Goal: Information Seeking & Learning: Learn about a topic

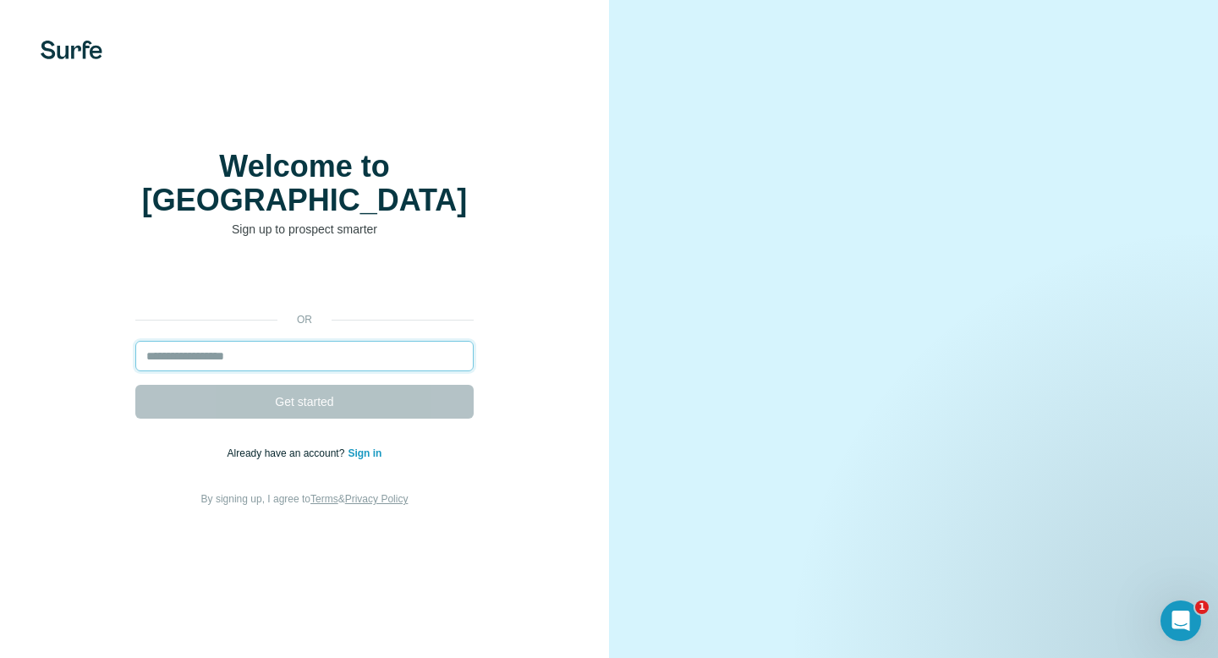
click at [348, 341] on input "email" at bounding box center [304, 356] width 338 height 30
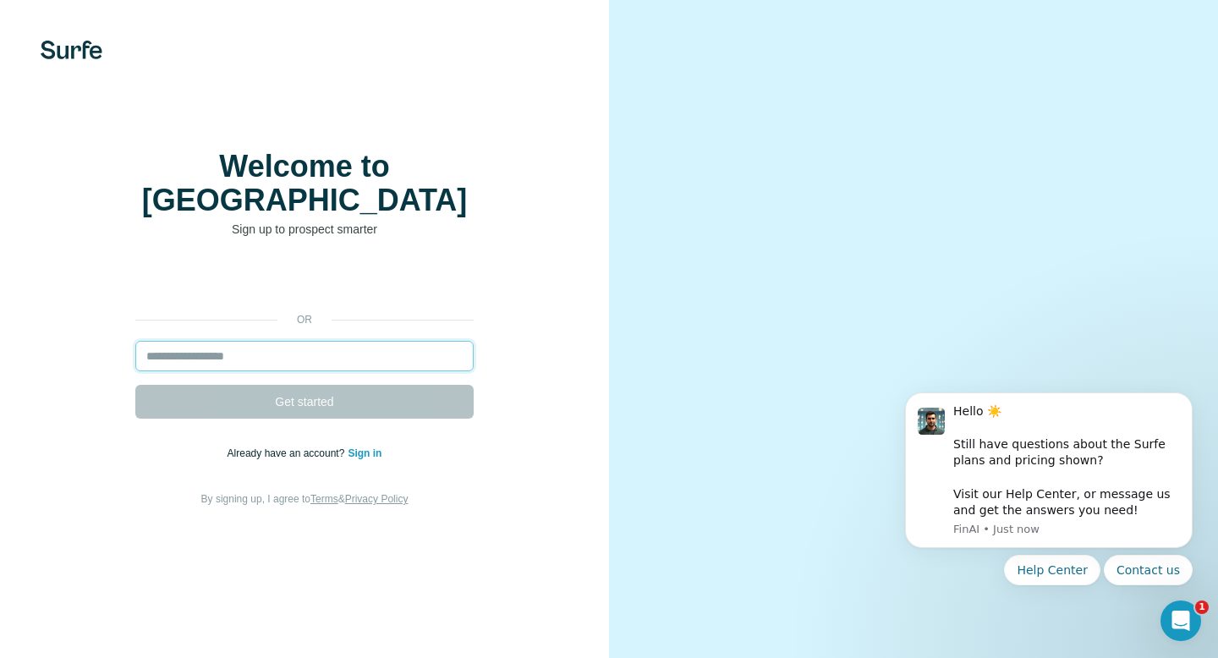
click at [348, 341] on input "email" at bounding box center [304, 356] width 338 height 30
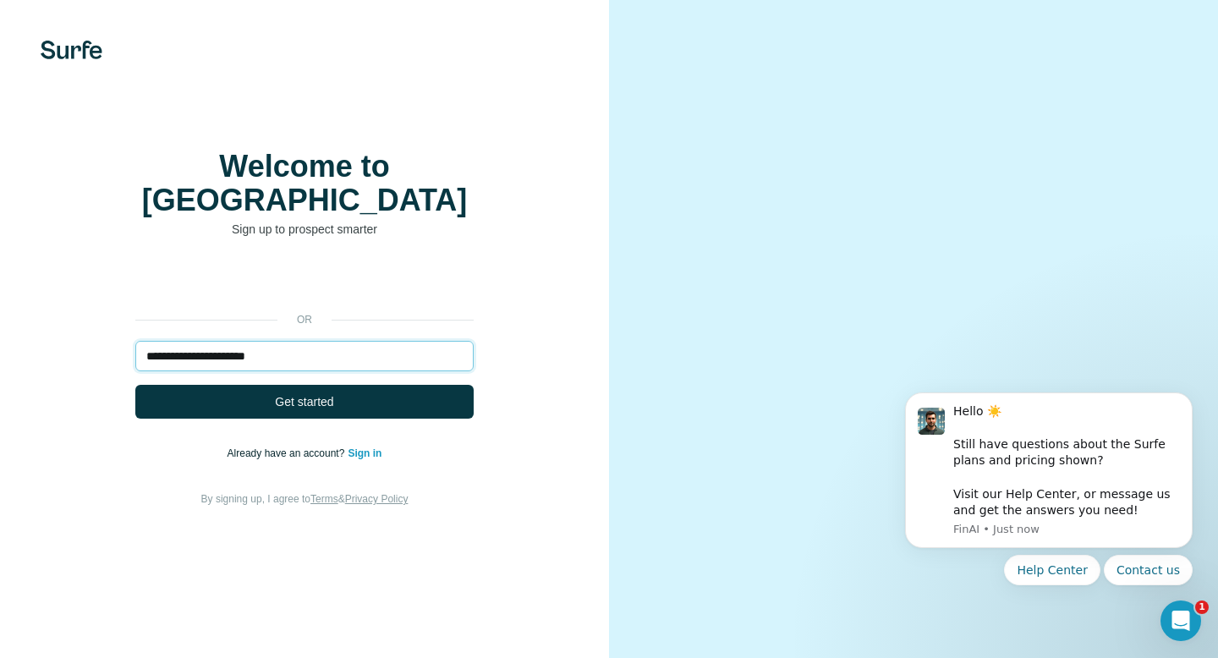
type input "**********"
click at [362, 404] on div "**********" at bounding box center [304, 387] width 541 height 244
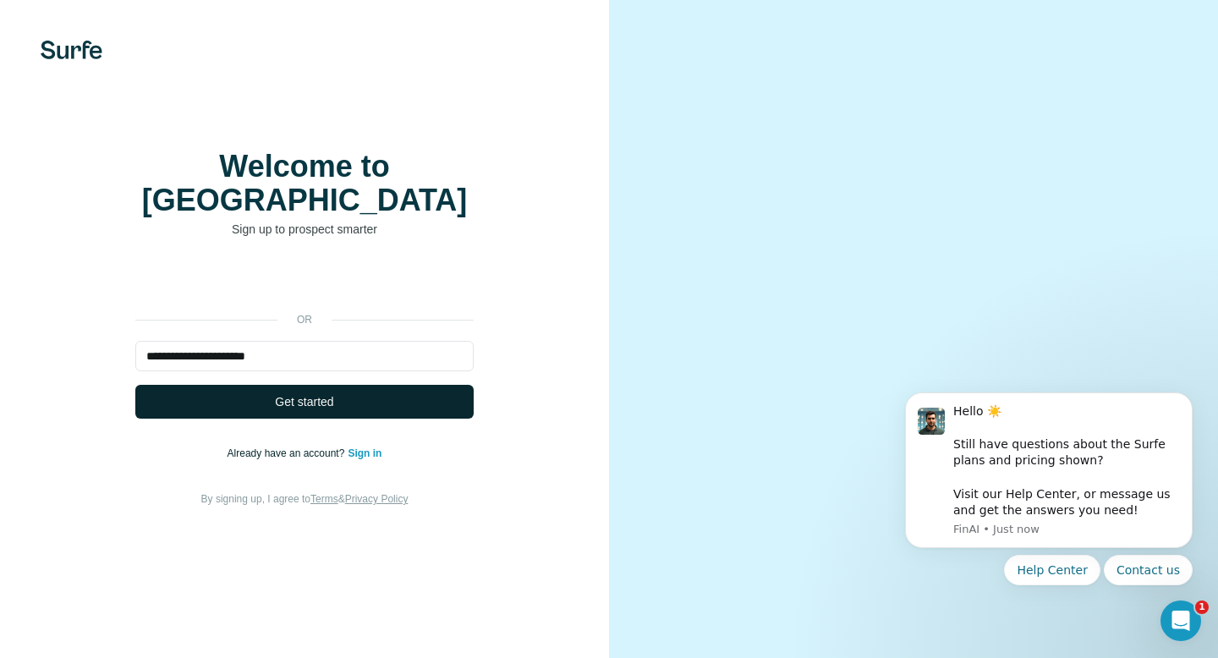
click at [361, 391] on button "Get started" at bounding box center [304, 402] width 338 height 34
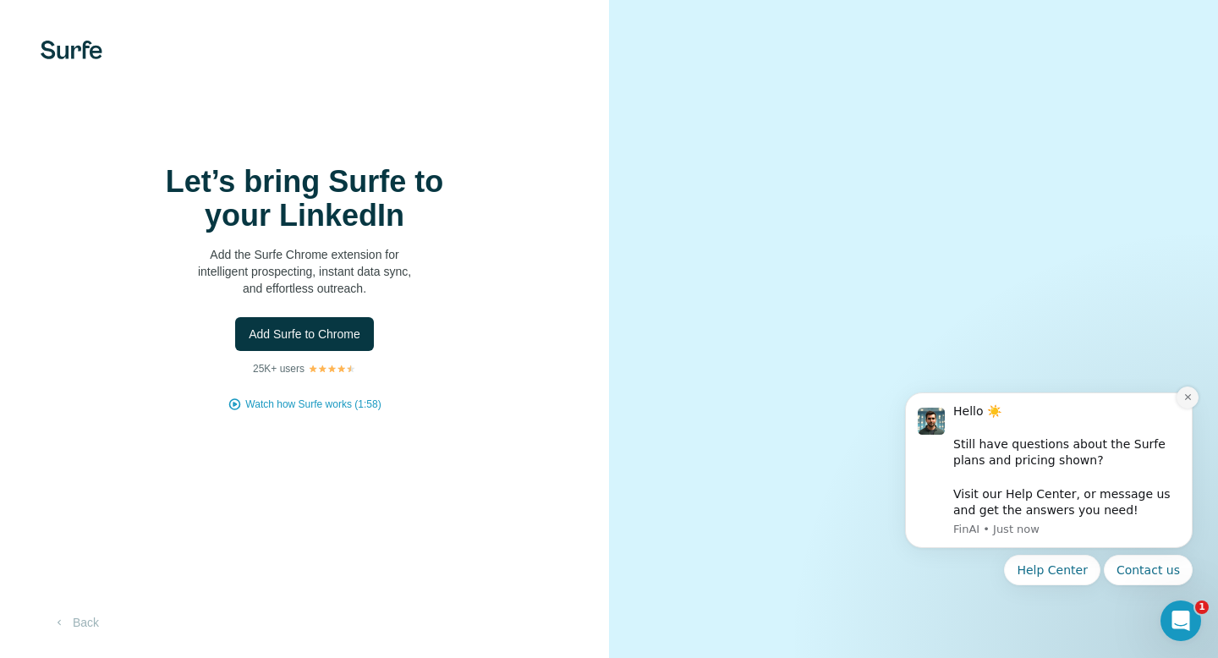
click at [1186, 402] on icon "Dismiss notification" at bounding box center [1187, 396] width 9 height 9
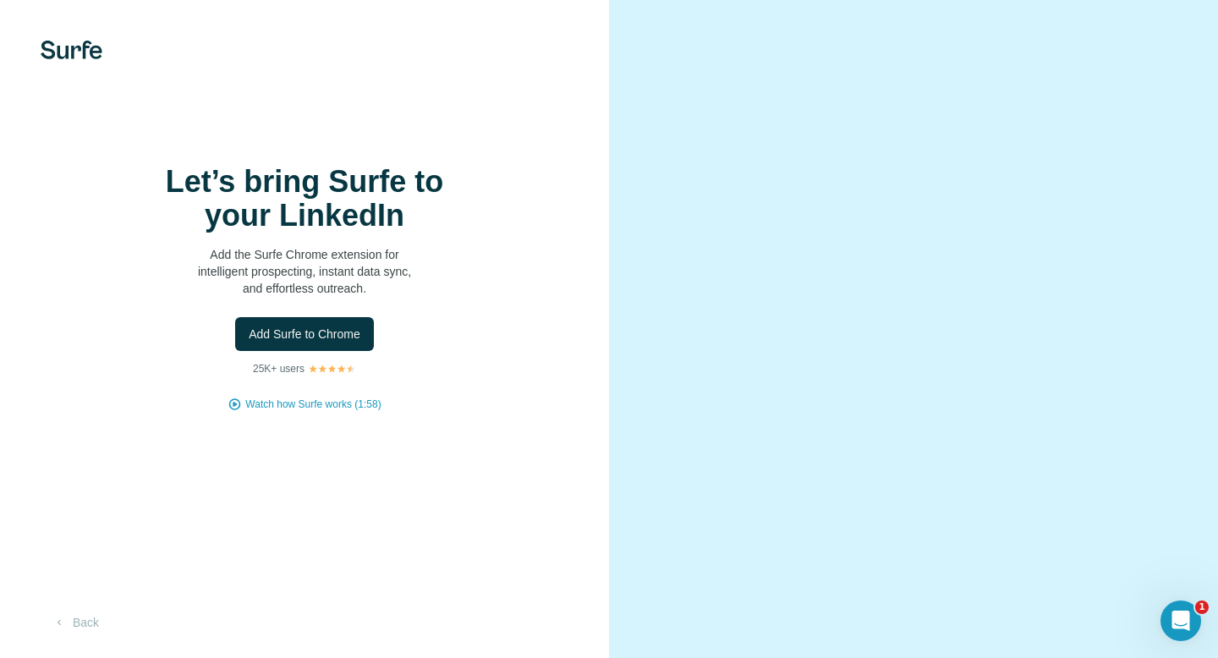
click at [328, 183] on h1 "Let’s bring Surfe to your LinkedIn" at bounding box center [304, 199] width 338 height 68
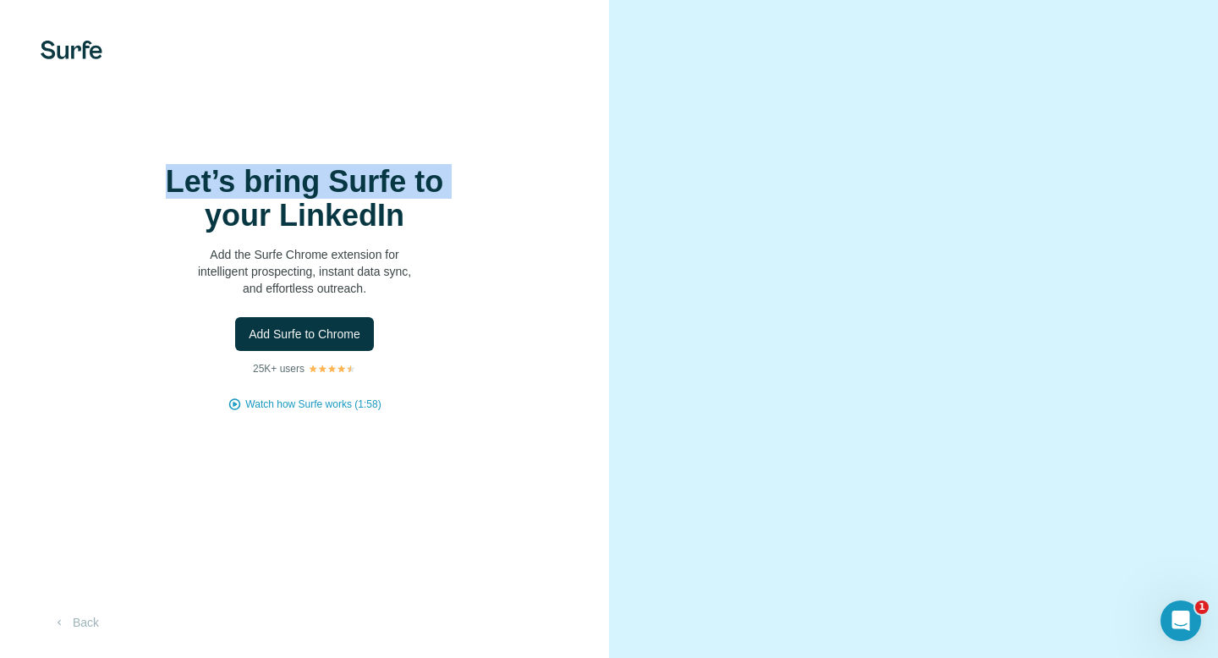
click at [328, 183] on h1 "Let’s bring Surfe to your LinkedIn" at bounding box center [304, 199] width 338 height 68
click at [333, 335] on span "Add Surfe to Chrome" at bounding box center [305, 334] width 112 height 17
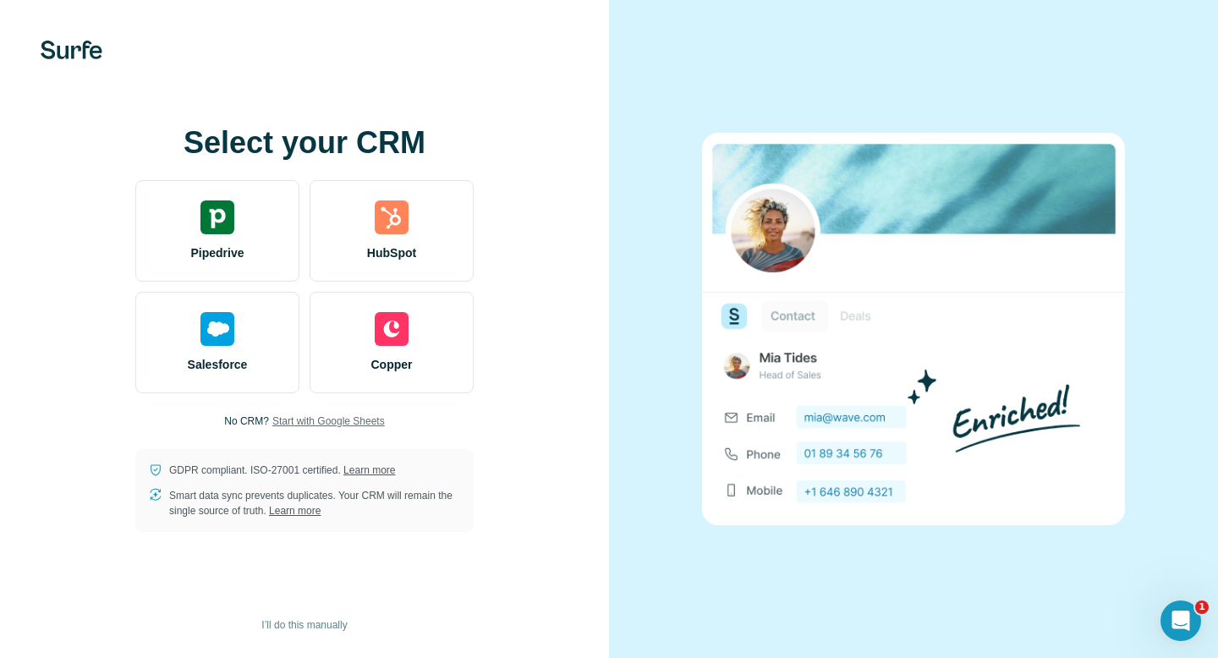
click at [323, 420] on span "Start with Google Sheets" at bounding box center [328, 421] width 112 height 15
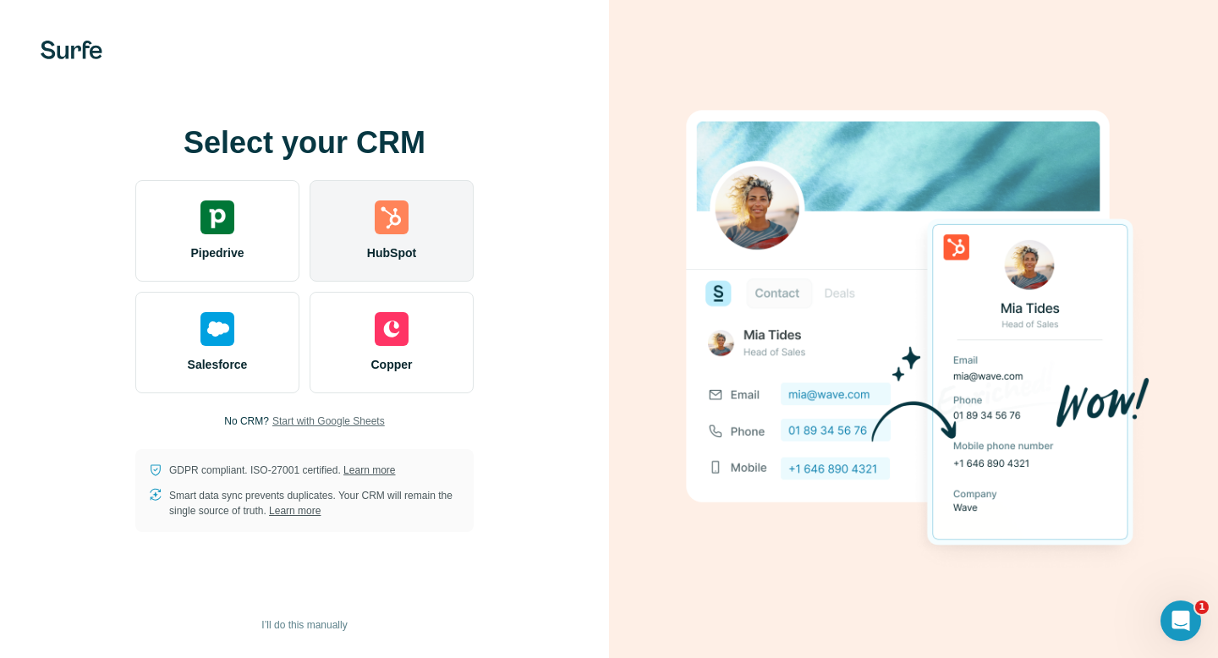
click at [392, 211] on img at bounding box center [392, 217] width 34 height 34
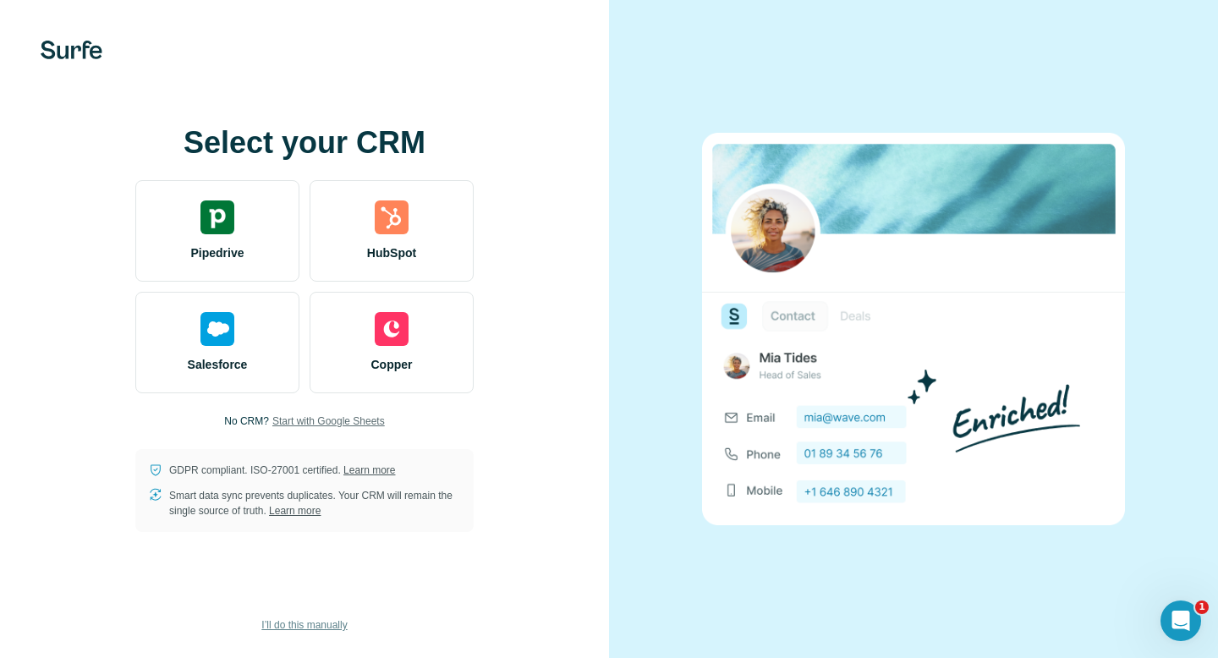
click at [292, 624] on span "I’ll do this manually" at bounding box center [303, 624] width 85 height 15
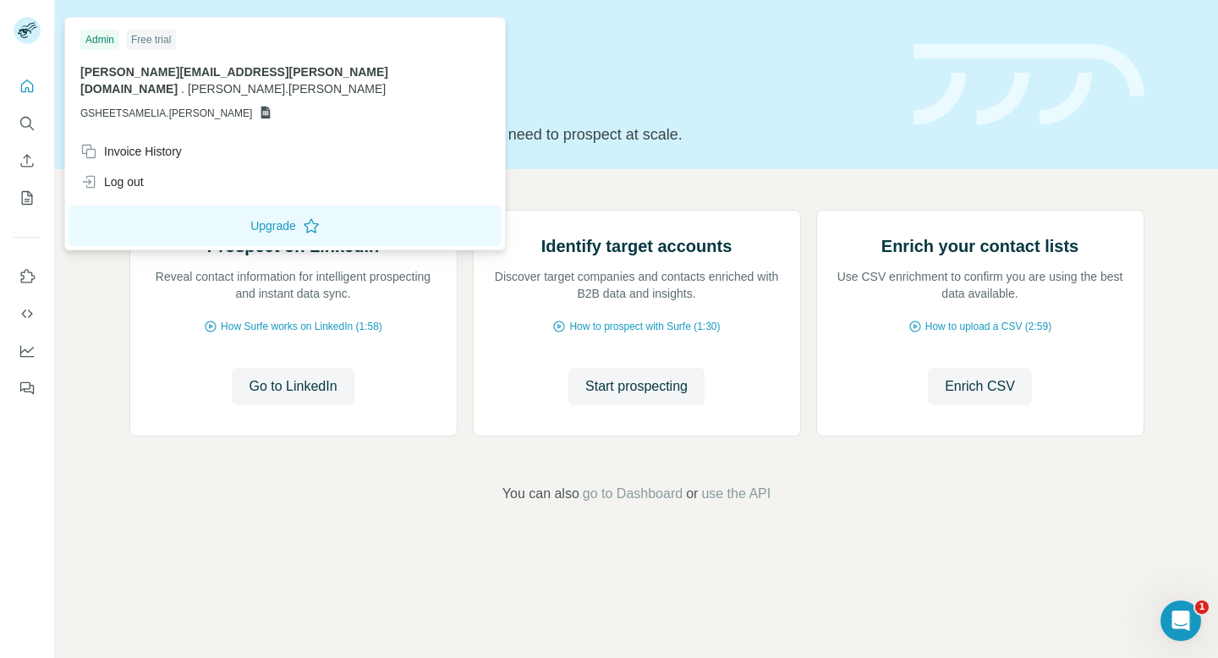
click at [157, 36] on div "Free trial" at bounding box center [151, 40] width 50 height 20
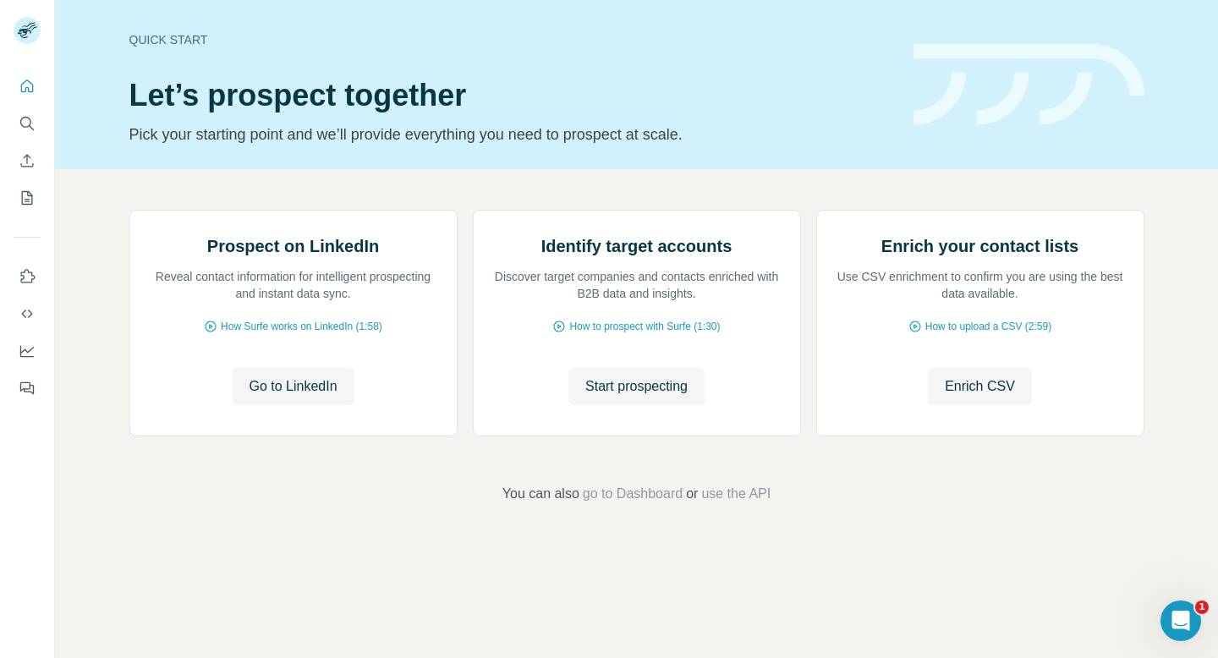
click at [421, 59] on div "Quick start Let’s prospect together Pick your starting point and we’ll provide …" at bounding box center [511, 84] width 764 height 123
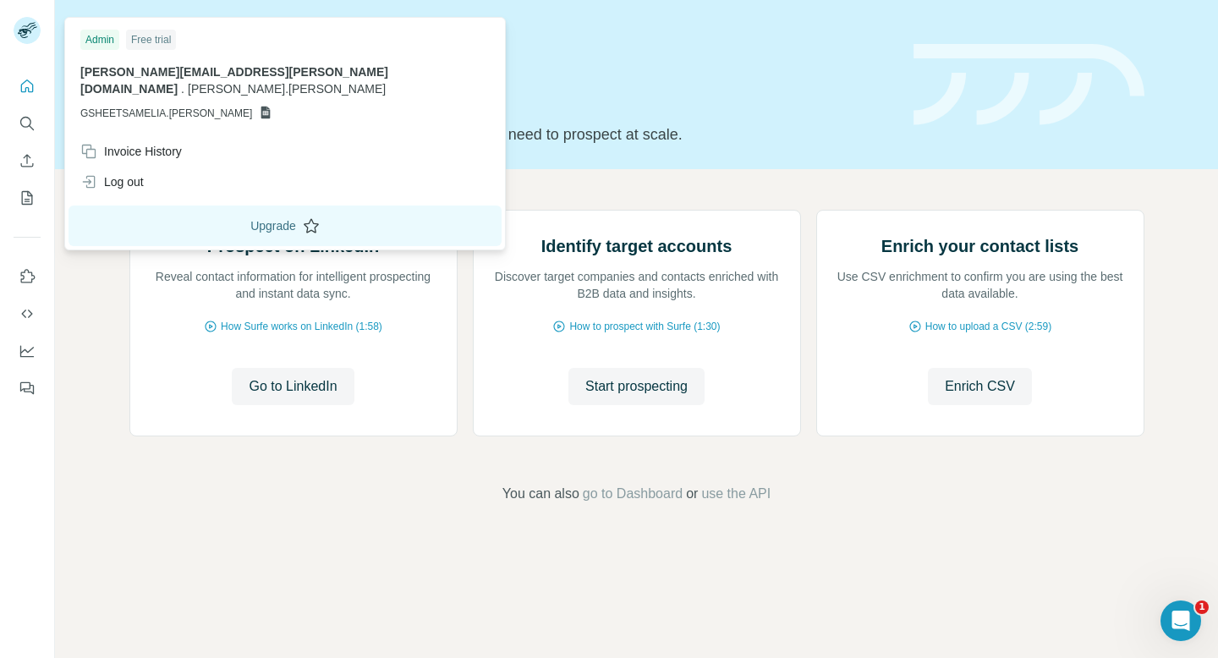
click at [176, 209] on button "Upgrade" at bounding box center [284, 225] width 433 height 41
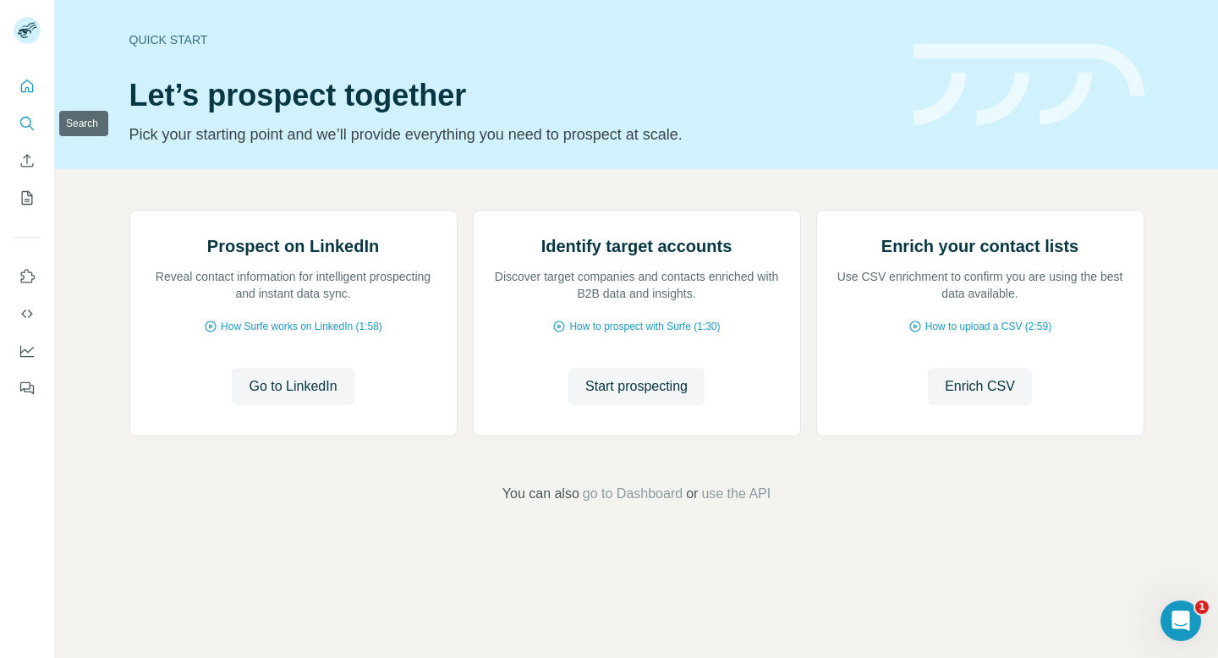
click at [25, 119] on icon "Search" at bounding box center [27, 123] width 17 height 17
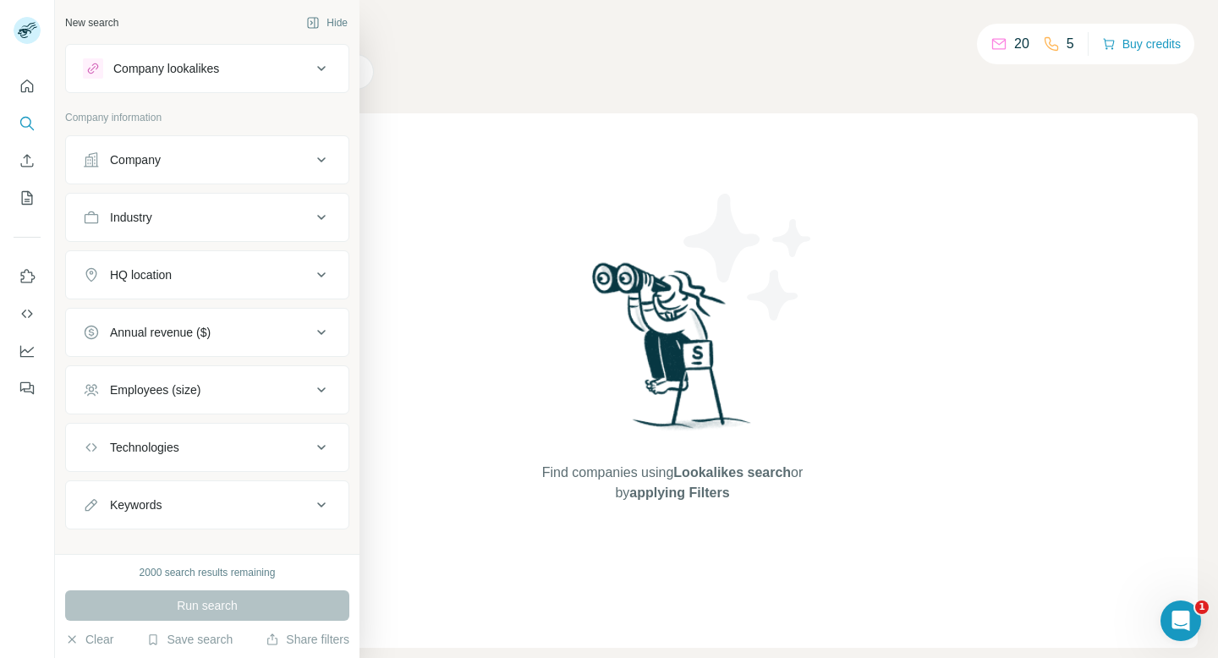
click at [275, 162] on div "Company" at bounding box center [197, 159] width 228 height 17
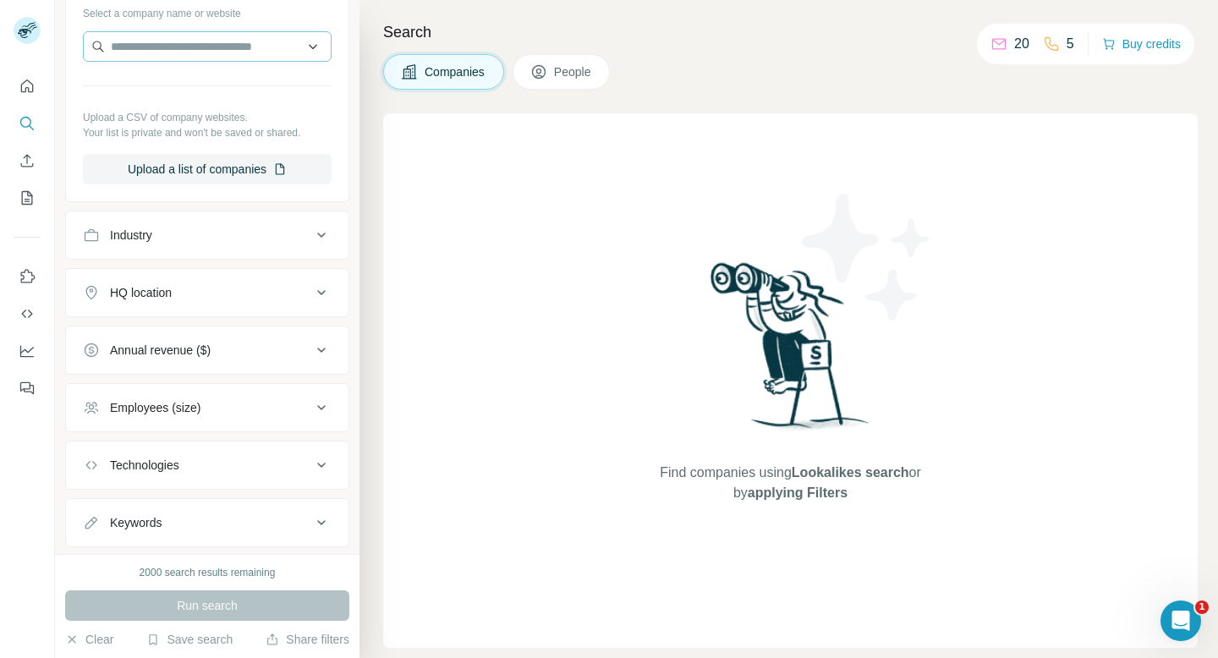
scroll to position [191, 0]
click at [246, 235] on div "Industry" at bounding box center [197, 231] width 228 height 17
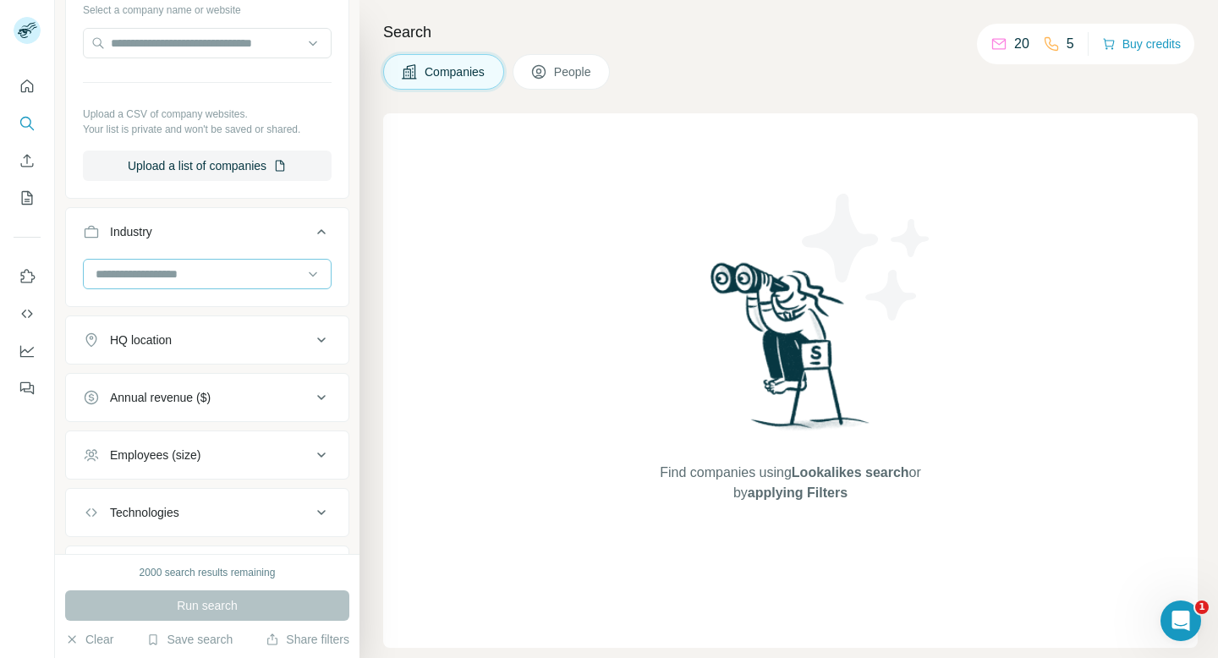
click at [239, 278] on input at bounding box center [198, 274] width 209 height 19
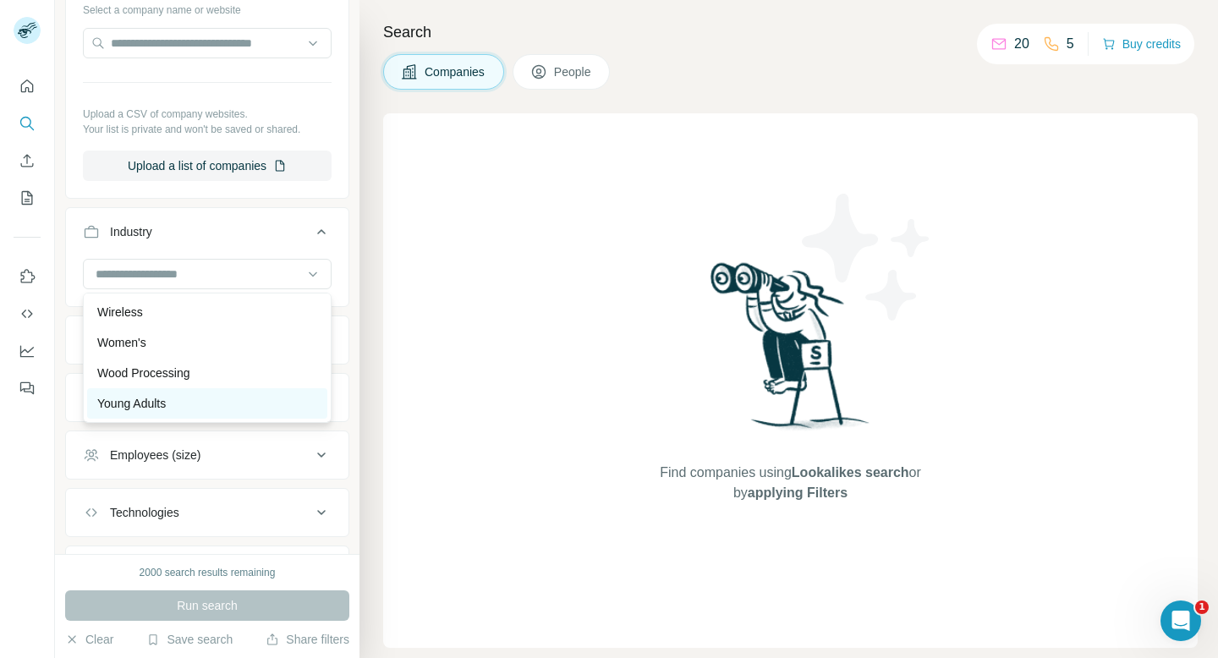
click at [244, 398] on div "Young Adults" at bounding box center [207, 403] width 220 height 17
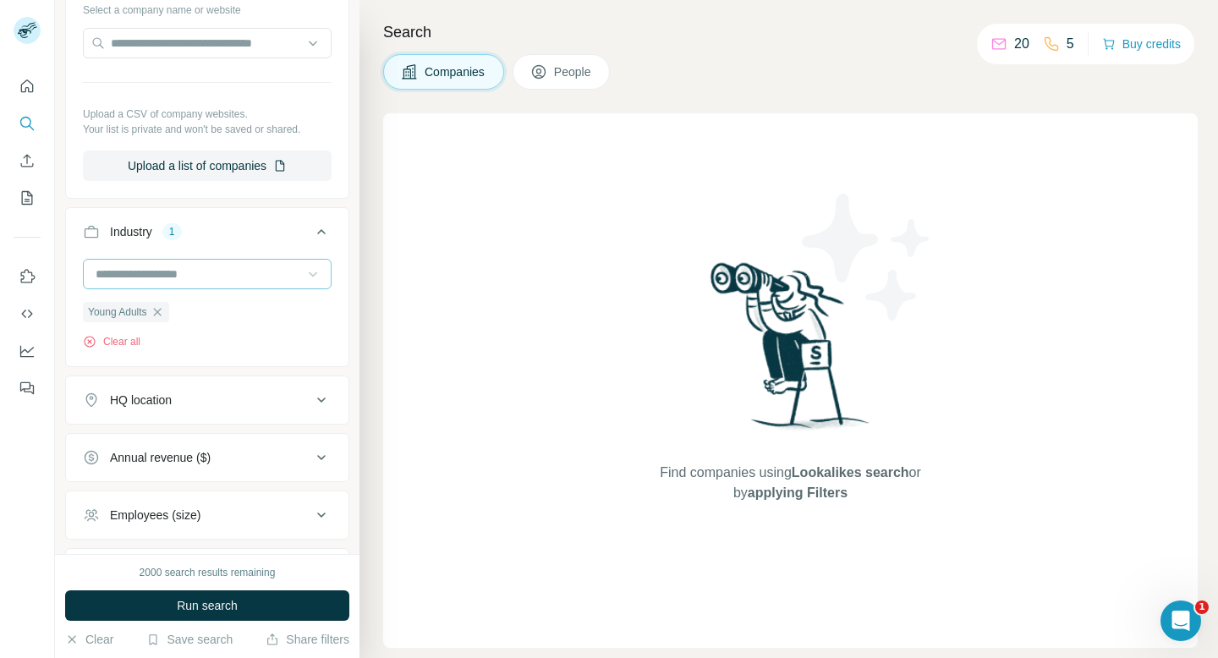
click at [318, 277] on icon at bounding box center [312, 274] width 17 height 17
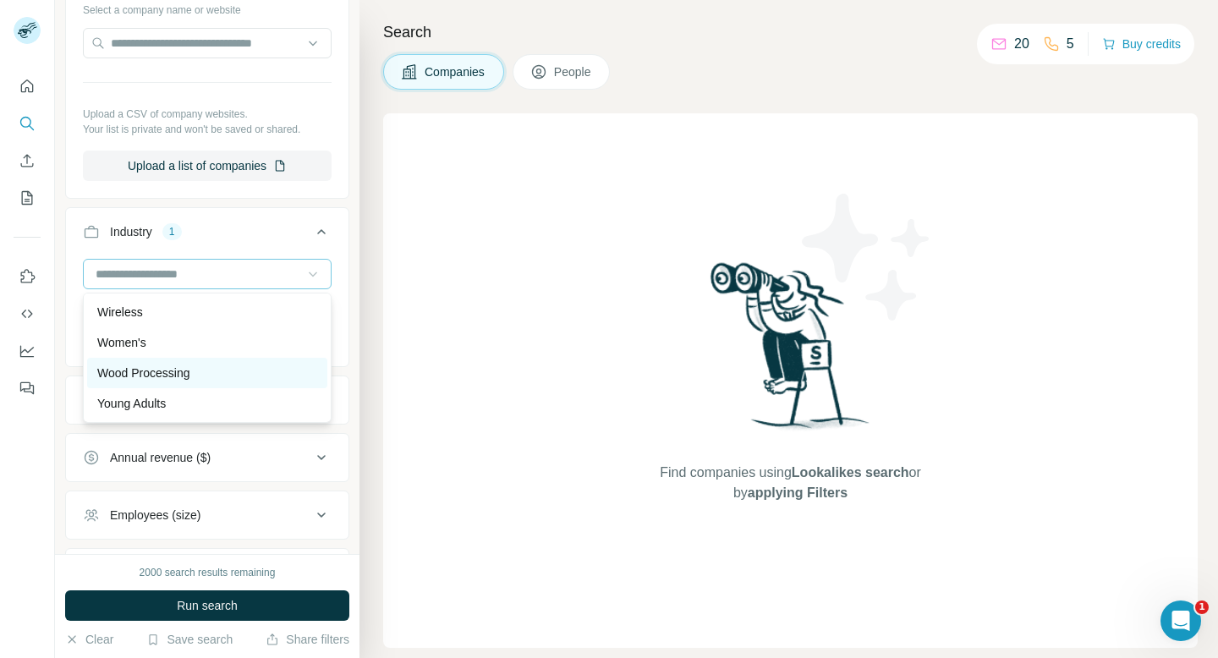
click at [260, 370] on div "Wood Processing" at bounding box center [207, 372] width 220 height 17
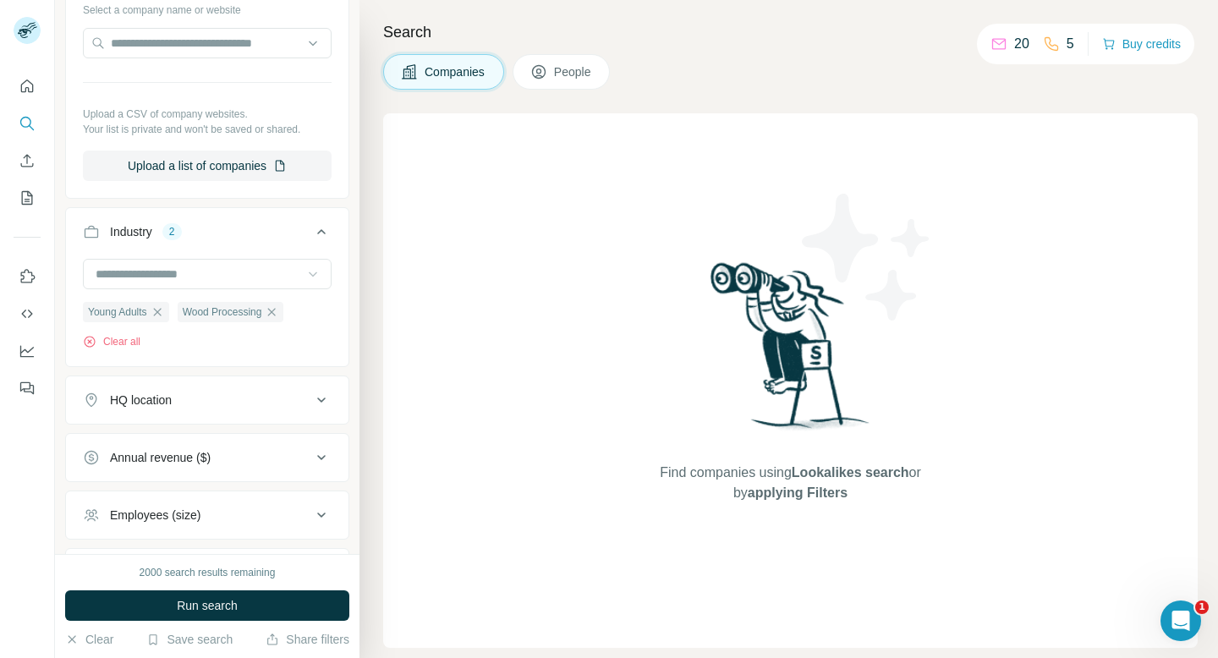
click at [319, 277] on icon at bounding box center [312, 274] width 17 height 17
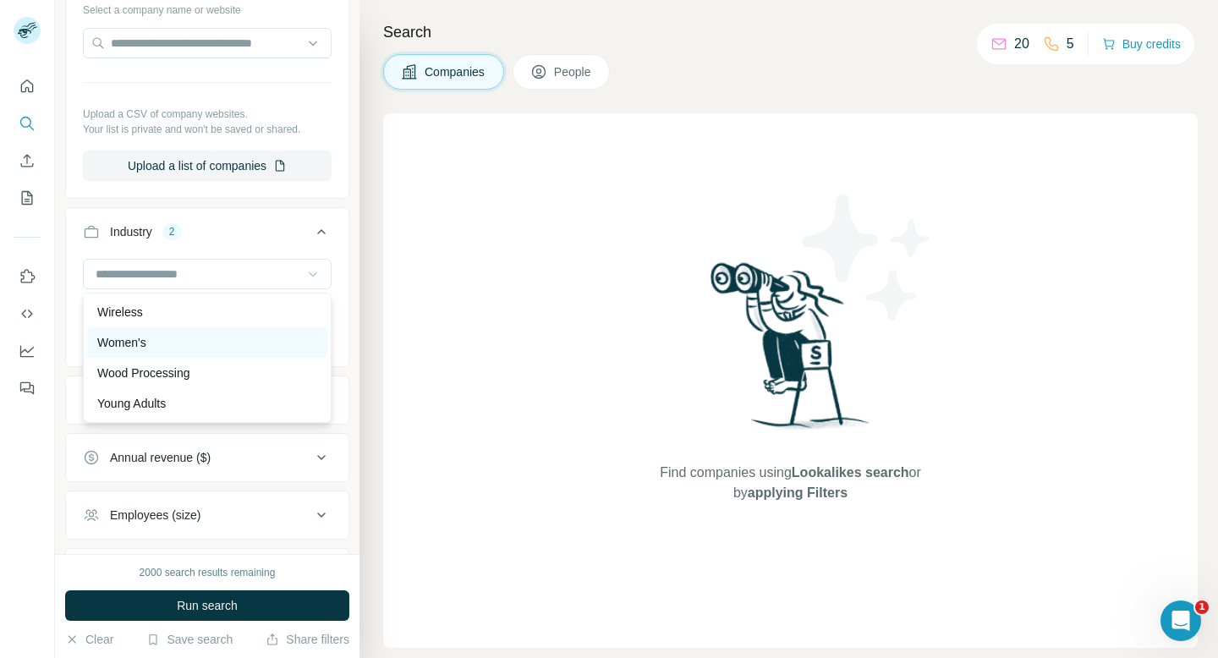
click at [259, 348] on div "Women's" at bounding box center [207, 342] width 220 height 17
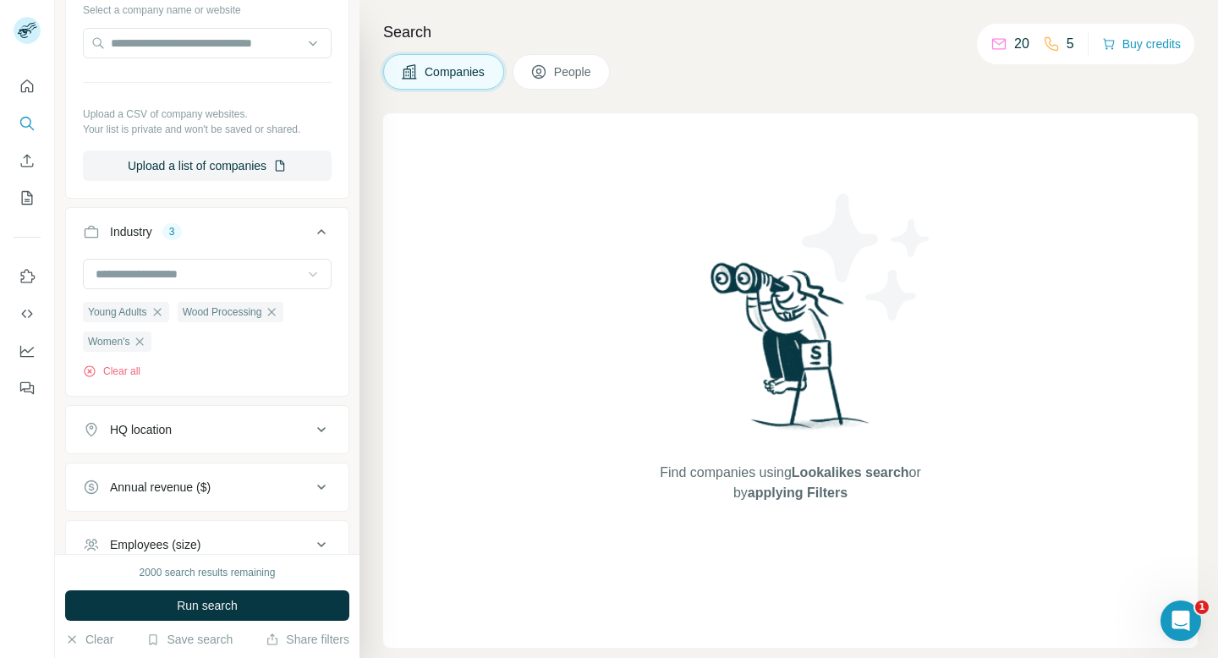
click at [314, 272] on icon at bounding box center [312, 274] width 17 height 17
click at [257, 318] on div "Wireless" at bounding box center [207, 312] width 220 height 17
click at [325, 263] on div at bounding box center [207, 274] width 249 height 30
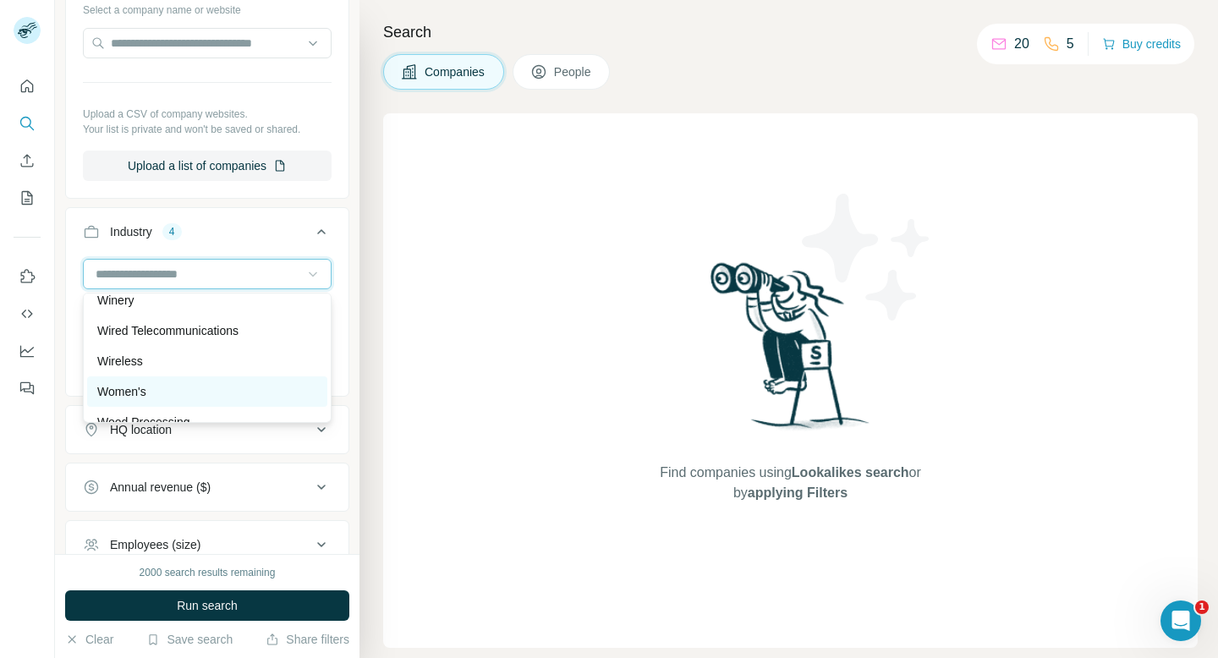
scroll to position [18832, 0]
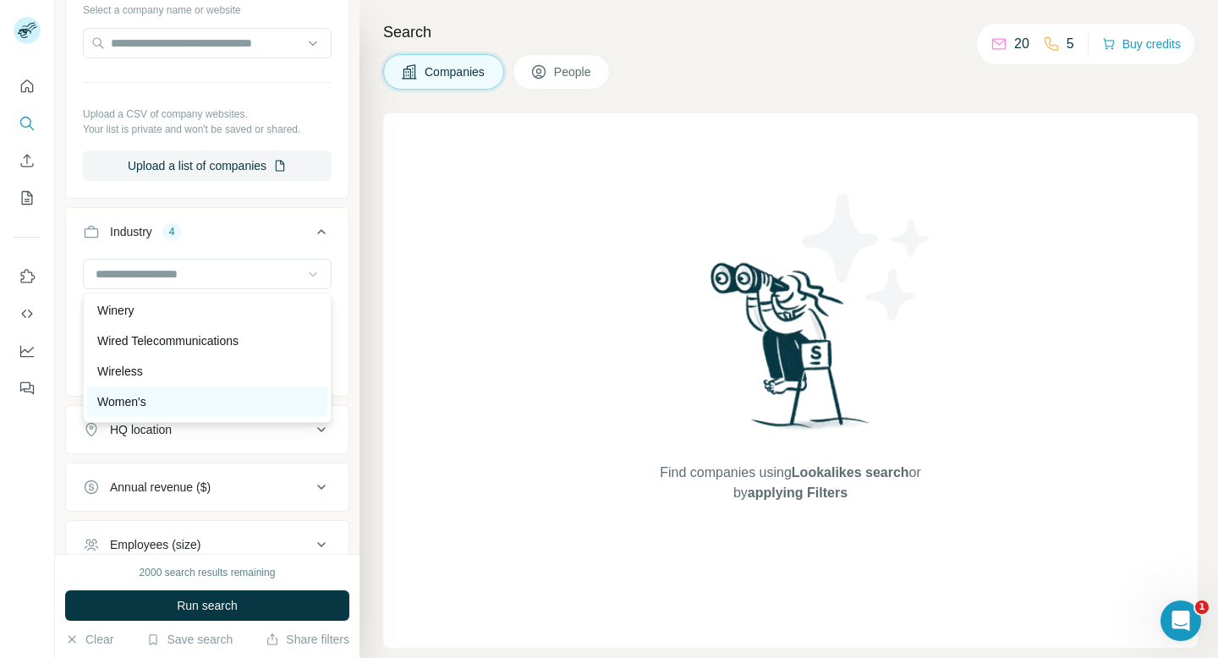
click at [255, 331] on div "Wired Telecommunications" at bounding box center [207, 341] width 240 height 30
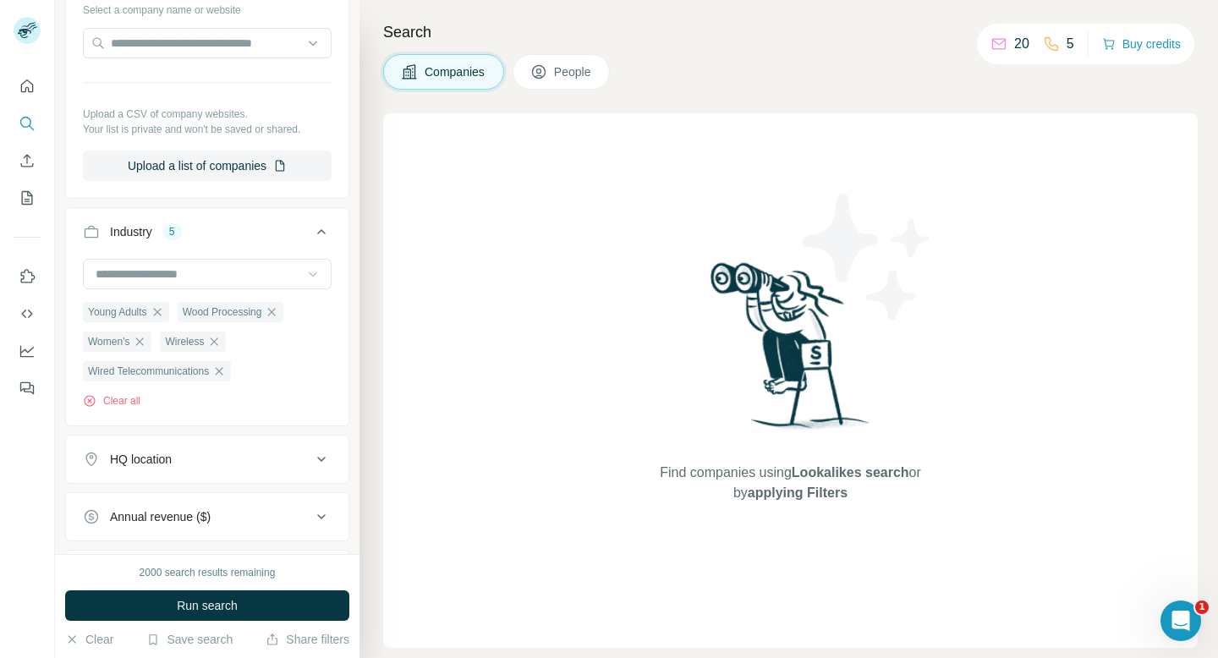
click at [309, 272] on icon at bounding box center [313, 274] width 8 height 5
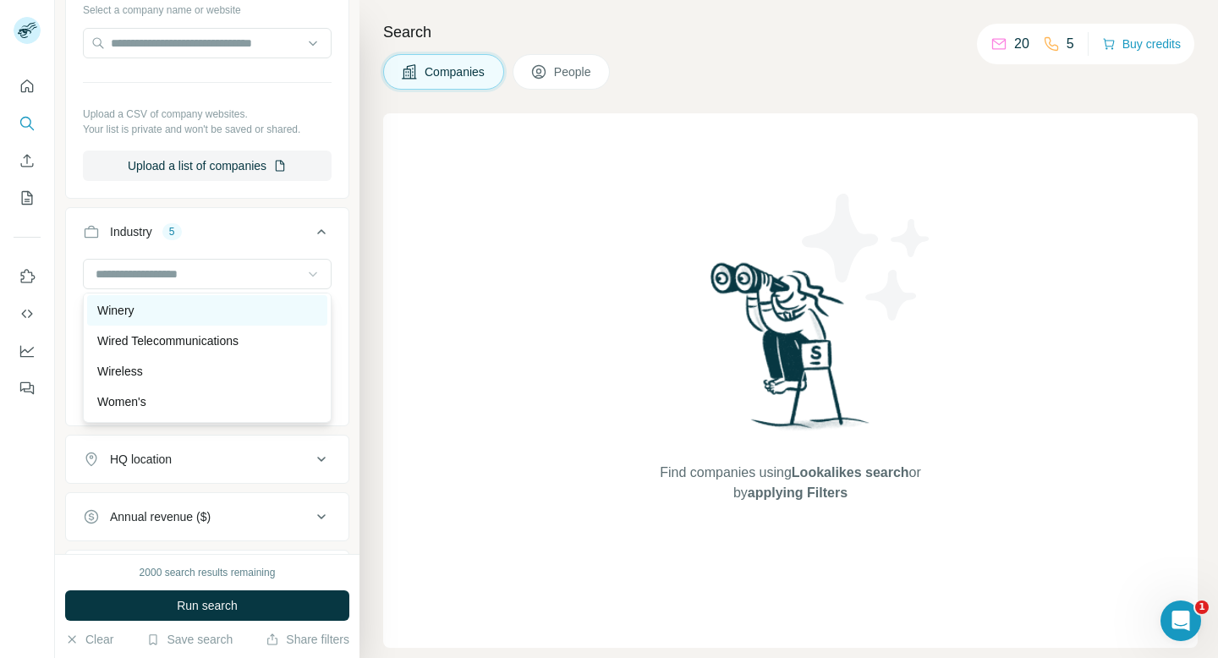
click at [260, 311] on div "Winery" at bounding box center [207, 310] width 220 height 17
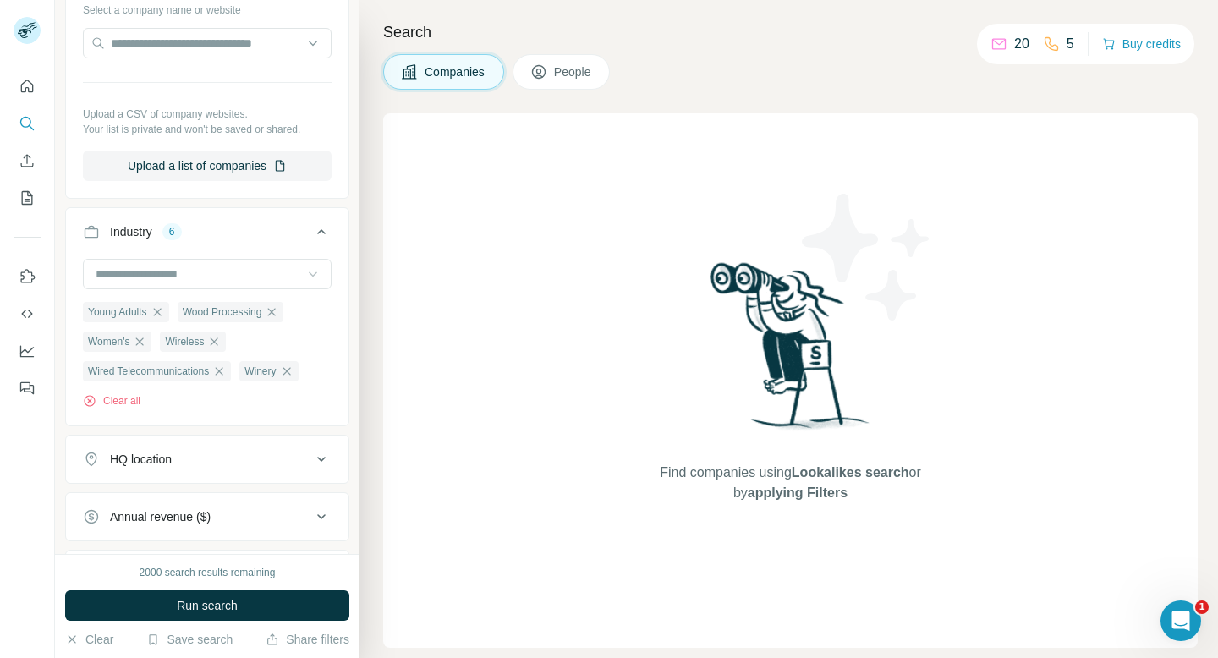
click at [305, 276] on icon at bounding box center [312, 274] width 17 height 17
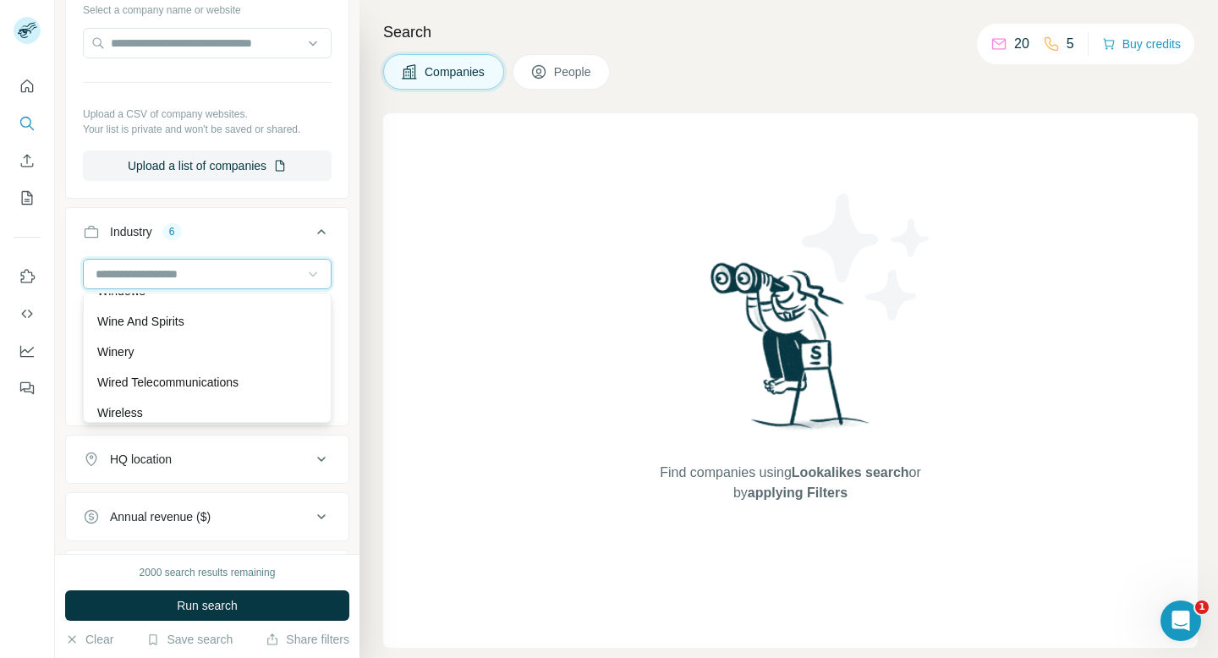
scroll to position [18779, 0]
click at [240, 339] on div "Wine And Spirits" at bounding box center [207, 332] width 220 height 17
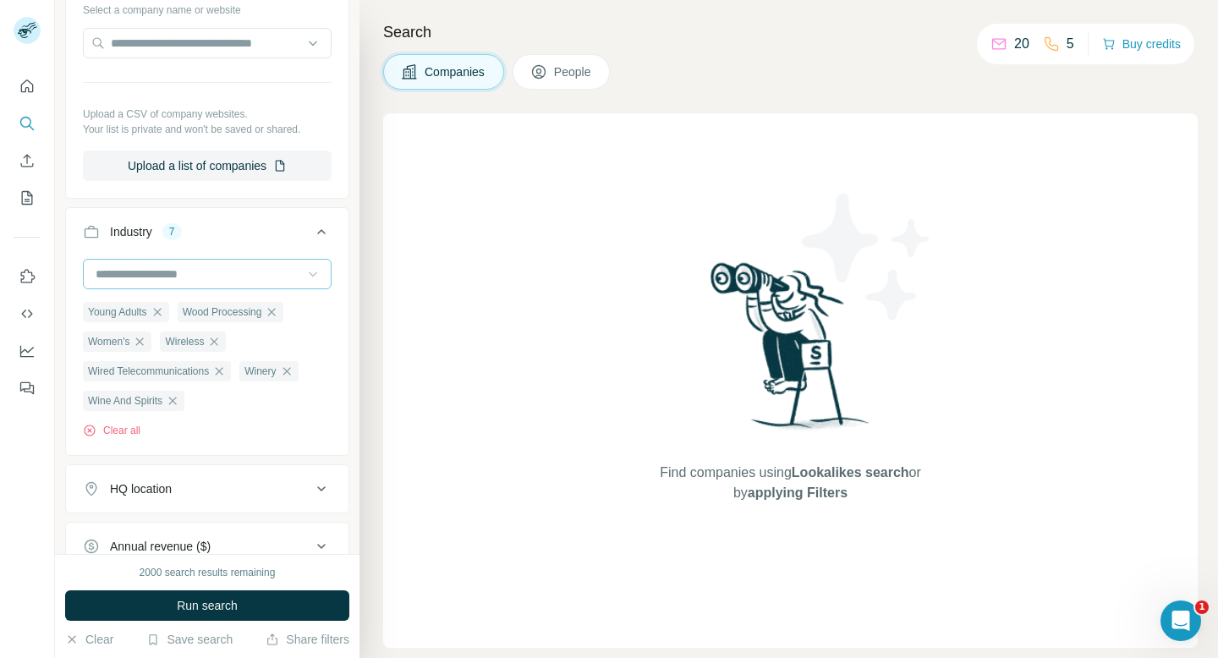
click at [299, 277] on input at bounding box center [198, 274] width 209 height 19
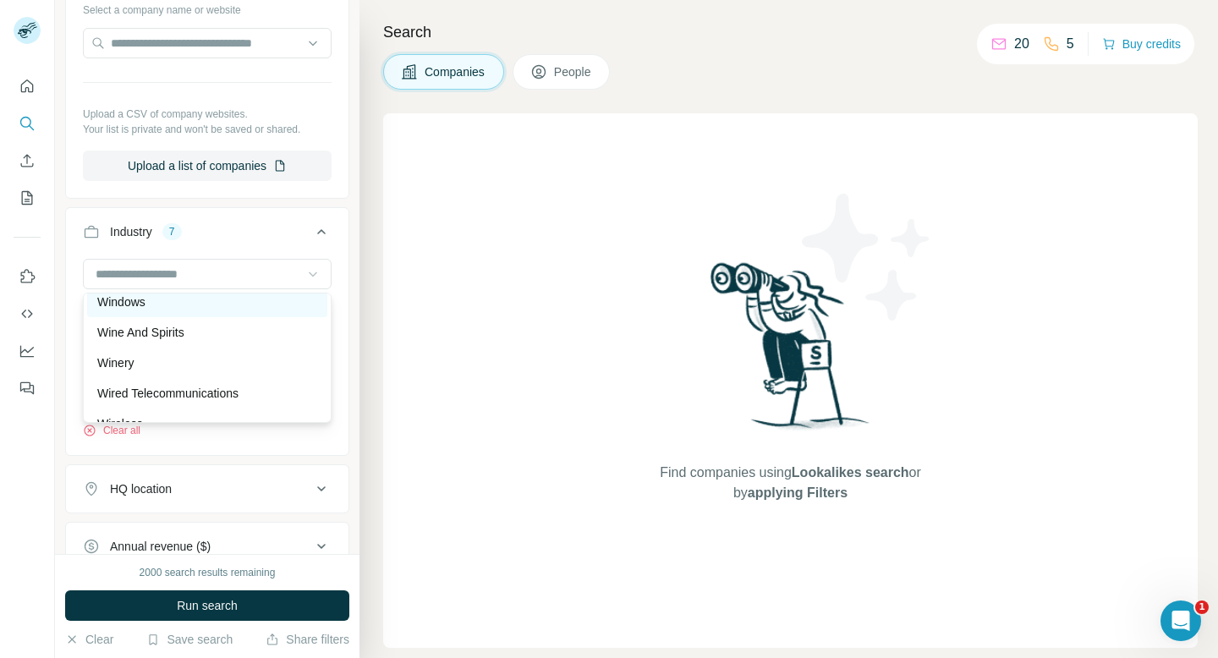
click at [244, 304] on div "Windows" at bounding box center [207, 301] width 220 height 17
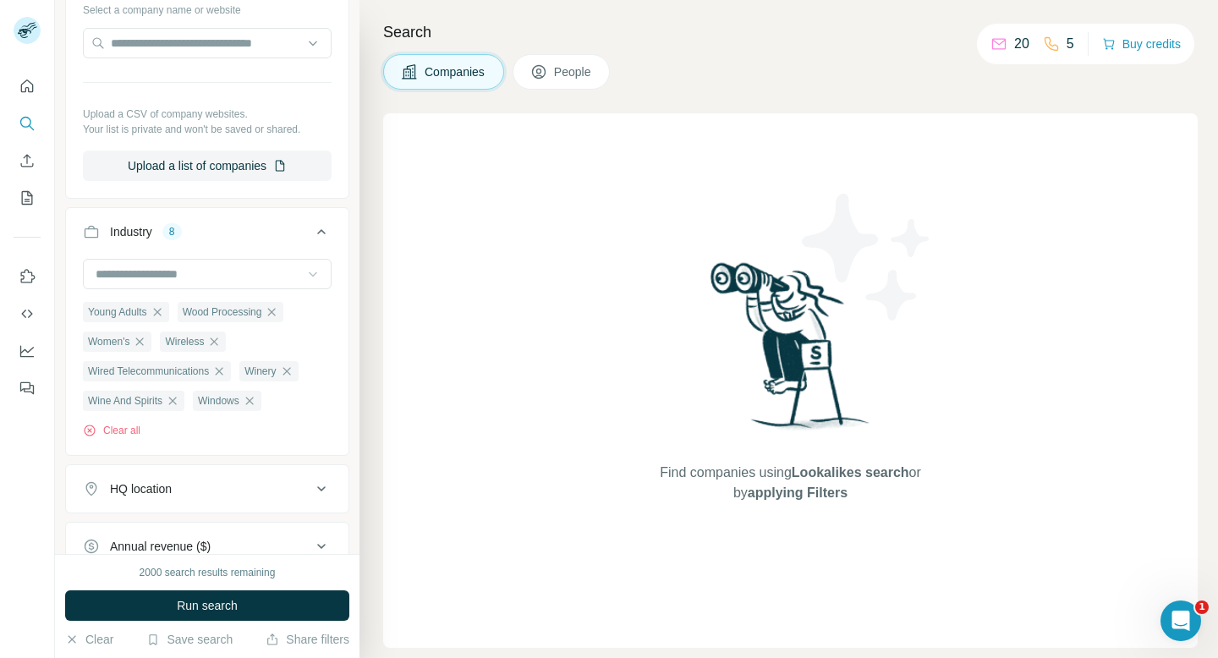
click at [309, 275] on icon at bounding box center [312, 274] width 17 height 17
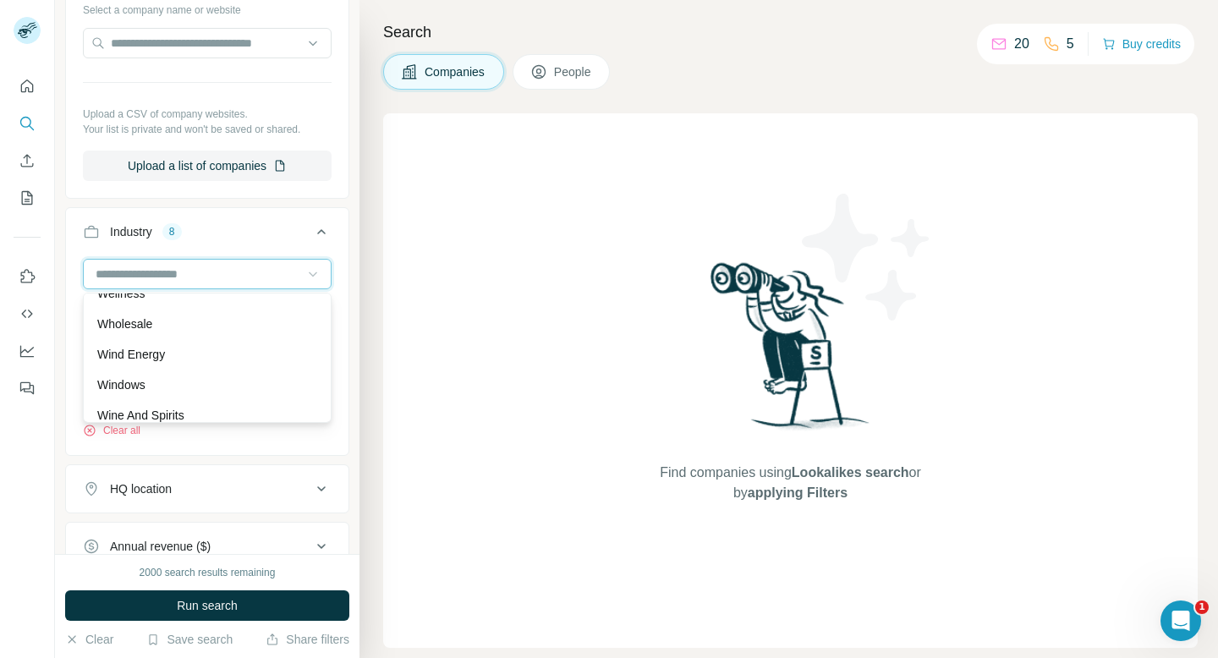
scroll to position [18690, 0]
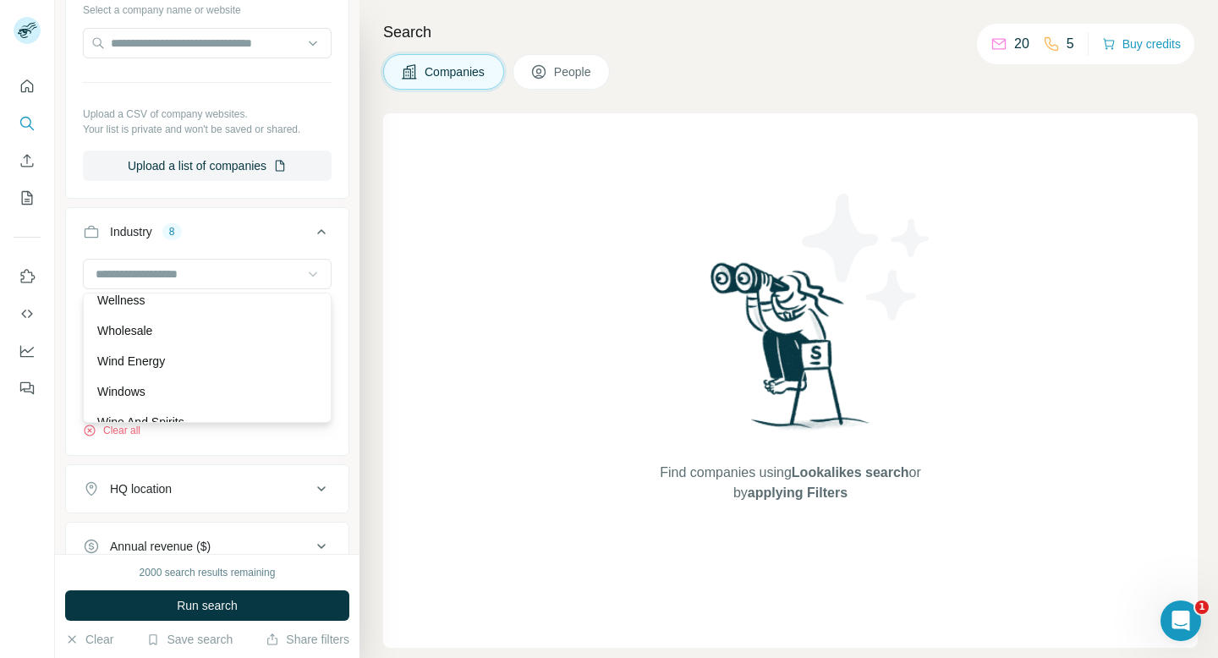
click at [225, 361] on div "Wind Energy" at bounding box center [207, 361] width 220 height 17
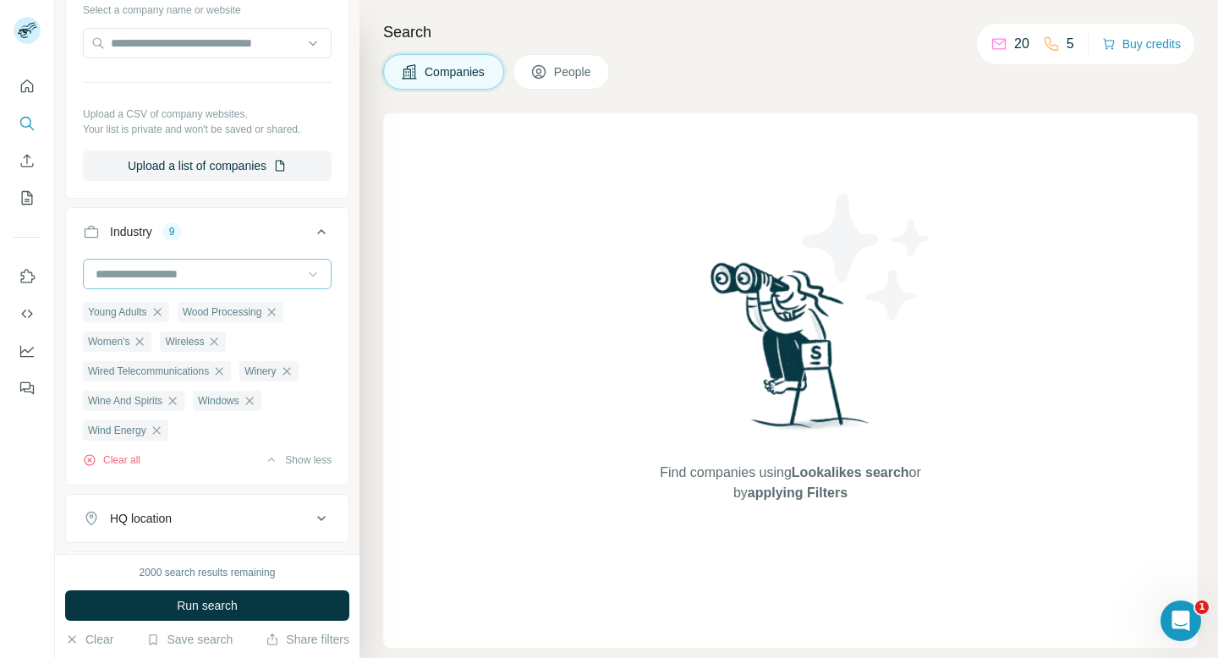
click at [306, 277] on icon at bounding box center [312, 274] width 17 height 17
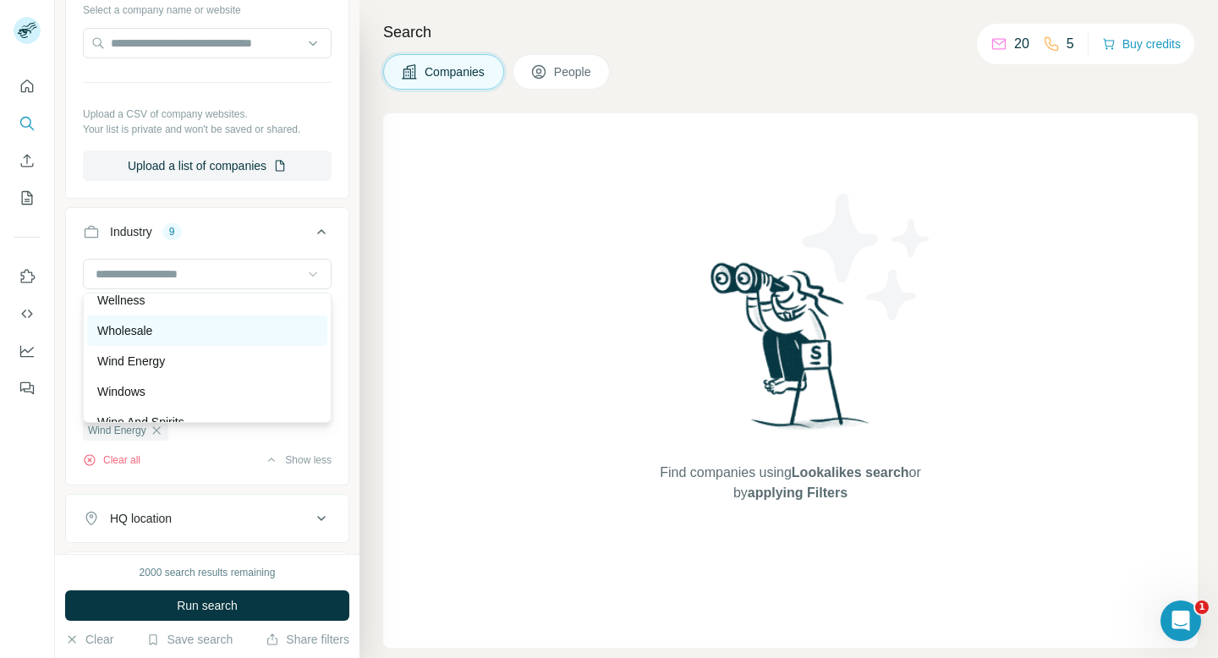
click at [238, 336] on div "Wholesale" at bounding box center [207, 330] width 220 height 17
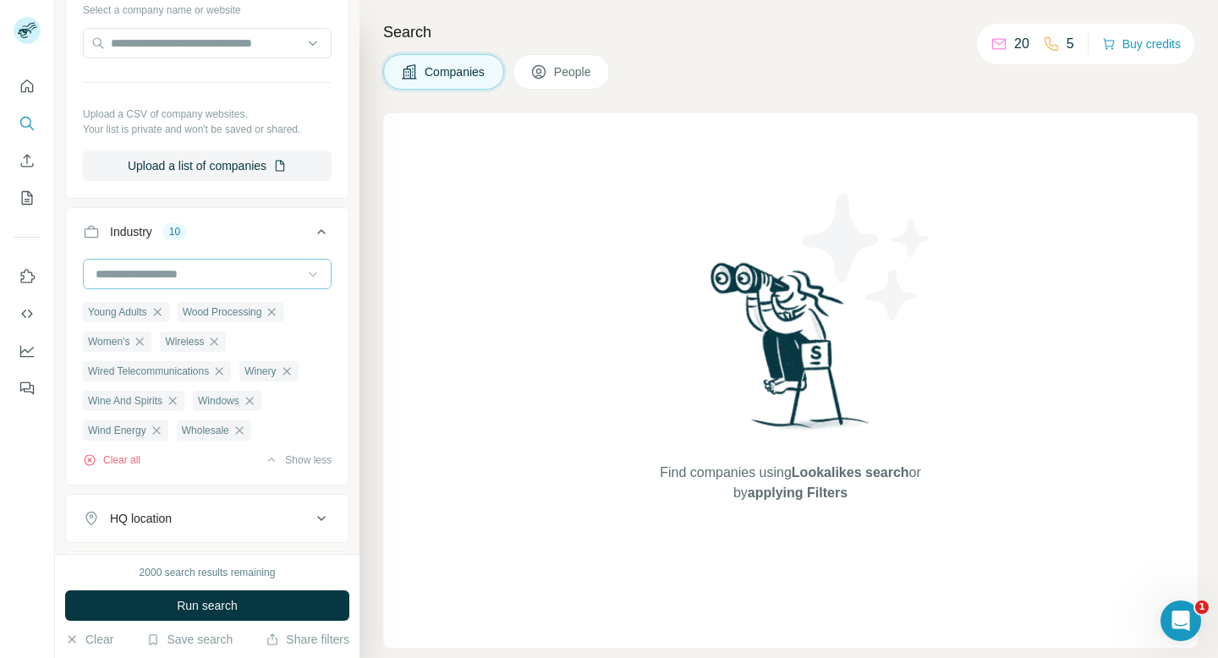
click at [312, 270] on icon at bounding box center [312, 274] width 17 height 17
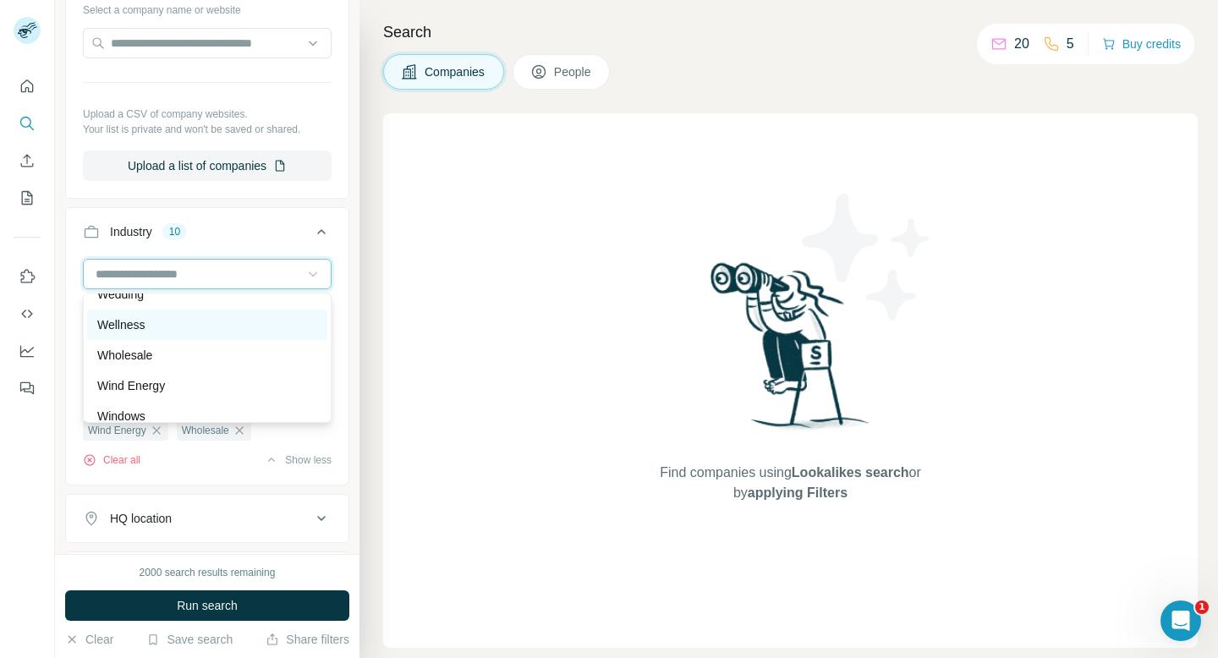
scroll to position [18661, 0]
click at [249, 336] on div "Wellness" at bounding box center [207, 328] width 220 height 17
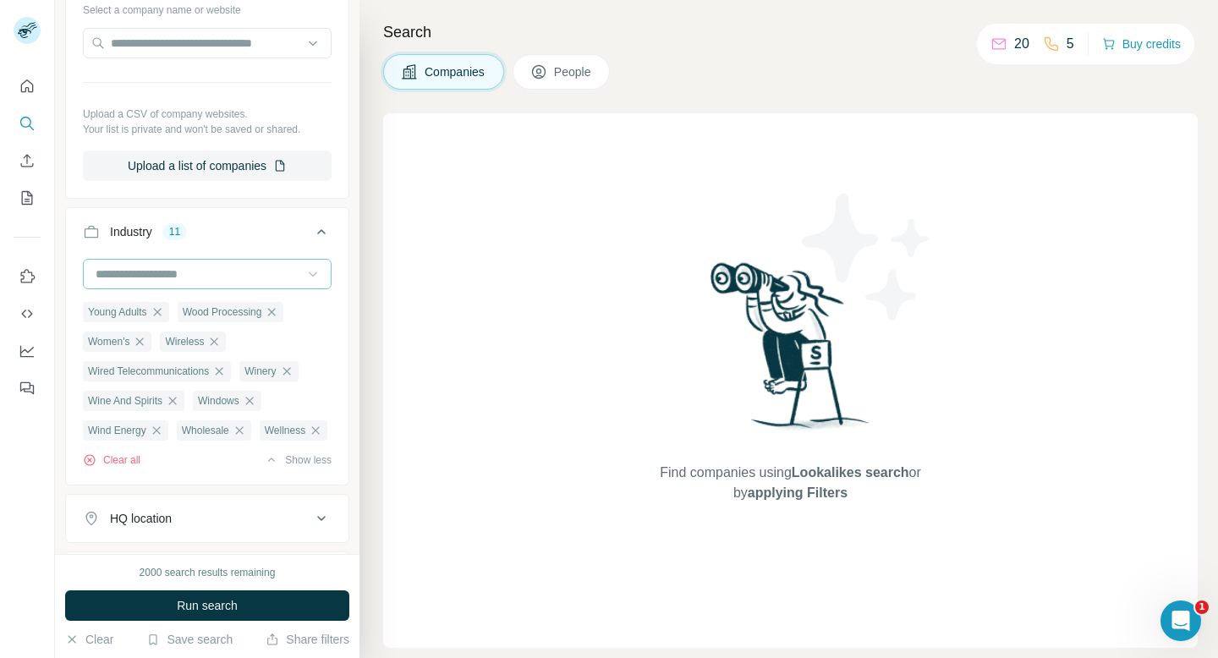
click at [298, 267] on input at bounding box center [198, 274] width 209 height 19
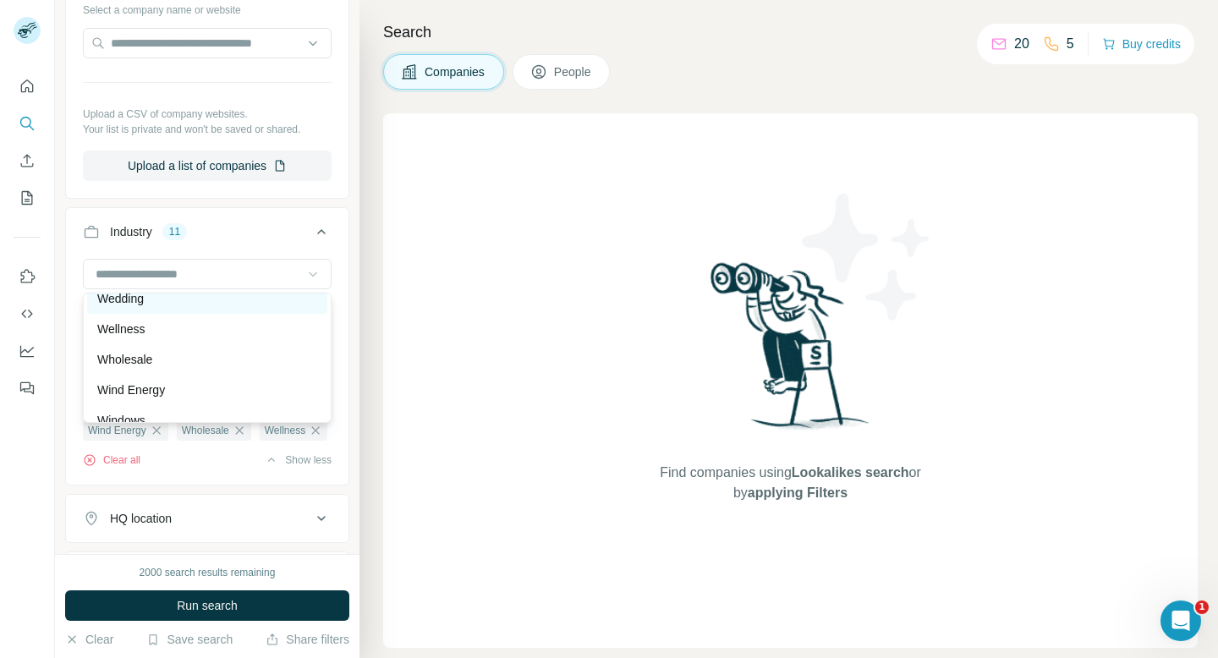
click at [265, 304] on div "Wedding" at bounding box center [207, 298] width 220 height 17
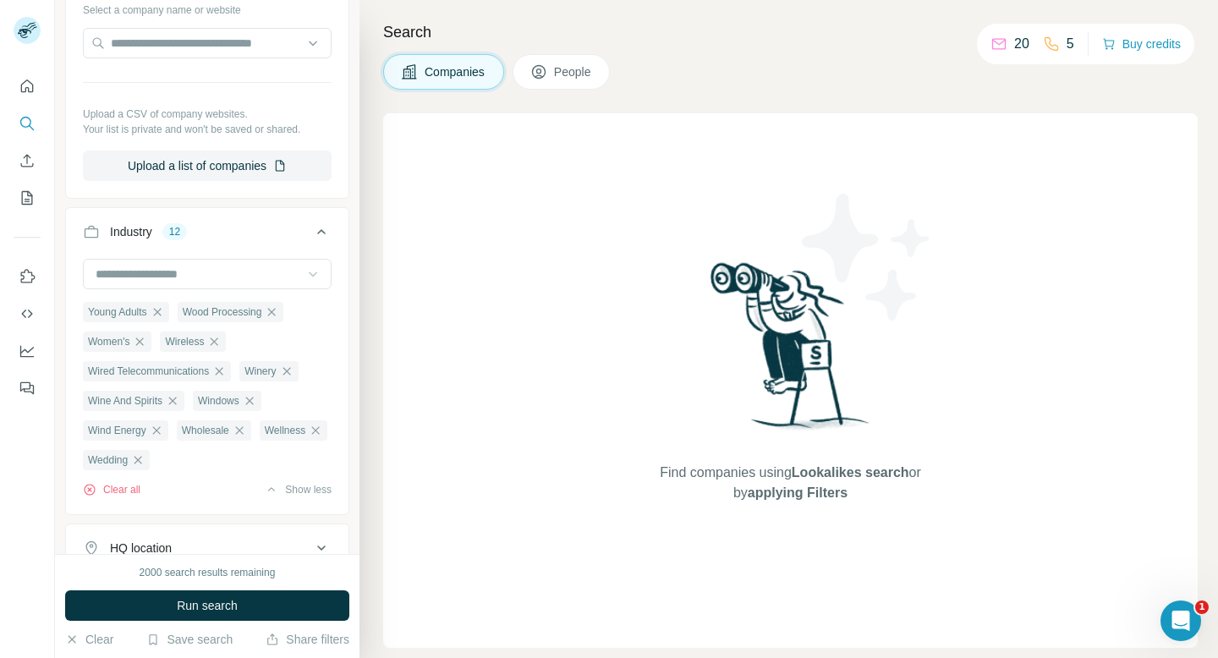
click at [320, 268] on icon at bounding box center [312, 274] width 17 height 17
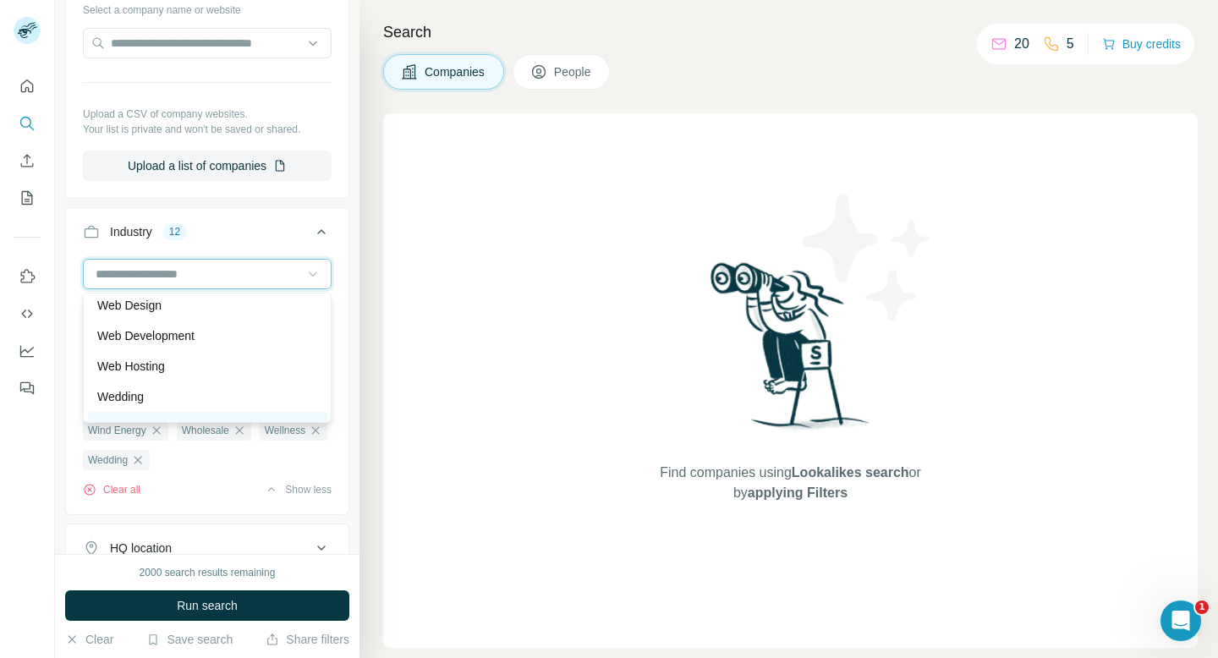
scroll to position [18560, 0]
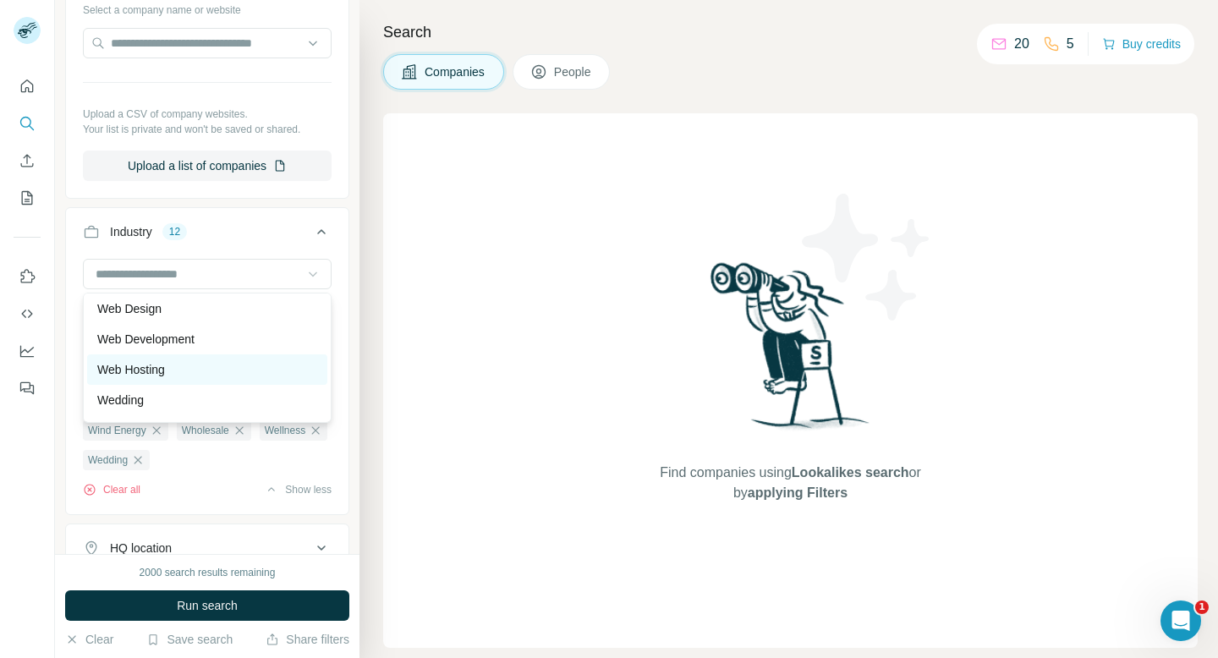
click at [233, 367] on div "Web Hosting" at bounding box center [207, 369] width 220 height 17
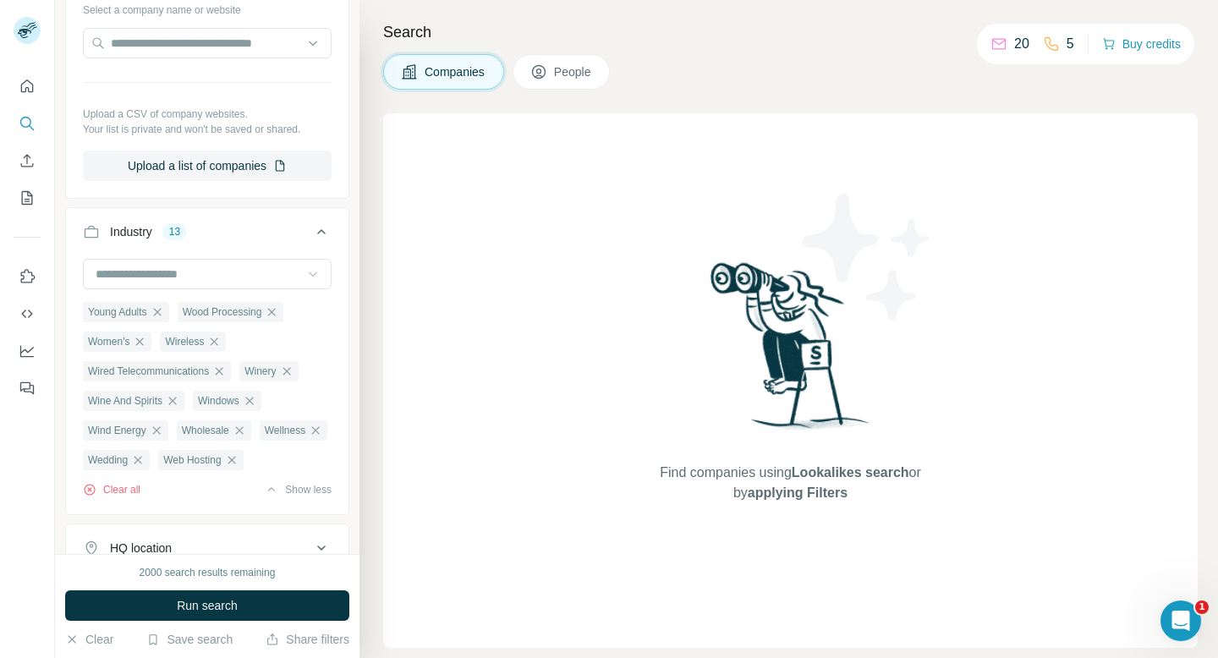
click at [296, 257] on button "Industry 13" at bounding box center [207, 234] width 282 height 47
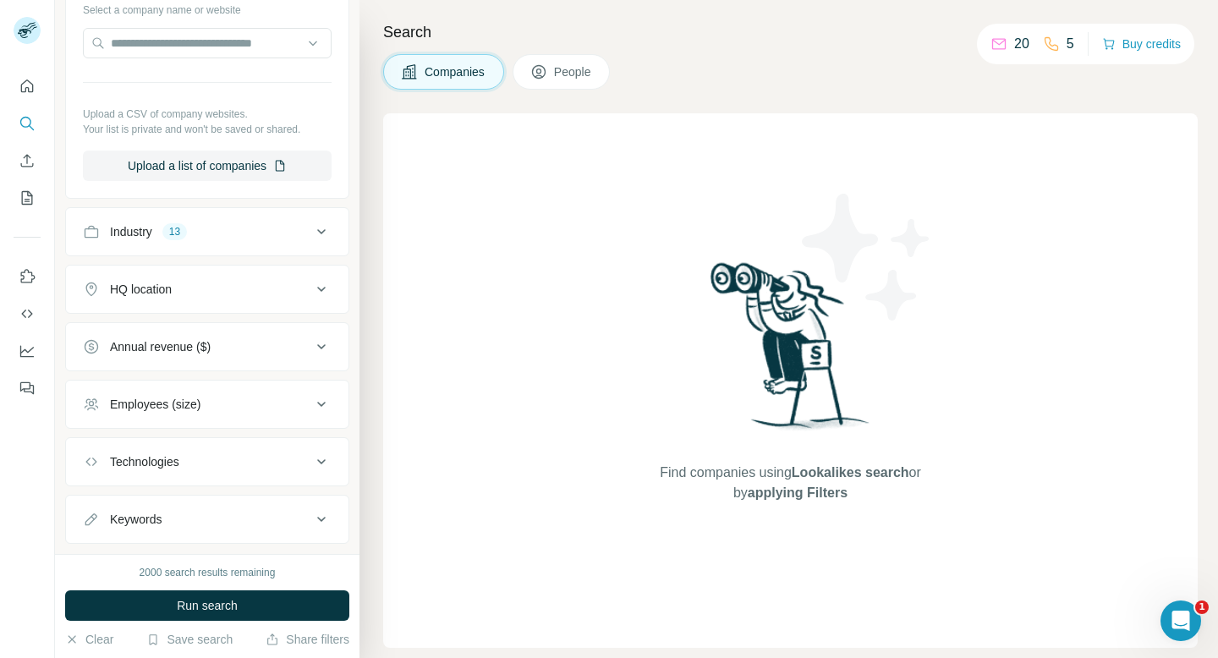
click at [312, 238] on icon at bounding box center [321, 232] width 20 height 20
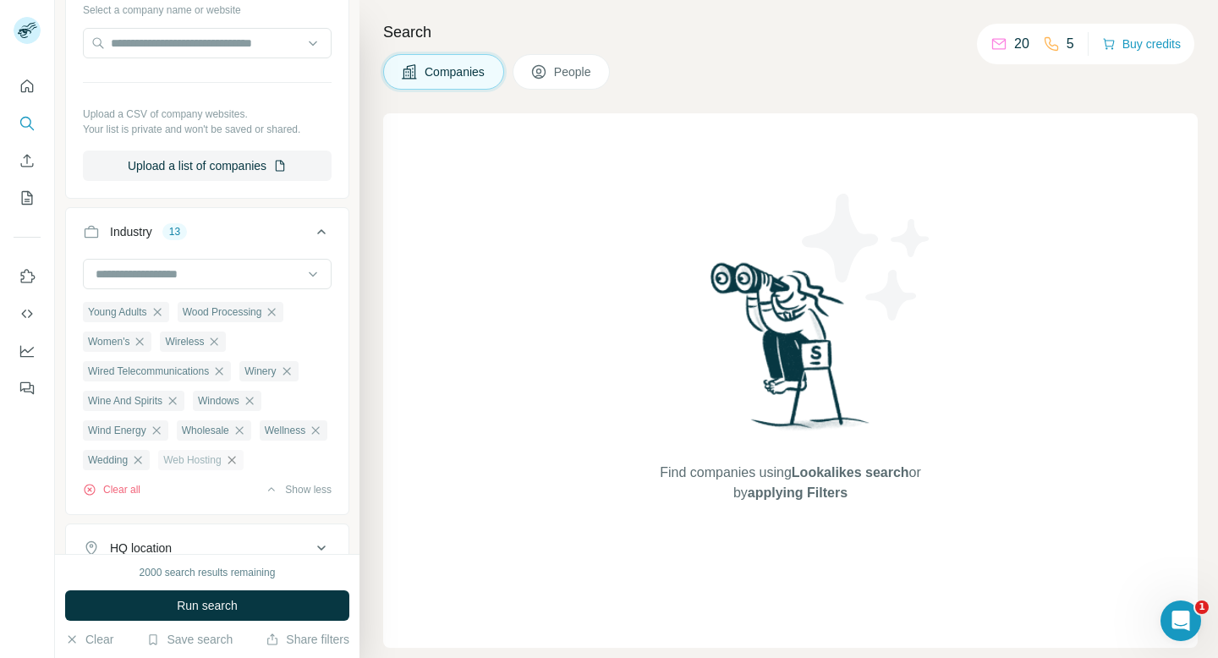
click at [235, 460] on icon "button" at bounding box center [231, 460] width 8 height 8
click at [314, 276] on icon at bounding box center [312, 274] width 17 height 17
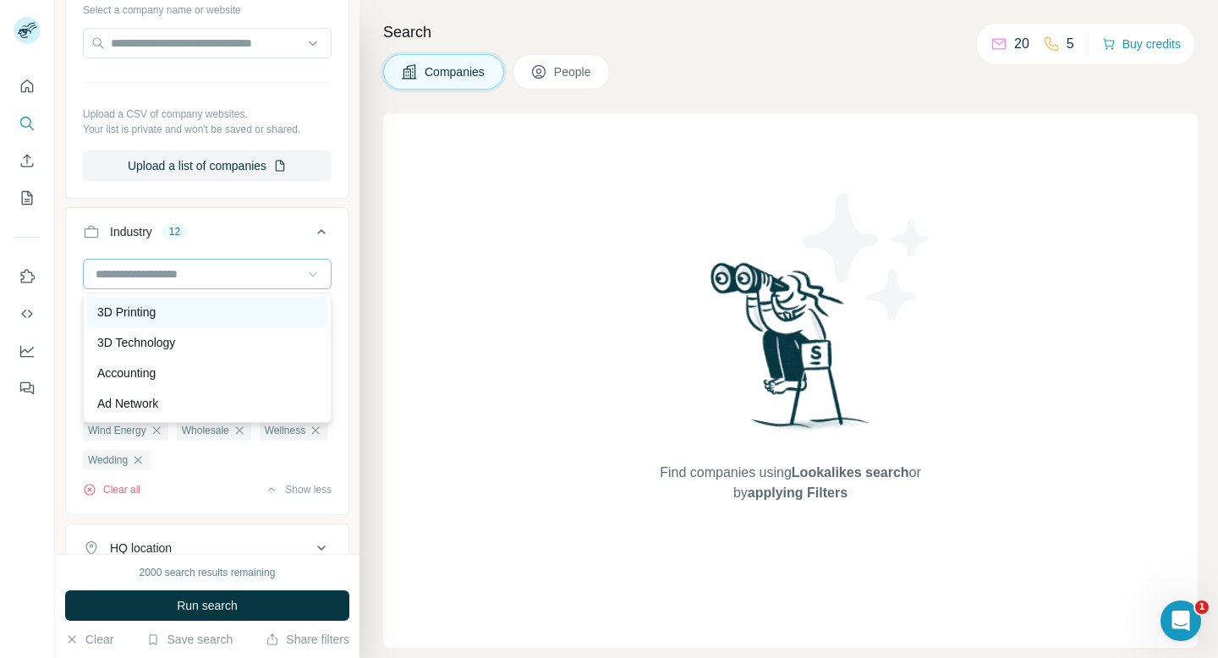
click at [252, 319] on div "3D Printing" at bounding box center [207, 312] width 220 height 17
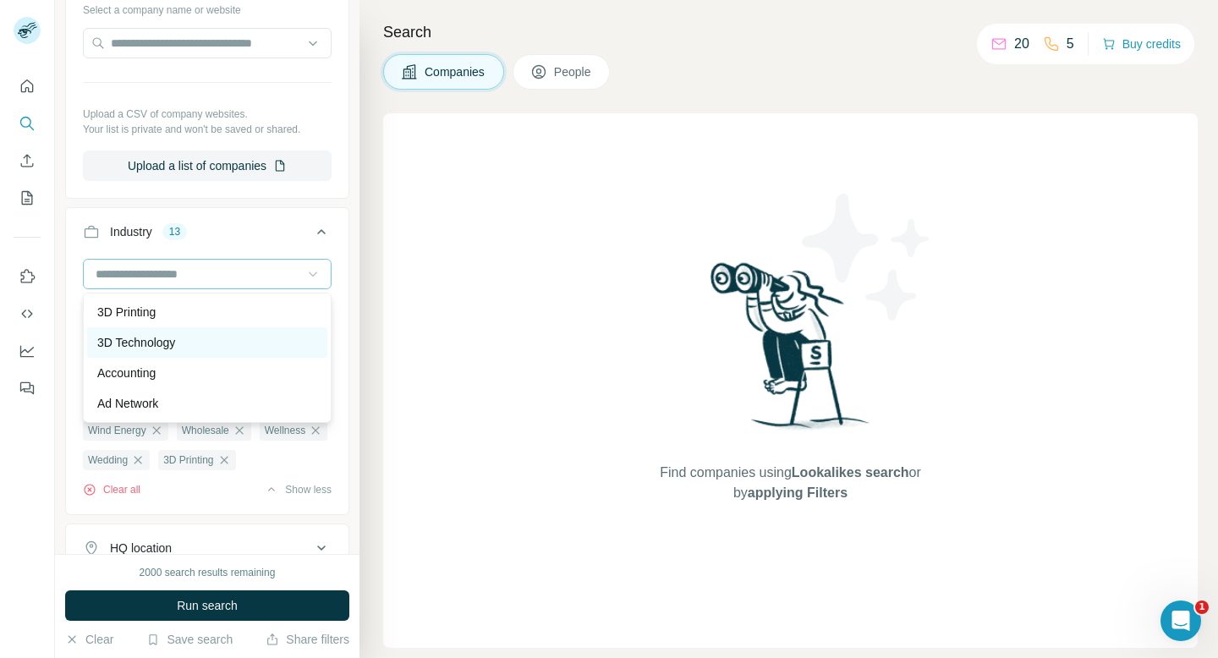
click at [244, 337] on div "3D Technology" at bounding box center [207, 342] width 220 height 17
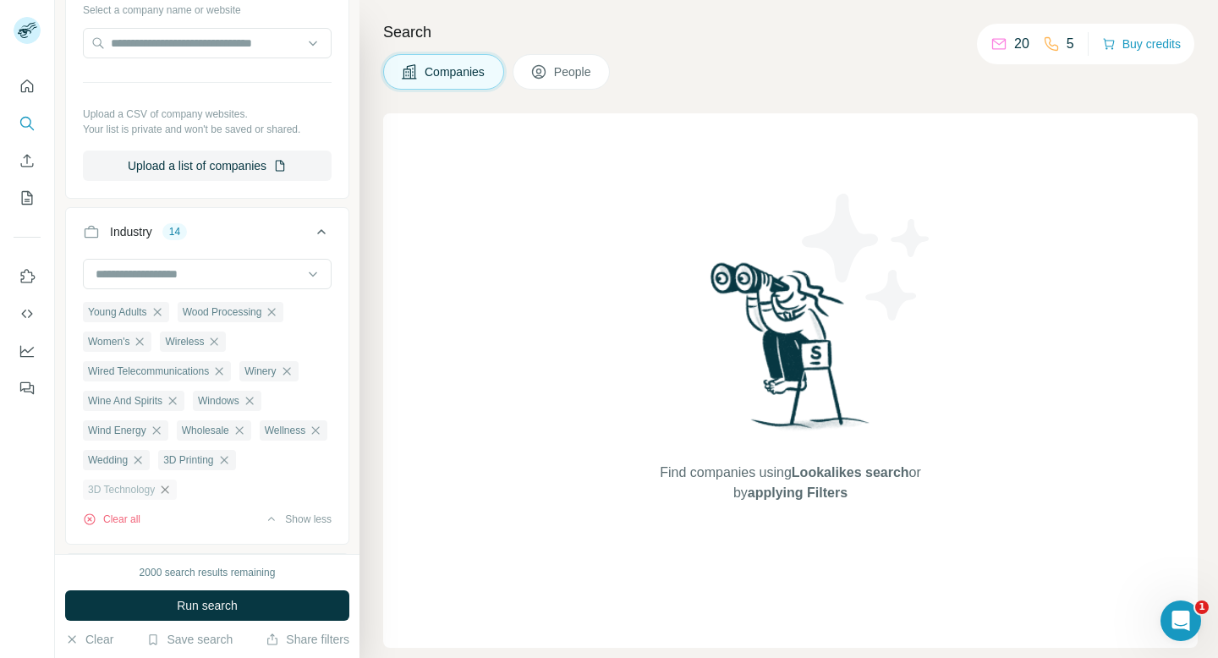
click at [172, 496] on icon "button" at bounding box center [165, 490] width 14 height 14
click at [300, 274] on input at bounding box center [198, 274] width 209 height 19
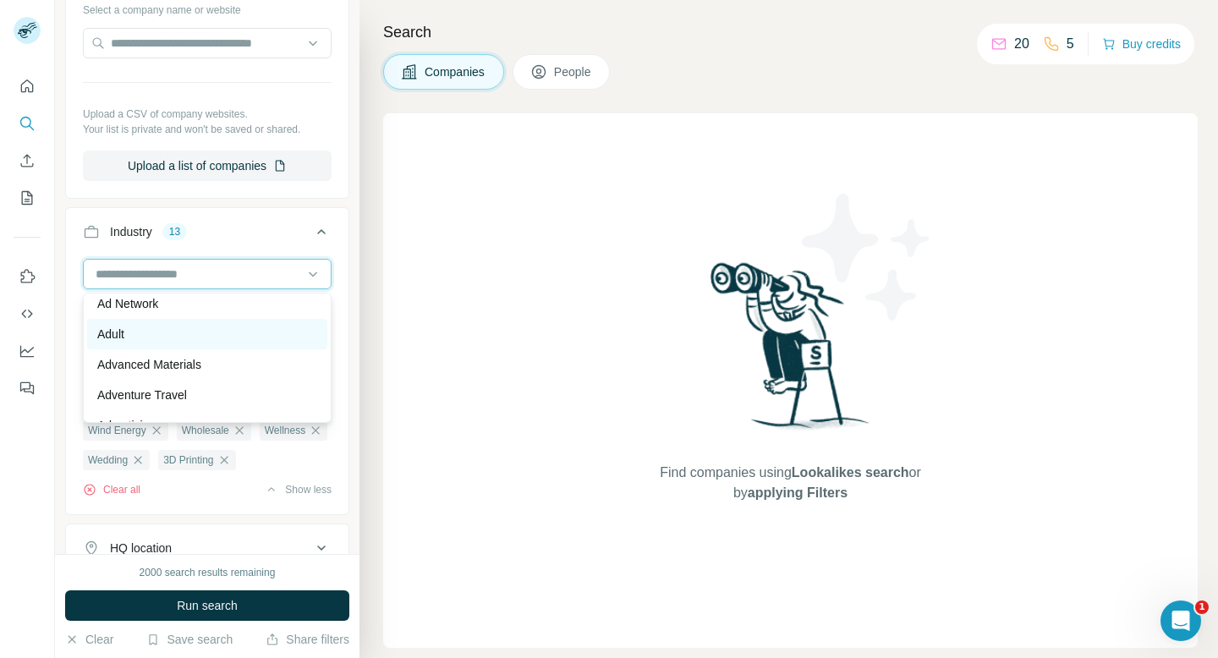
scroll to position [113, 0]
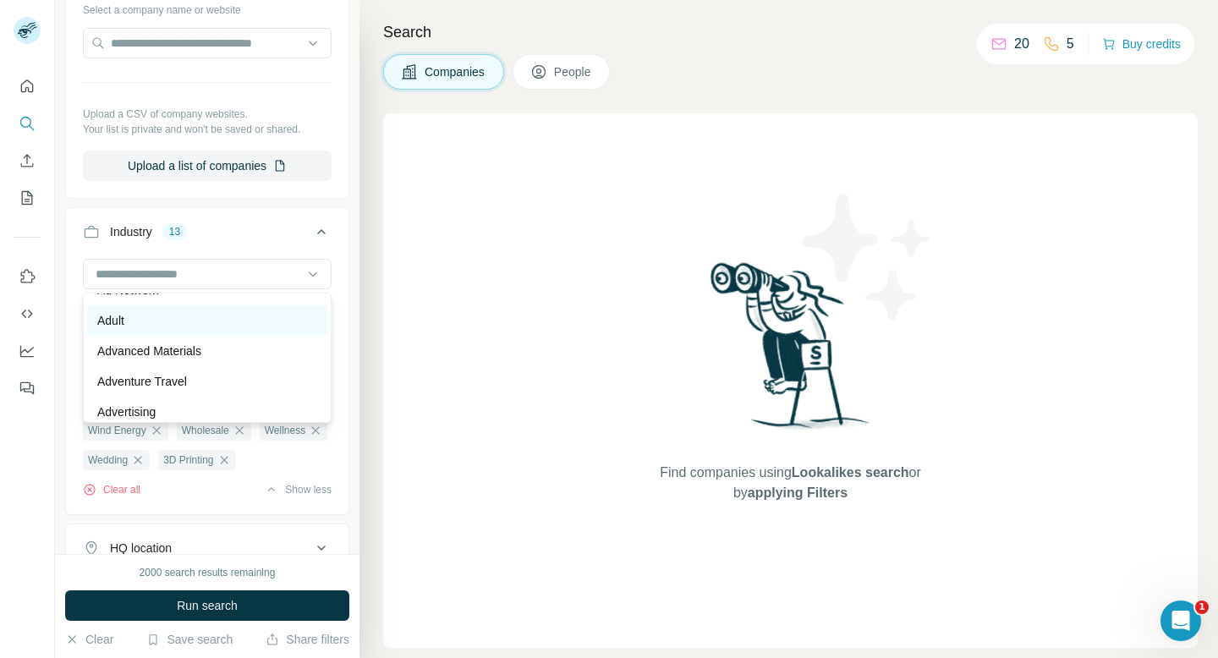
click at [245, 330] on div "Adult" at bounding box center [207, 320] width 240 height 30
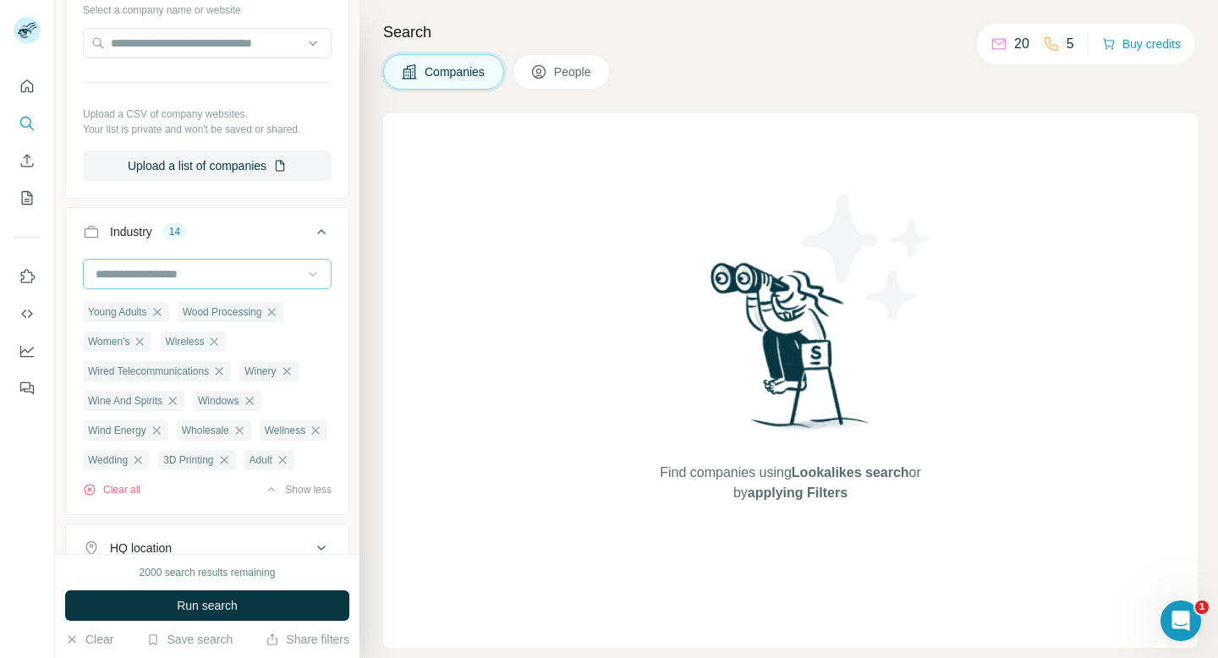
click at [309, 276] on icon at bounding box center [312, 274] width 17 height 17
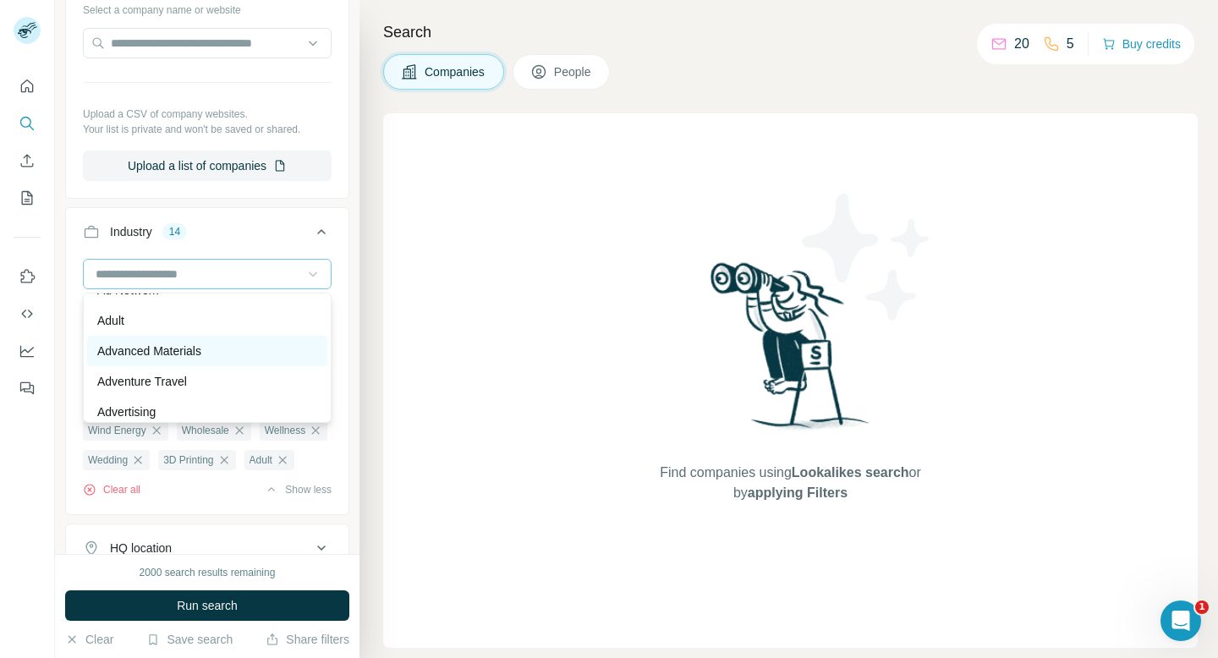
click at [252, 351] on div "Advanced Materials" at bounding box center [207, 350] width 220 height 17
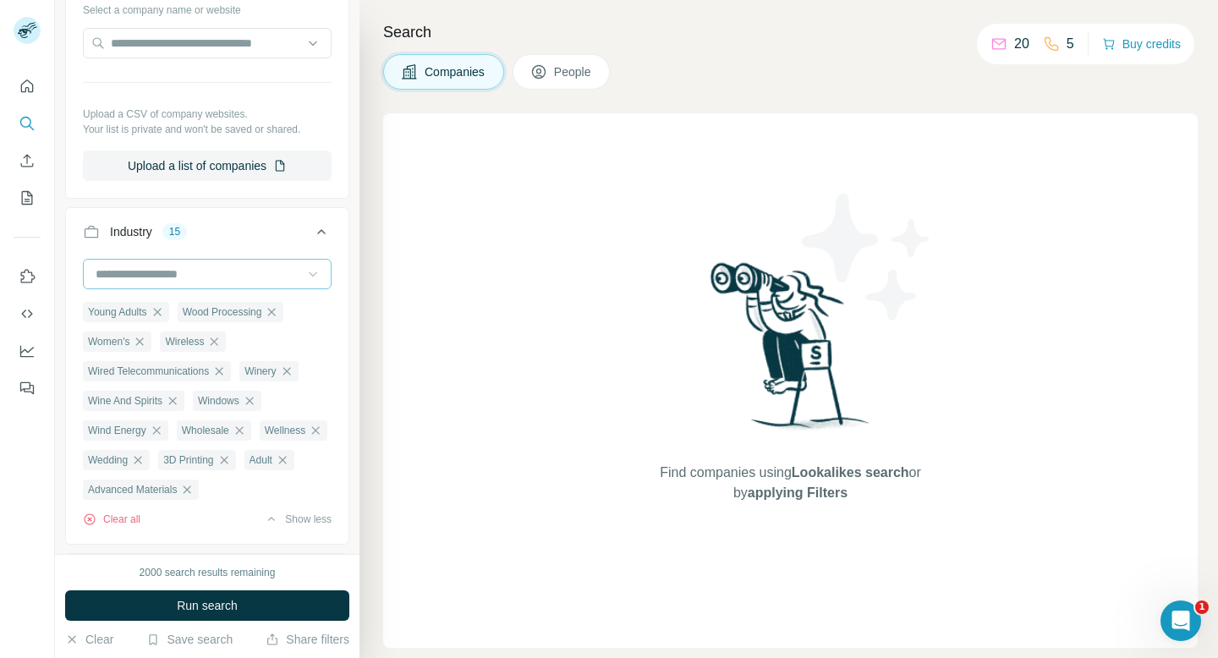
click at [289, 270] on input at bounding box center [198, 274] width 209 height 19
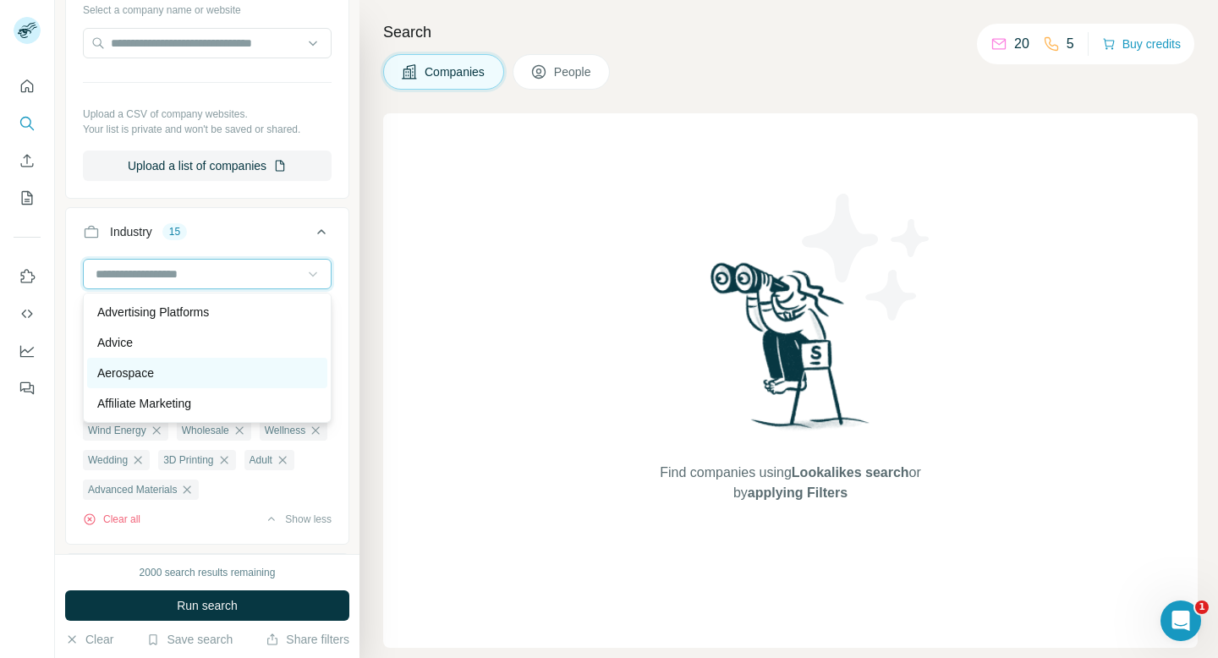
scroll to position [244, 0]
click at [245, 375] on div "Aerospace" at bounding box center [207, 372] width 220 height 17
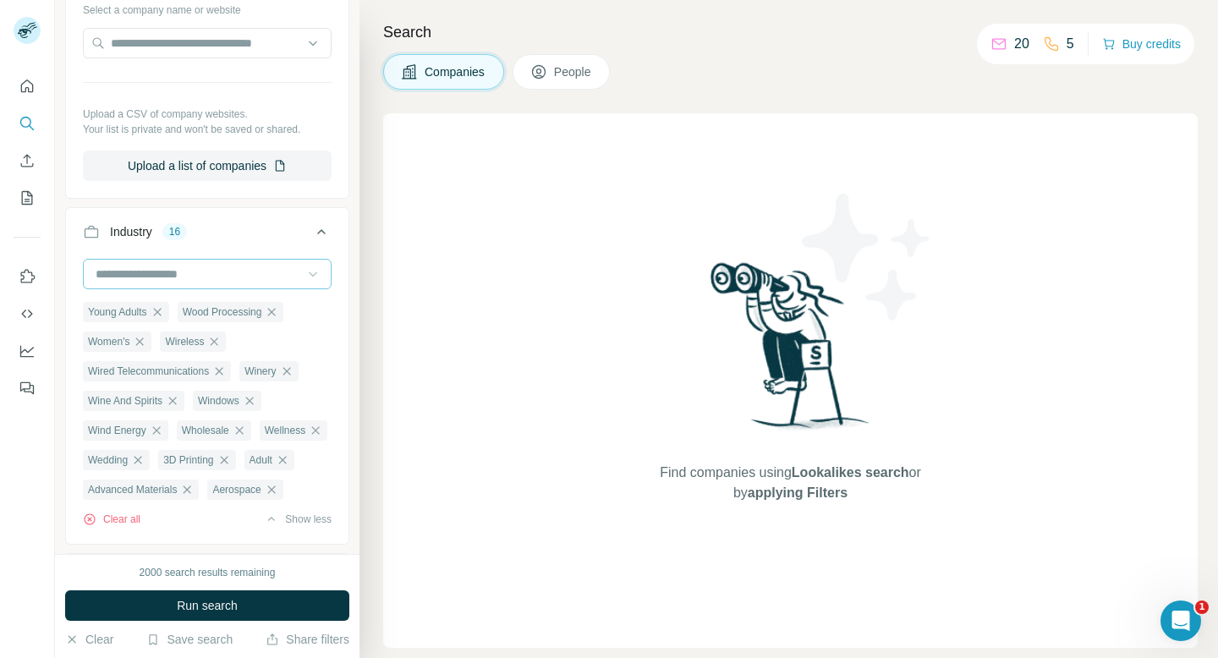
click at [277, 277] on input at bounding box center [198, 274] width 209 height 19
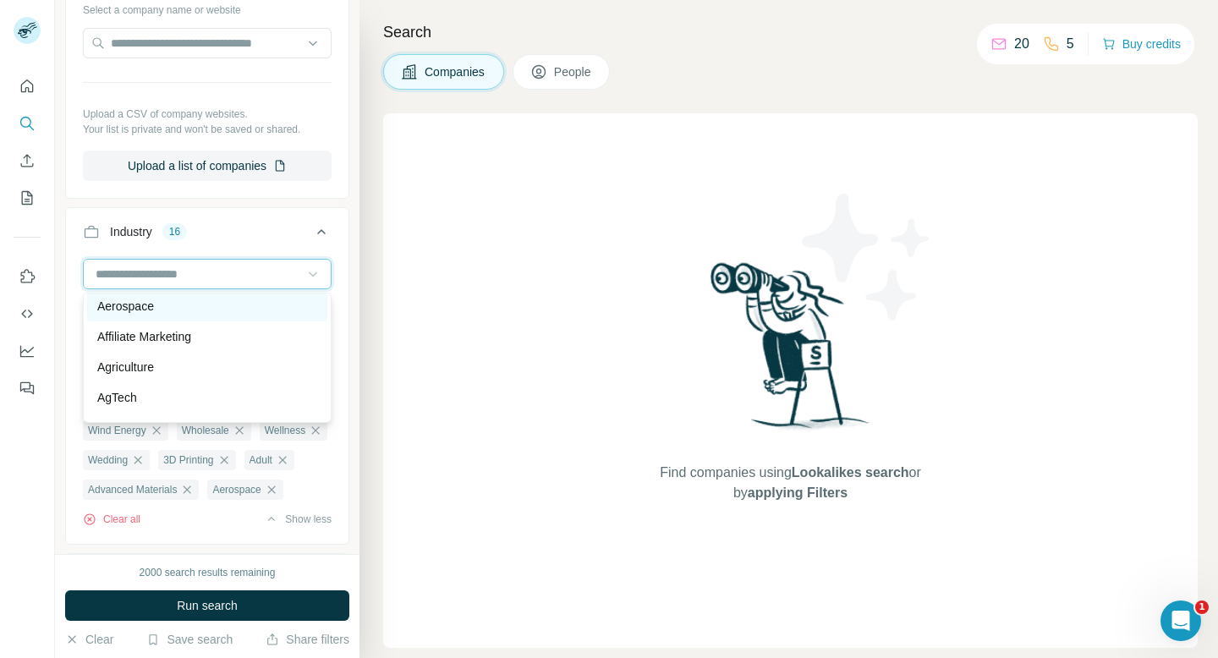
scroll to position [330, 0]
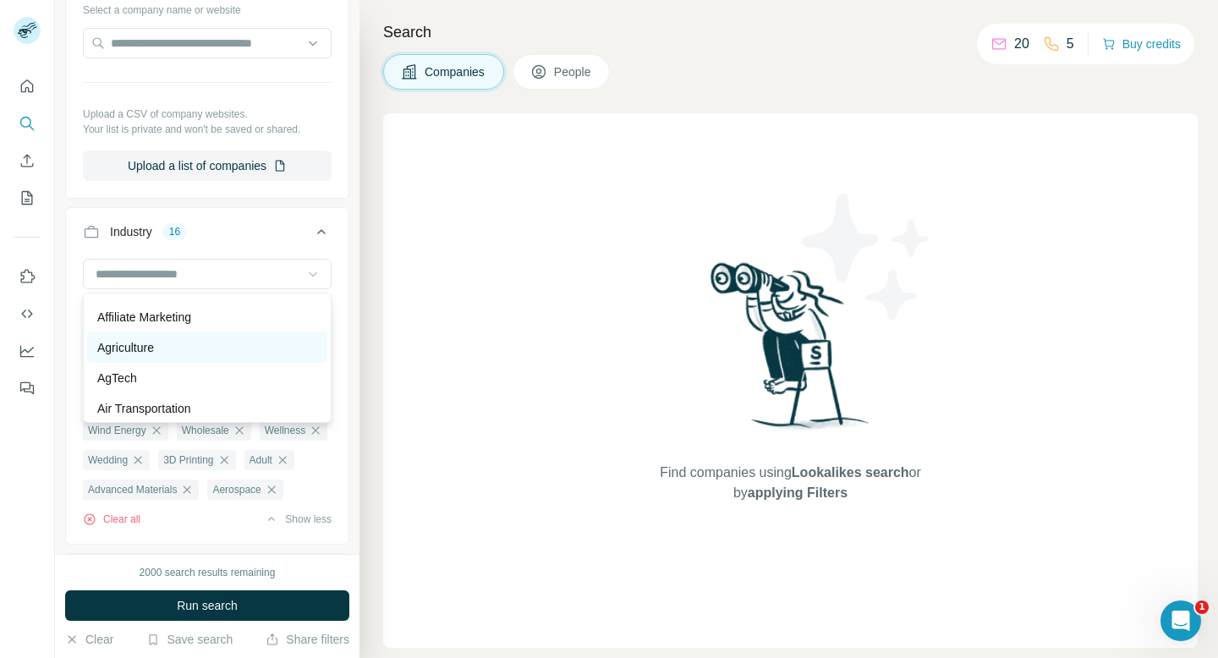
click at [244, 343] on div "Agriculture" at bounding box center [207, 347] width 220 height 17
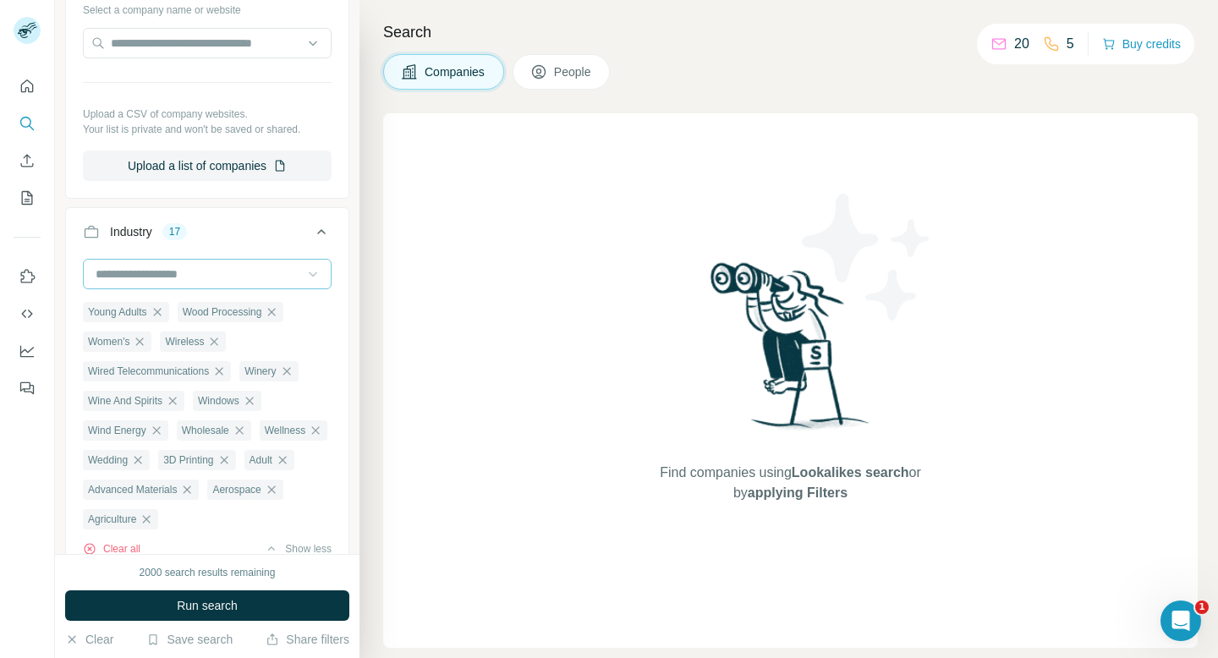
click at [281, 280] on input at bounding box center [198, 274] width 209 height 19
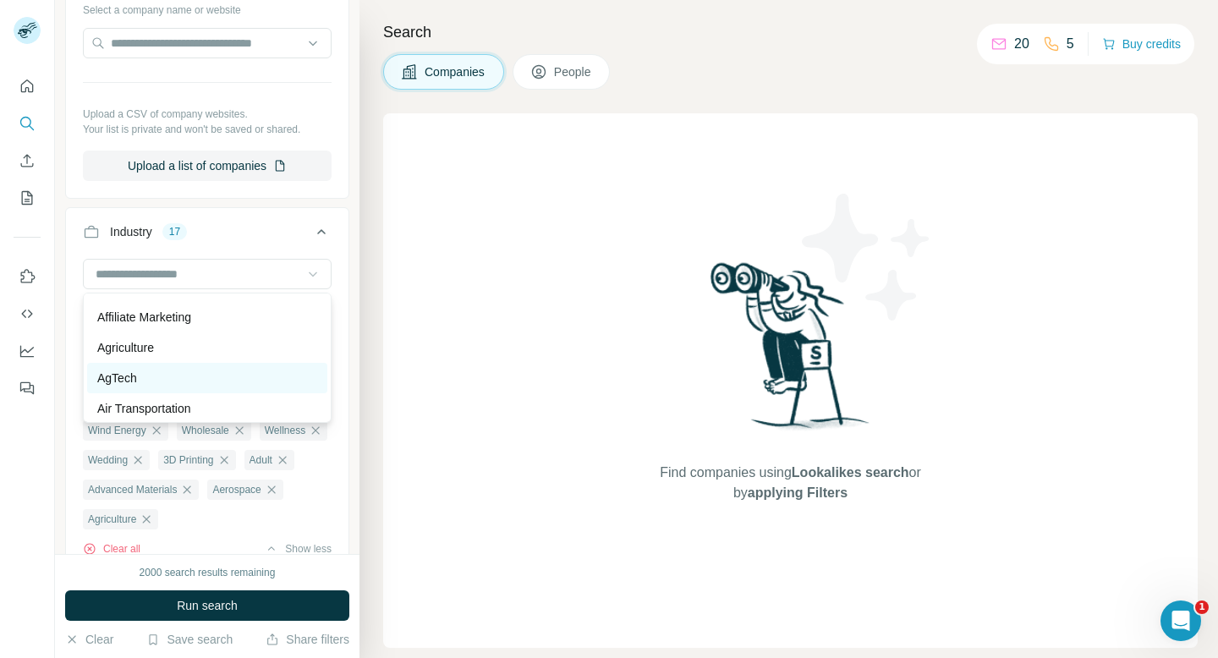
click at [230, 378] on div "AgTech" at bounding box center [207, 378] width 220 height 17
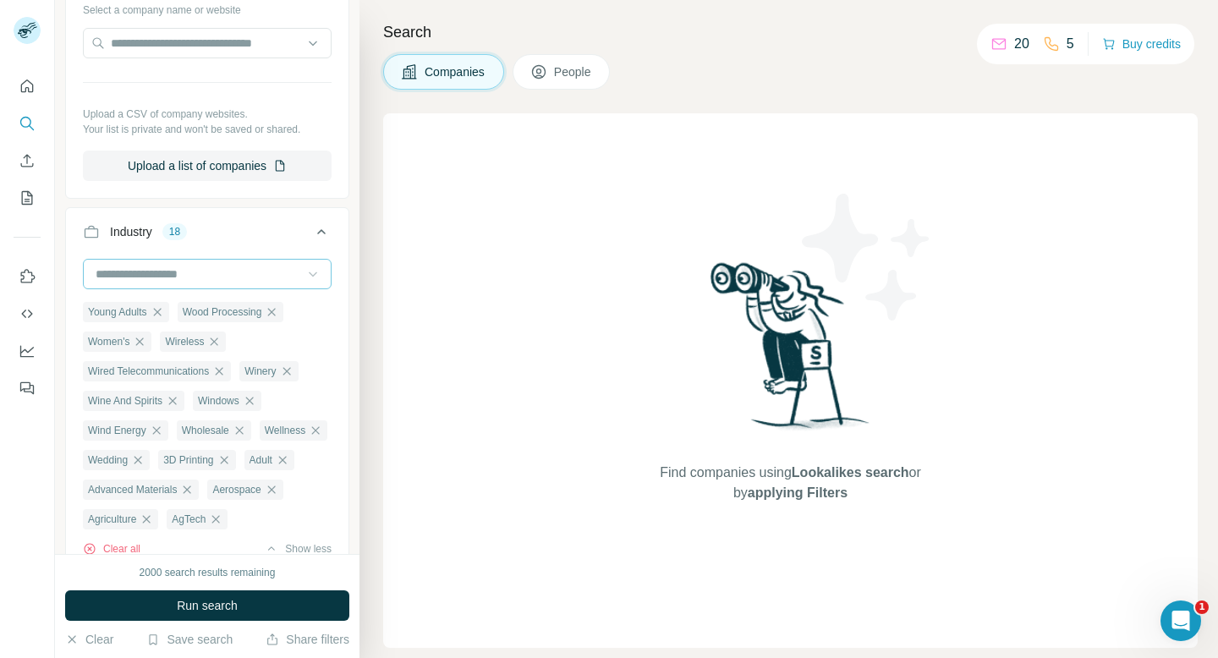
click at [271, 277] on input at bounding box center [198, 274] width 209 height 19
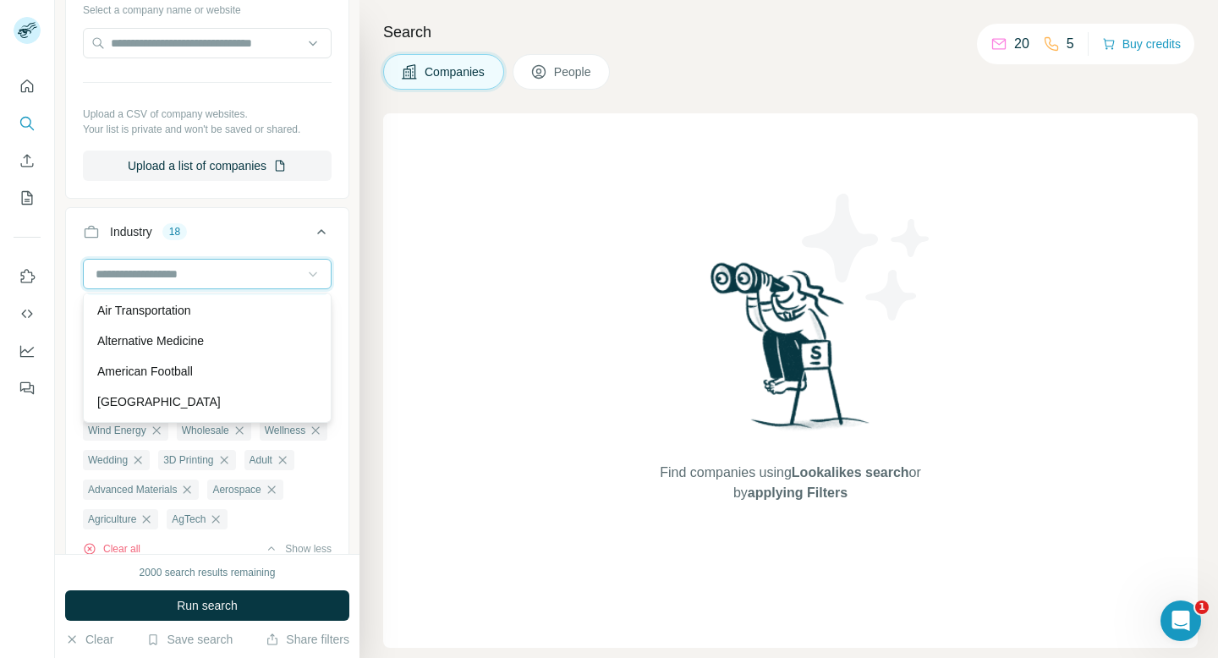
scroll to position [432, 0]
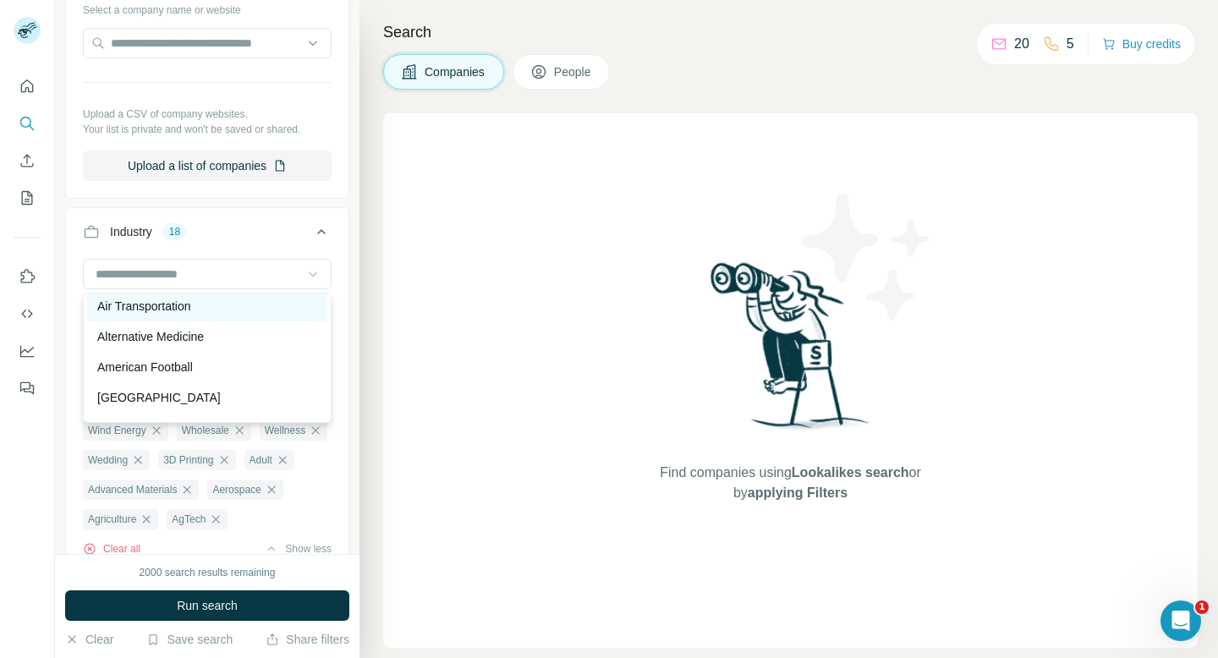
click at [238, 318] on div "Air Transportation" at bounding box center [207, 306] width 240 height 30
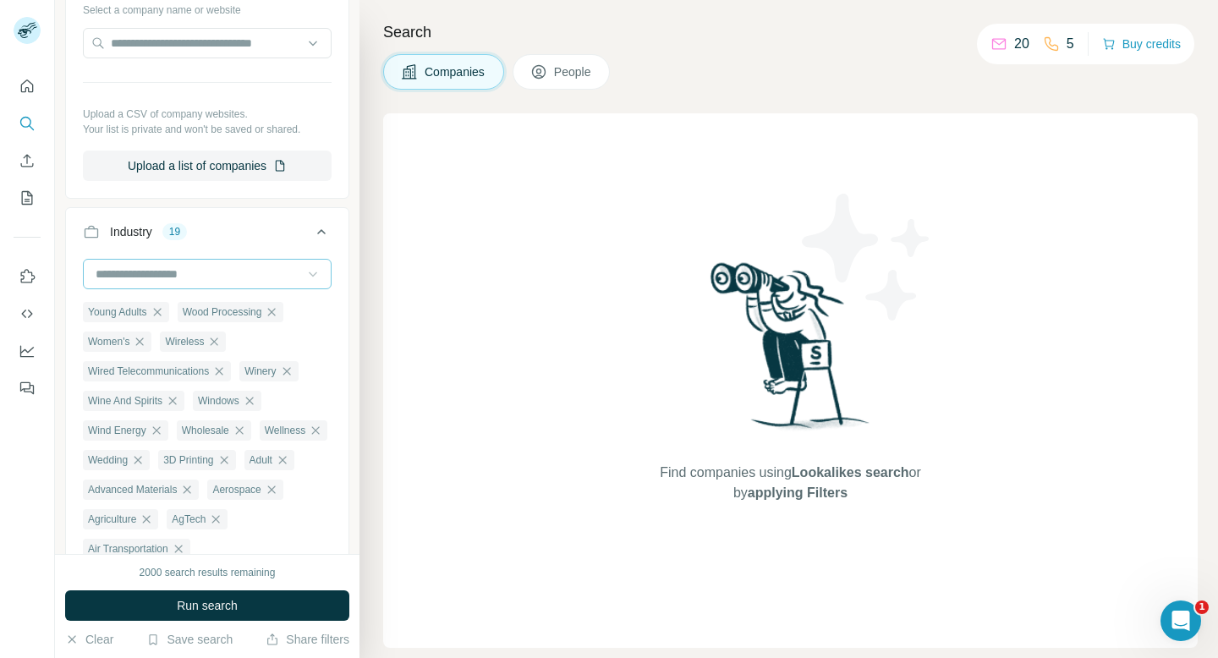
click at [255, 281] on input at bounding box center [198, 274] width 209 height 19
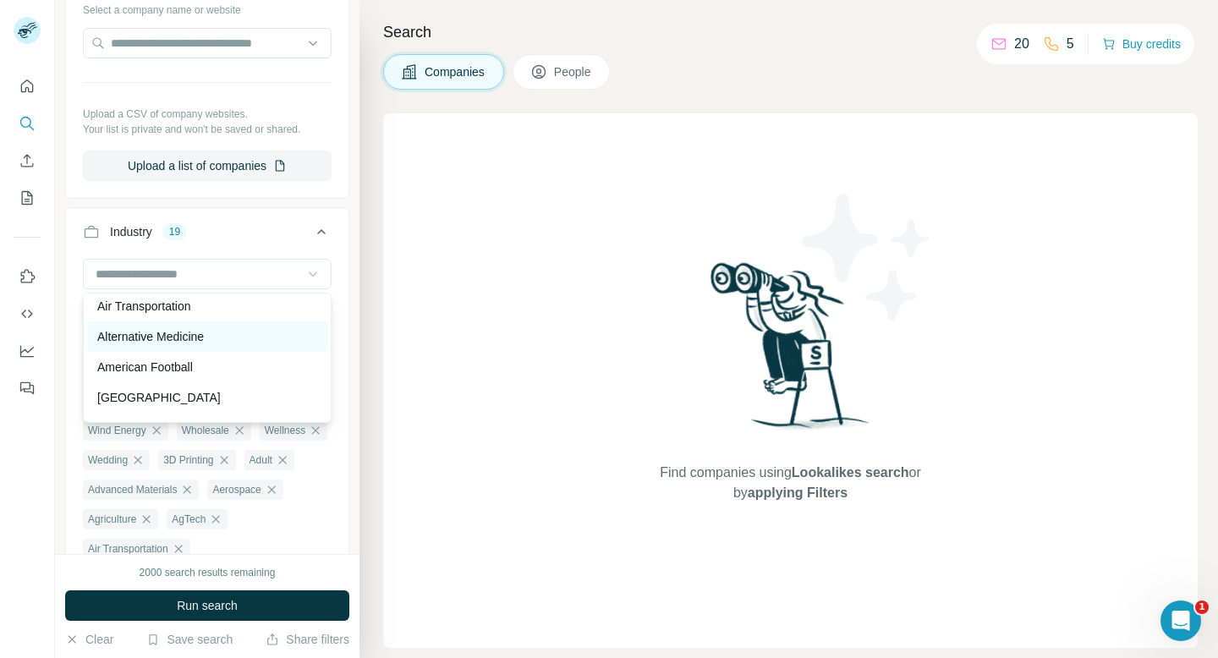
click at [222, 338] on div "Alternative Medicine" at bounding box center [207, 336] width 220 height 17
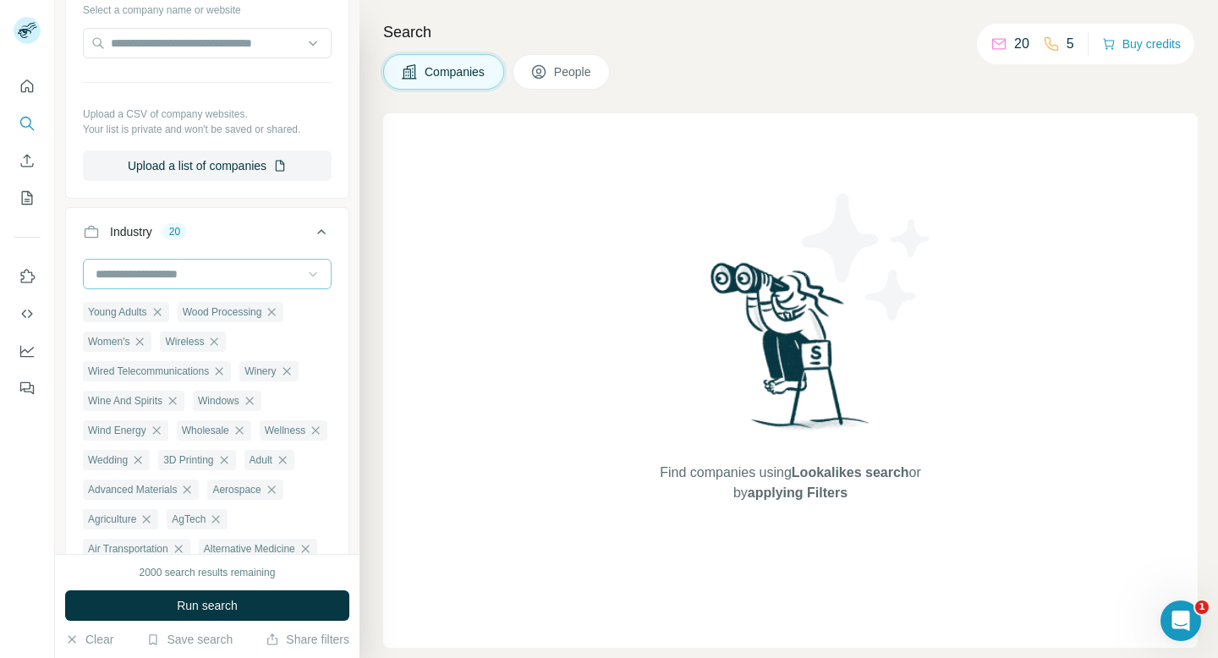
click at [253, 282] on input at bounding box center [198, 274] width 209 height 19
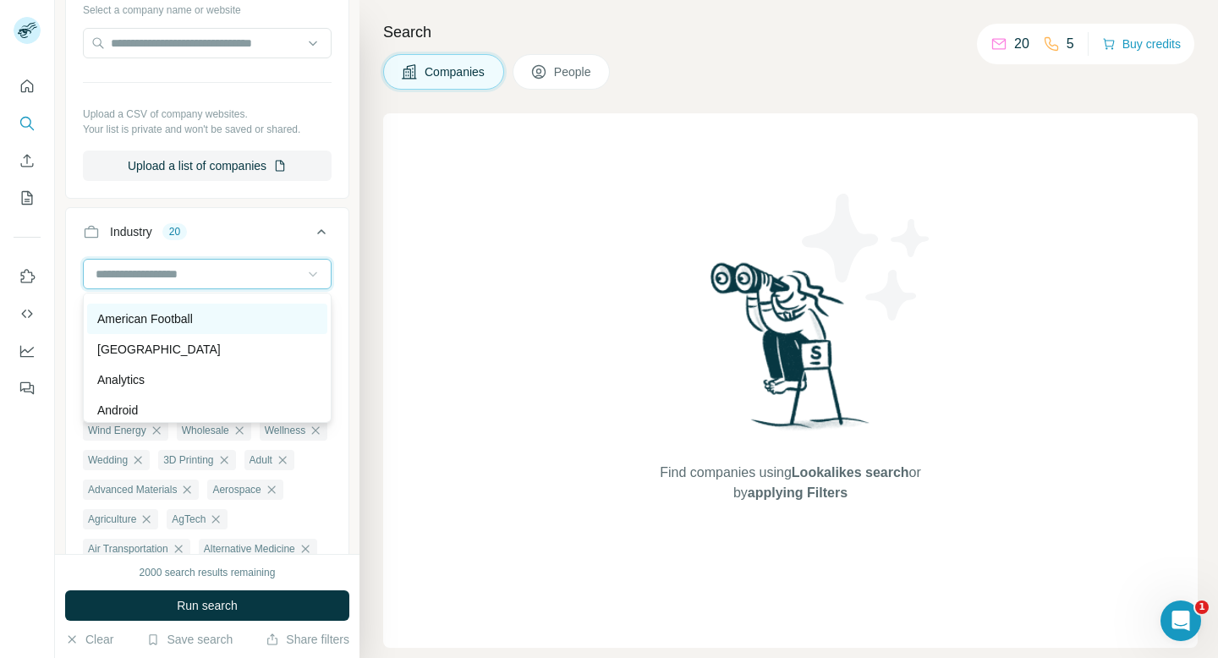
scroll to position [496, 0]
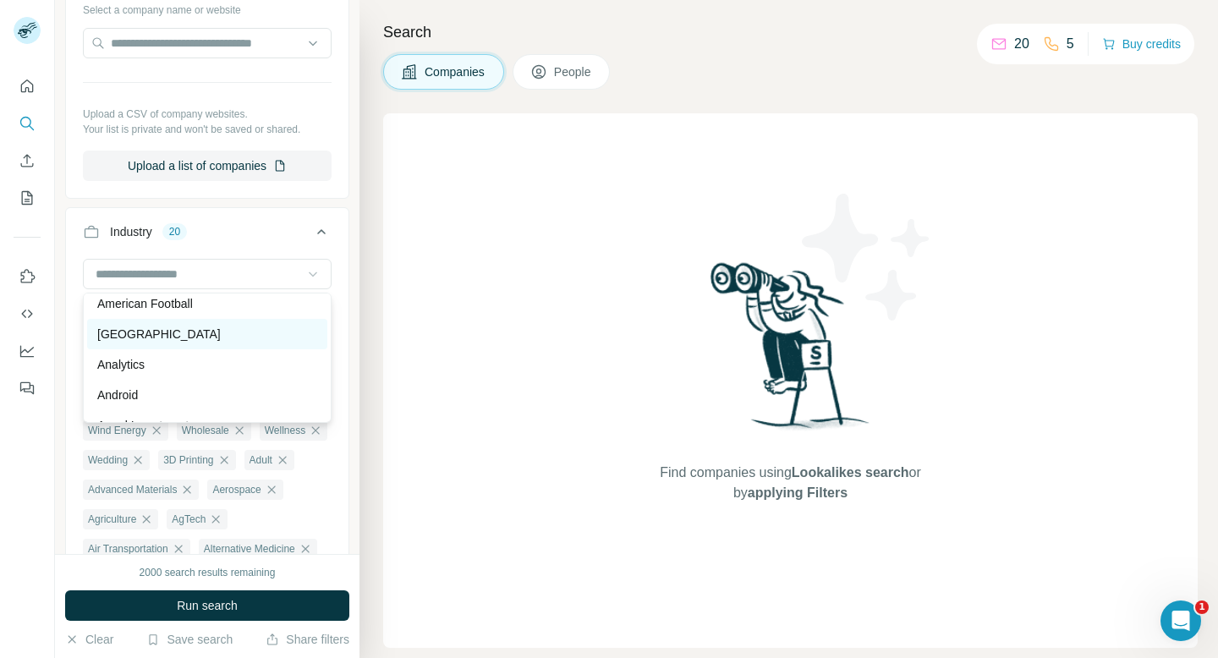
click at [221, 334] on p "[GEOGRAPHIC_DATA]" at bounding box center [158, 334] width 123 height 17
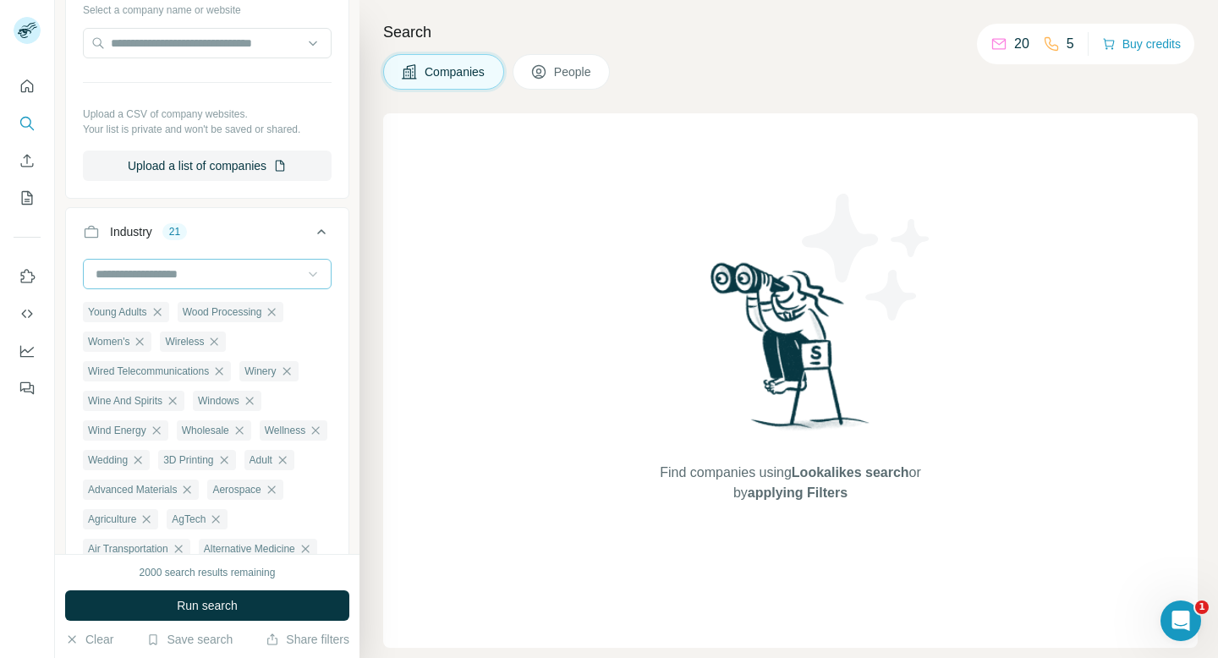
click at [233, 278] on input at bounding box center [198, 274] width 209 height 19
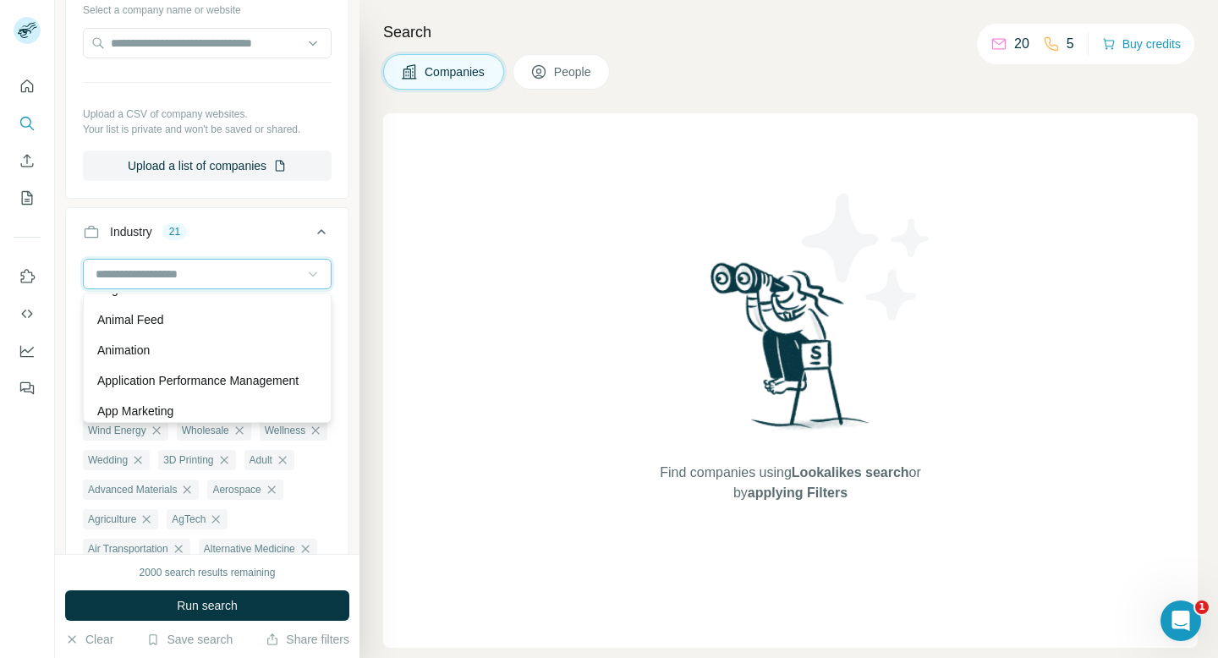
scroll to position [638, 0]
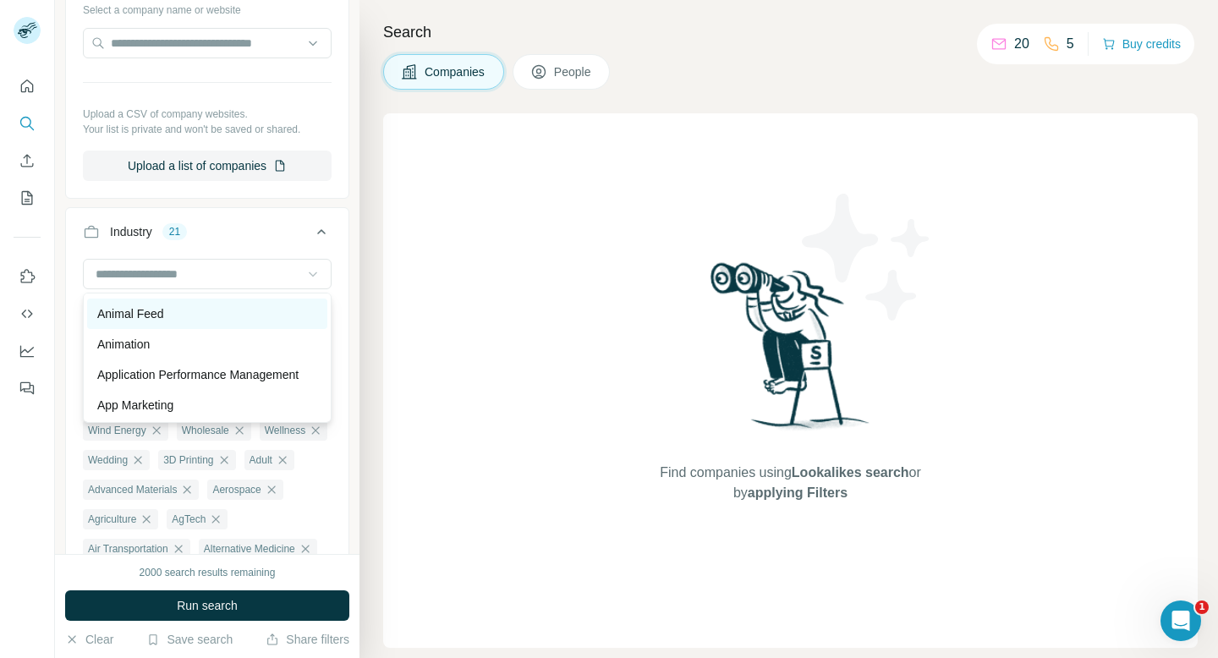
click at [210, 321] on div "Animal Feed" at bounding box center [207, 313] width 220 height 17
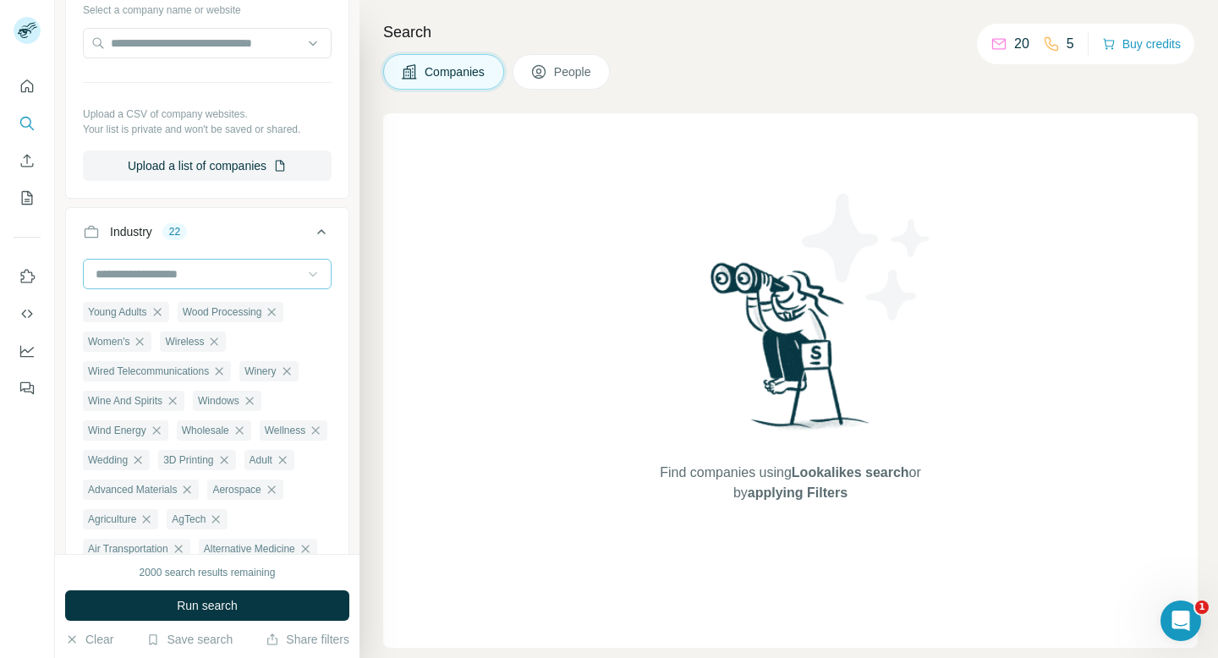
click at [226, 280] on input at bounding box center [198, 274] width 209 height 19
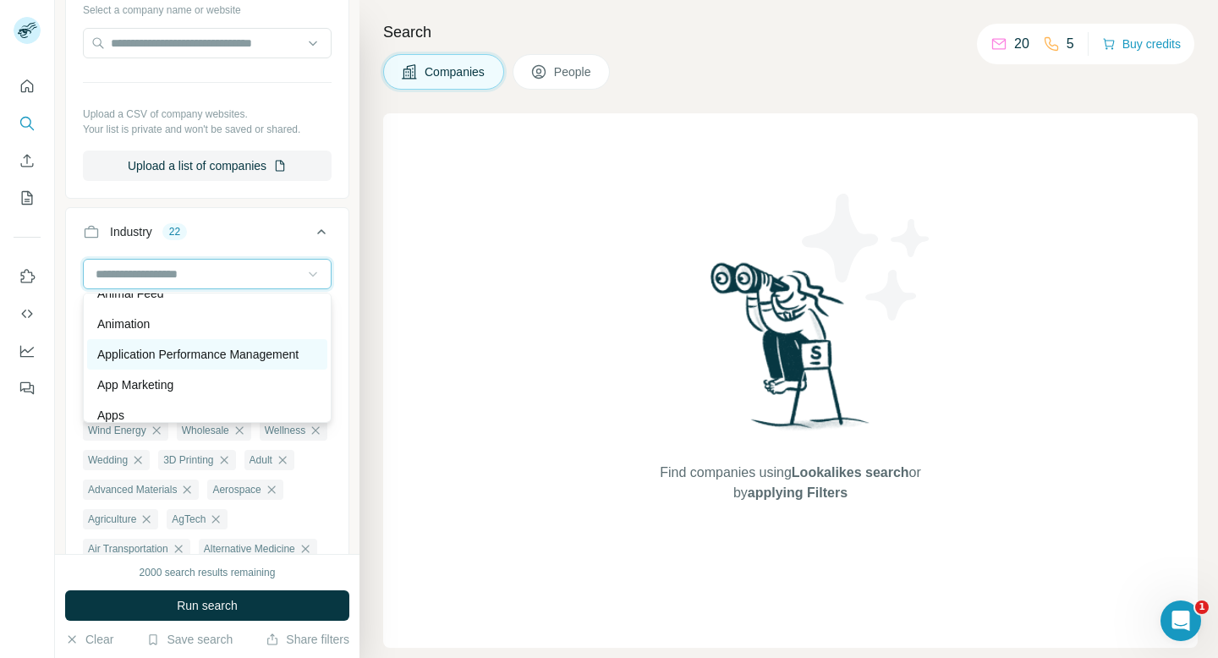
scroll to position [663, 0]
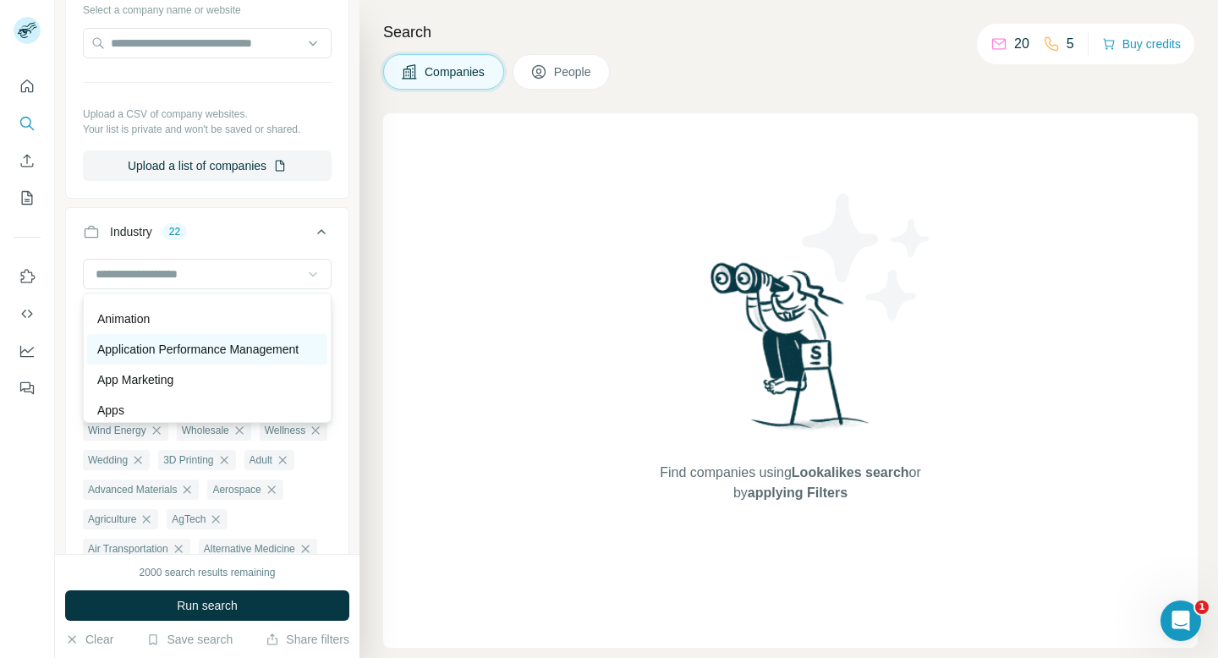
click at [215, 355] on p "Application Performance Management" at bounding box center [197, 349] width 201 height 17
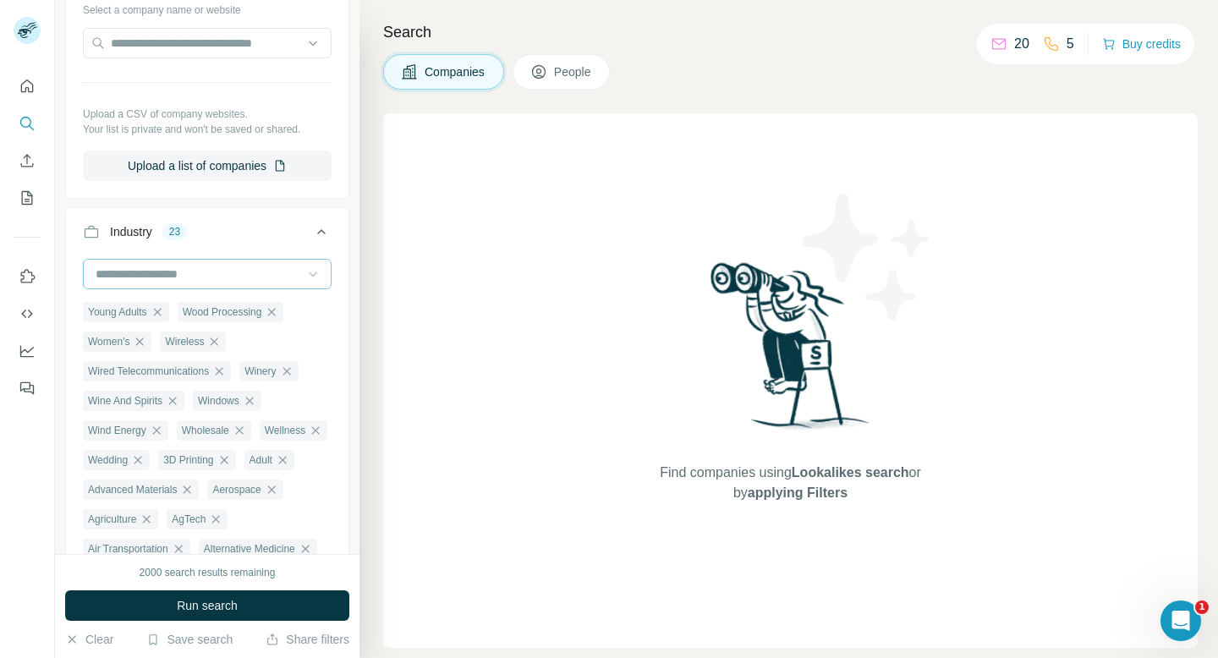
click at [249, 282] on input at bounding box center [198, 274] width 209 height 19
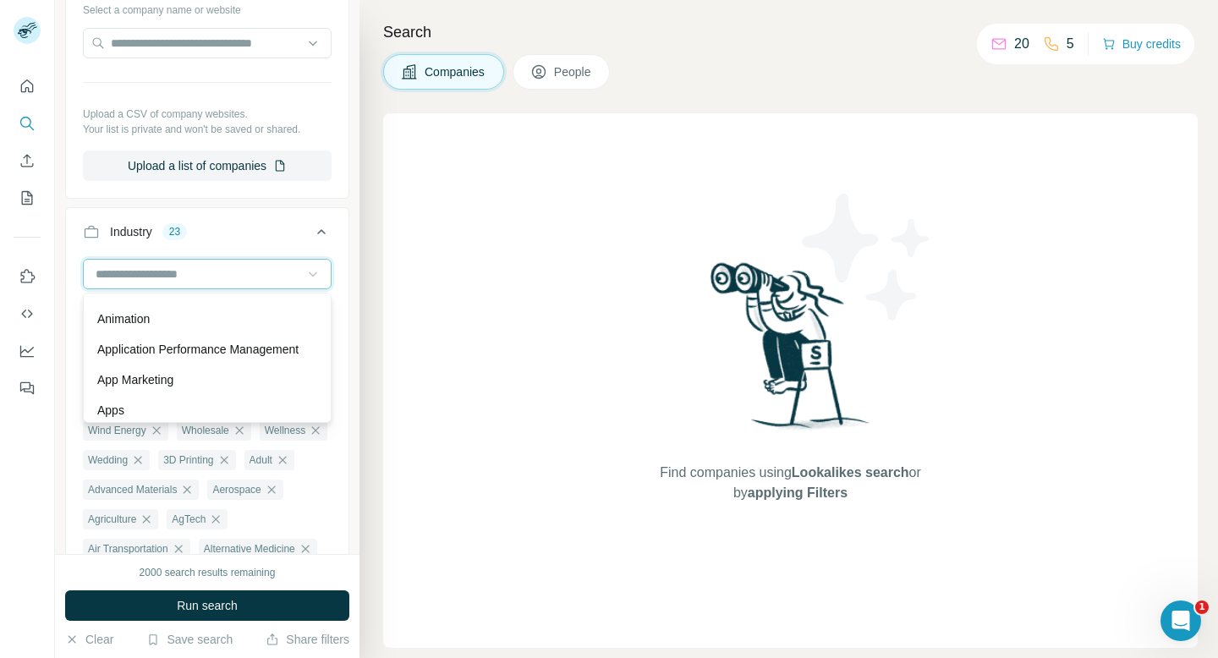
click at [264, 271] on input at bounding box center [198, 274] width 209 height 19
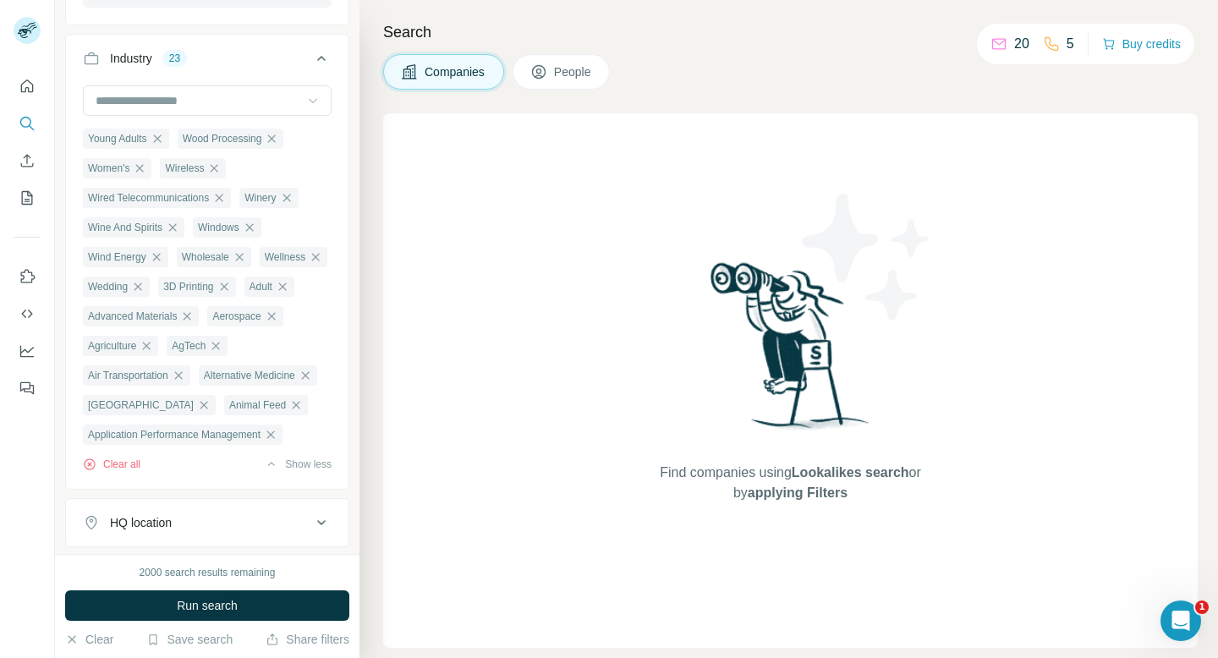
scroll to position [377, 0]
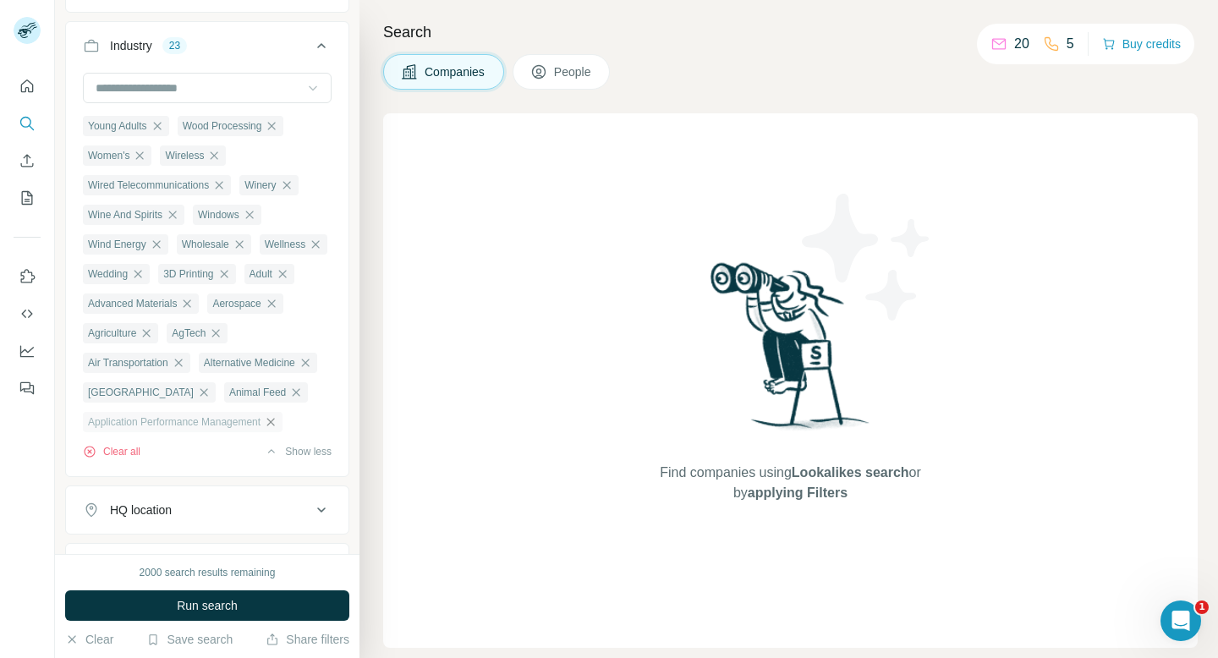
click at [277, 429] on icon "button" at bounding box center [271, 422] width 14 height 14
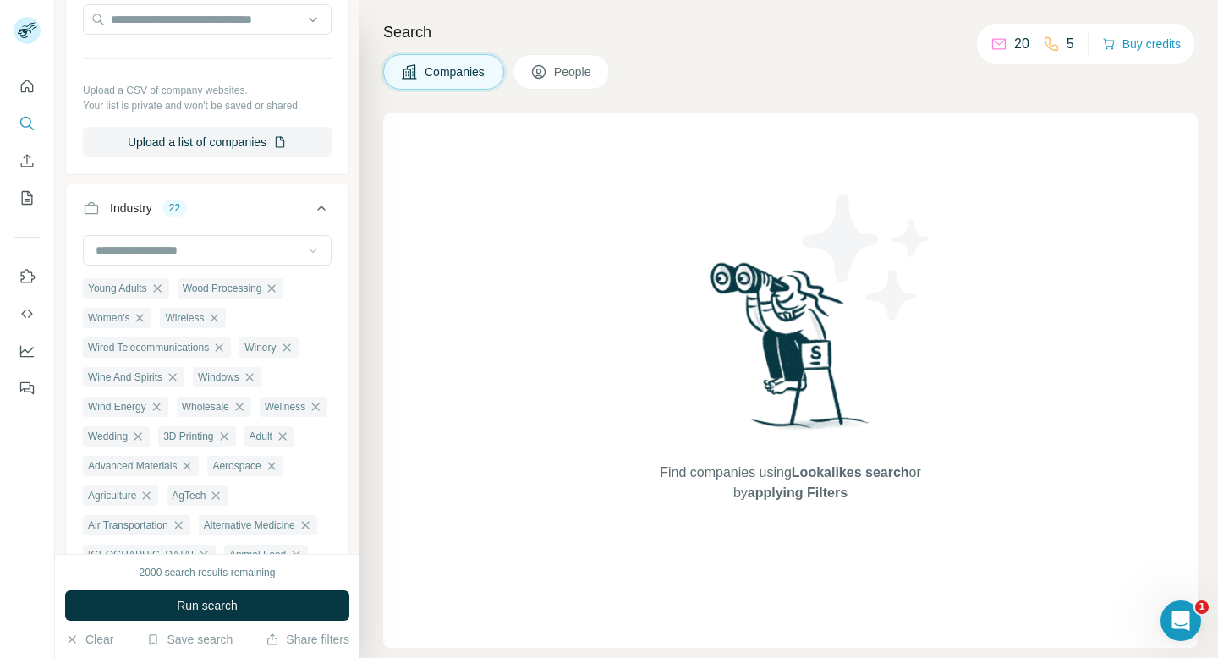
scroll to position [104, 0]
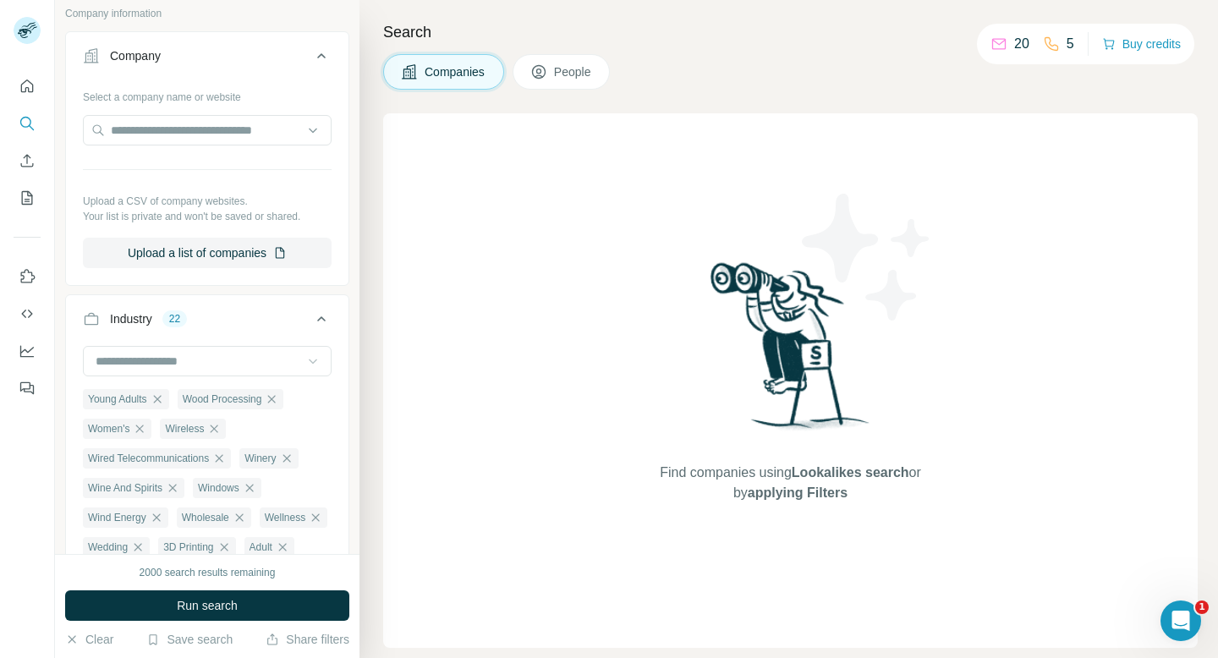
click at [315, 357] on icon at bounding box center [312, 361] width 17 height 17
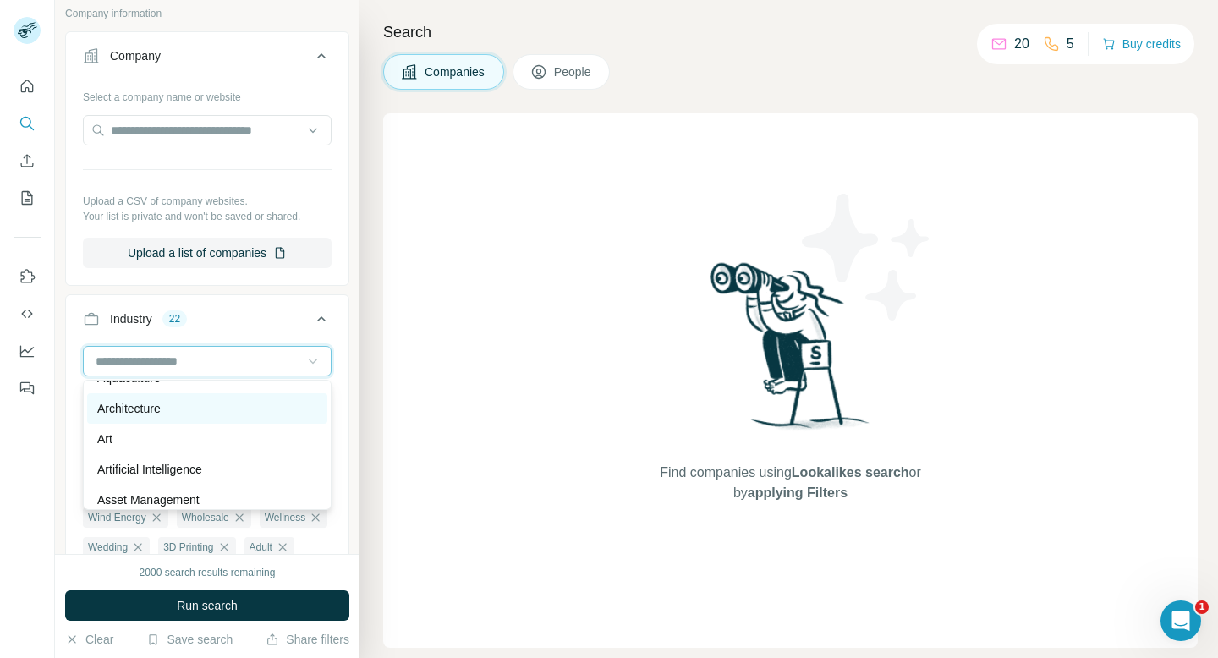
scroll to position [813, 0]
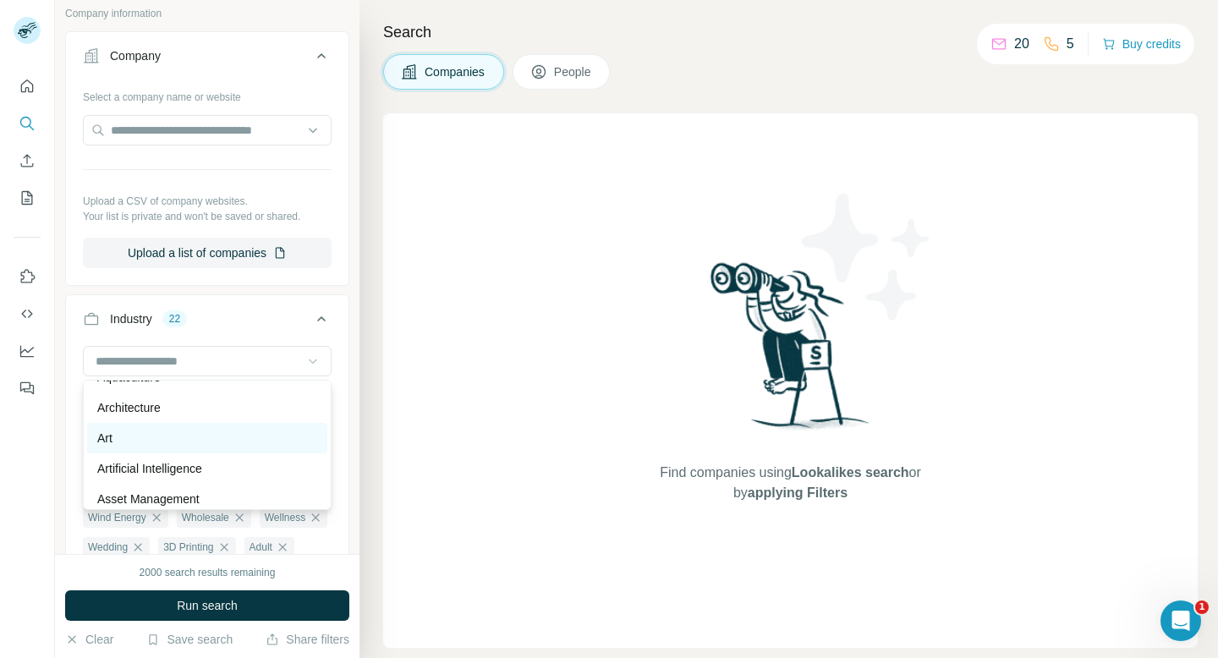
click at [237, 443] on div "Art" at bounding box center [207, 438] width 220 height 17
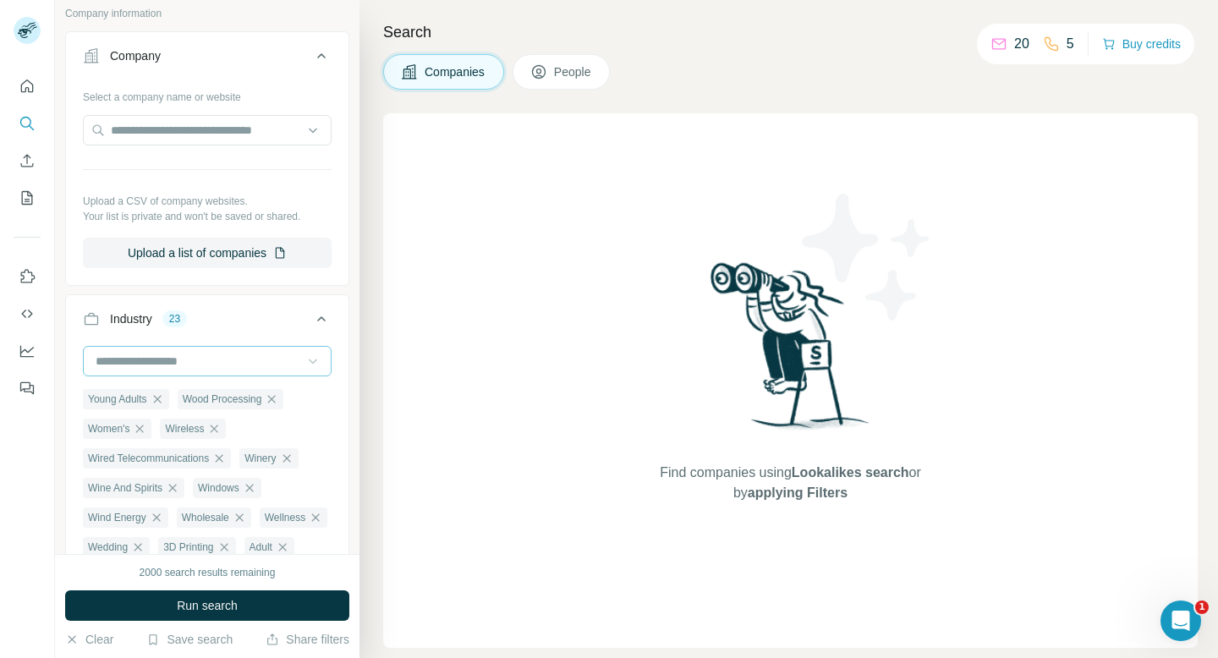
click at [294, 369] on input at bounding box center [198, 361] width 209 height 19
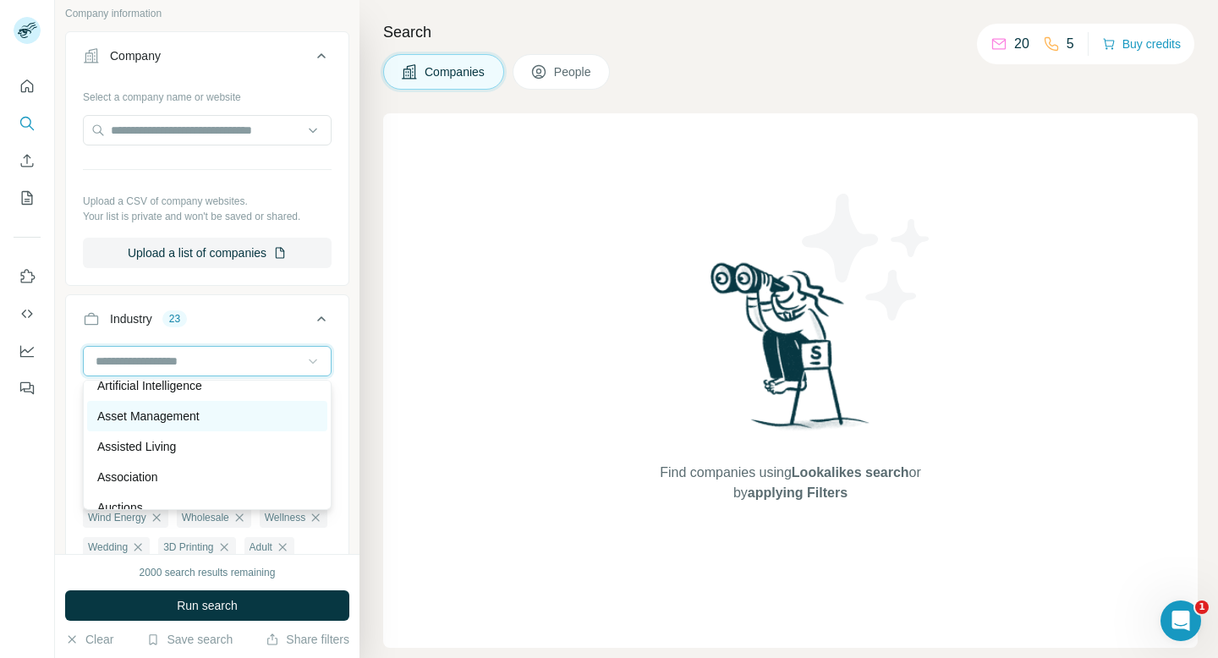
scroll to position [903, 0]
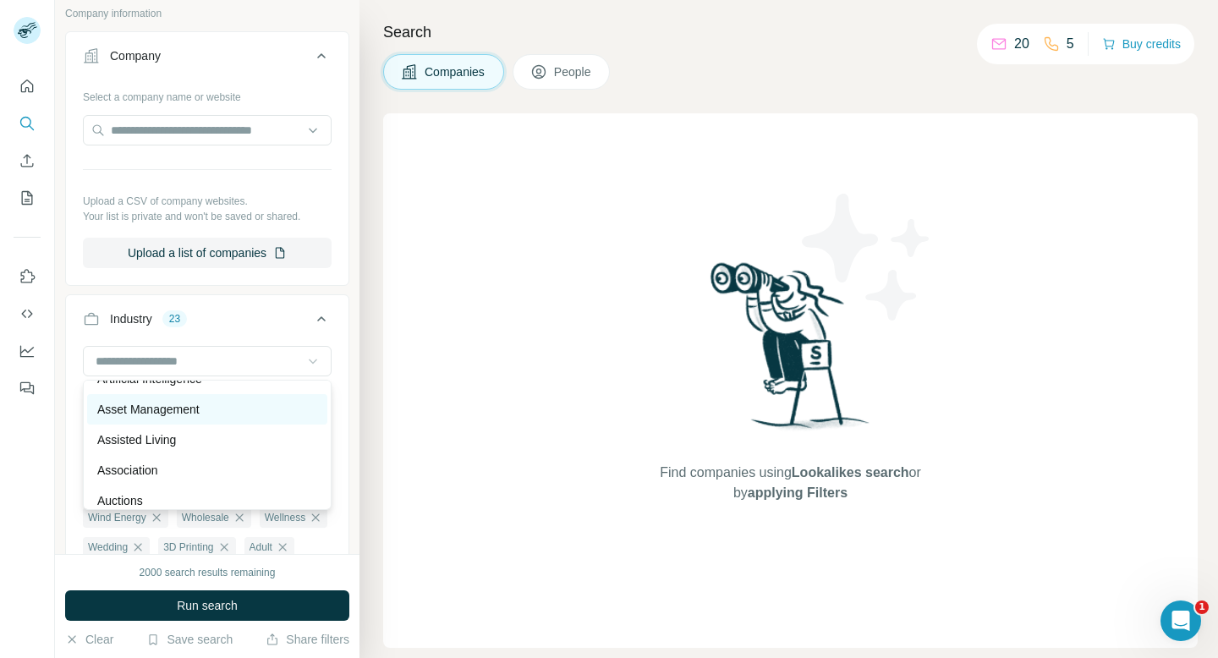
click at [249, 414] on div "Asset Management" at bounding box center [207, 409] width 220 height 17
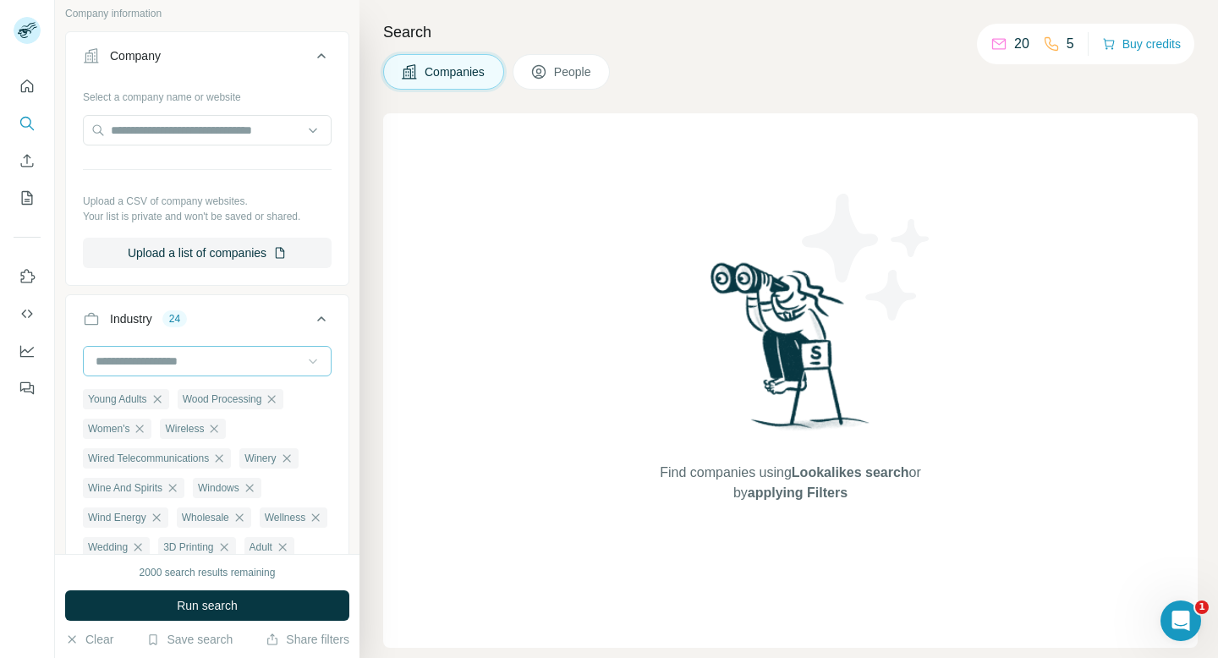
click at [294, 356] on input at bounding box center [198, 361] width 209 height 19
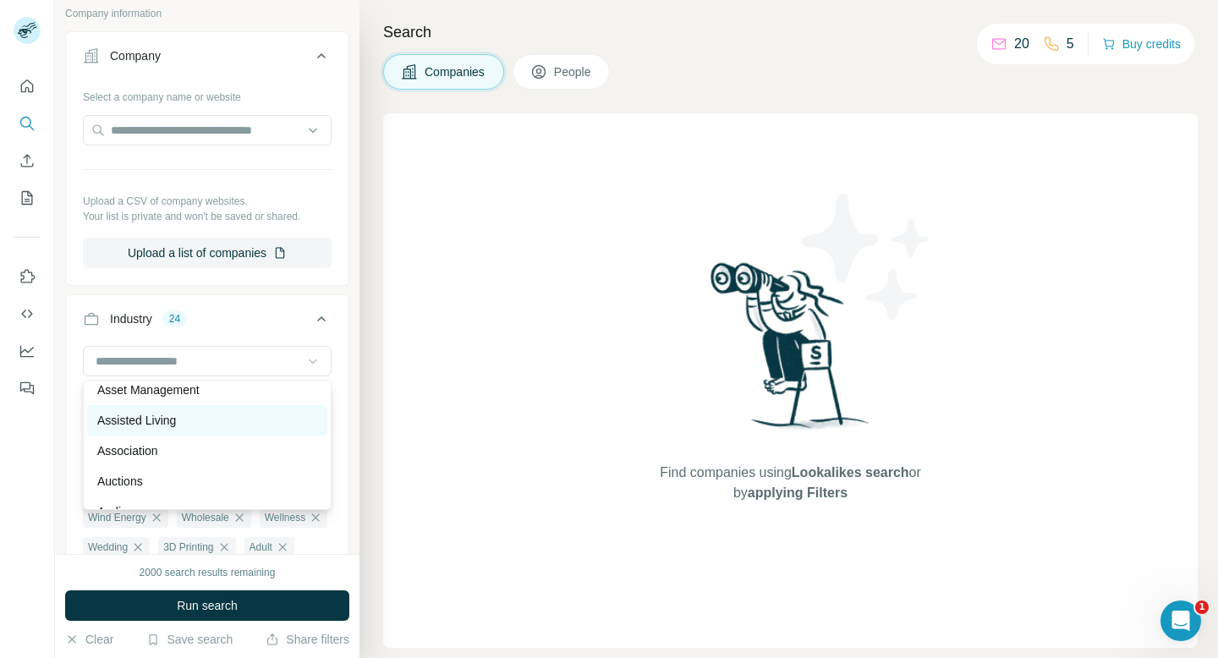
scroll to position [925, 0]
click at [264, 415] on div "Assisted Living" at bounding box center [207, 417] width 220 height 17
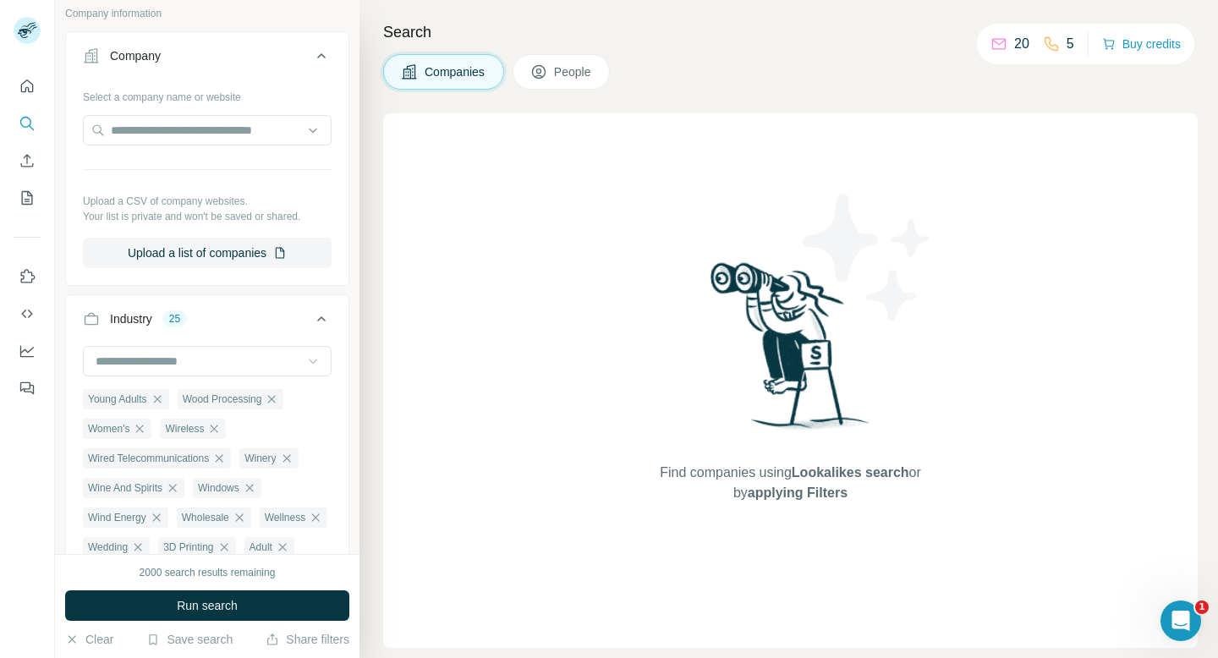
click at [314, 356] on icon at bounding box center [312, 361] width 17 height 17
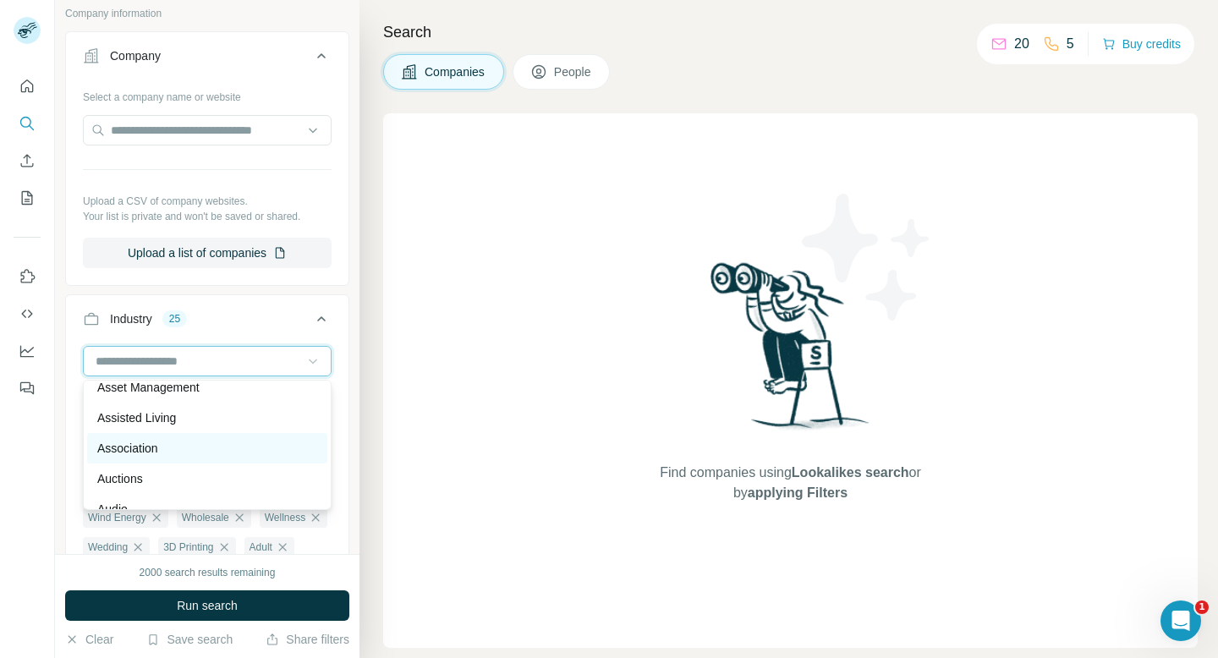
scroll to position [964, 0]
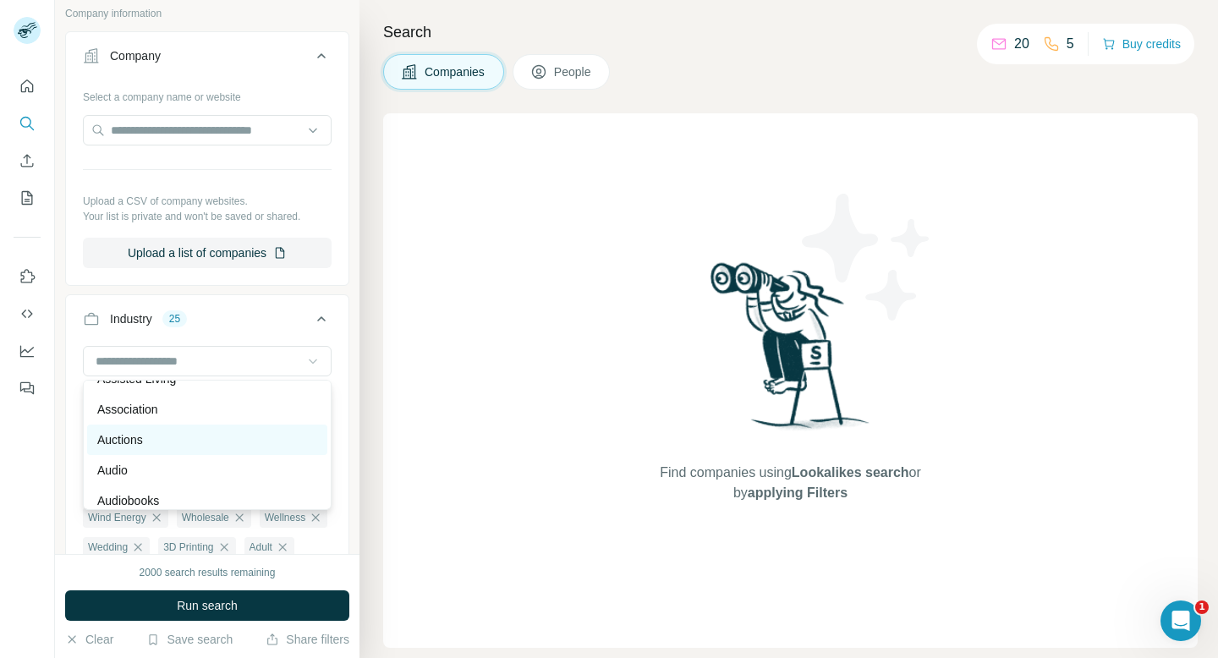
click at [247, 449] on div "Auctions" at bounding box center [207, 439] width 240 height 30
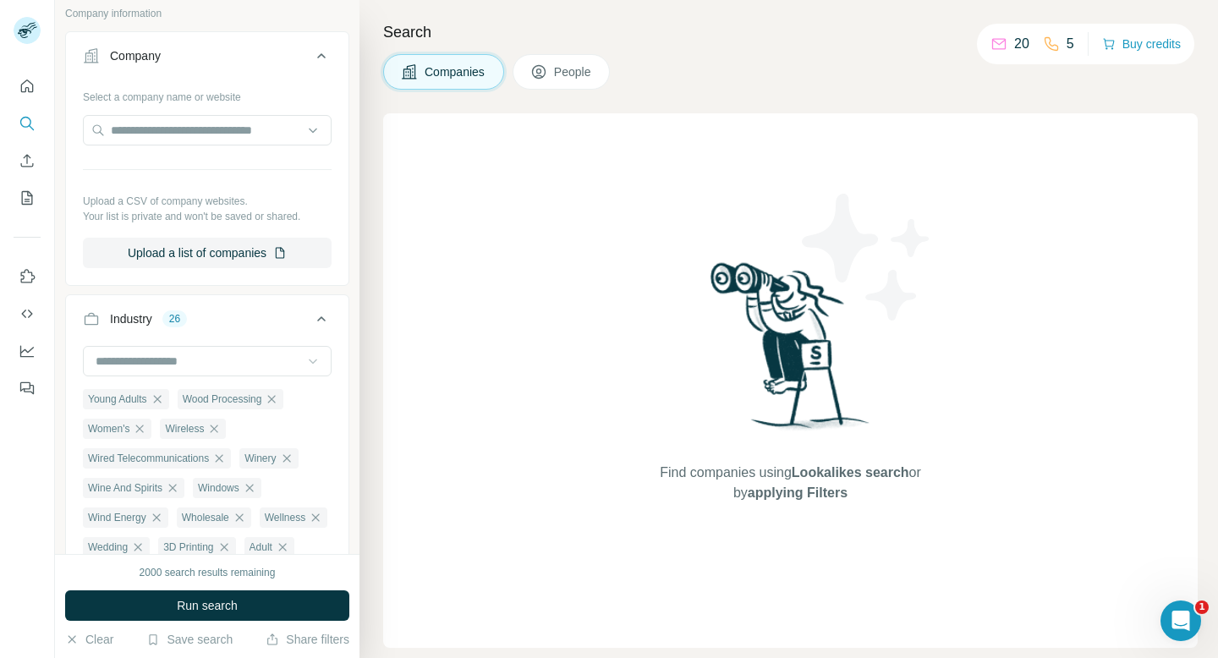
click at [304, 372] on div at bounding box center [312, 361] width 17 height 30
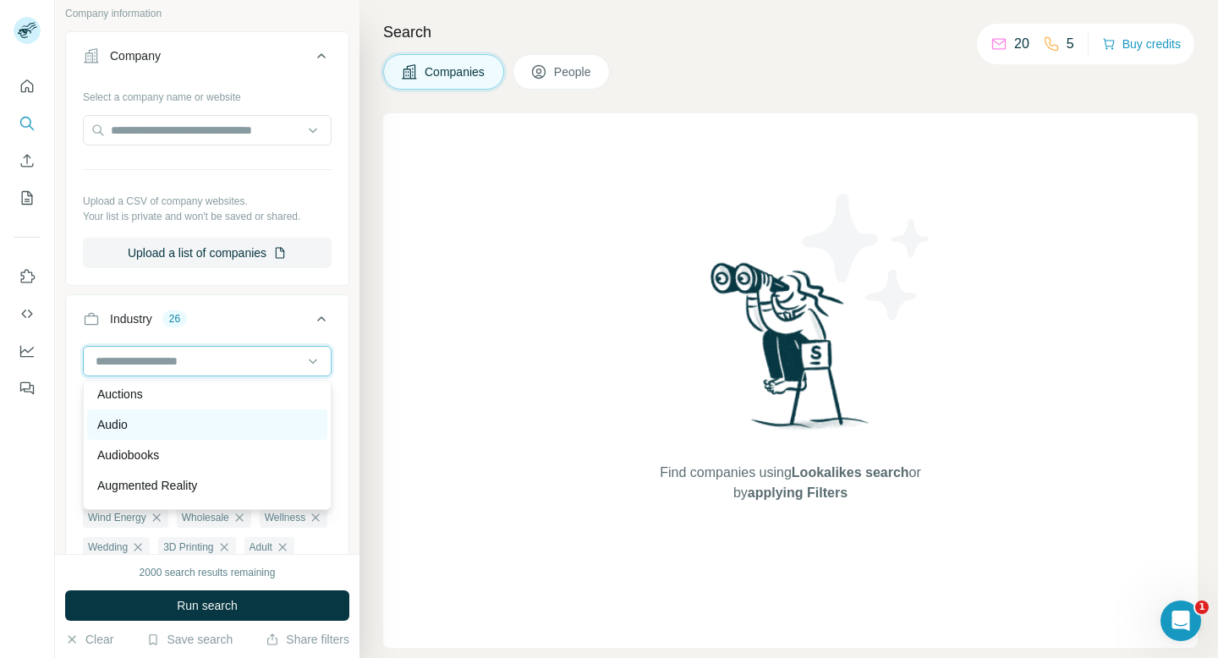
scroll to position [1023, 0]
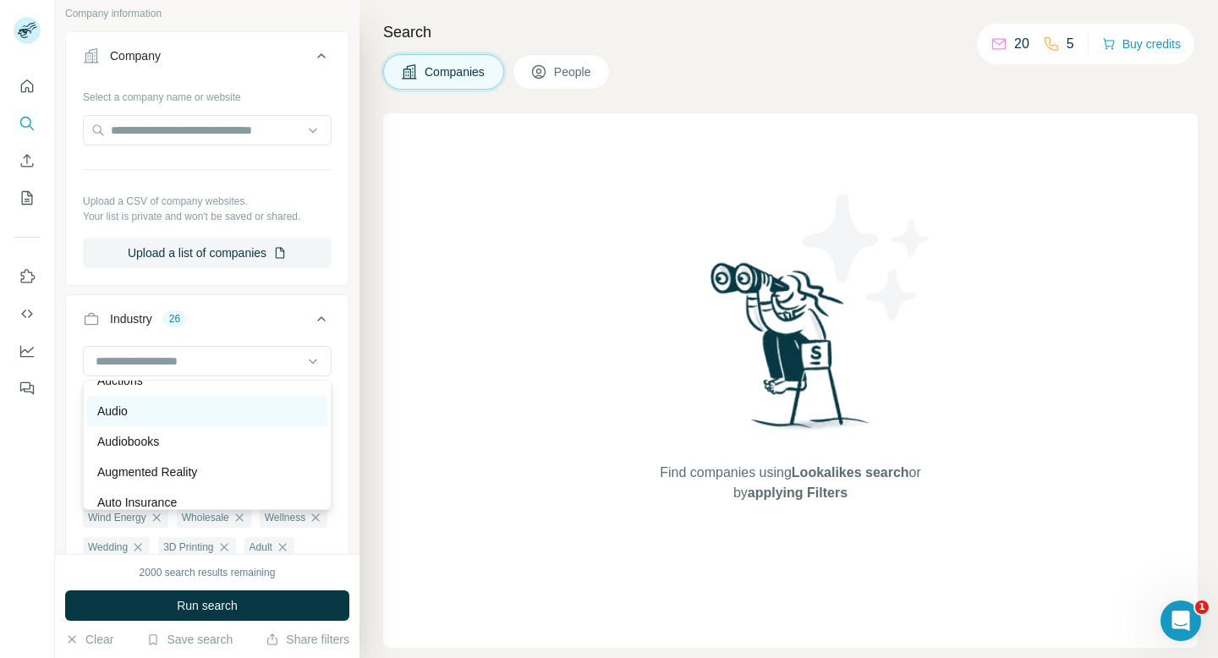
click at [265, 425] on div "Audio" at bounding box center [207, 411] width 240 height 30
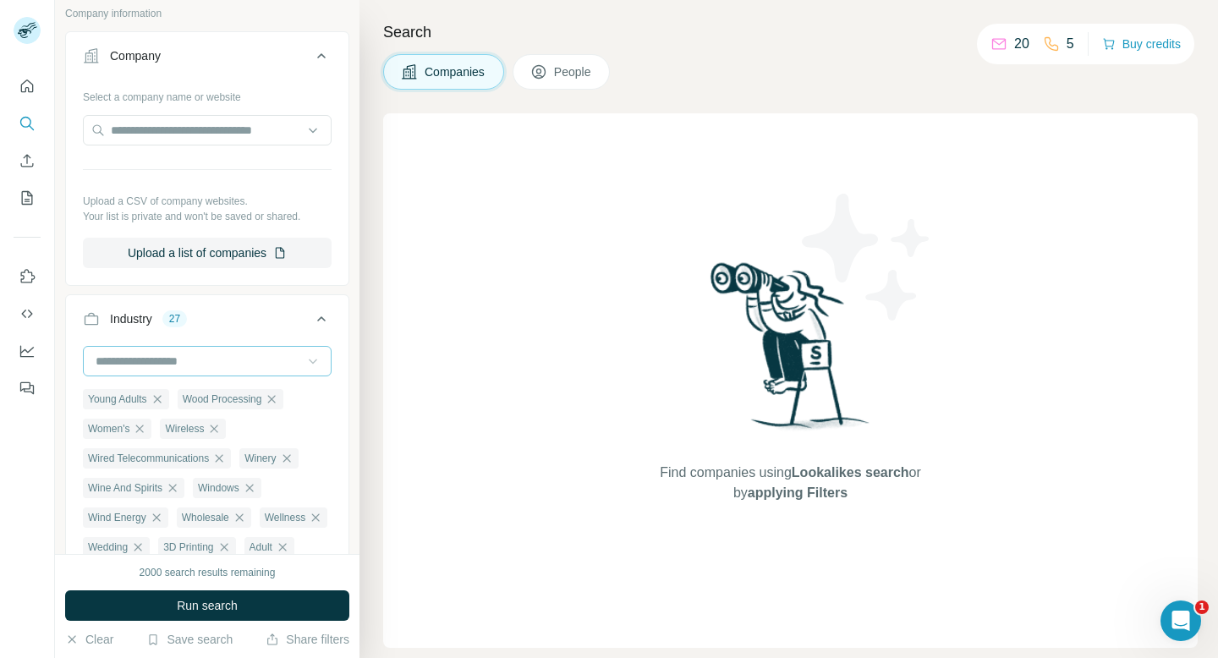
click at [319, 362] on icon at bounding box center [312, 361] width 17 height 17
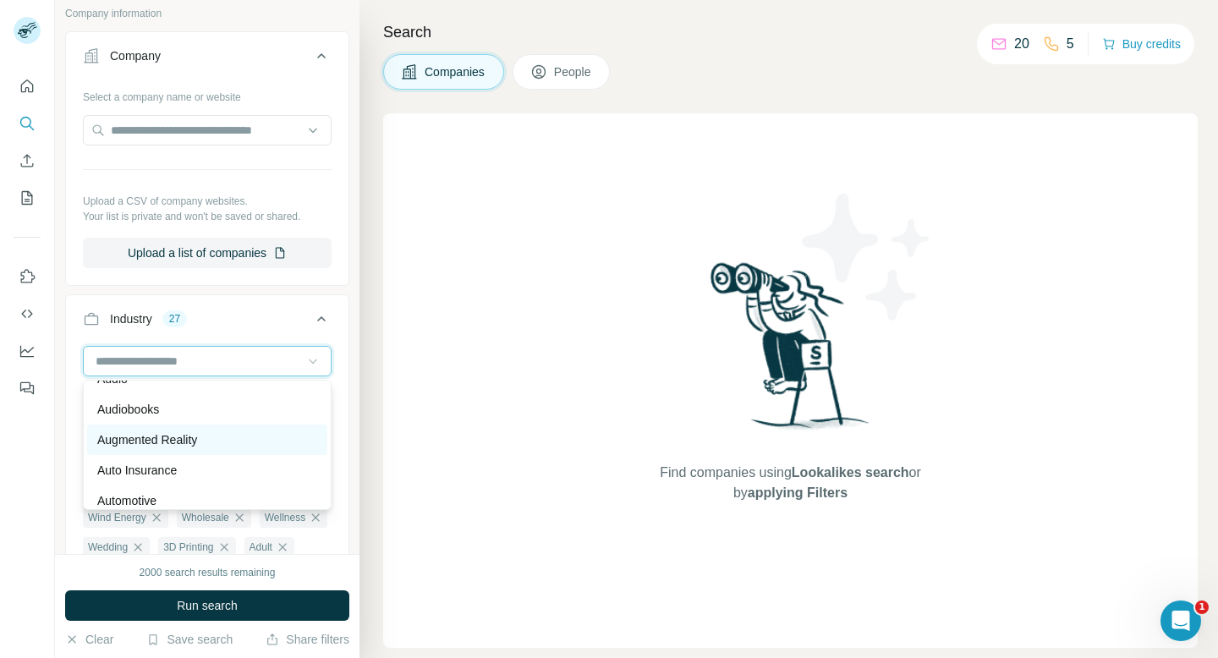
scroll to position [1094, 0]
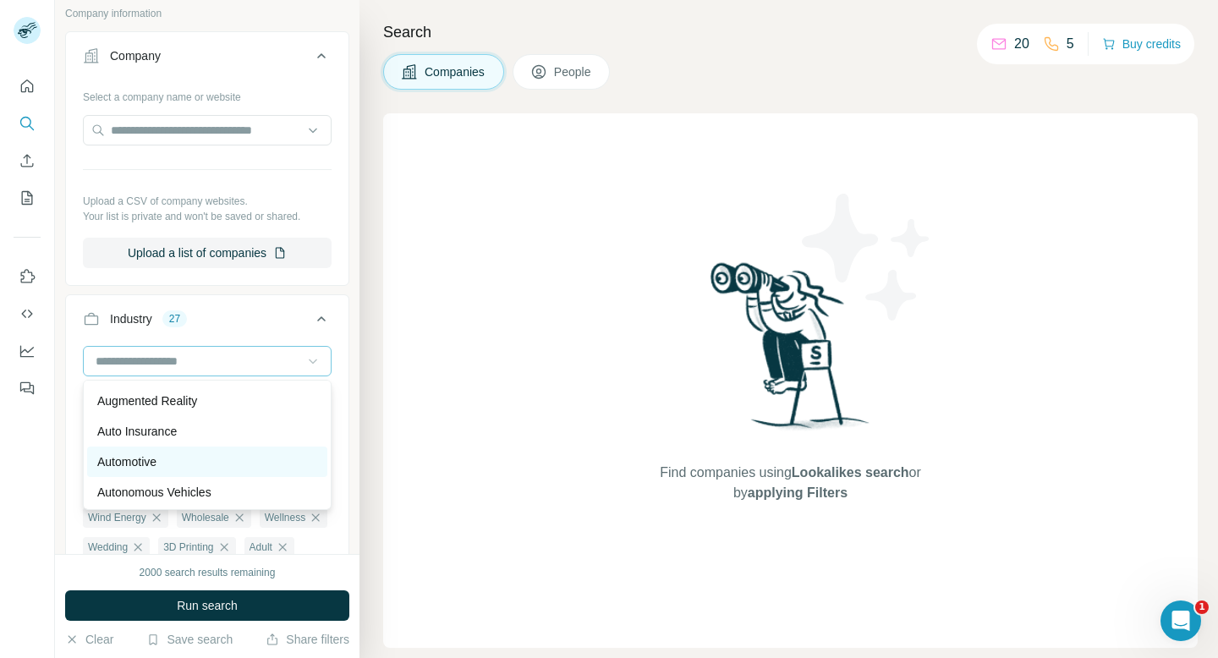
click at [245, 462] on div "Automotive" at bounding box center [207, 461] width 220 height 17
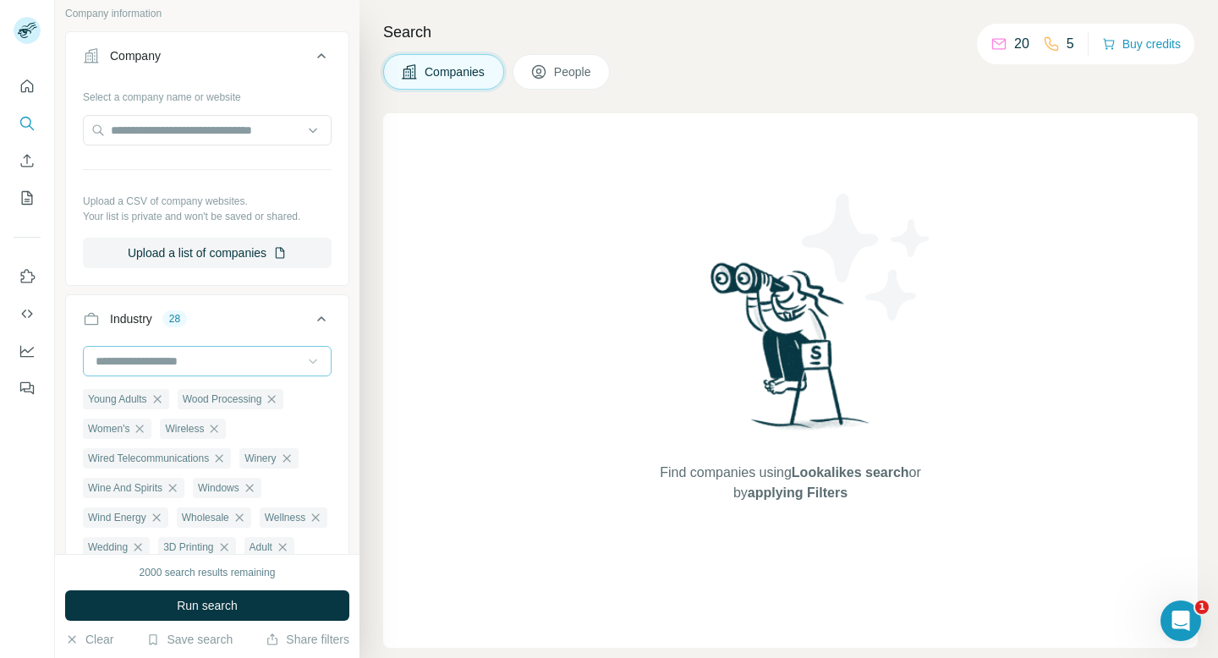
click at [315, 351] on div at bounding box center [312, 361] width 17 height 30
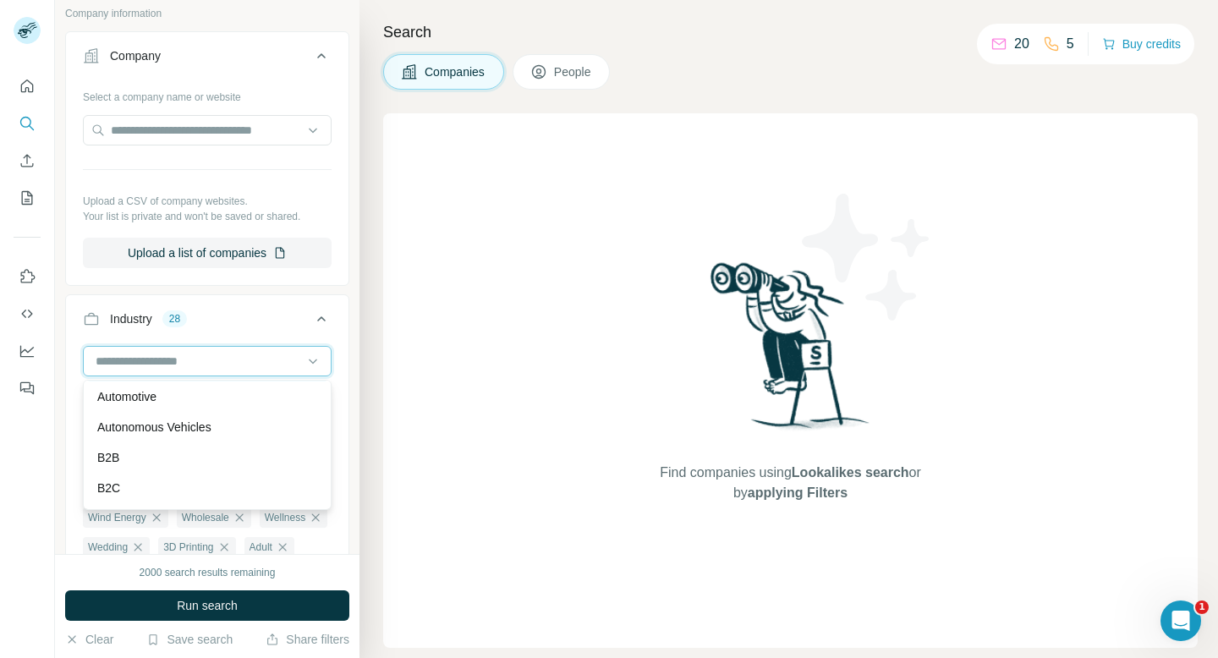
scroll to position [1160, 0]
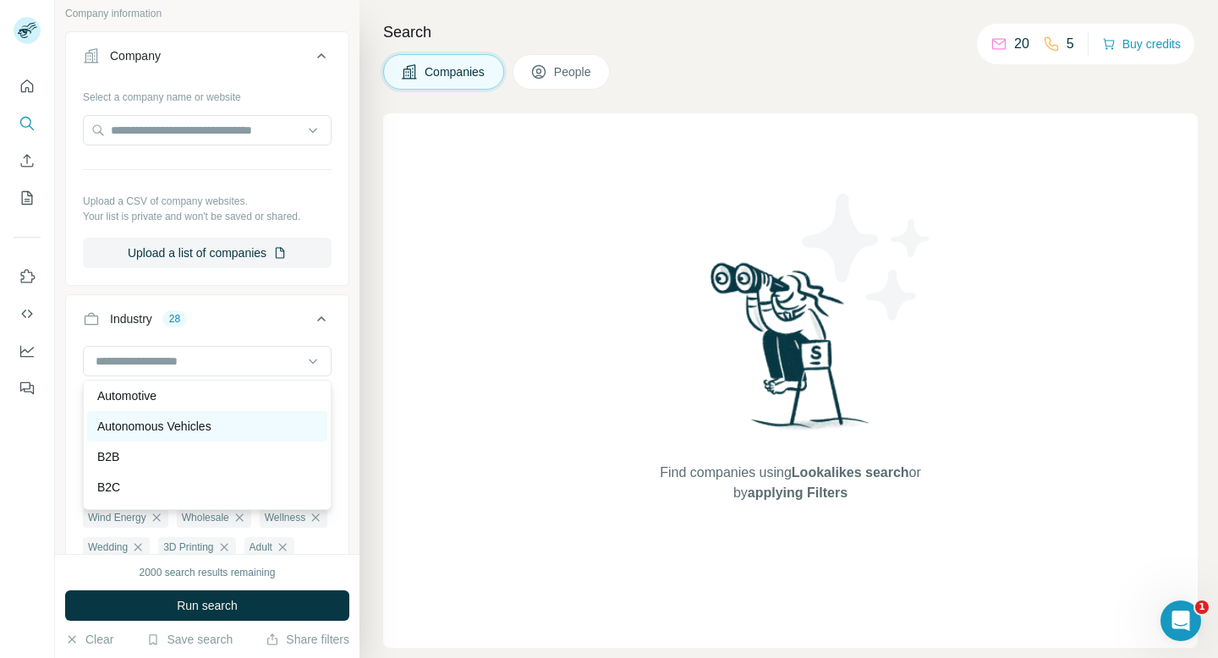
click at [283, 427] on div "Autonomous Vehicles" at bounding box center [207, 426] width 220 height 17
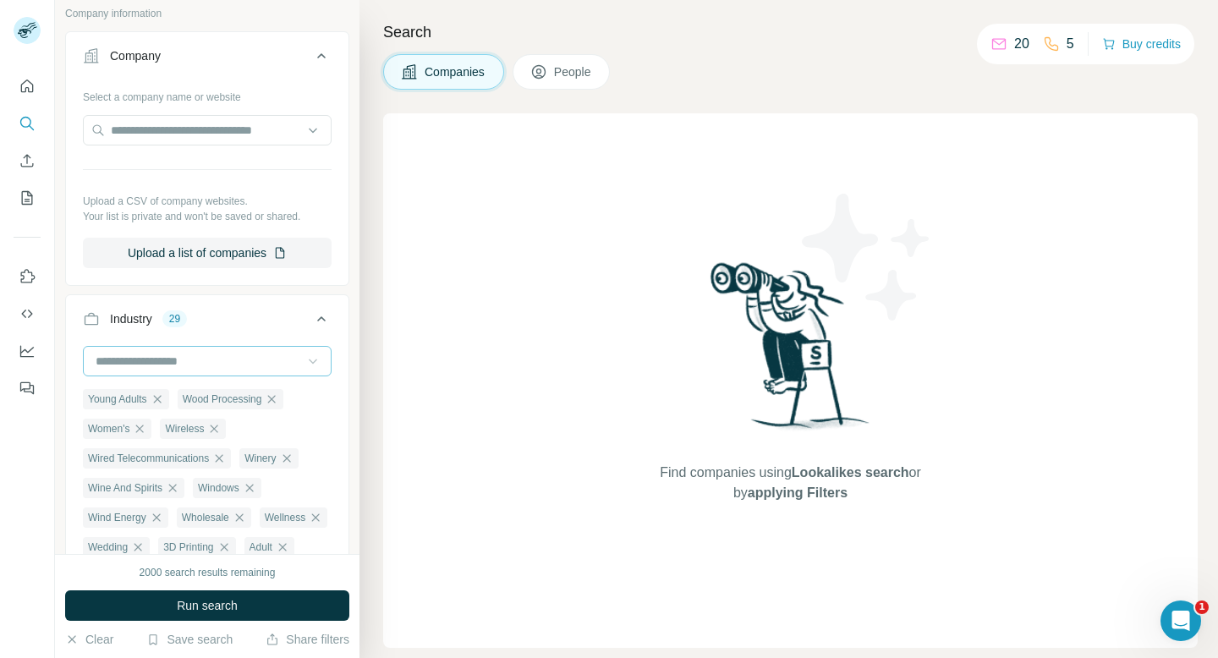
click at [309, 366] on icon at bounding box center [312, 361] width 17 height 17
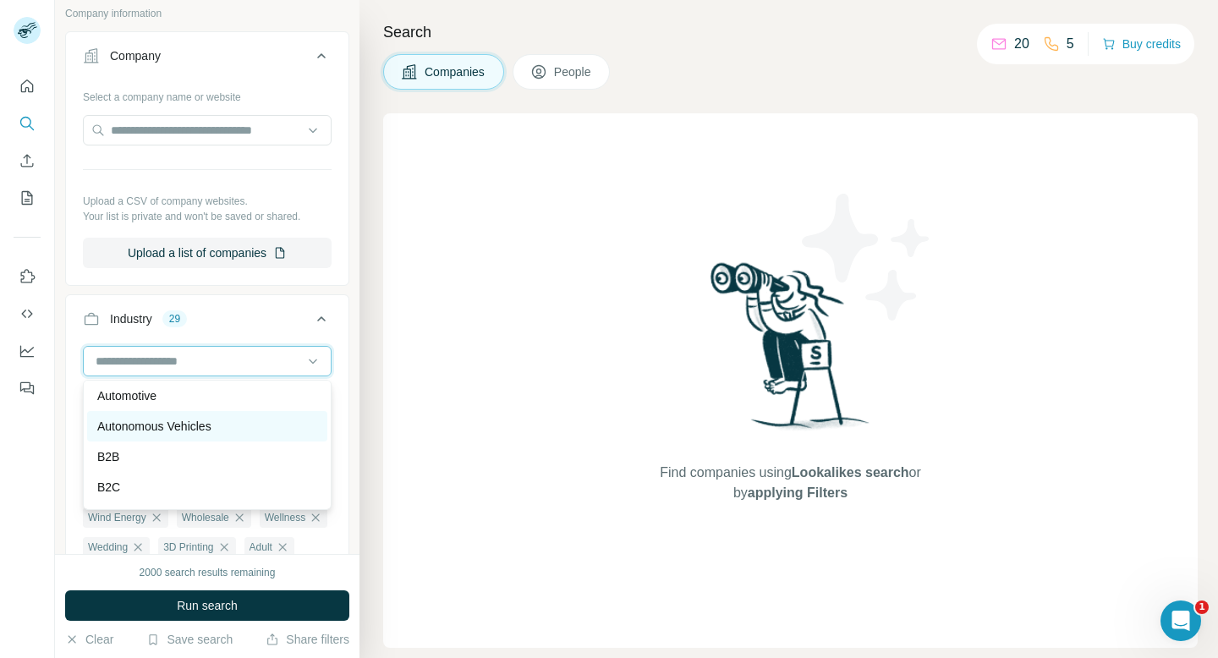
scroll to position [1195, 0]
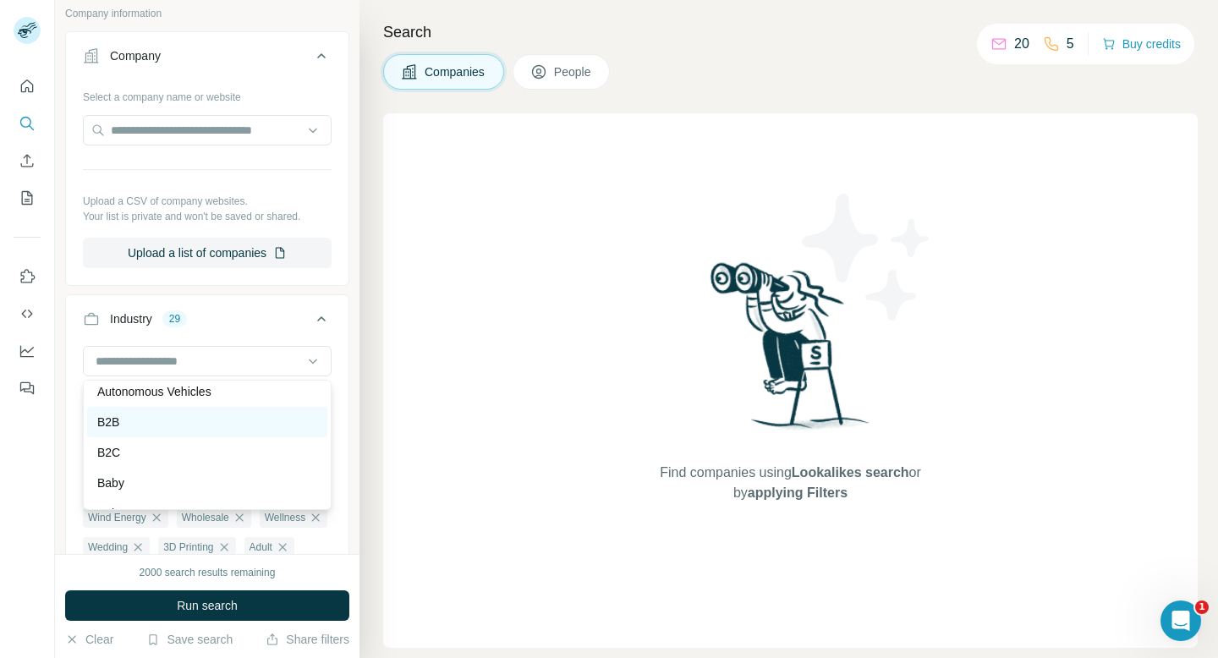
click at [284, 426] on div "B2B" at bounding box center [207, 422] width 220 height 17
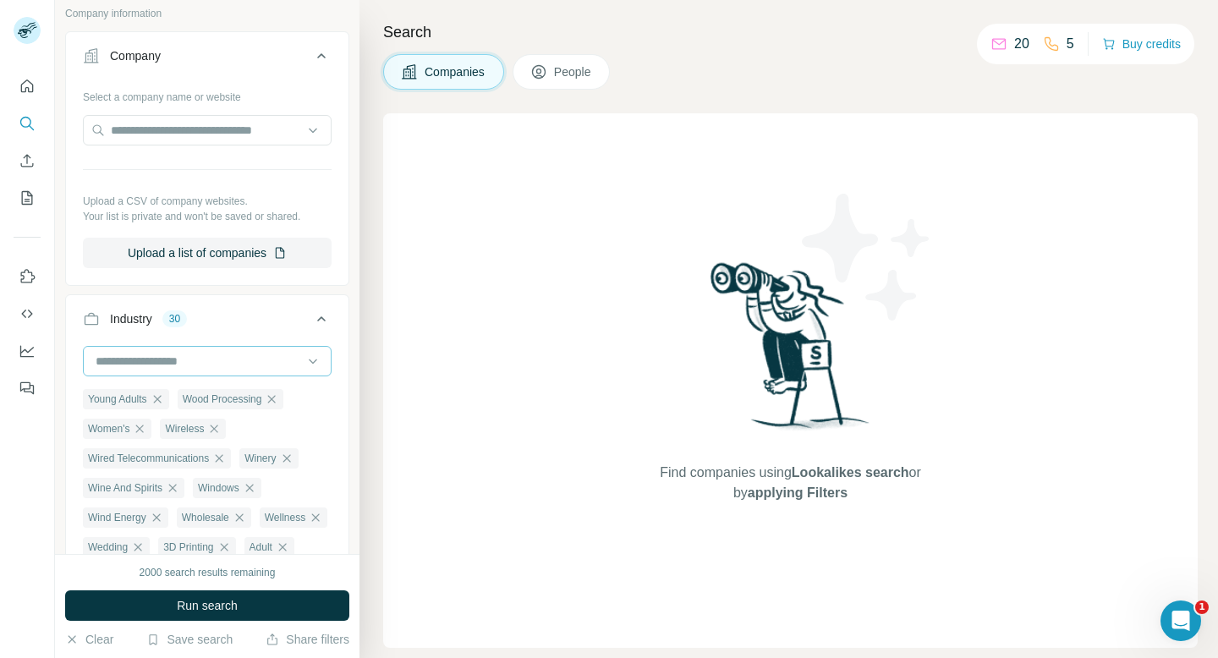
click at [321, 346] on div at bounding box center [207, 361] width 249 height 30
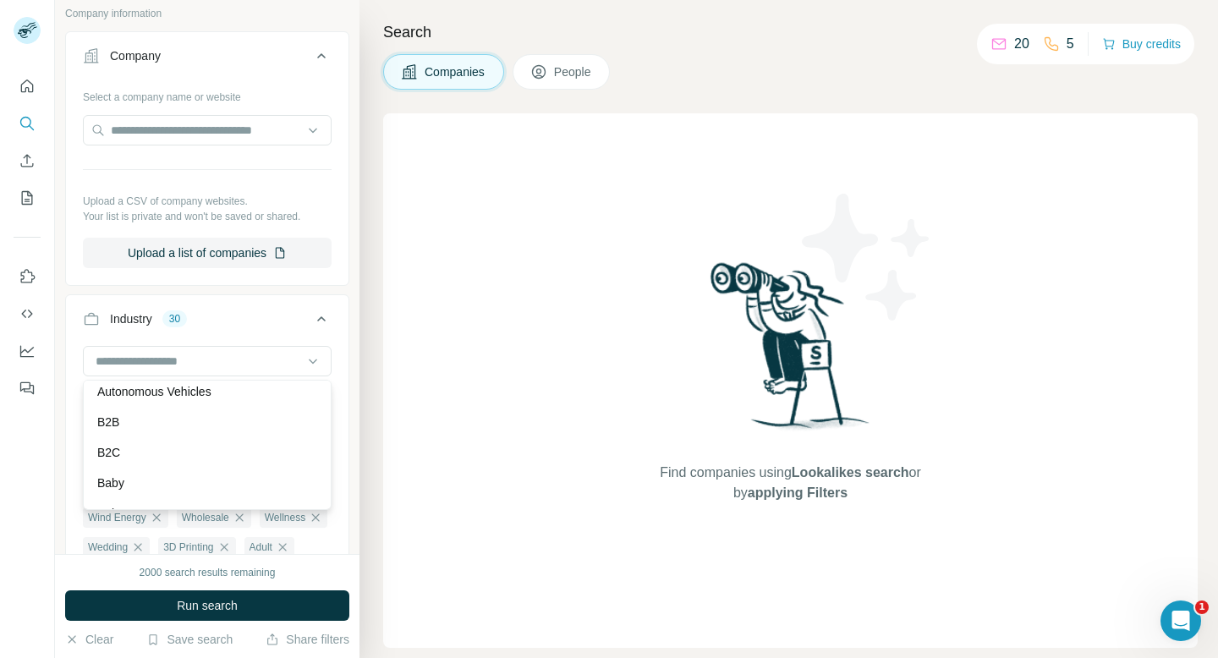
click at [276, 451] on div "B2C" at bounding box center [207, 452] width 220 height 17
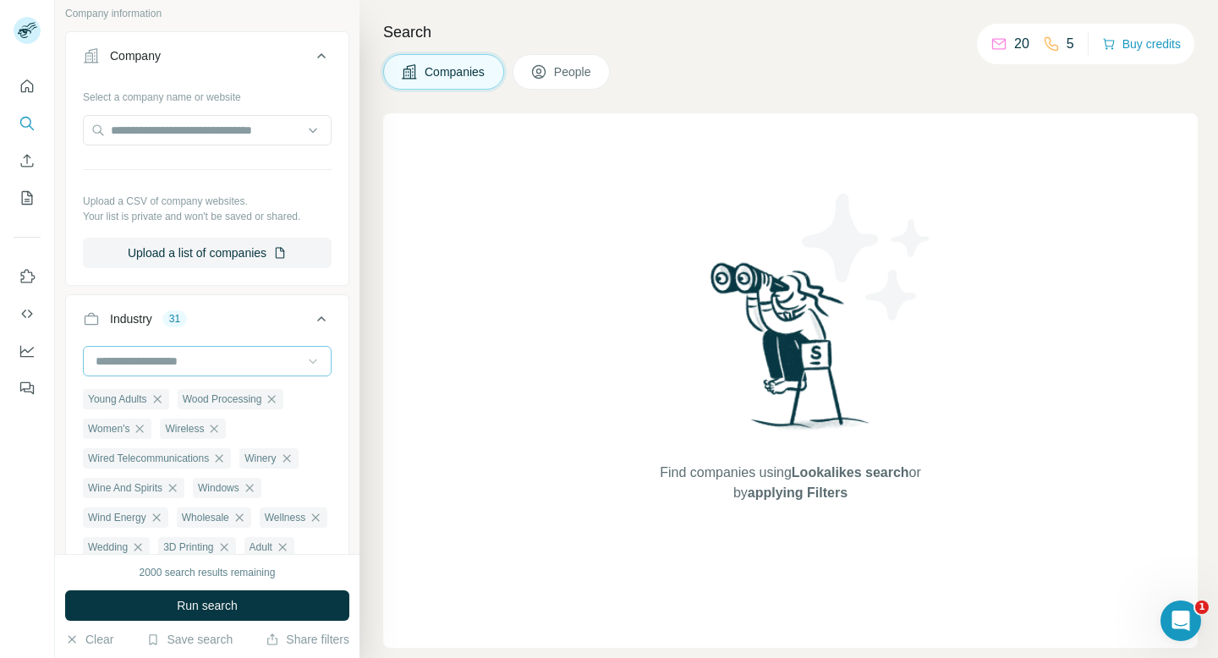
click at [315, 356] on icon at bounding box center [312, 361] width 17 height 17
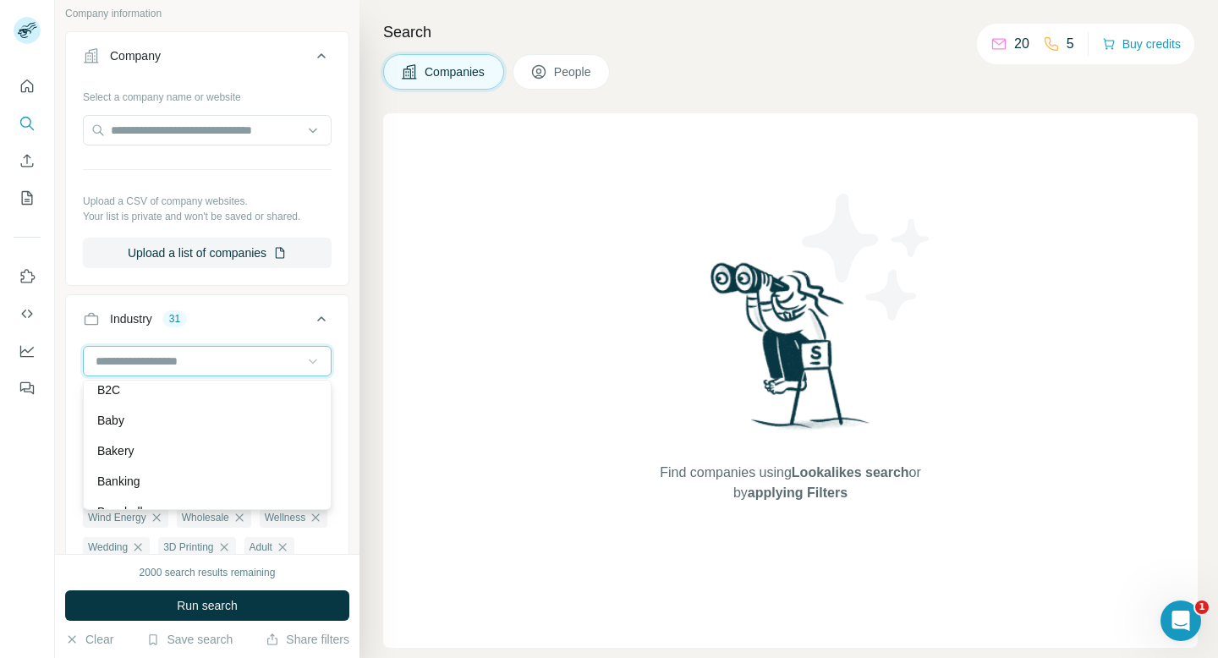
scroll to position [1258, 0]
click at [292, 429] on div "Baby" at bounding box center [207, 419] width 240 height 30
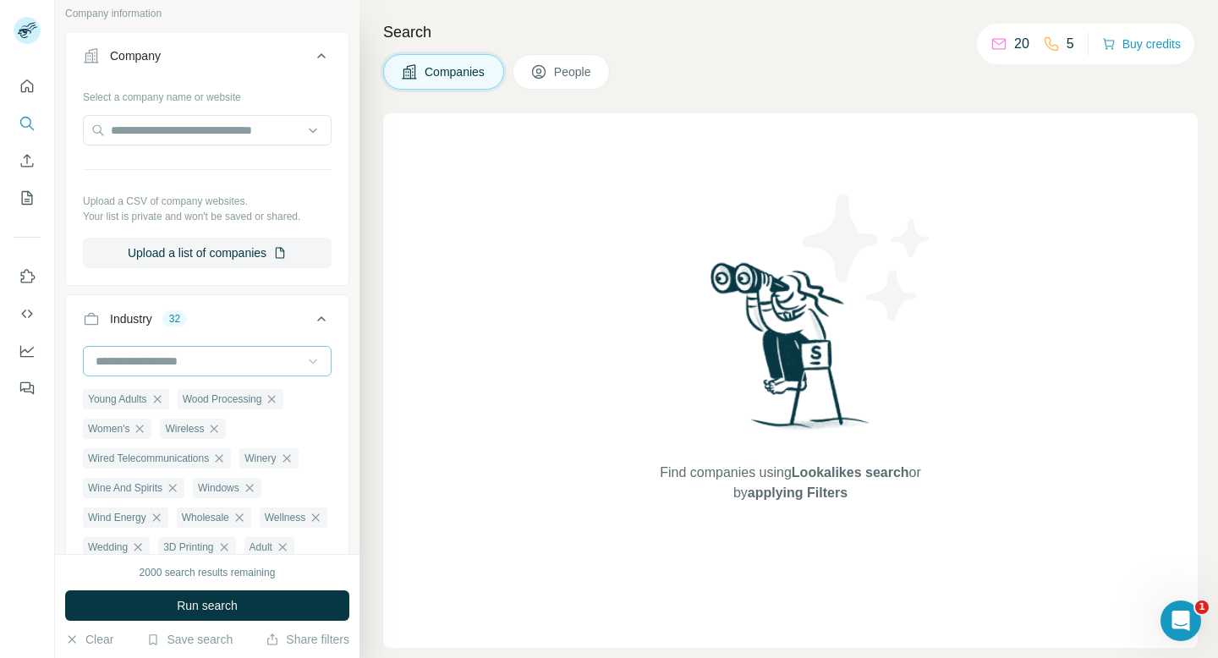
click at [310, 366] on icon at bounding box center [312, 361] width 17 height 17
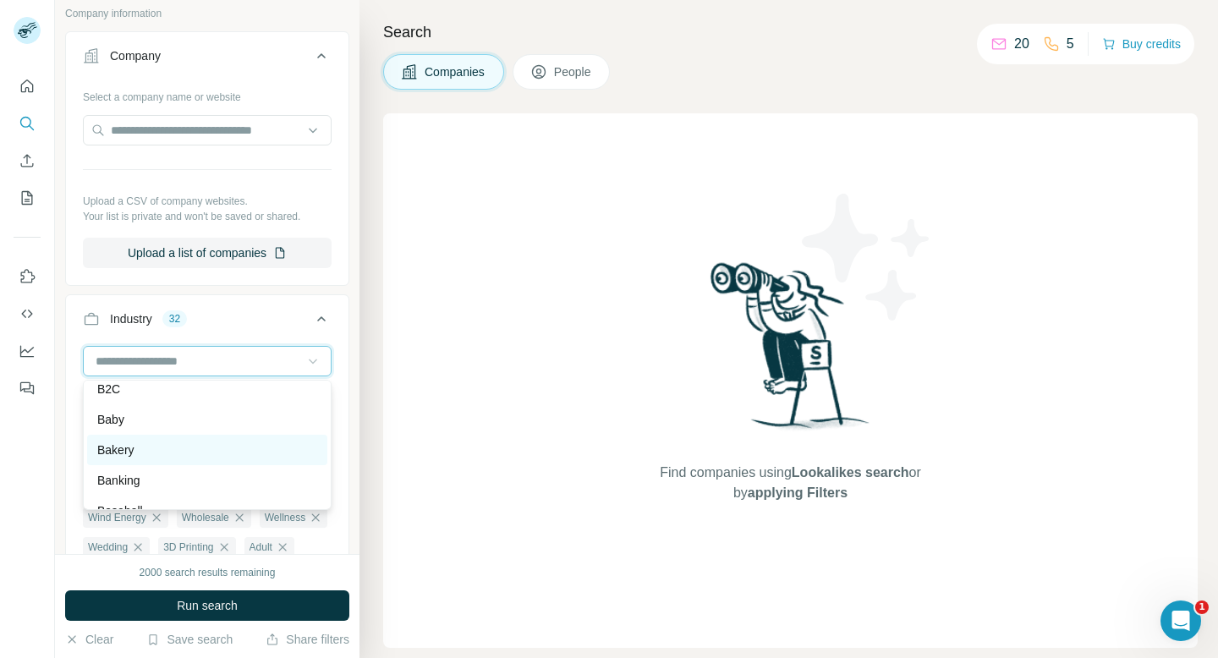
scroll to position [1287, 0]
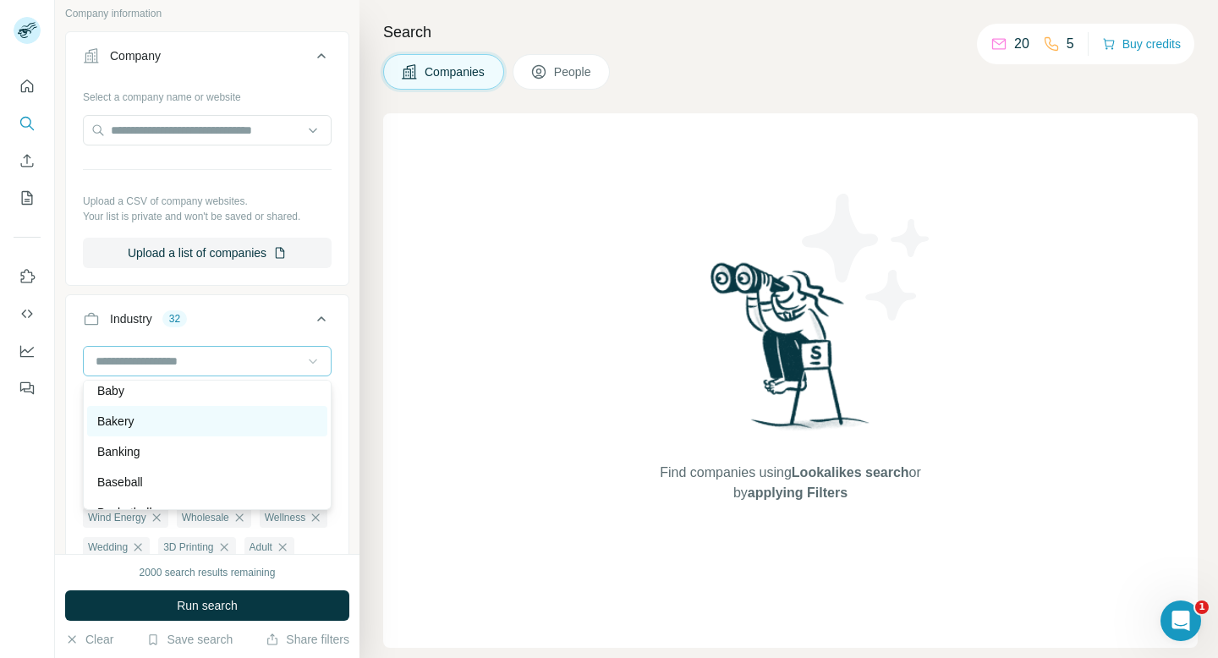
click at [292, 426] on div "Bakery" at bounding box center [207, 421] width 220 height 17
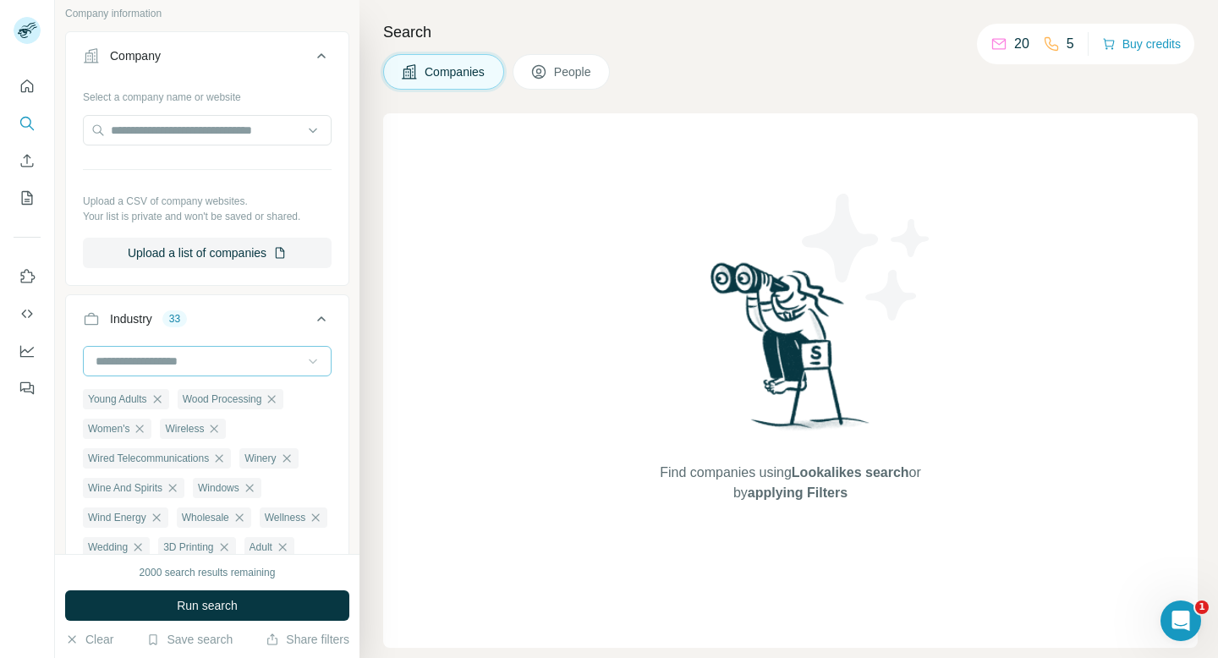
click at [319, 364] on icon at bounding box center [312, 361] width 17 height 17
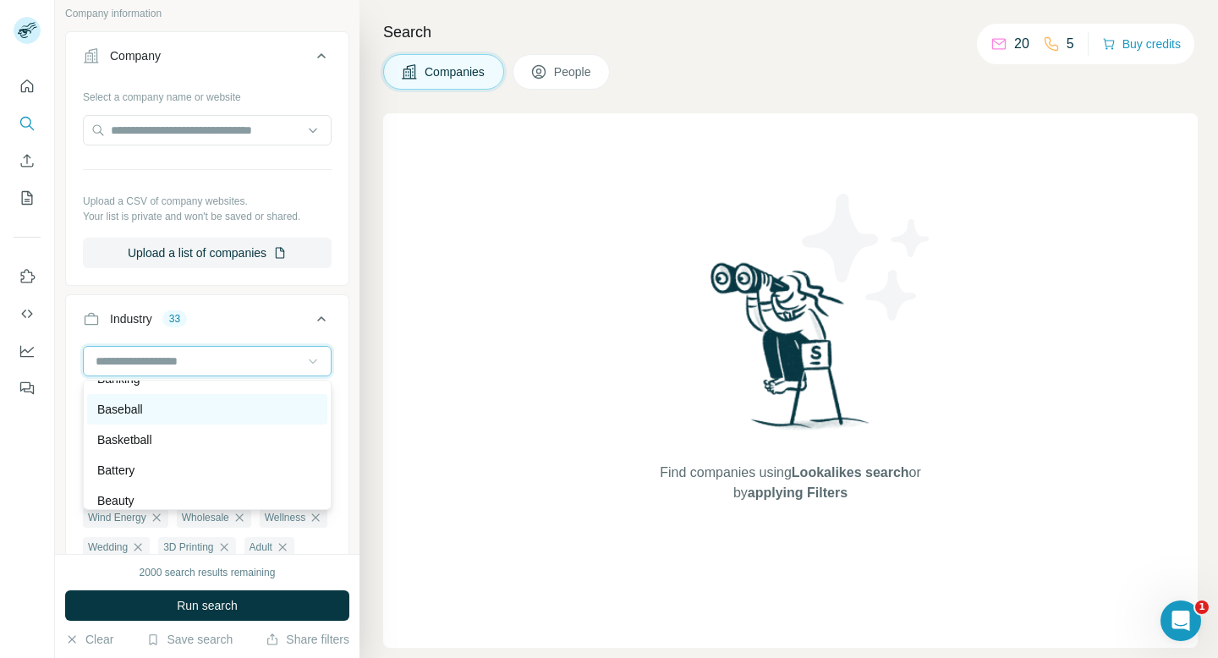
scroll to position [1373, 0]
click at [293, 443] on div "Battery" at bounding box center [207, 456] width 240 height 30
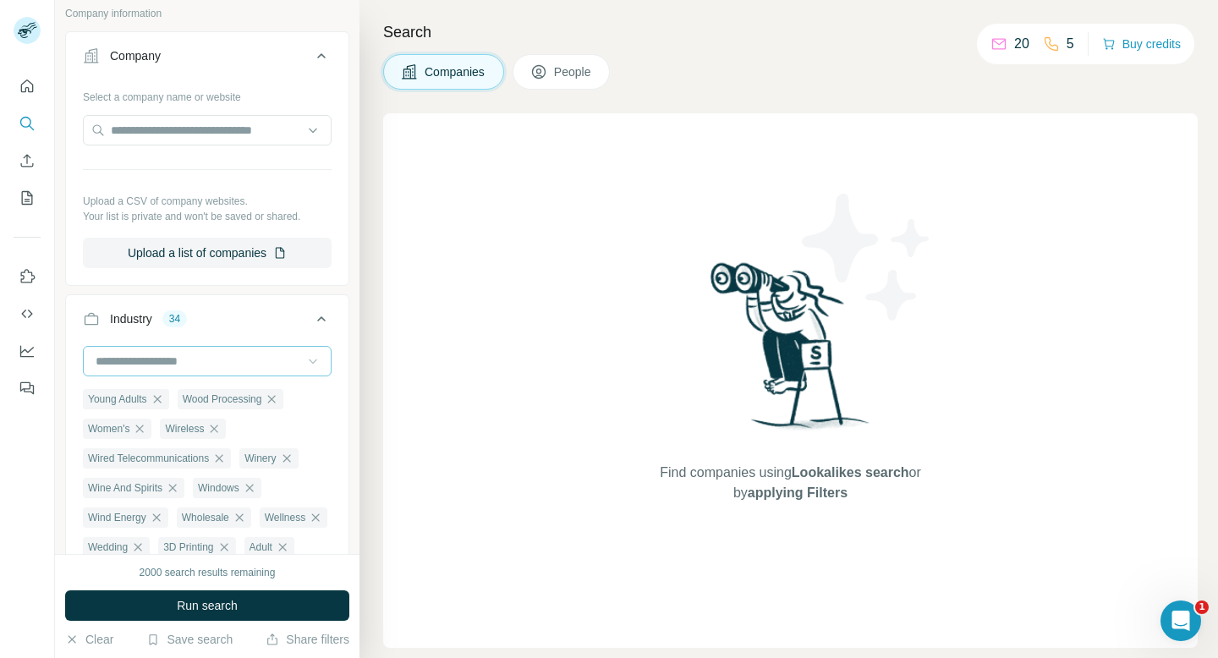
click at [318, 364] on icon at bounding box center [312, 361] width 17 height 17
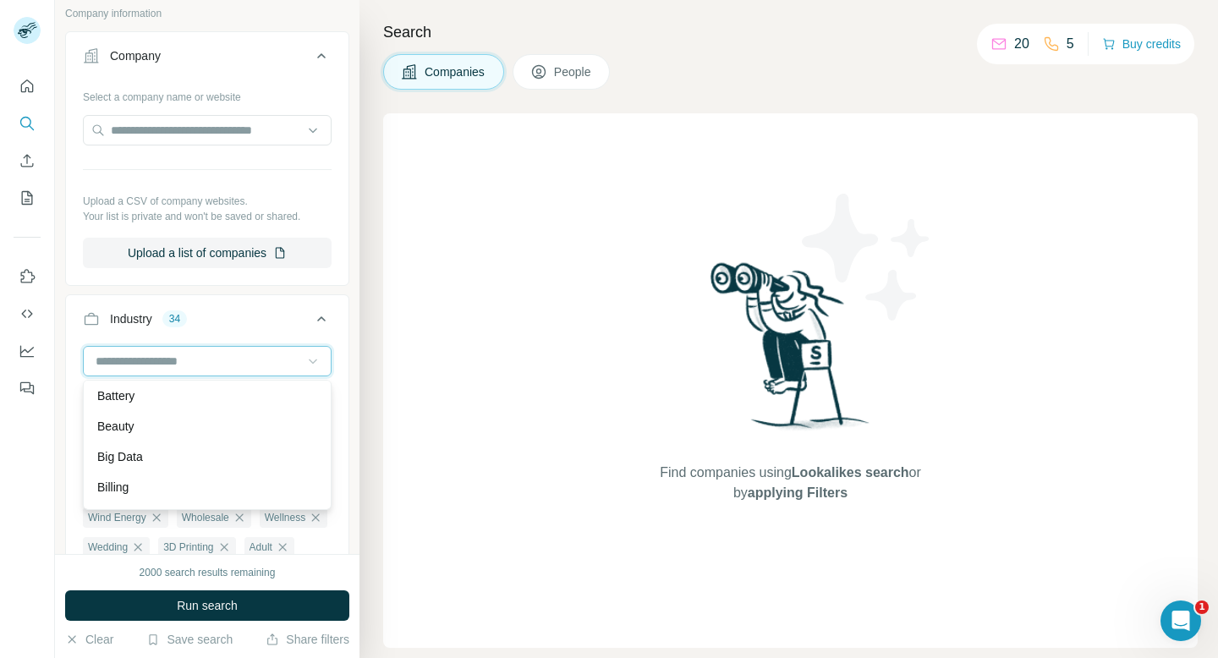
scroll to position [1435, 0]
click at [302, 432] on div "Beauty" at bounding box center [207, 425] width 220 height 17
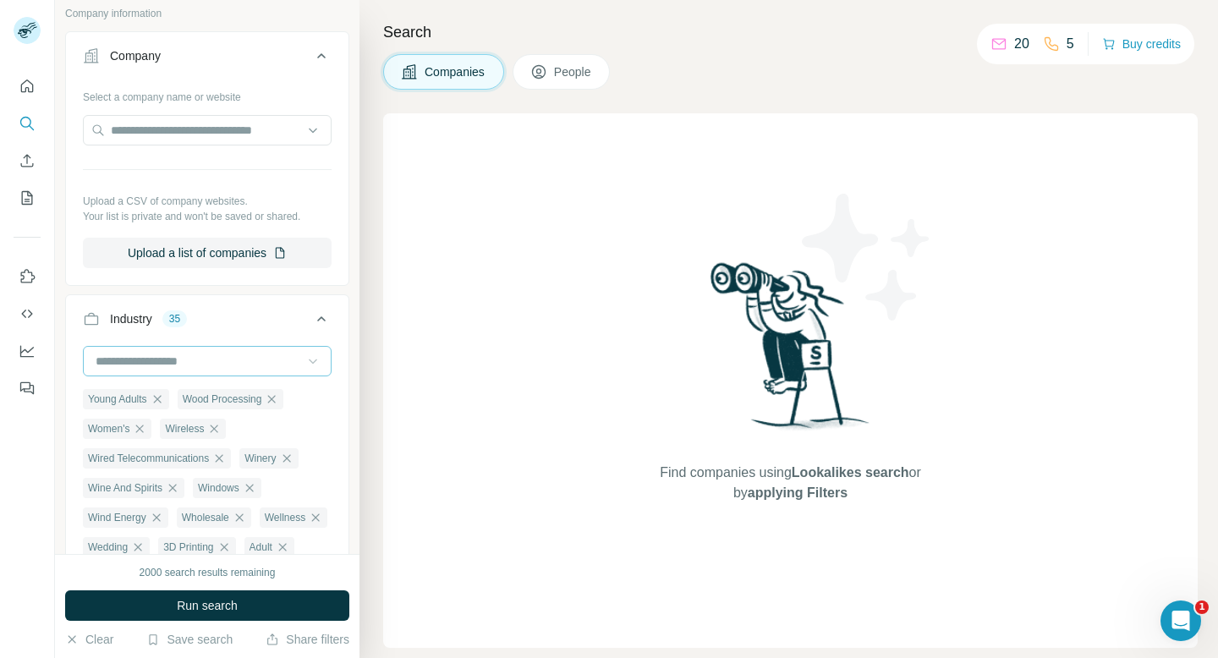
click at [316, 364] on icon at bounding box center [312, 361] width 17 height 17
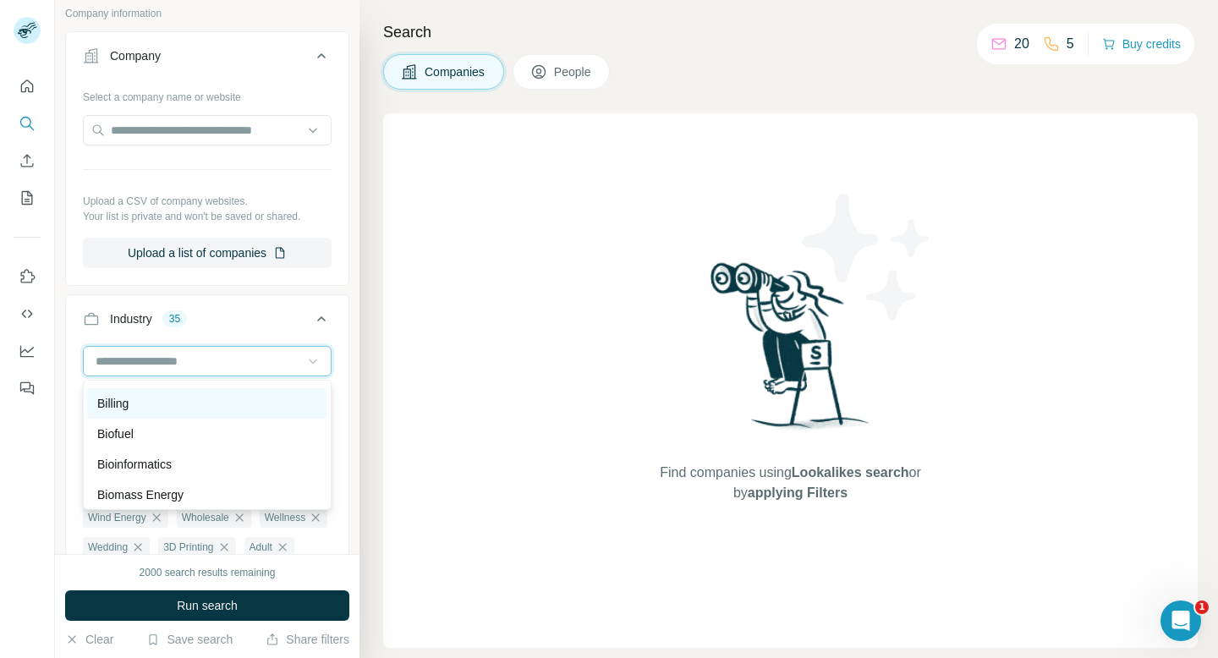
scroll to position [1523, 0]
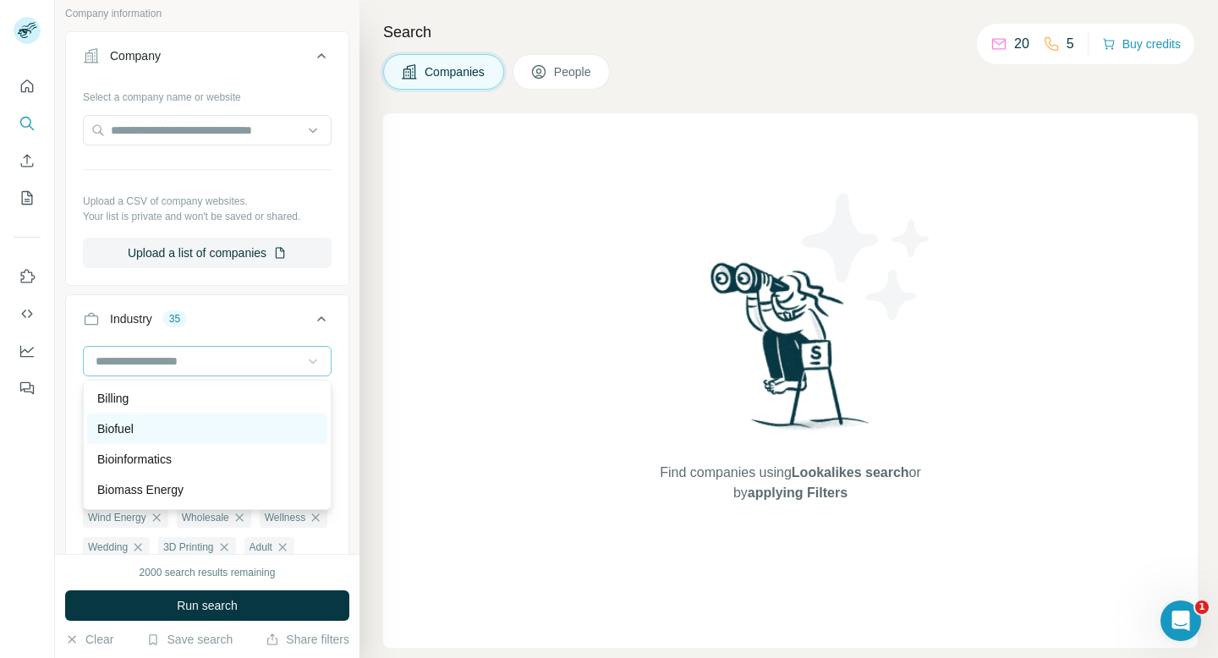
click at [286, 439] on div "Biofuel" at bounding box center [207, 429] width 240 height 30
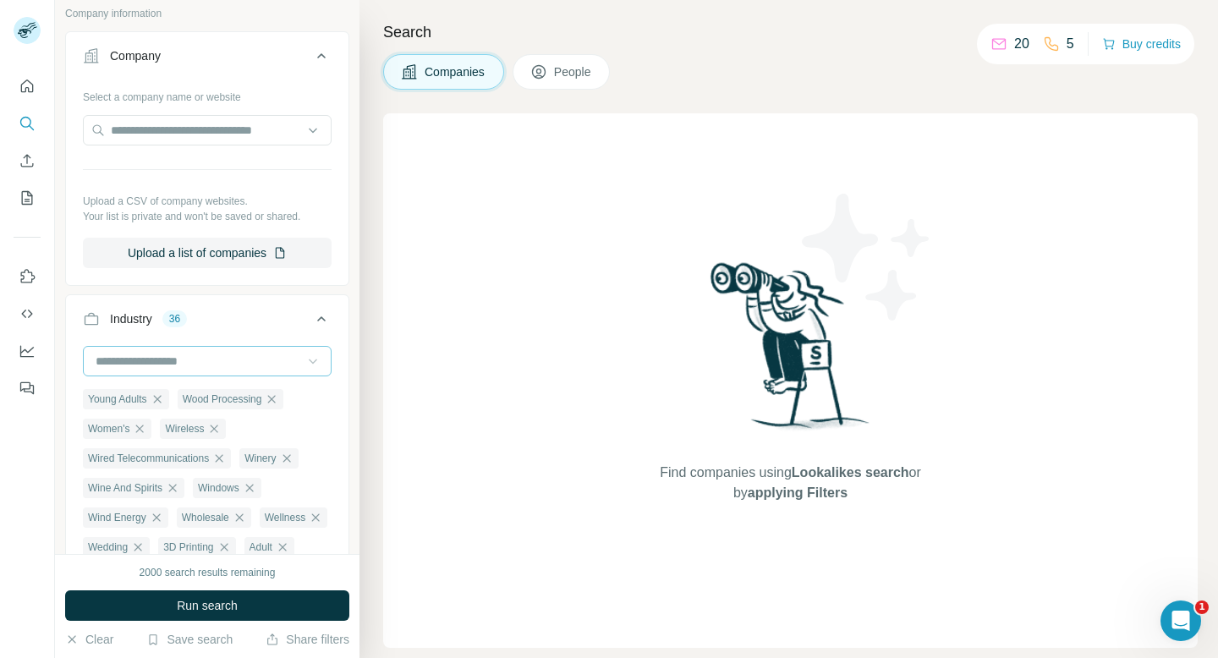
click at [313, 360] on icon at bounding box center [312, 361] width 17 height 17
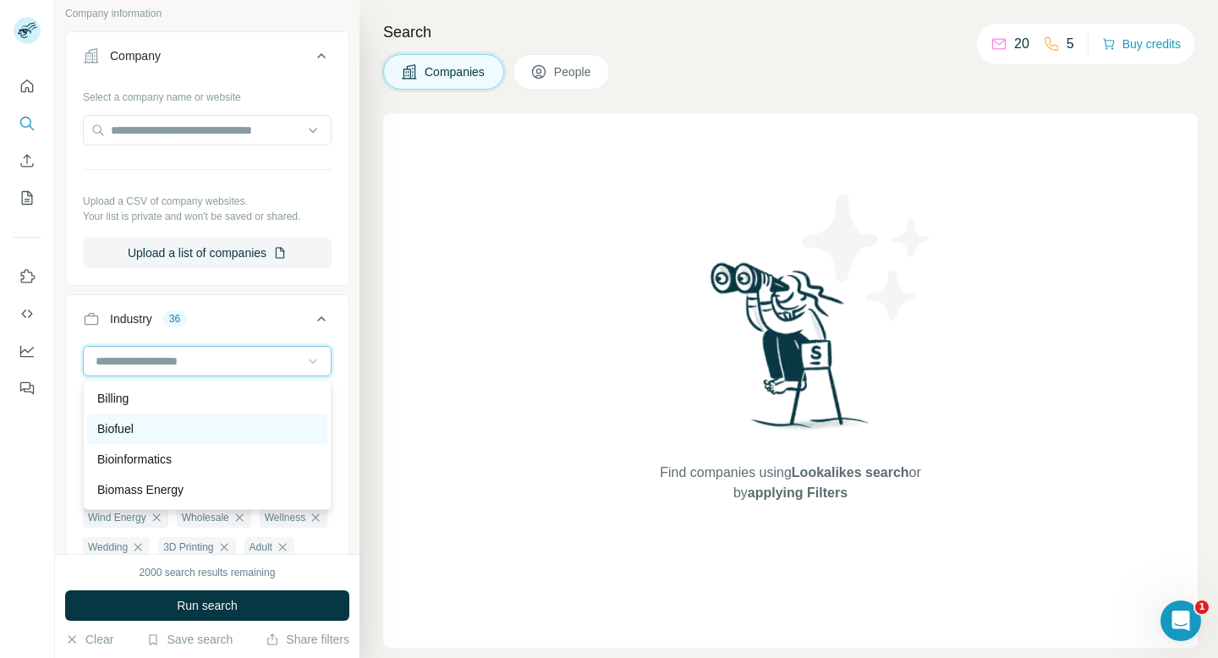
scroll to position [1547, 0]
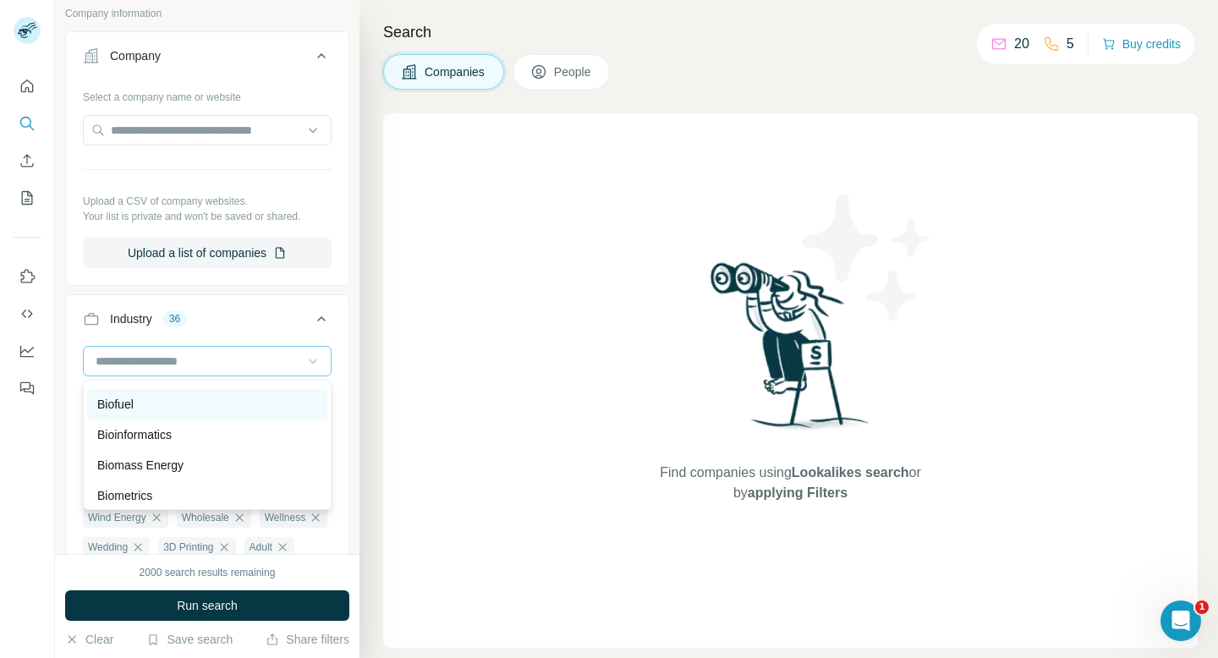
click at [276, 428] on div "Bioinformatics" at bounding box center [207, 434] width 220 height 17
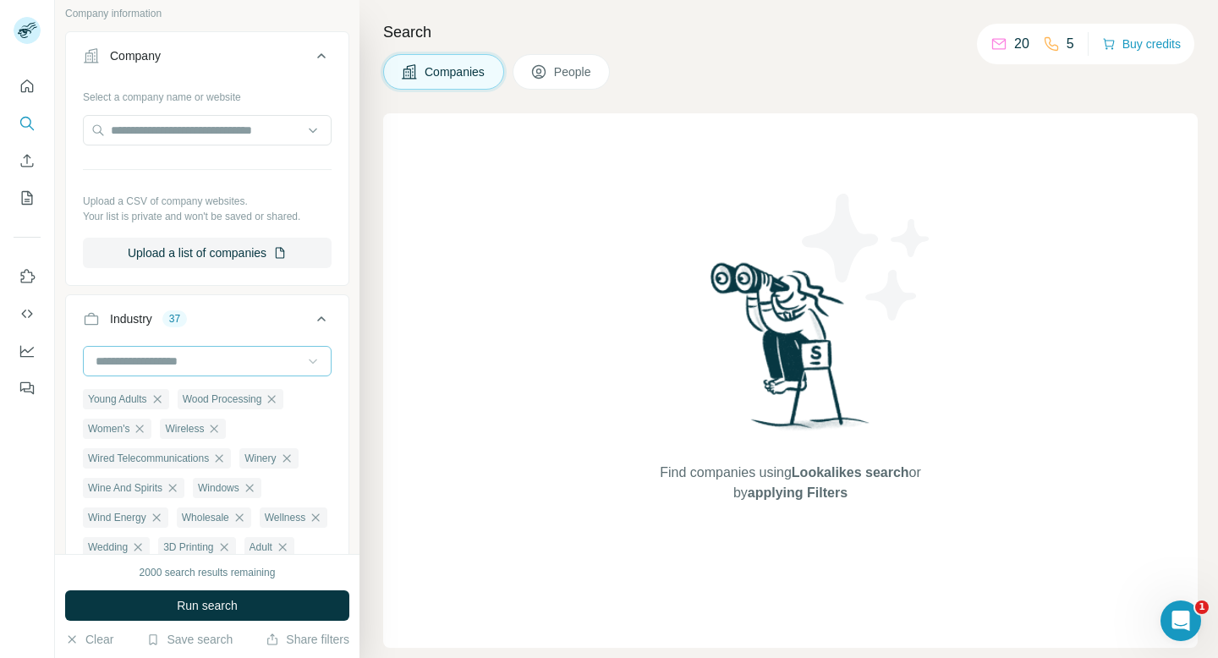
click at [309, 350] on div at bounding box center [312, 361] width 17 height 30
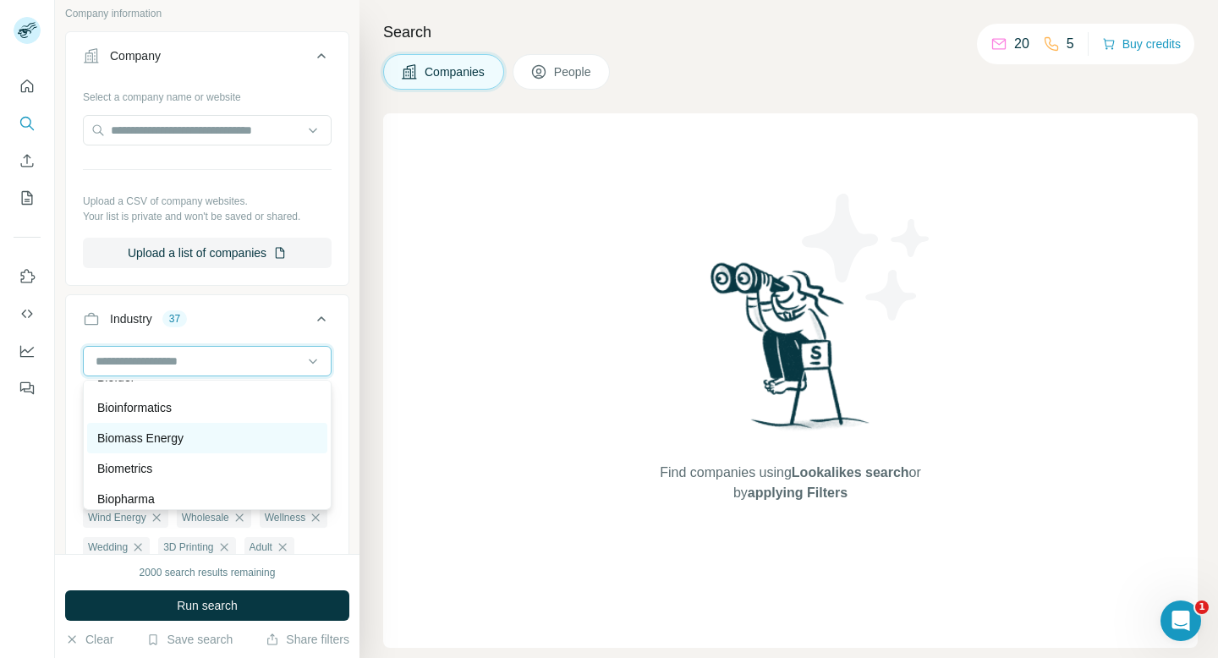
scroll to position [1580, 0]
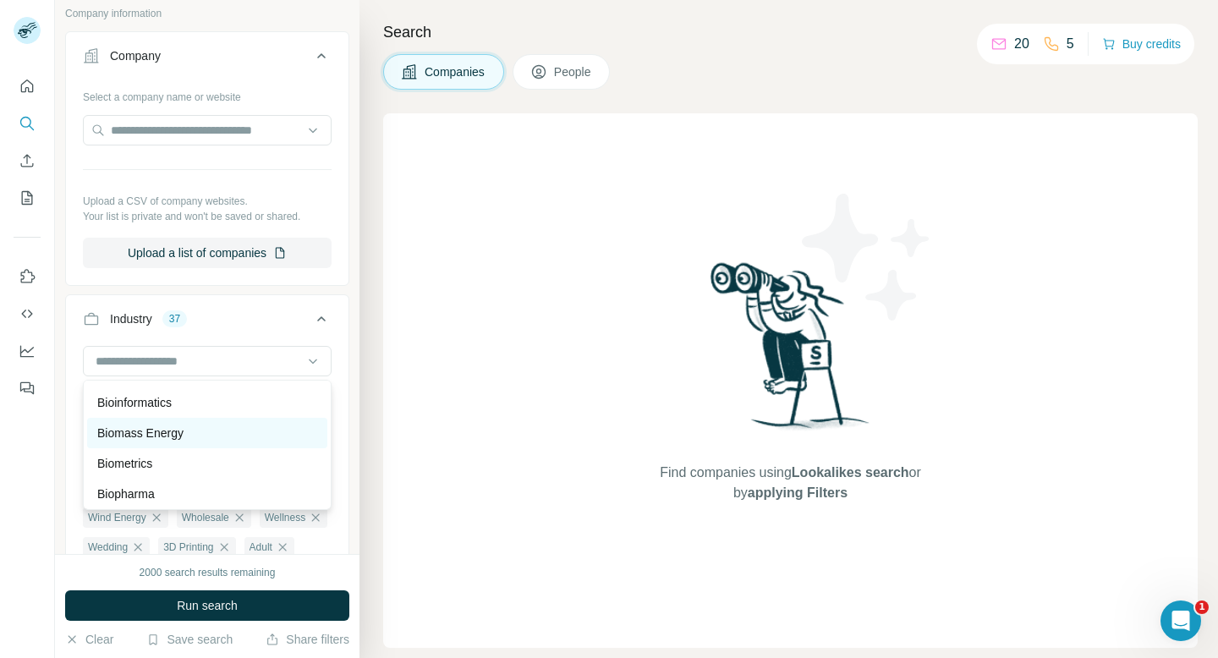
click at [276, 435] on div "Biomass Energy" at bounding box center [207, 432] width 220 height 17
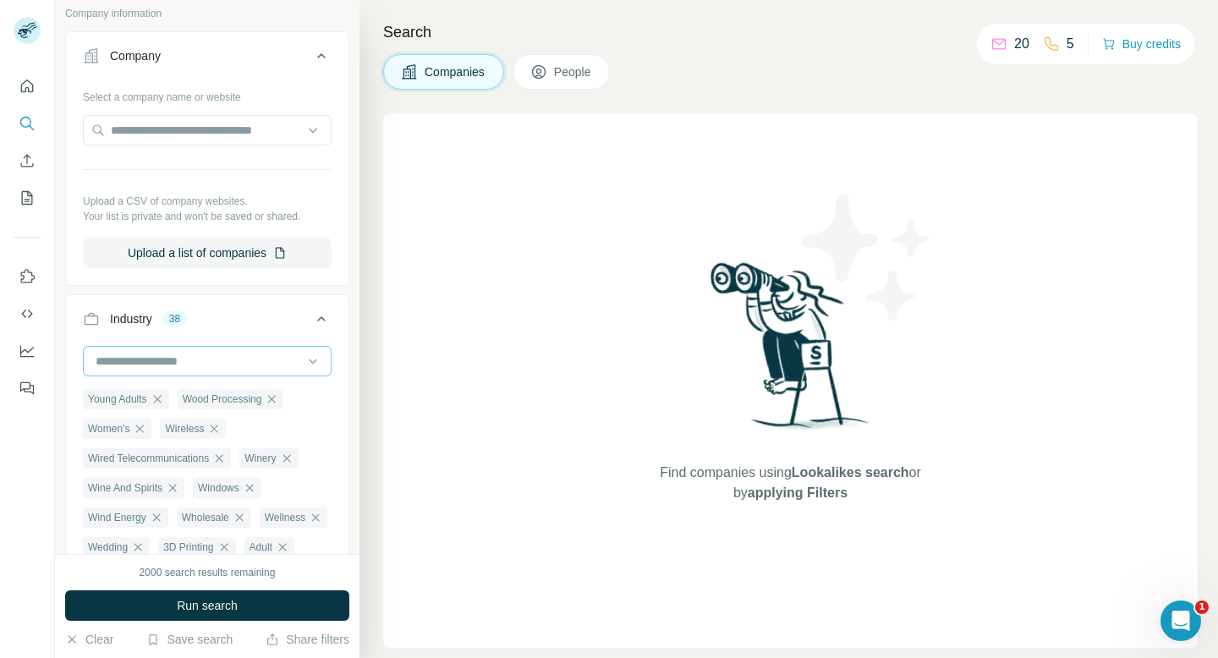
click at [302, 367] on input at bounding box center [198, 361] width 209 height 19
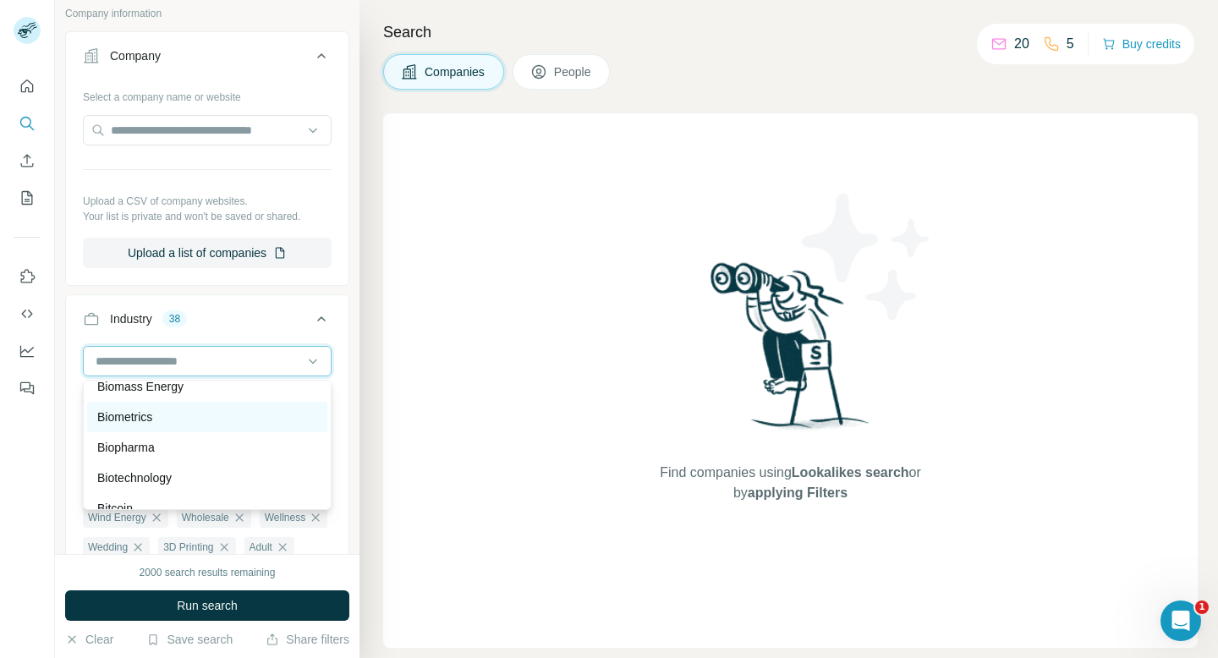
scroll to position [1629, 0]
click at [277, 415] on div "Biometrics" at bounding box center [207, 414] width 220 height 17
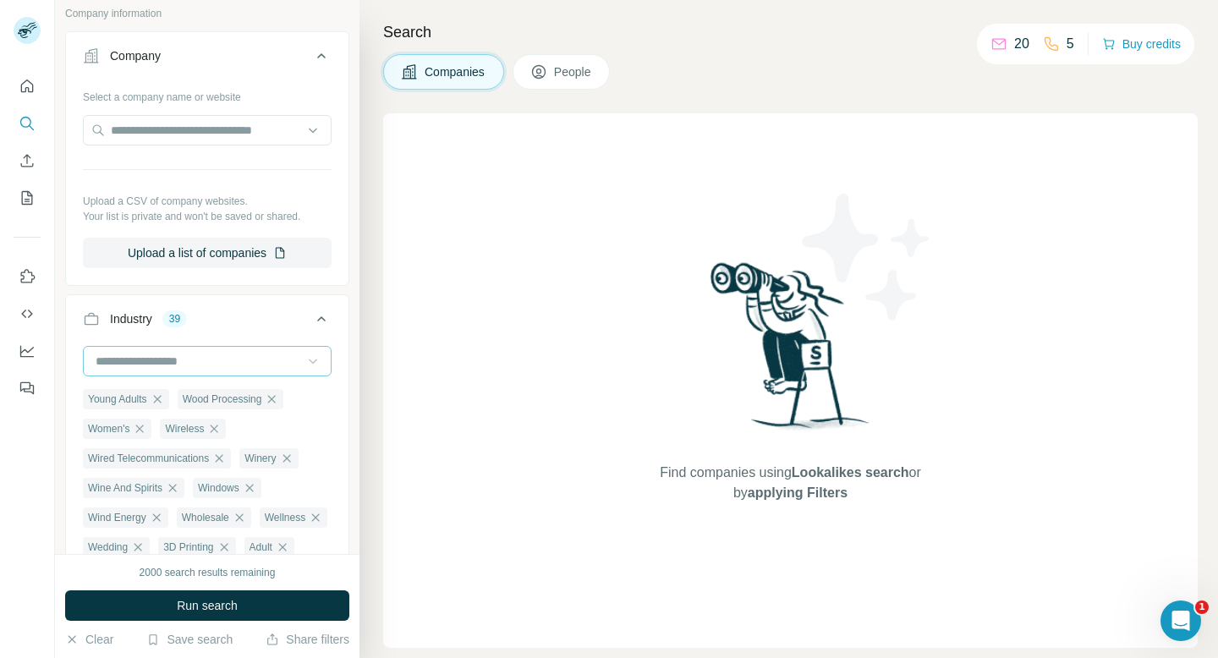
click at [315, 364] on icon at bounding box center [312, 361] width 17 height 17
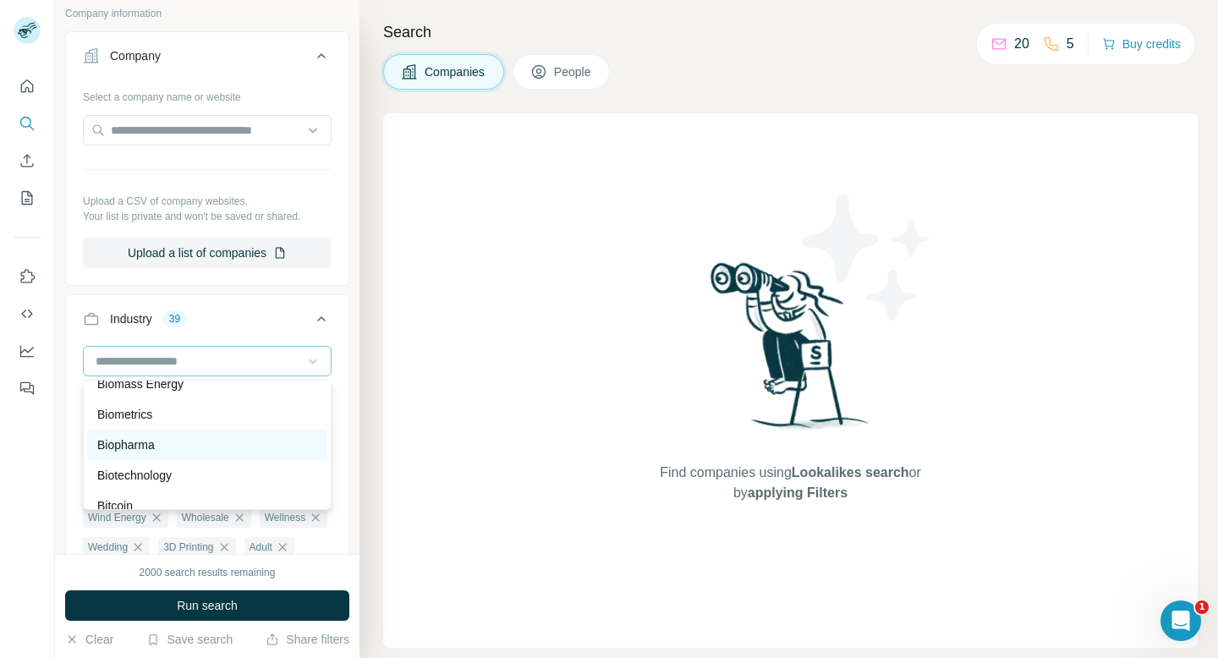
click at [277, 450] on div "Biopharma" at bounding box center [207, 444] width 220 height 17
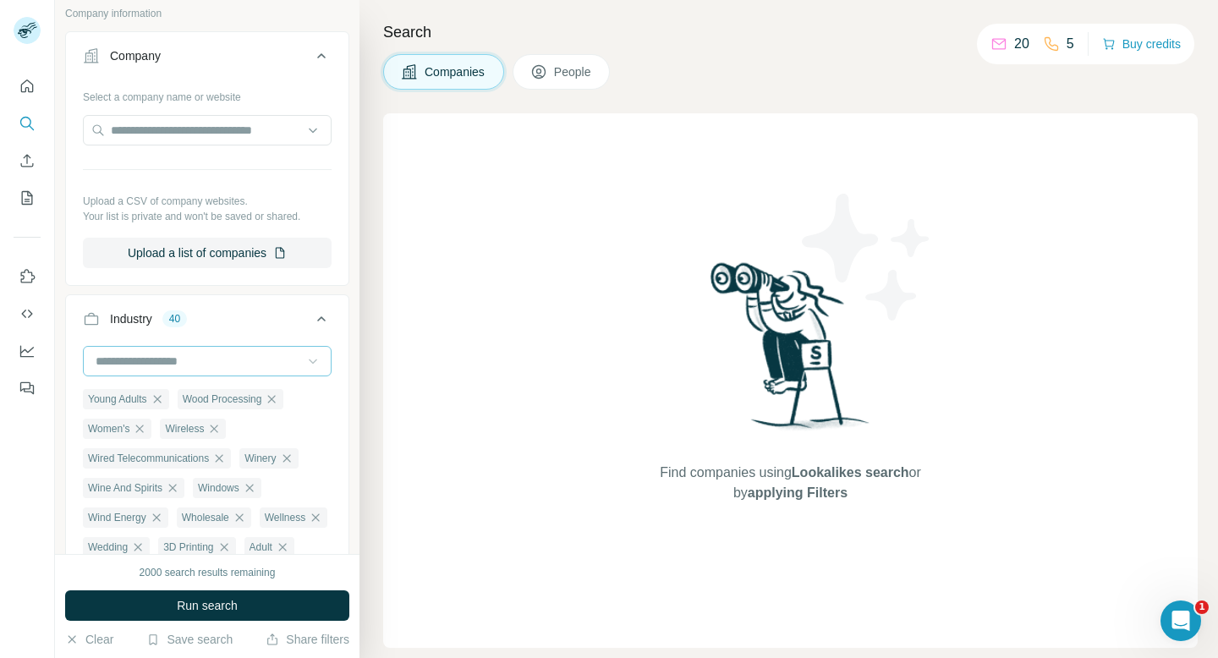
click at [318, 370] on div at bounding box center [312, 361] width 17 height 30
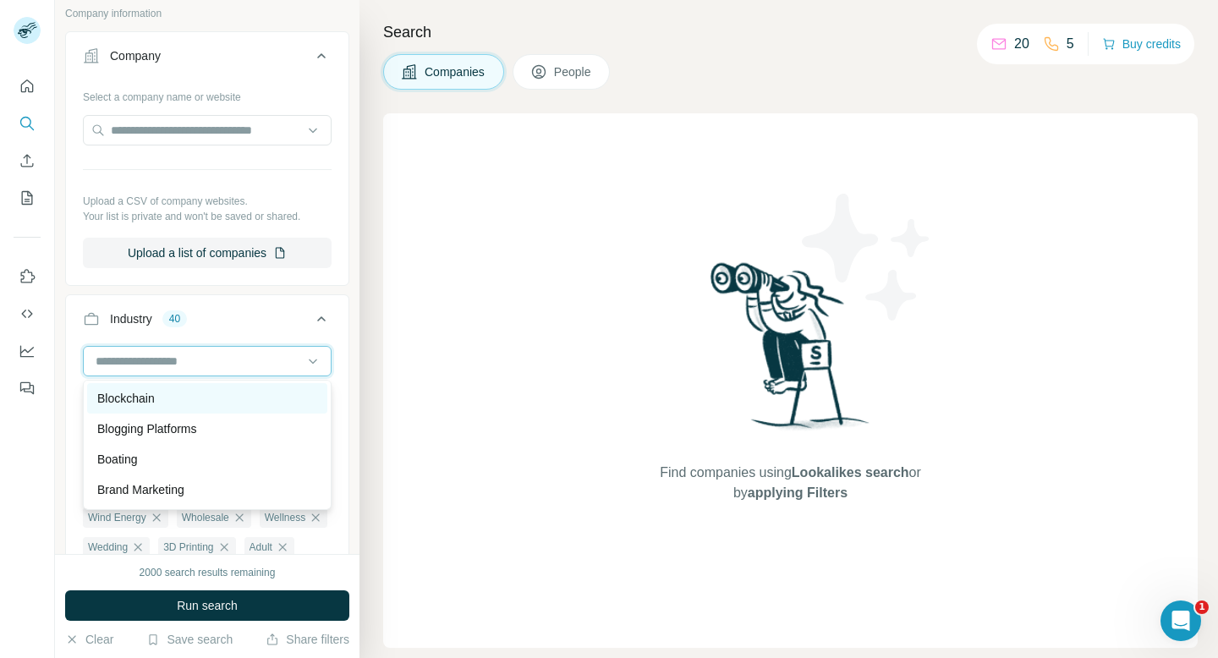
scroll to position [1768, 0]
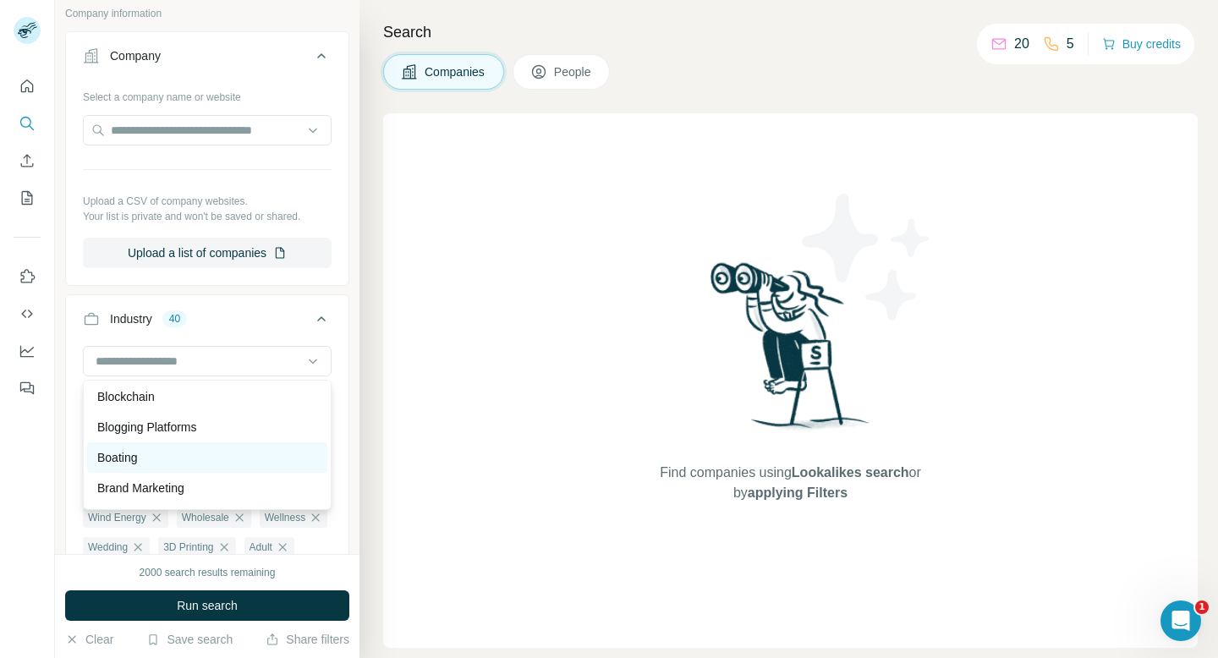
click at [275, 456] on div "Boating" at bounding box center [207, 457] width 220 height 17
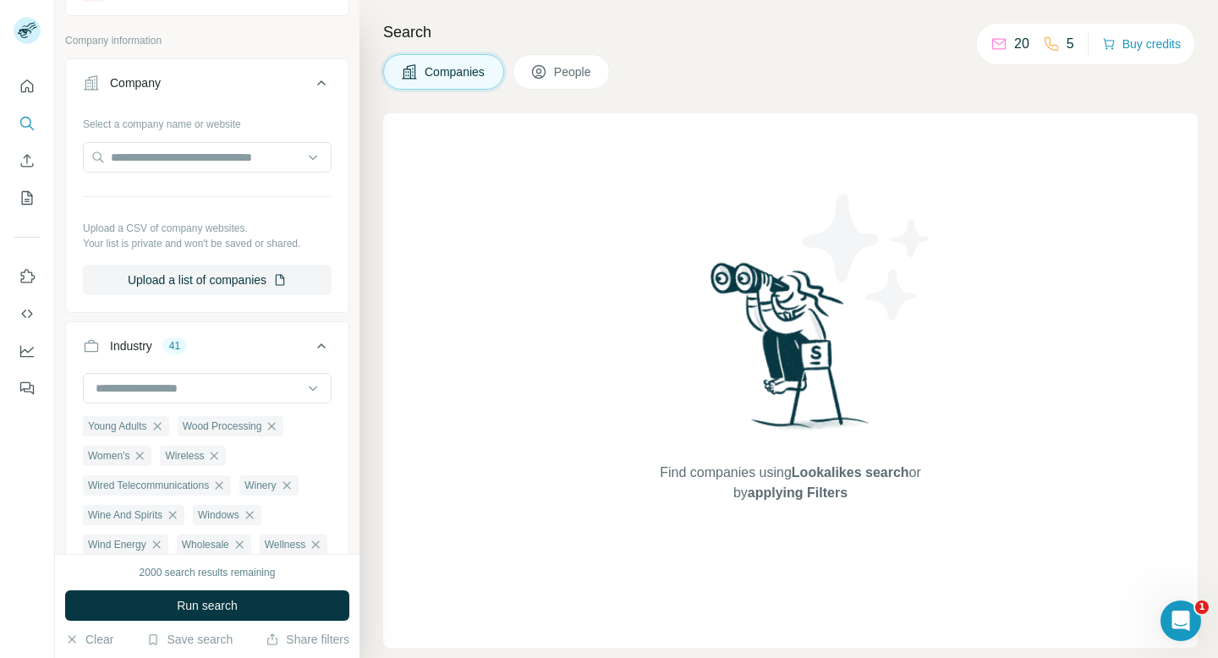
scroll to position [61, 0]
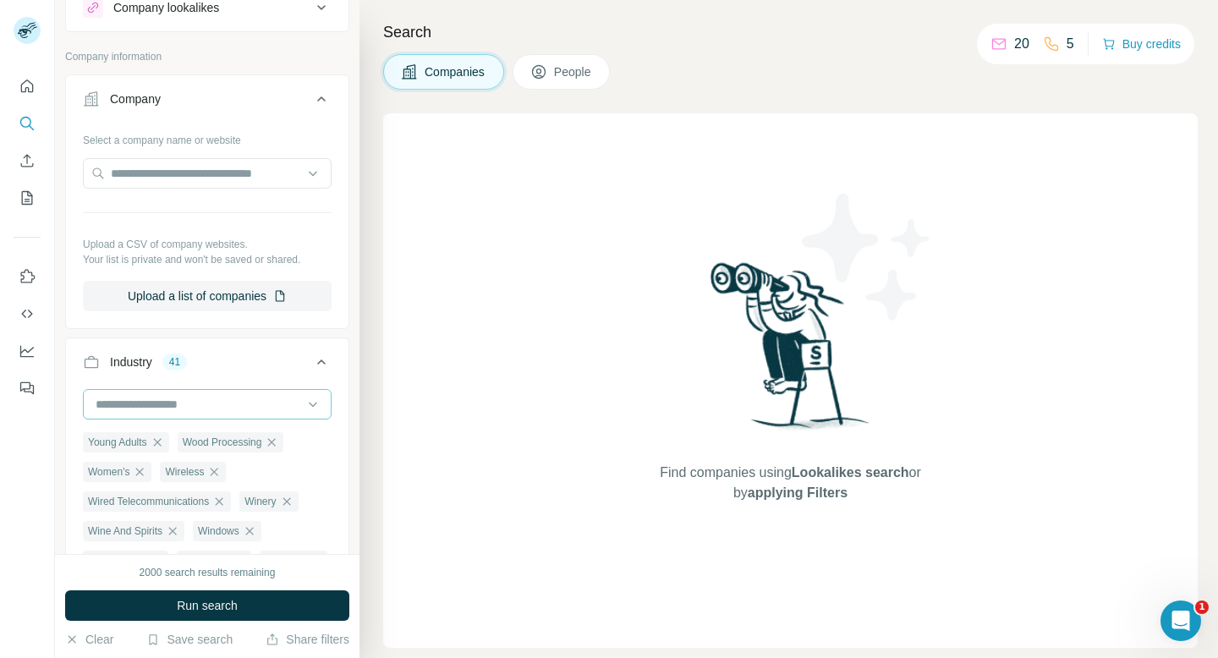
click at [322, 407] on div at bounding box center [207, 404] width 249 height 30
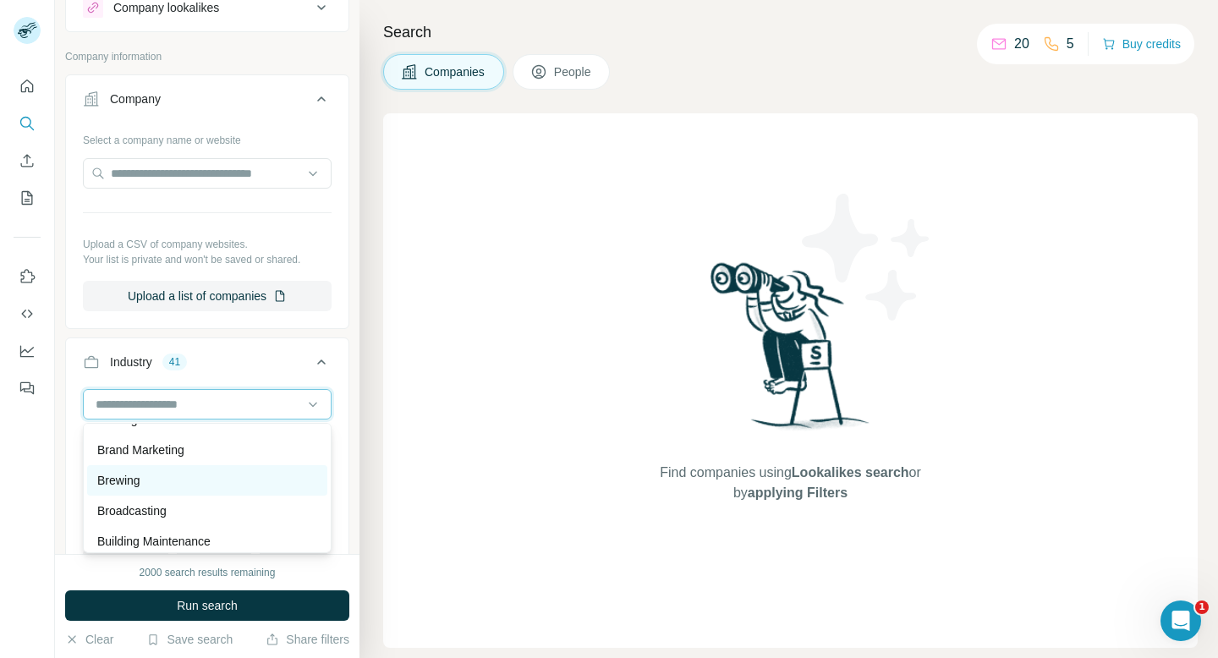
scroll to position [1850, 0]
click at [238, 487] on div "Brewing" at bounding box center [207, 479] width 220 height 17
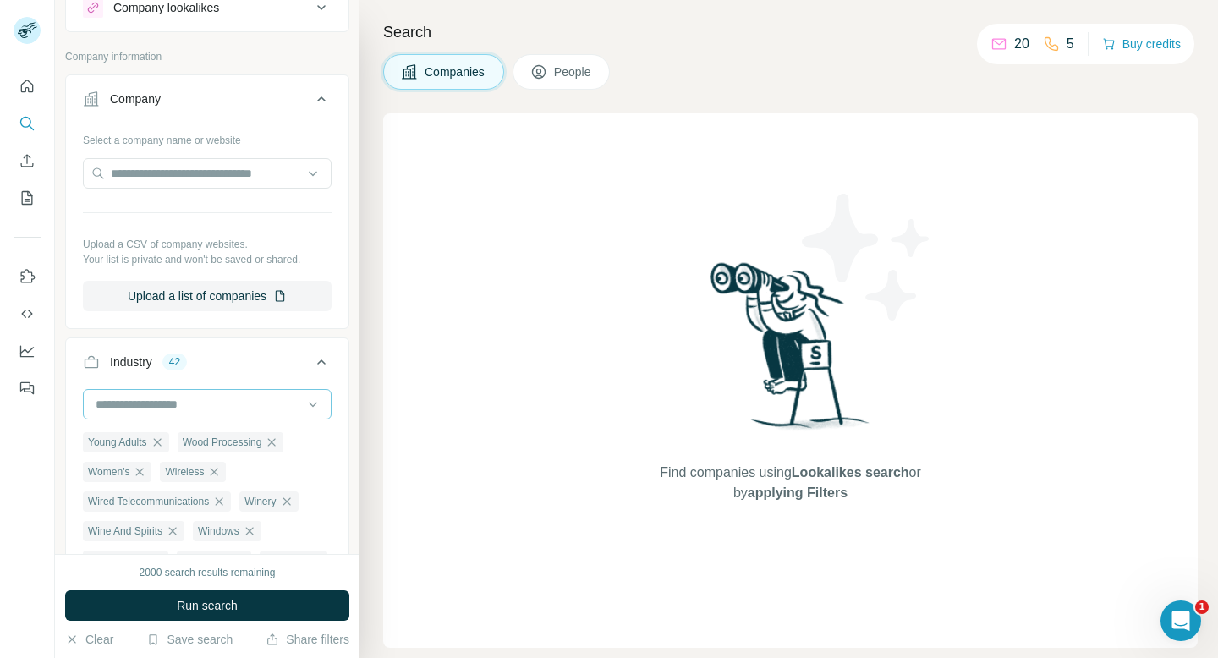
click at [286, 403] on input at bounding box center [198, 404] width 209 height 19
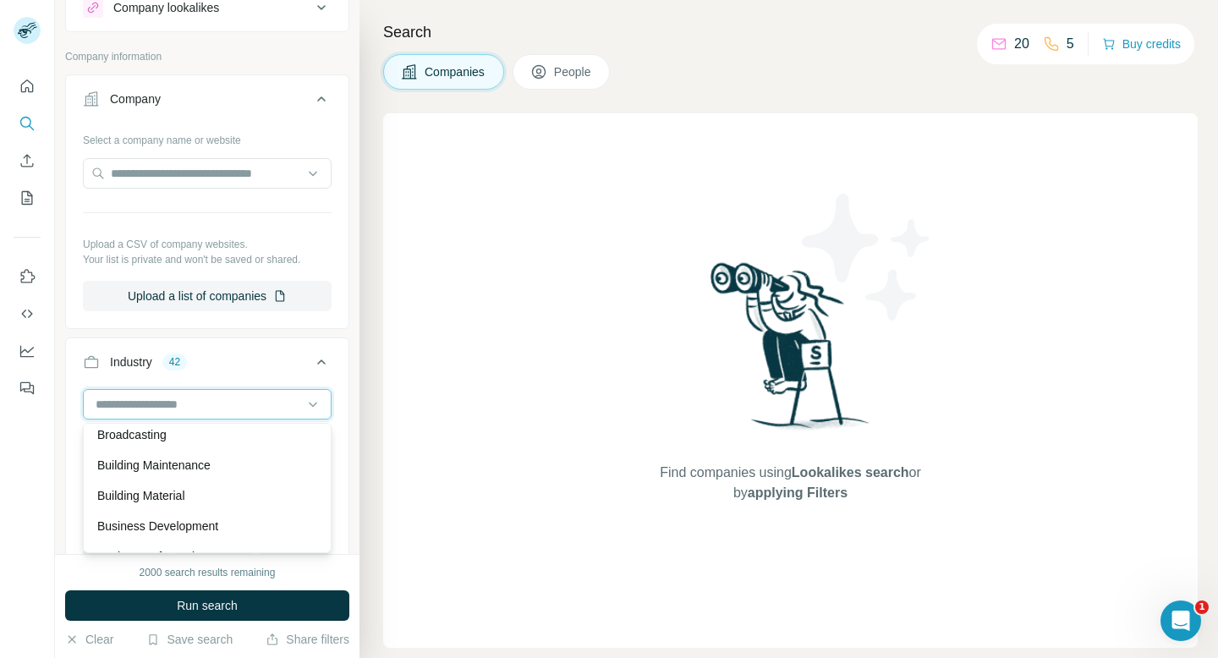
scroll to position [1927, 0]
click at [245, 466] on div "Building Maintenance" at bounding box center [207, 463] width 220 height 17
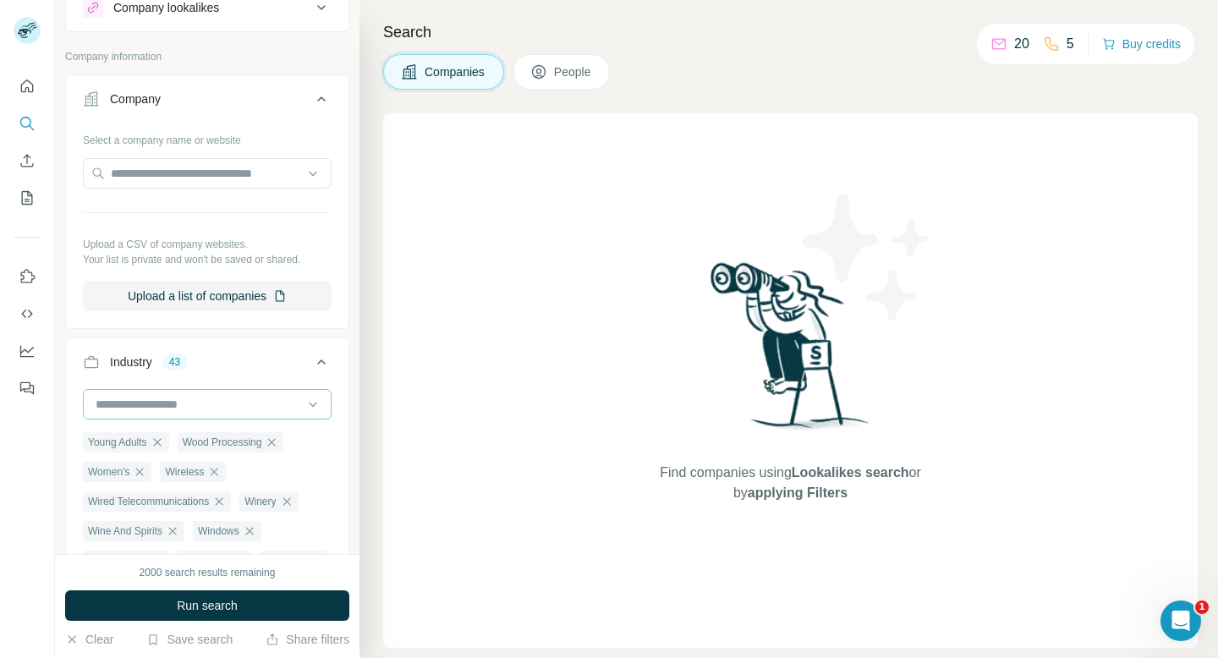
click at [289, 391] on div at bounding box center [198, 404] width 209 height 29
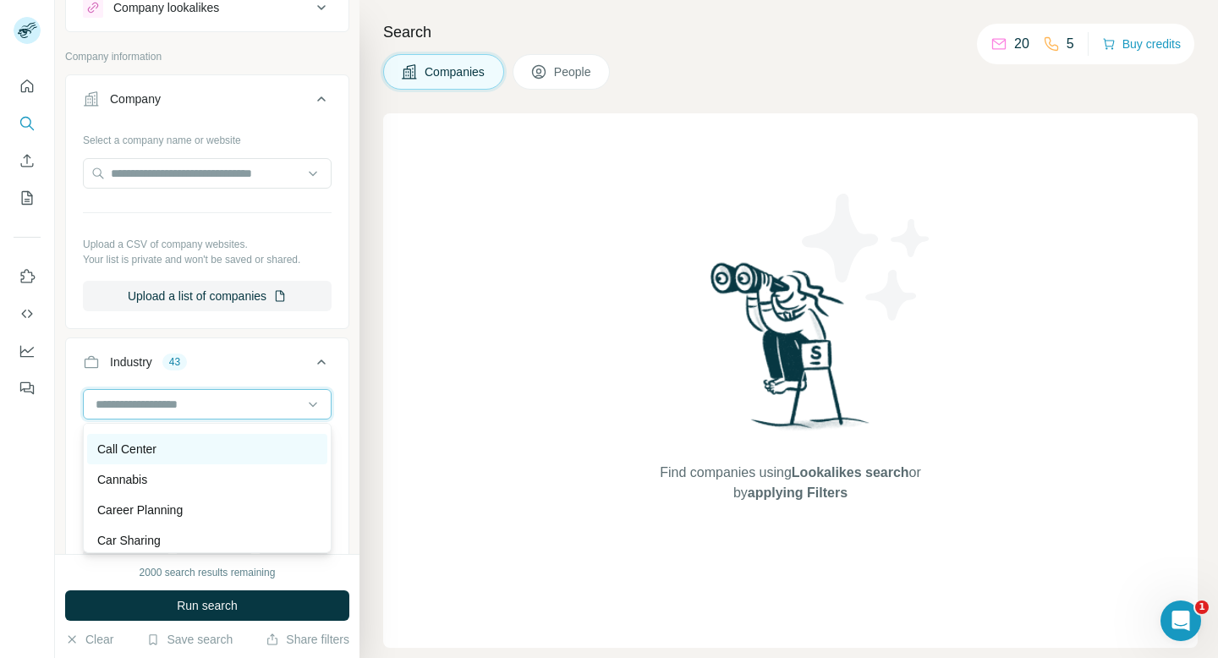
scroll to position [2156, 0]
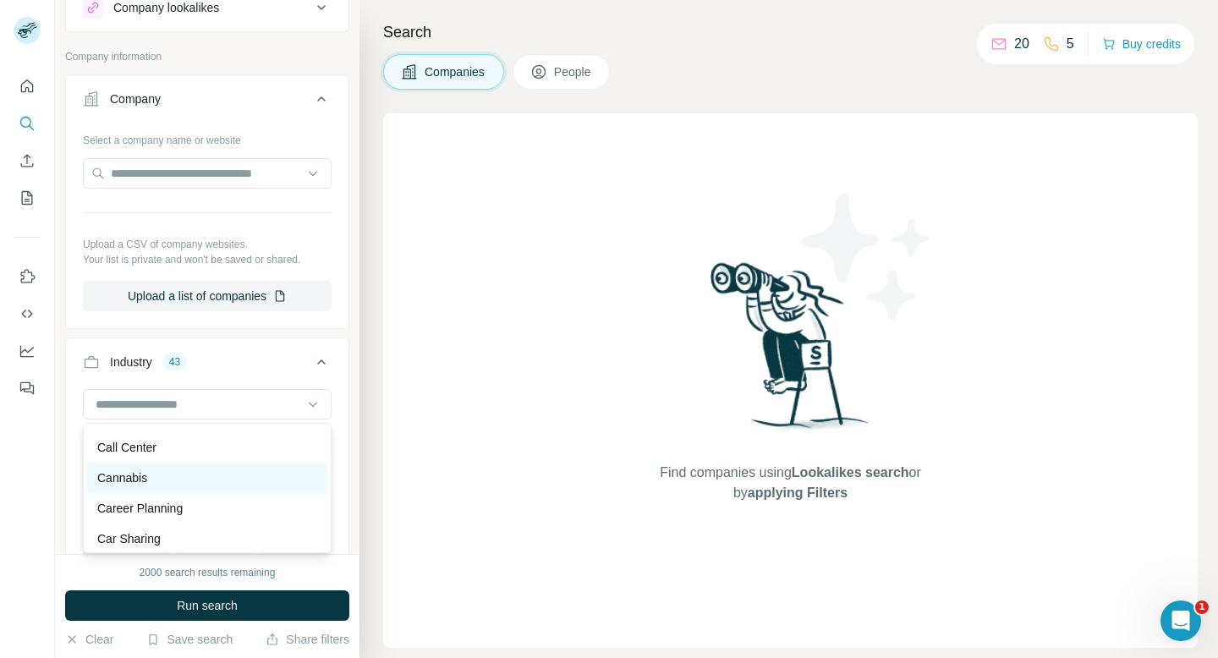
click at [252, 474] on div "Cannabis" at bounding box center [207, 477] width 220 height 17
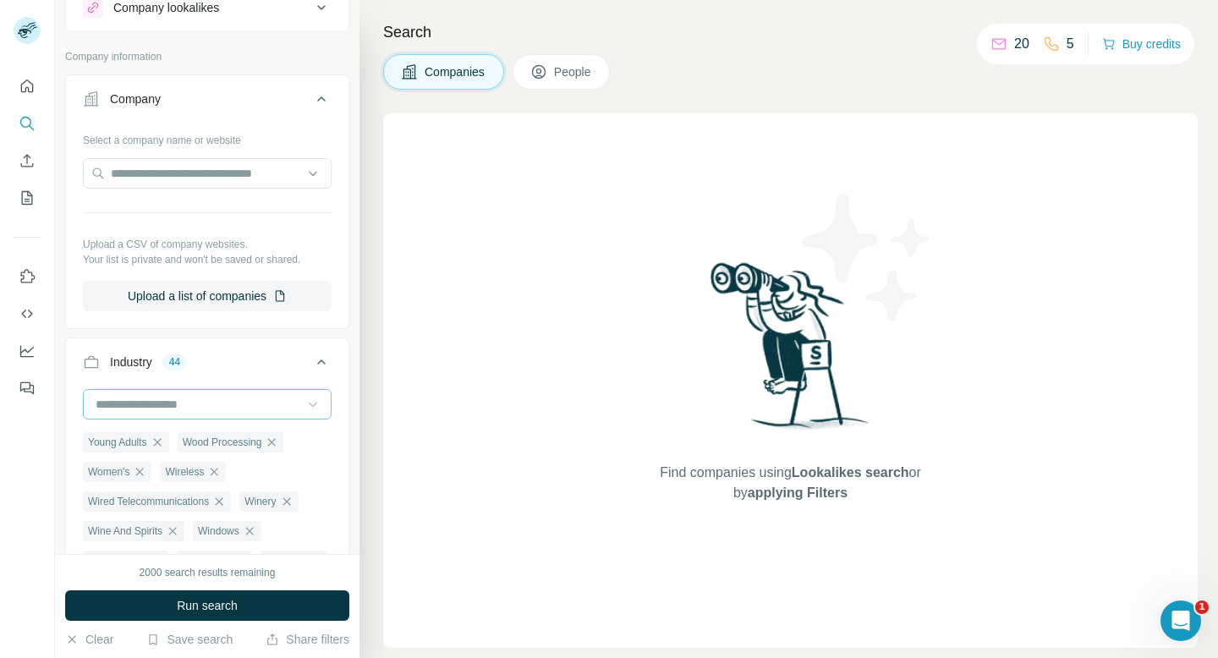
click at [312, 392] on div at bounding box center [312, 404] width 17 height 30
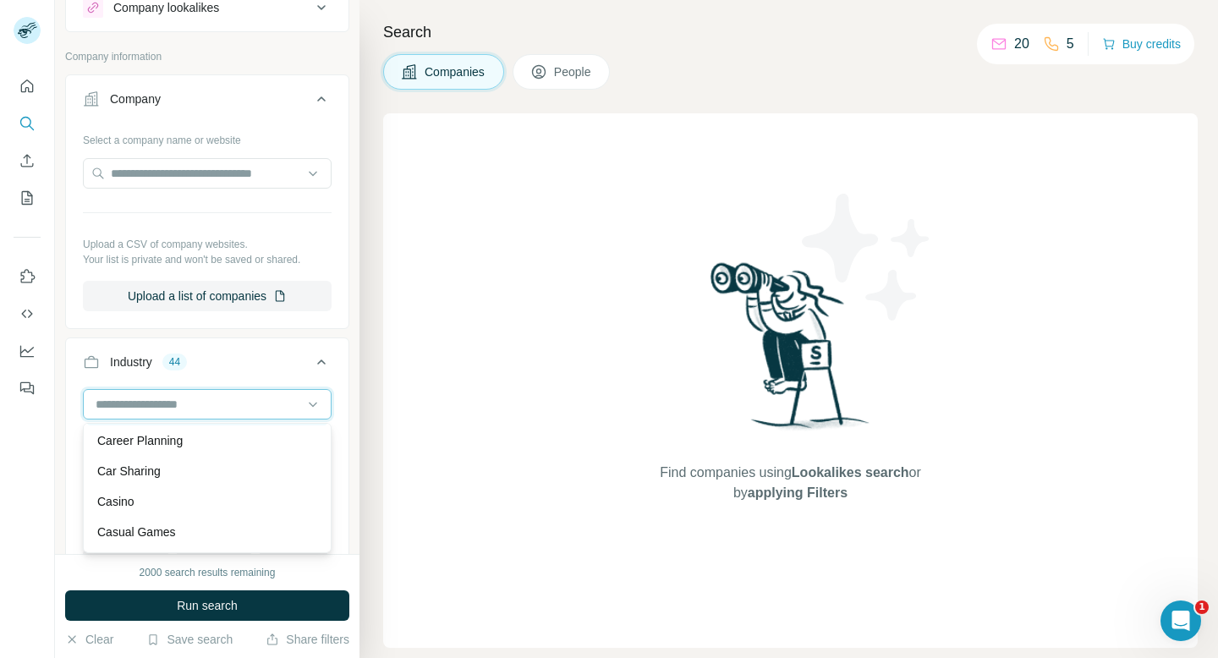
scroll to position [2249, 0]
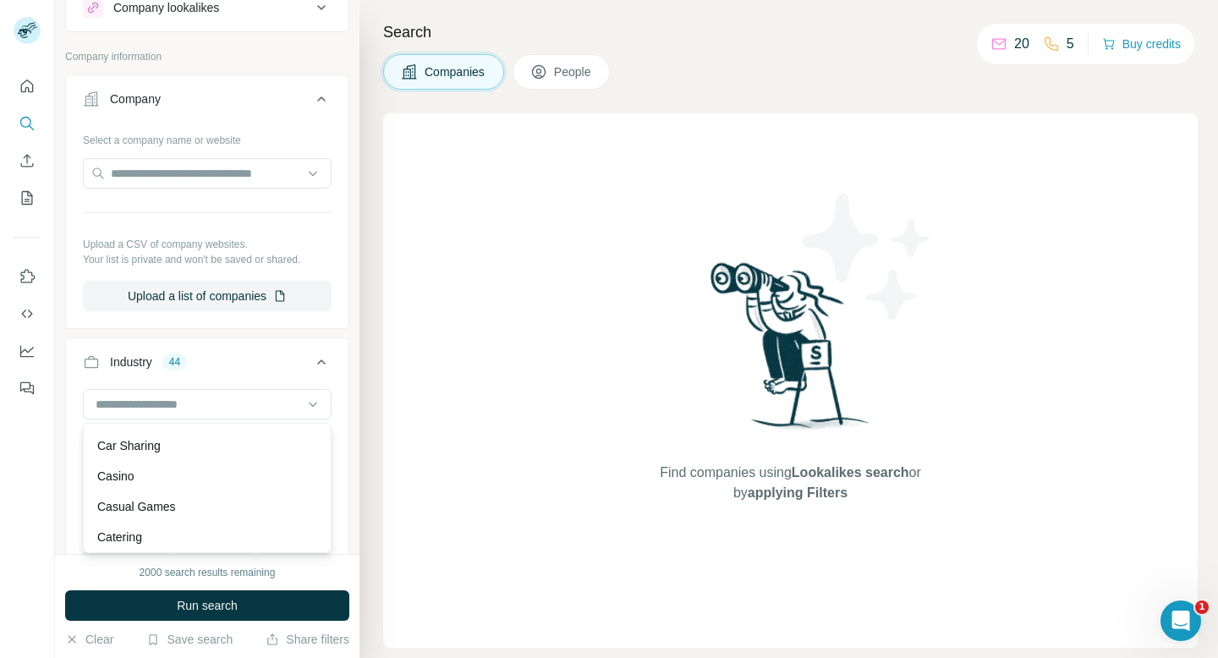
click at [274, 476] on div "Casino" at bounding box center [207, 476] width 220 height 17
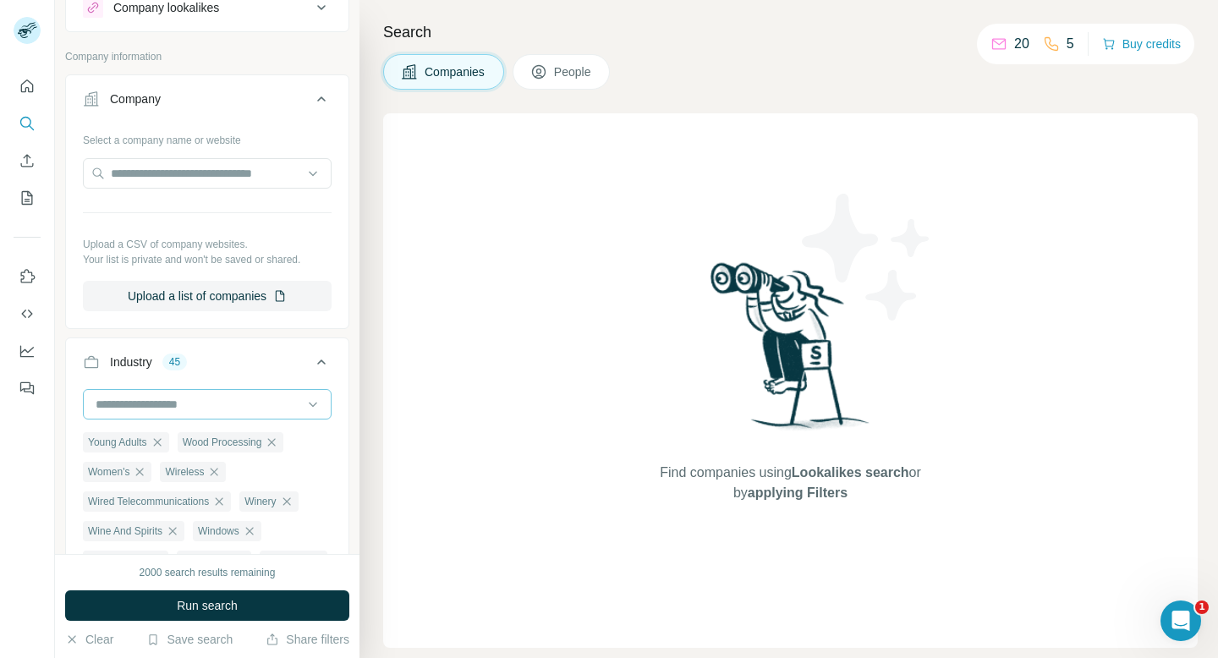
click at [322, 400] on div at bounding box center [207, 404] width 249 height 30
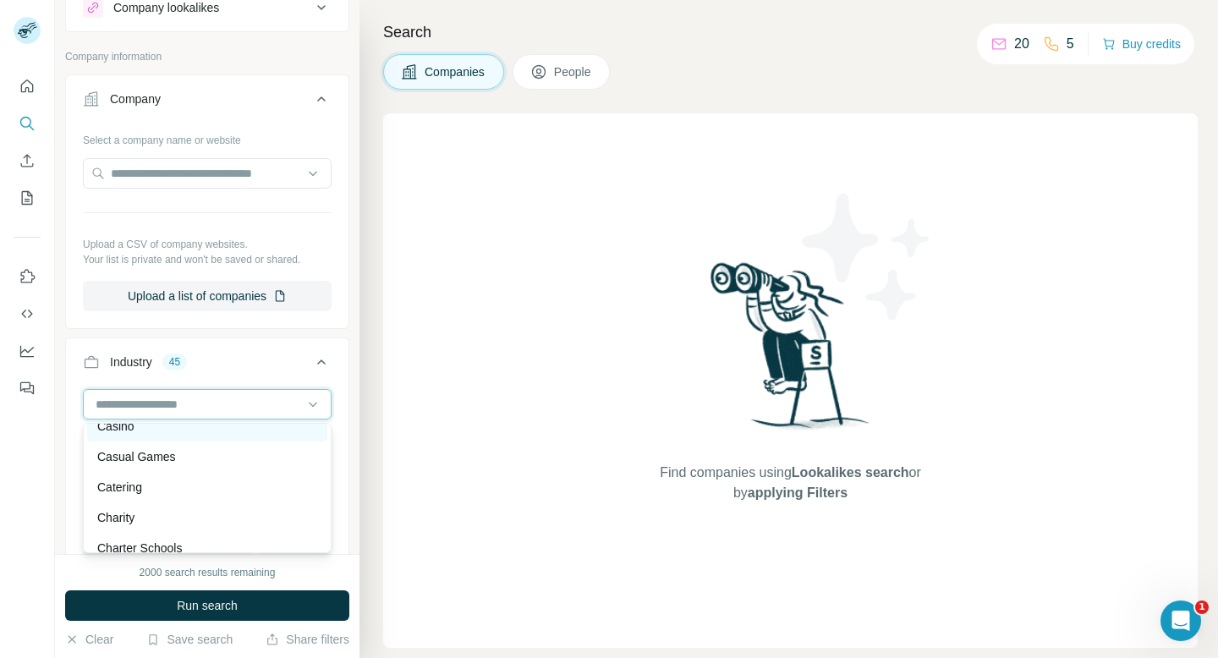
scroll to position [2303, 0]
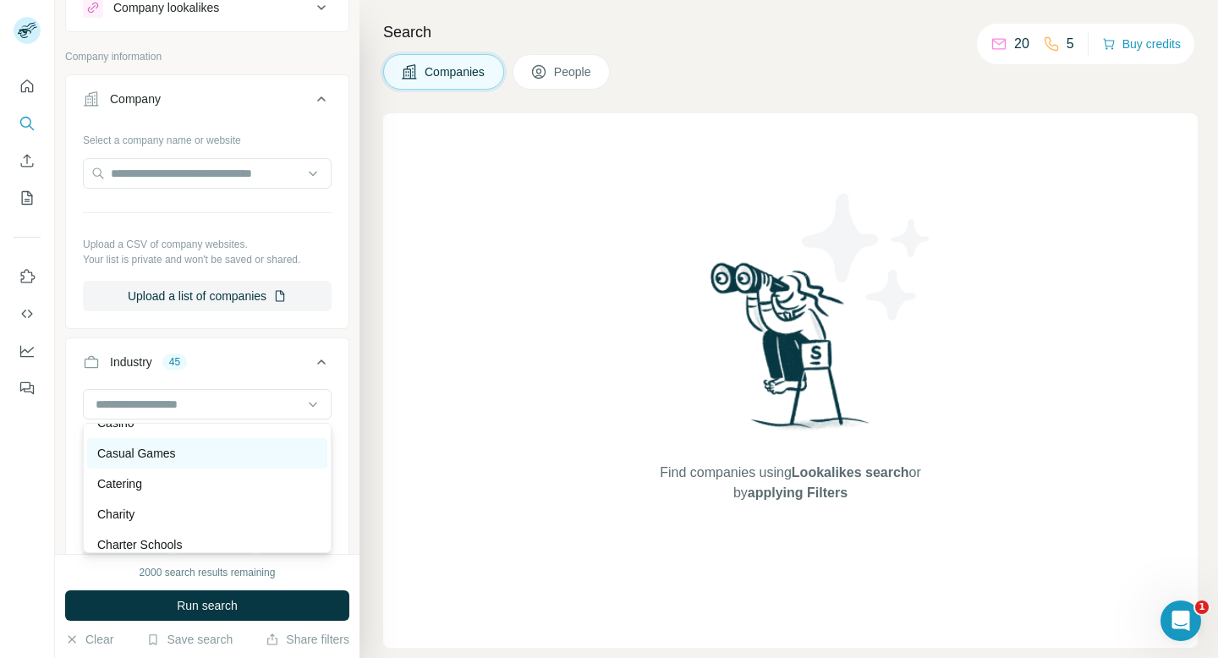
click at [270, 446] on div "Casual Games" at bounding box center [207, 453] width 220 height 17
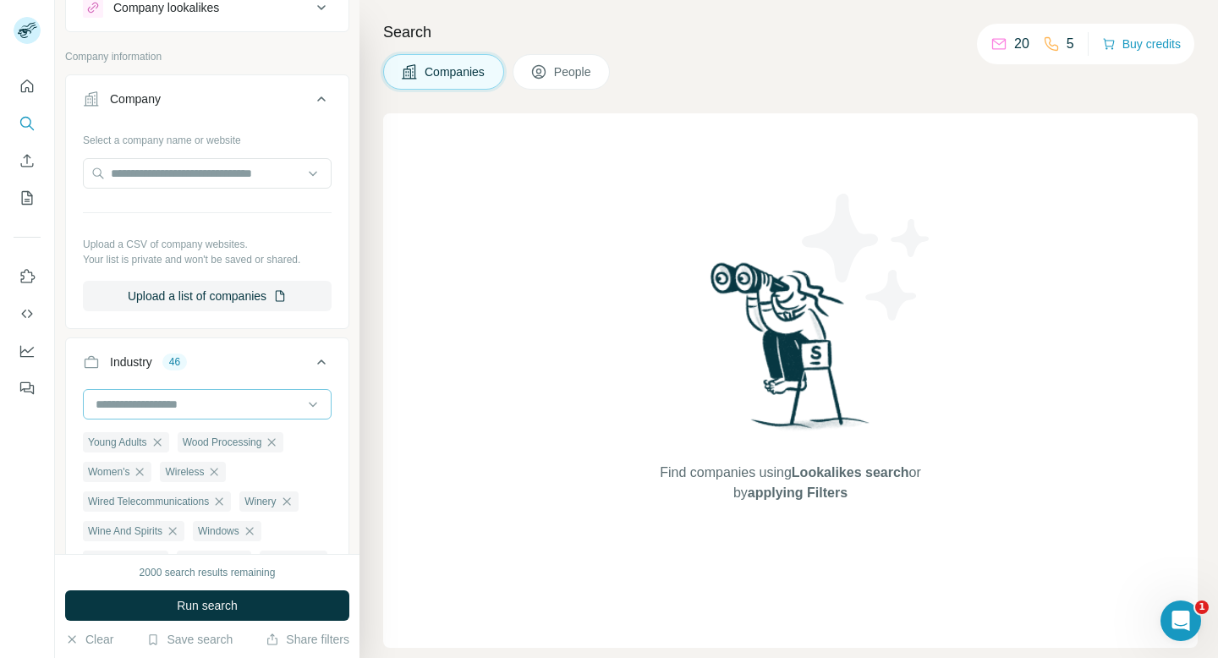
click at [322, 391] on div at bounding box center [207, 404] width 249 height 30
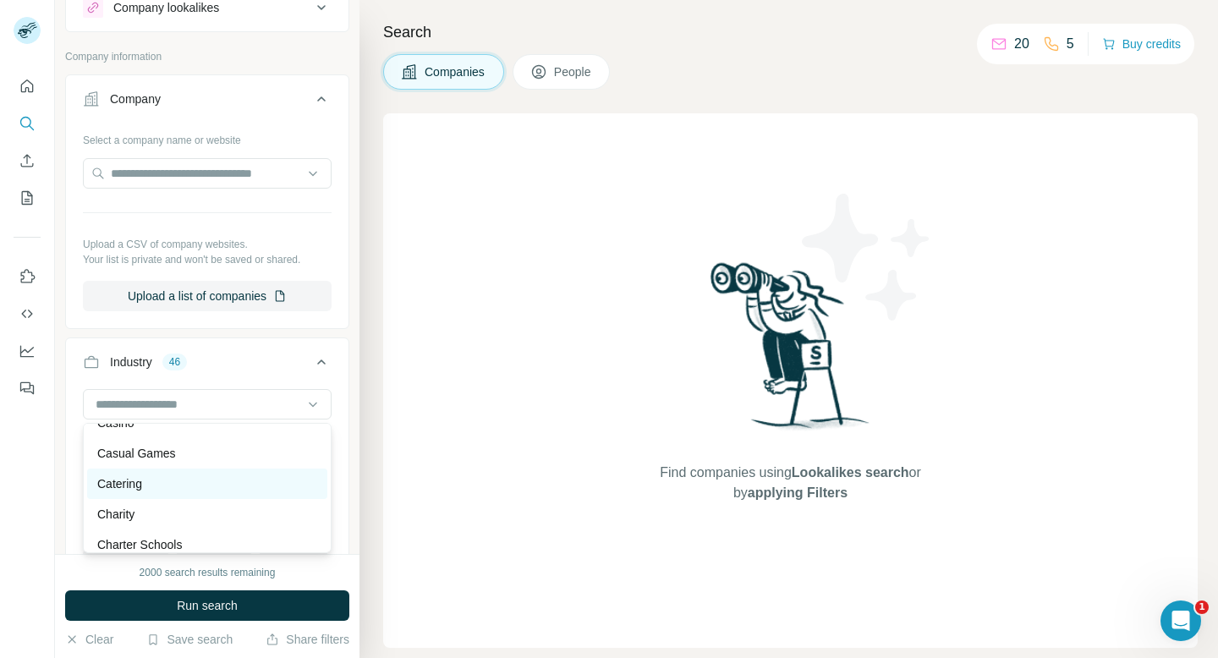
click at [255, 497] on div "Catering" at bounding box center [207, 483] width 240 height 30
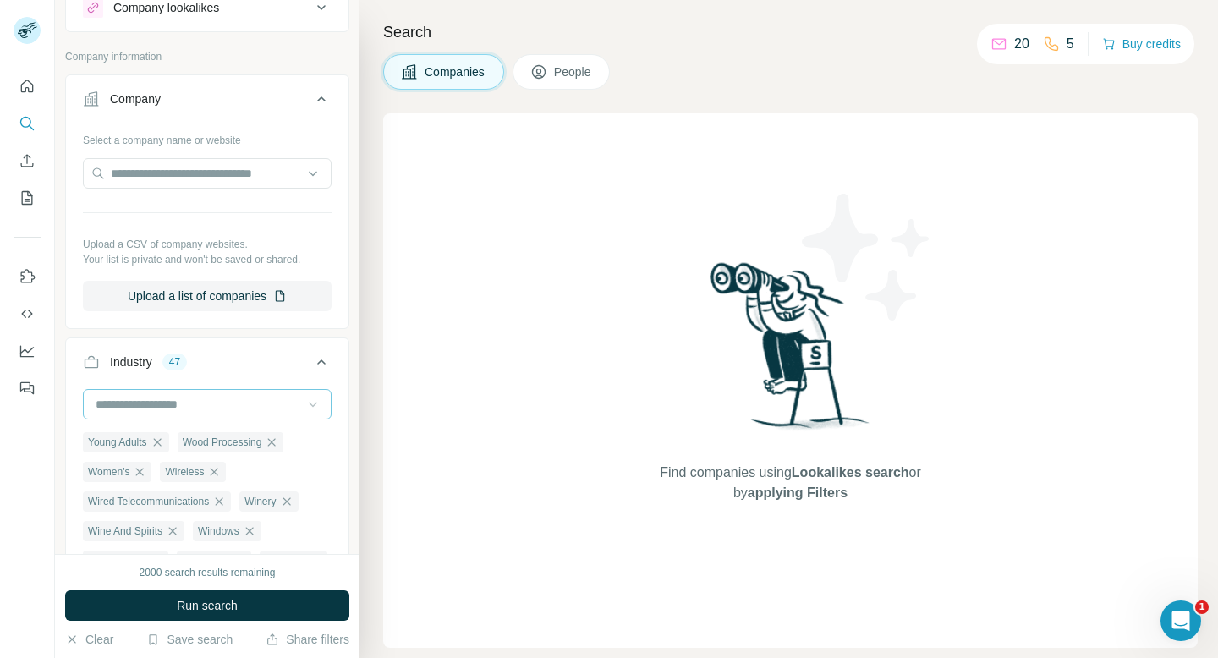
click at [312, 403] on icon at bounding box center [312, 404] width 17 height 17
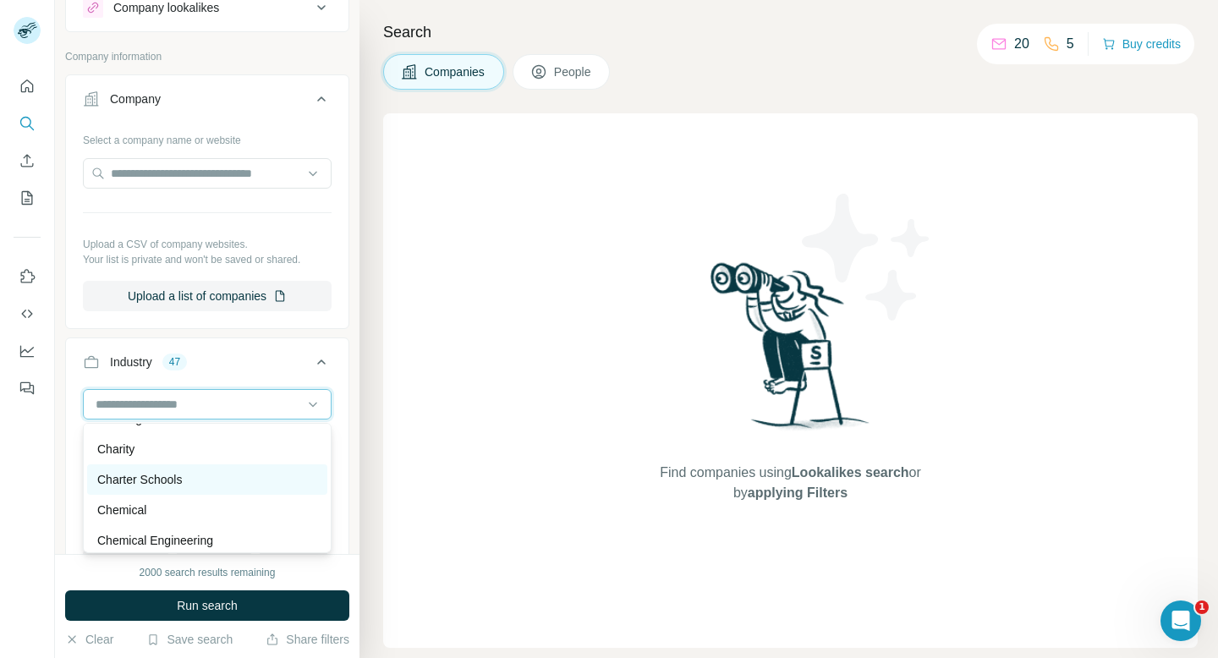
scroll to position [2399, 0]
click at [241, 481] on div "Chemical" at bounding box center [207, 478] width 220 height 17
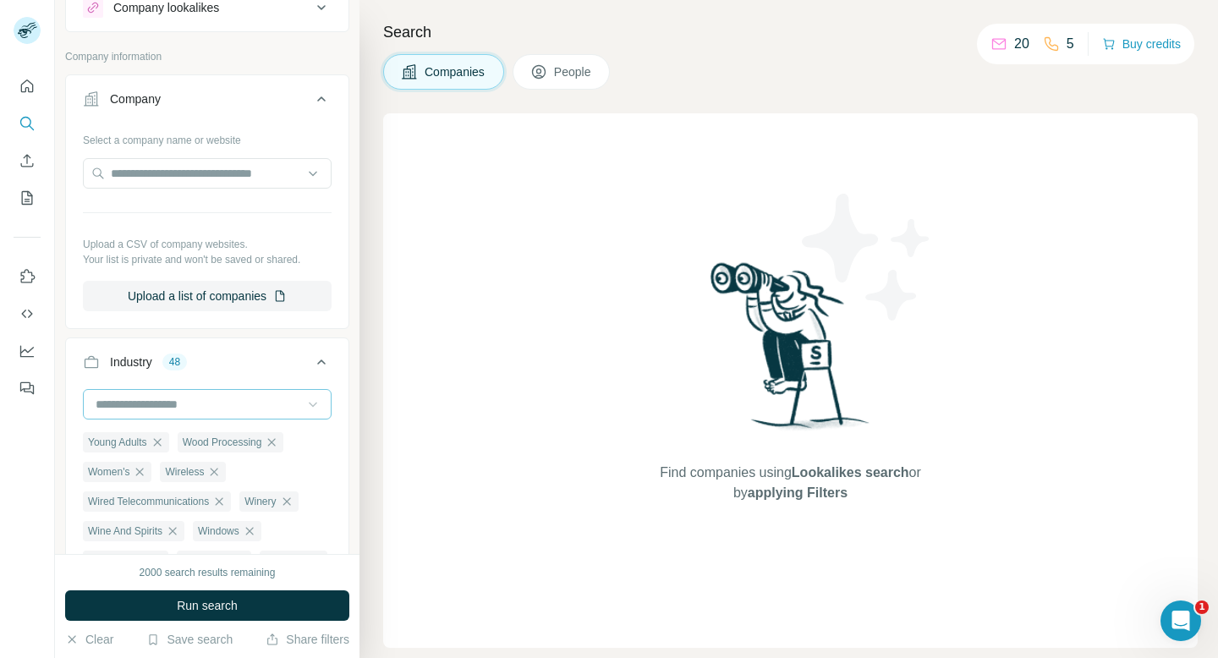
click at [316, 400] on icon at bounding box center [312, 404] width 17 height 17
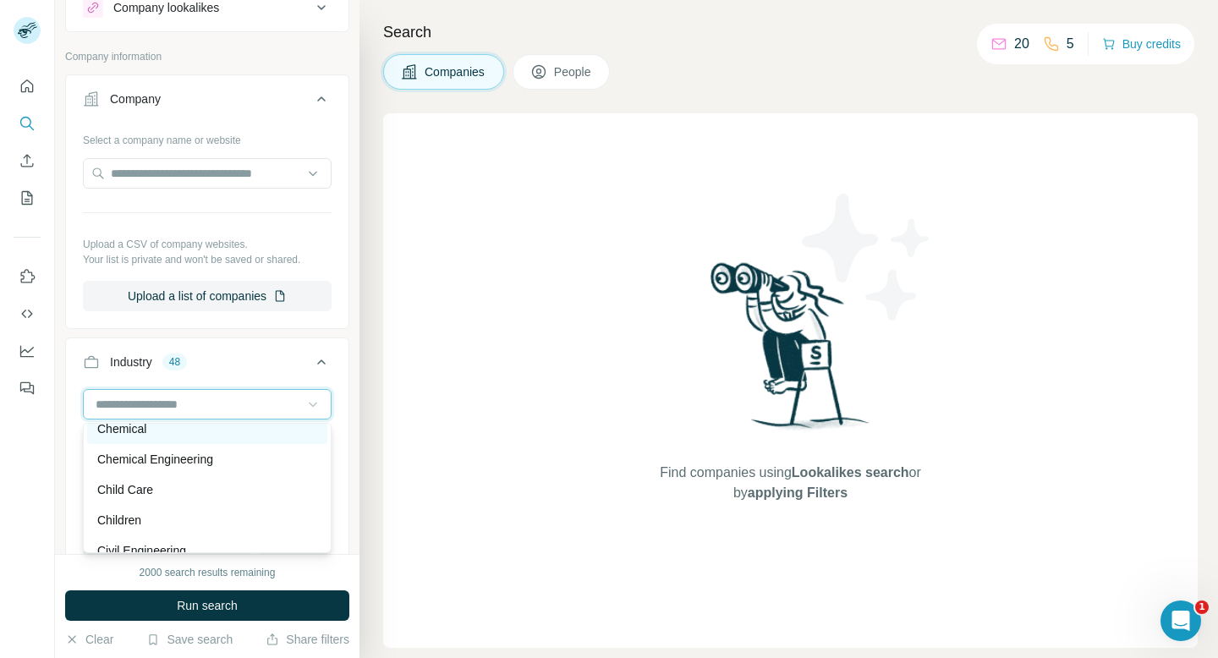
scroll to position [2450, 0]
click at [273, 463] on div "Chemical Engineering" at bounding box center [207, 458] width 220 height 17
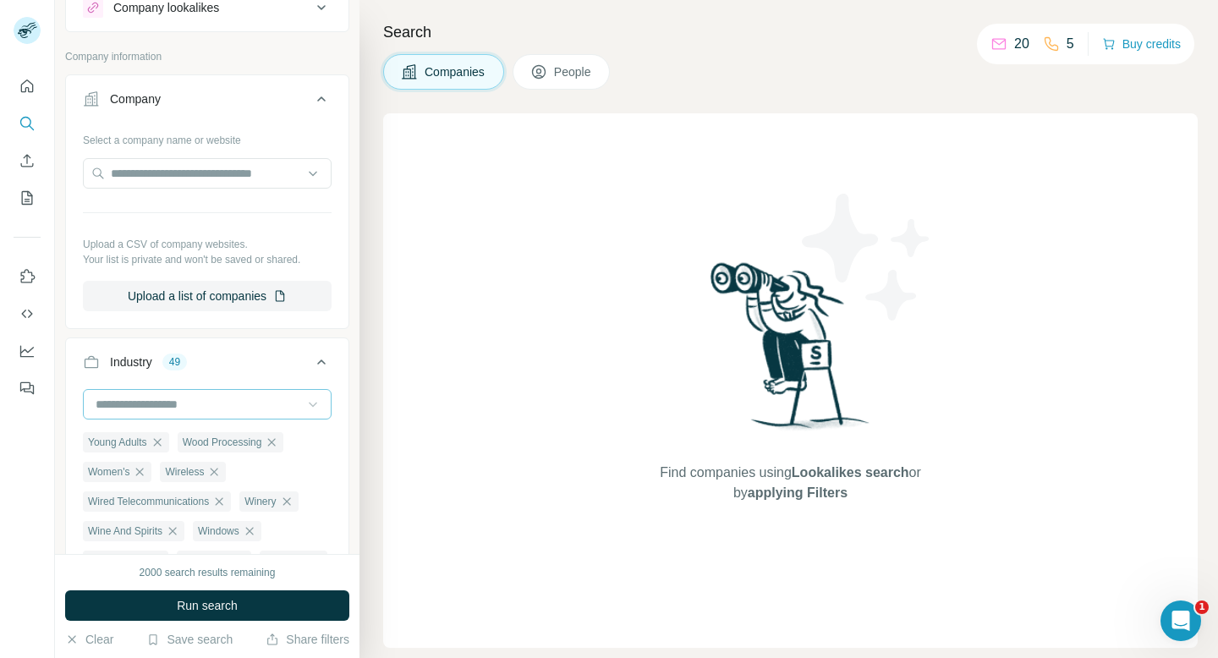
click at [304, 405] on icon at bounding box center [312, 404] width 17 height 17
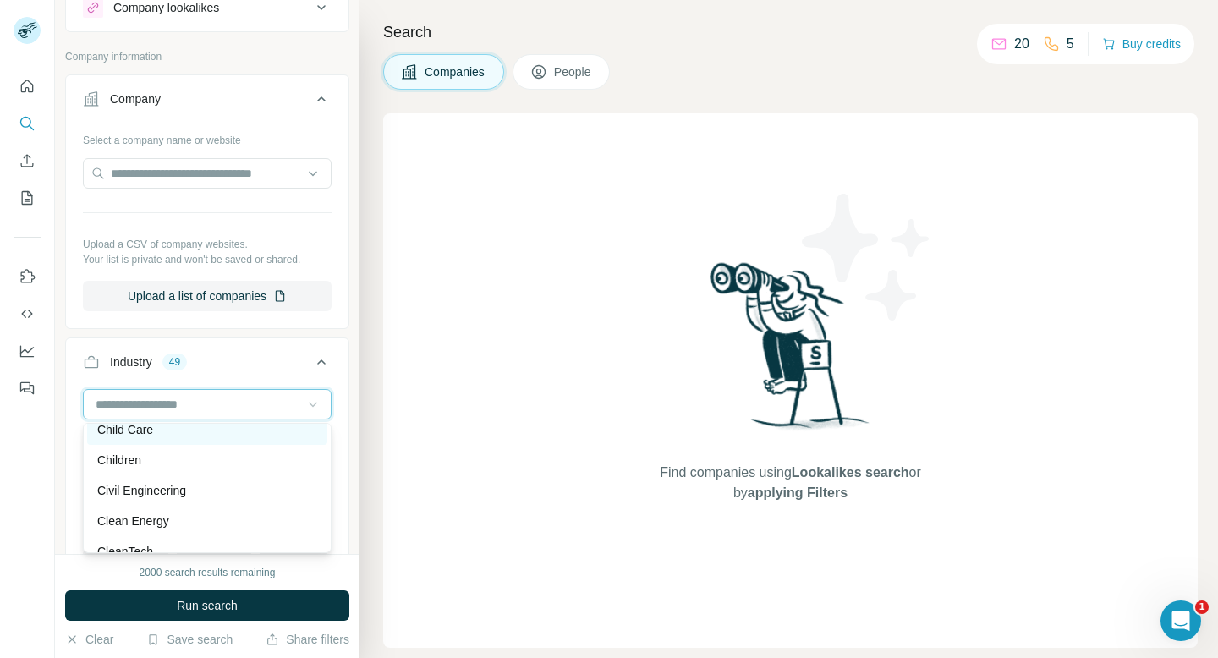
scroll to position [2494, 0]
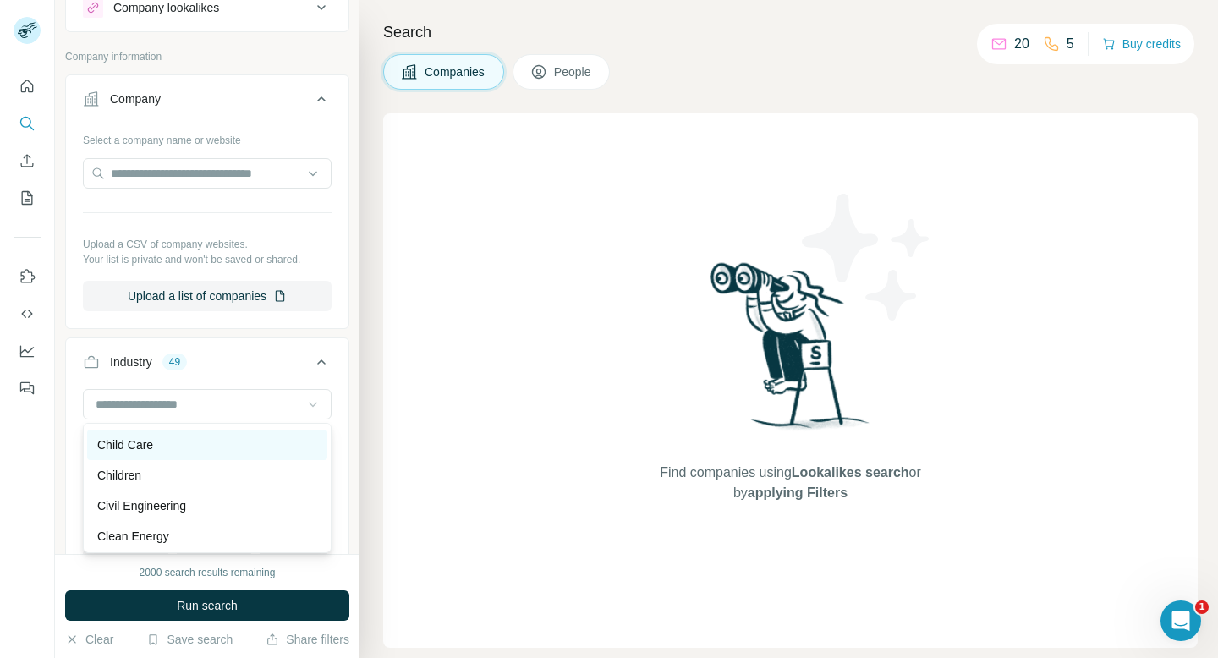
click at [273, 440] on div "Child Care" at bounding box center [207, 444] width 220 height 17
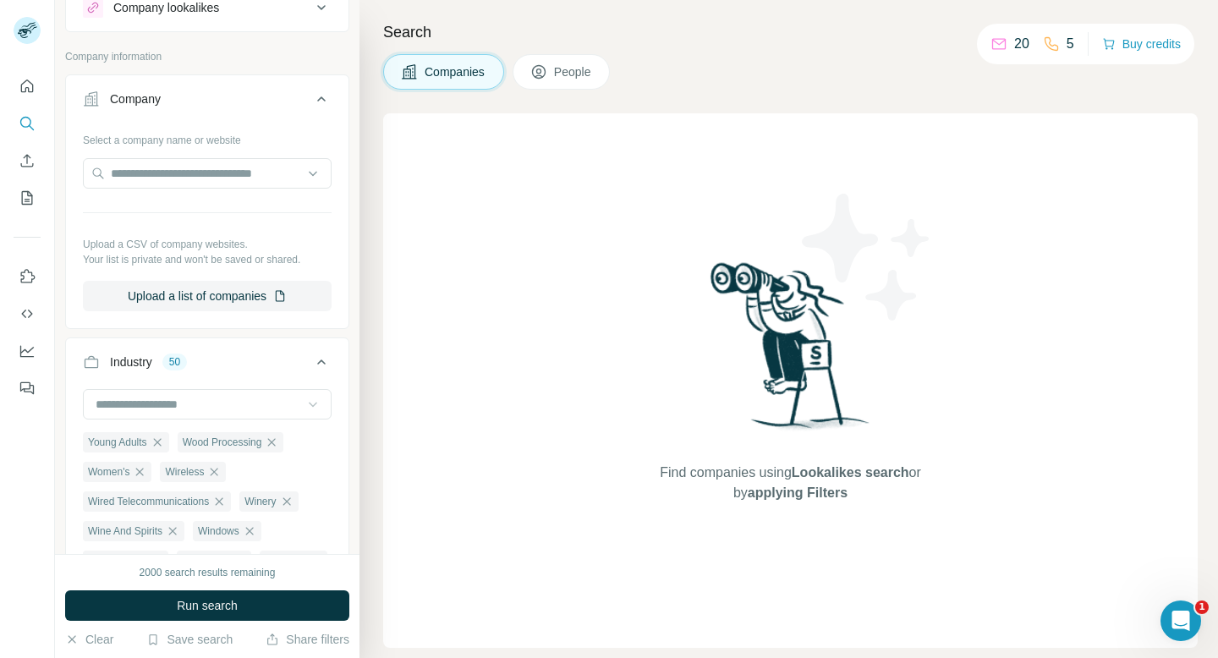
click at [317, 396] on icon at bounding box center [312, 404] width 17 height 17
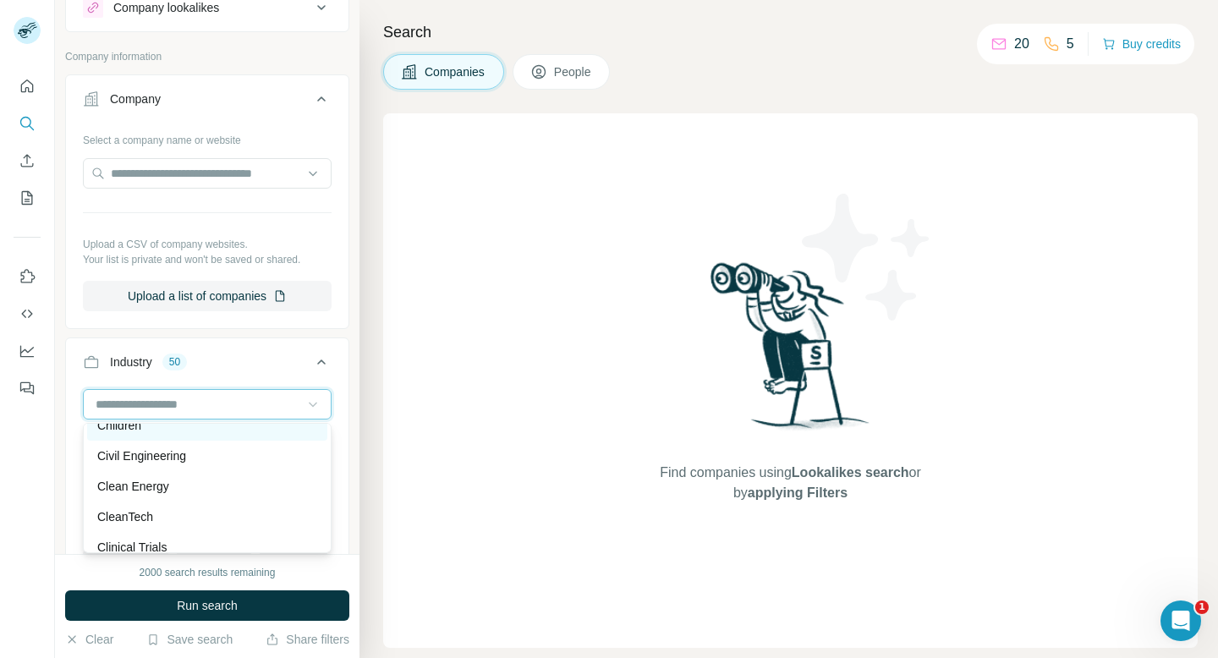
scroll to position [2552, 0]
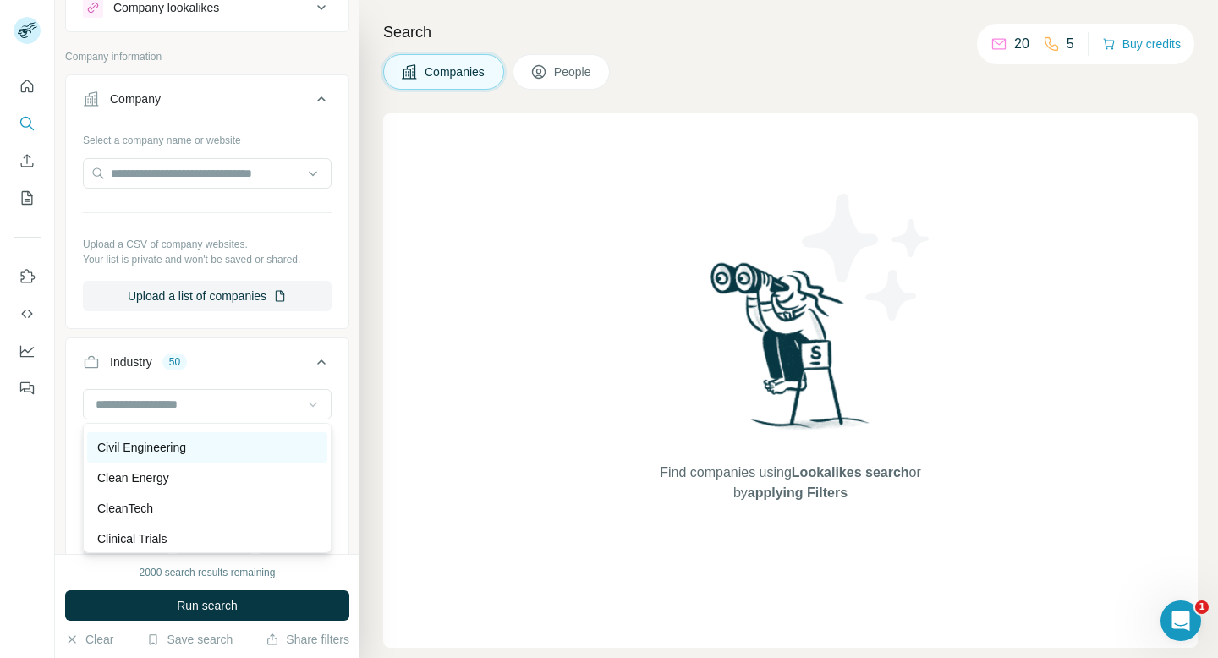
click at [275, 455] on div "Civil Engineering" at bounding box center [207, 447] width 220 height 17
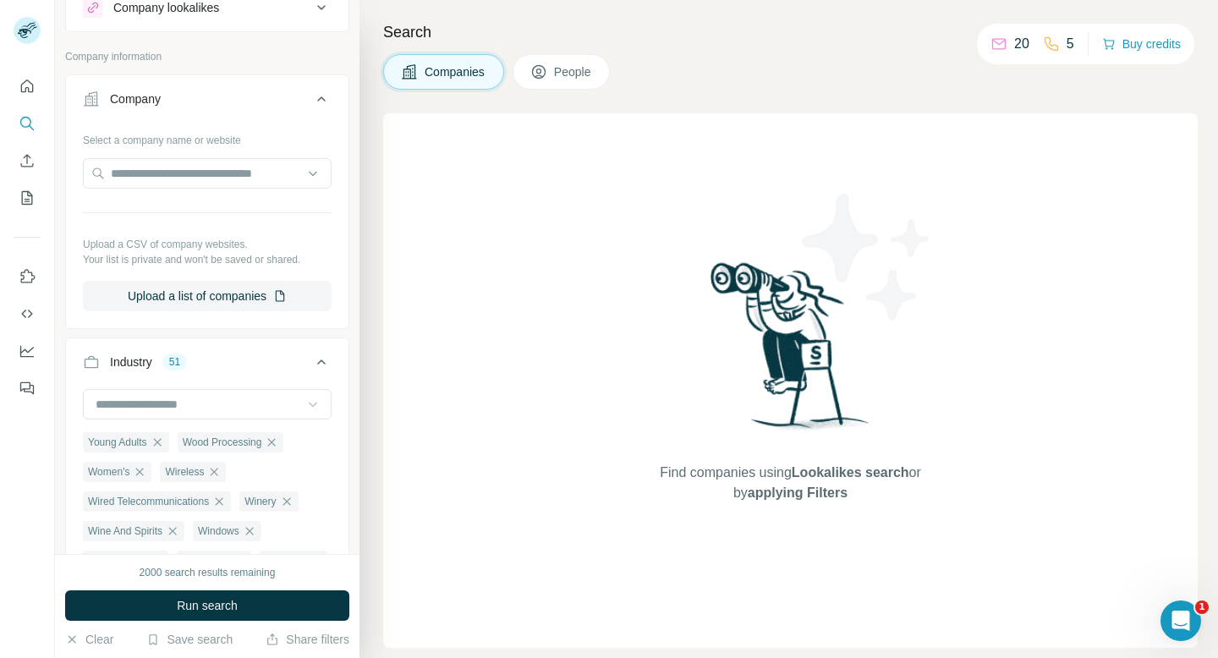
click at [318, 399] on icon at bounding box center [312, 404] width 17 height 17
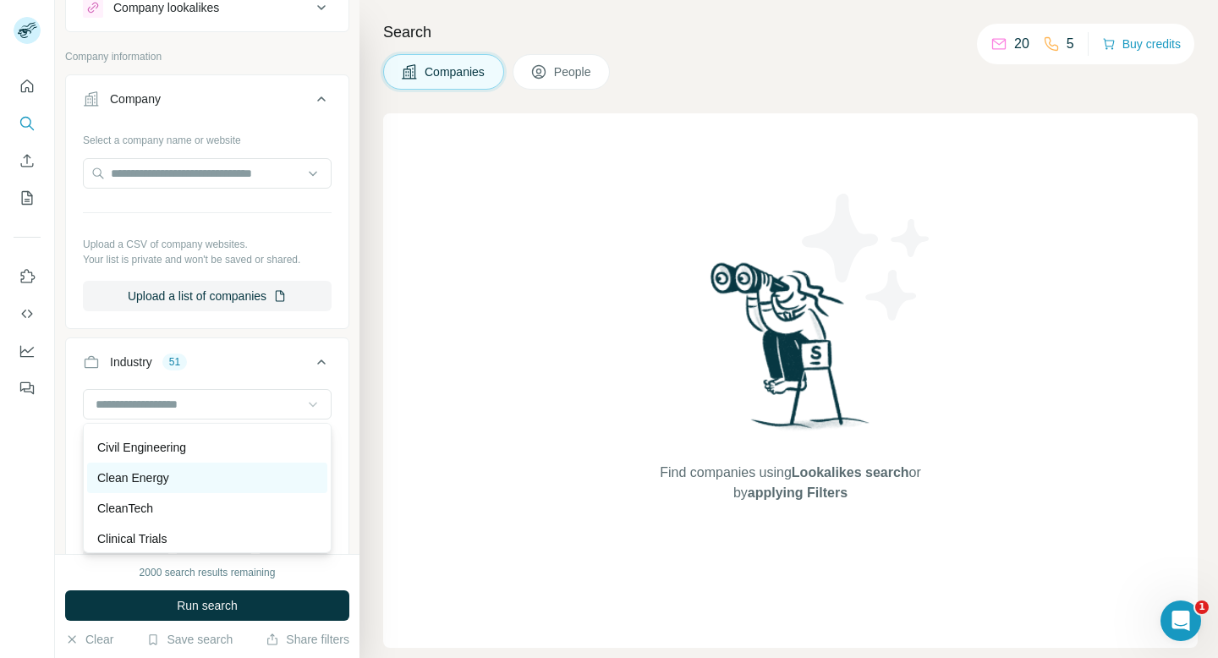
click at [284, 487] on div "Clean Energy" at bounding box center [207, 478] width 240 height 30
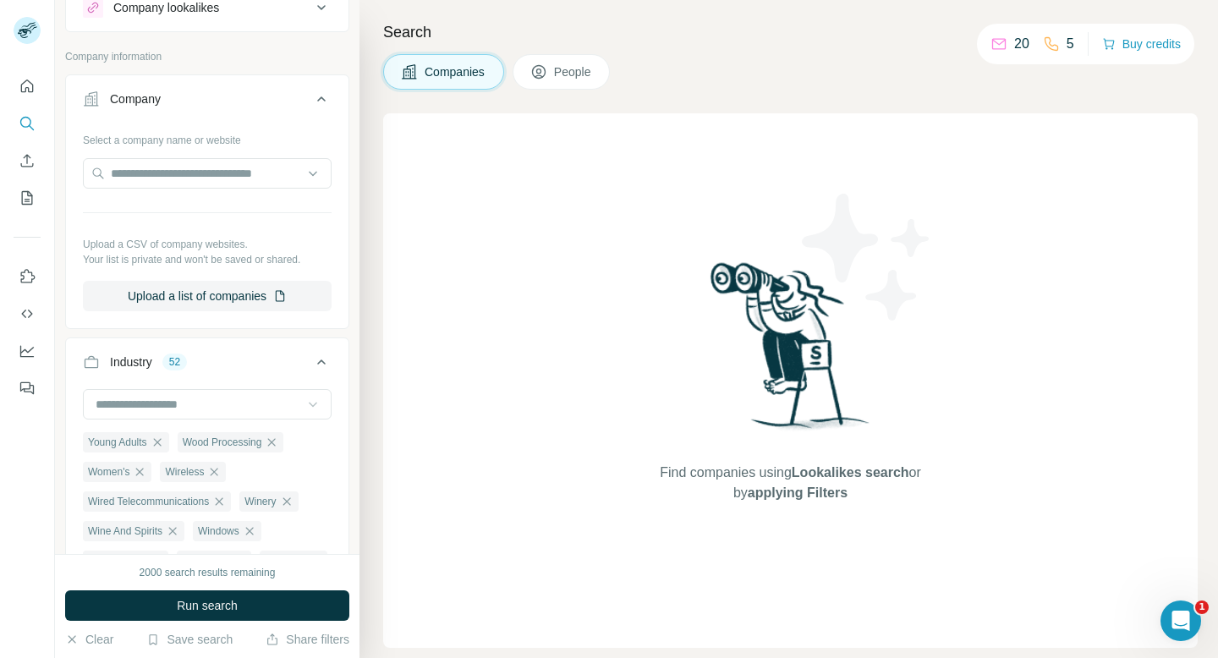
click at [315, 402] on icon at bounding box center [312, 404] width 17 height 17
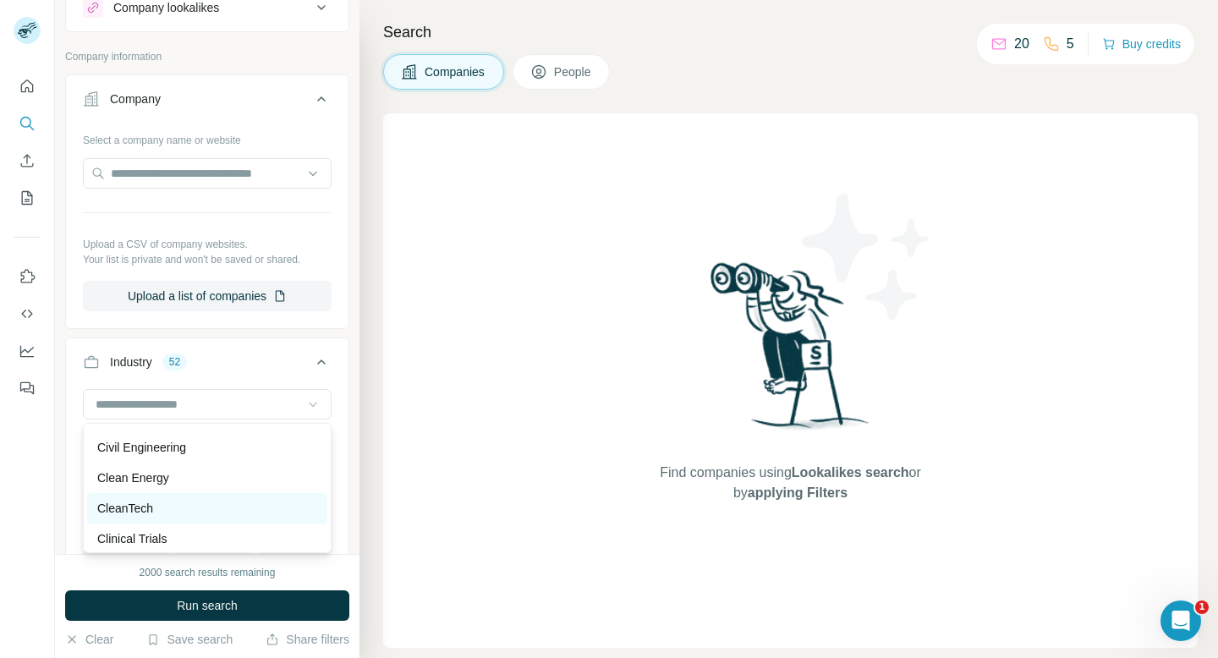
click at [279, 500] on div "CleanTech" at bounding box center [207, 508] width 220 height 17
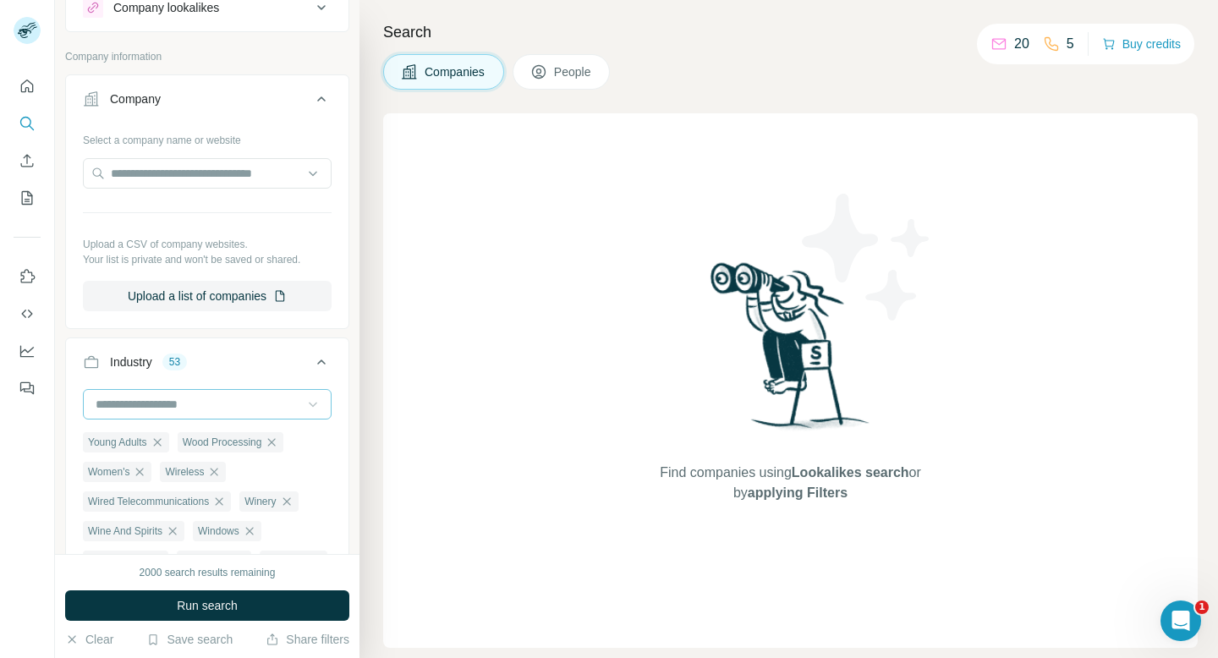
click at [323, 403] on div at bounding box center [207, 404] width 249 height 30
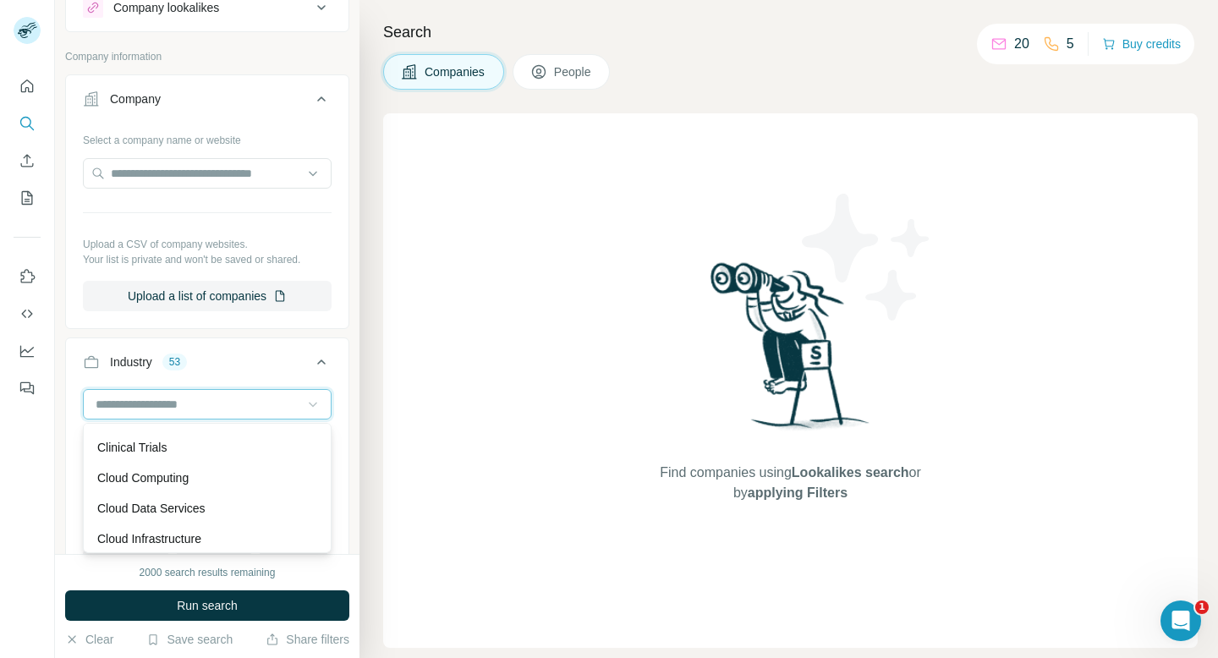
scroll to position [2650, 0]
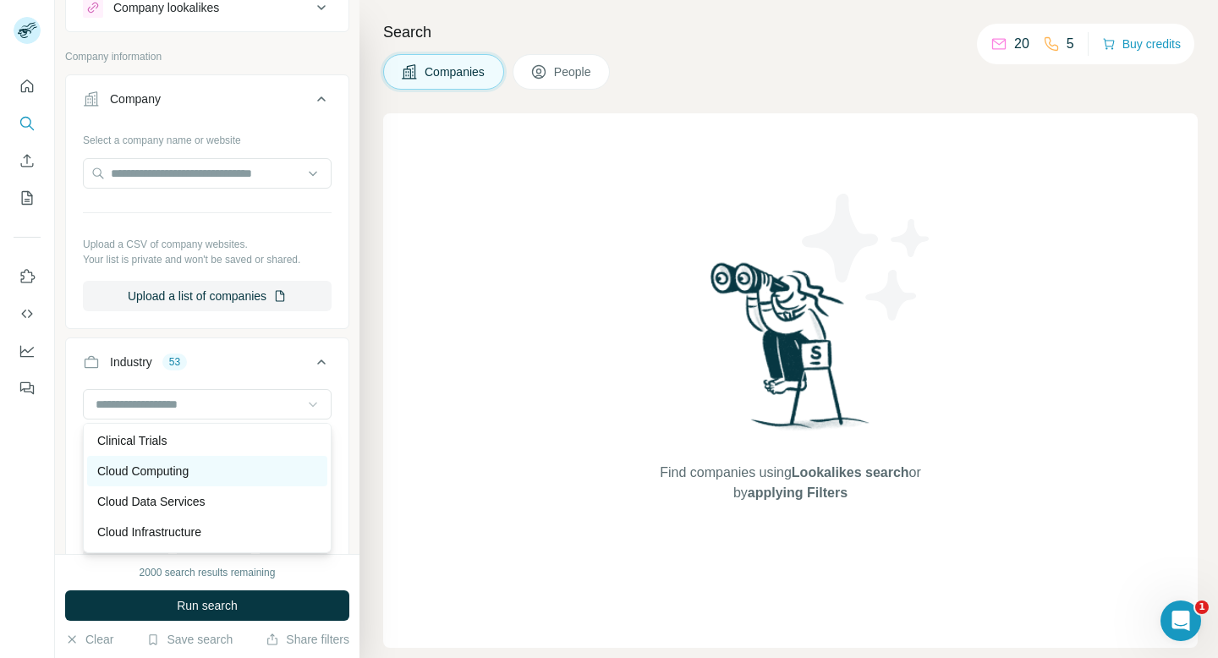
click at [253, 469] on div "Cloud Computing" at bounding box center [207, 471] width 220 height 17
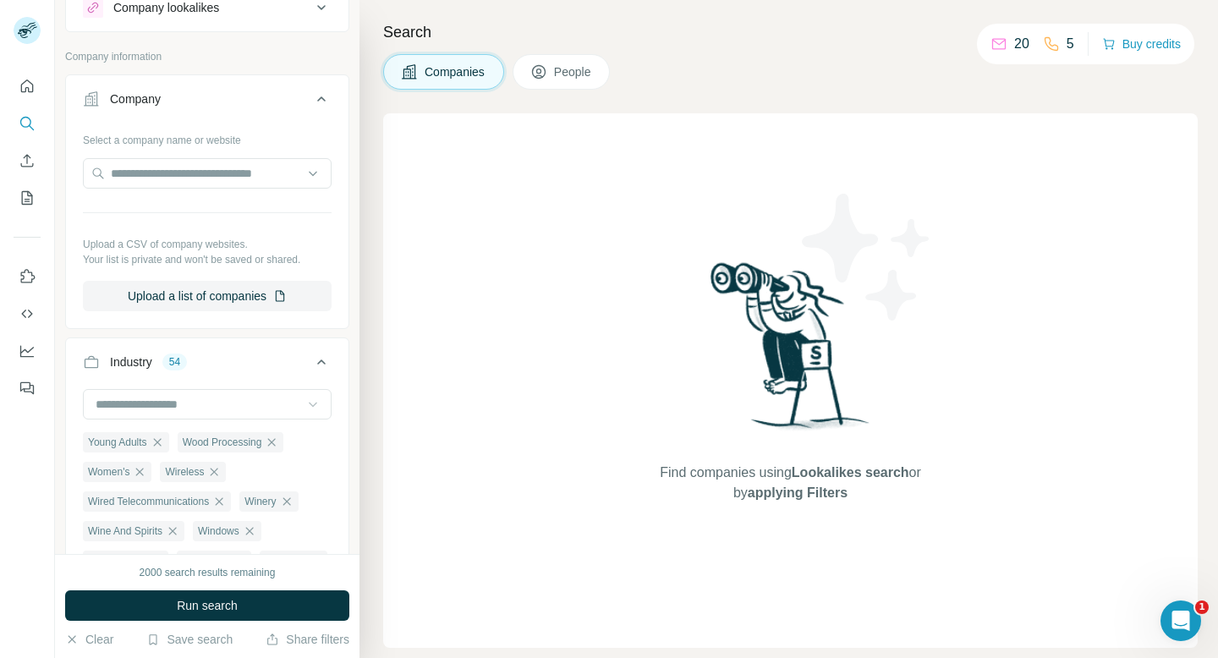
click at [311, 408] on icon at bounding box center [312, 404] width 17 height 17
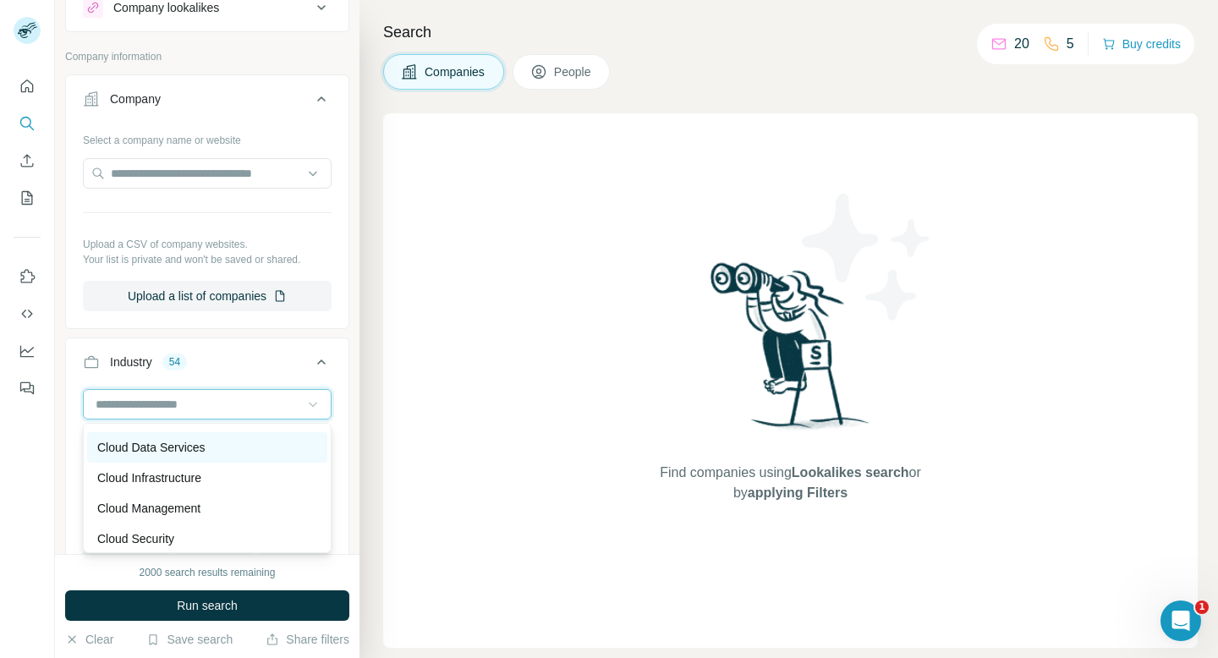
scroll to position [2706, 0]
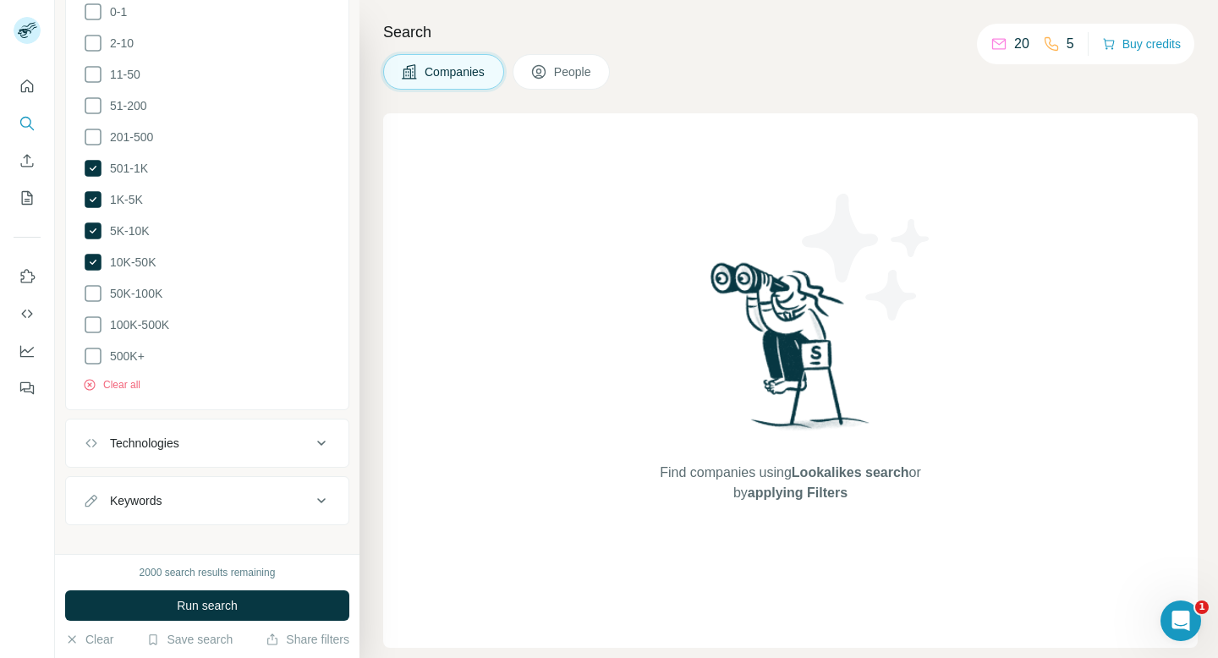
scroll to position [927, 0]
click at [179, 434] on div "Technologies" at bounding box center [144, 442] width 69 height 17
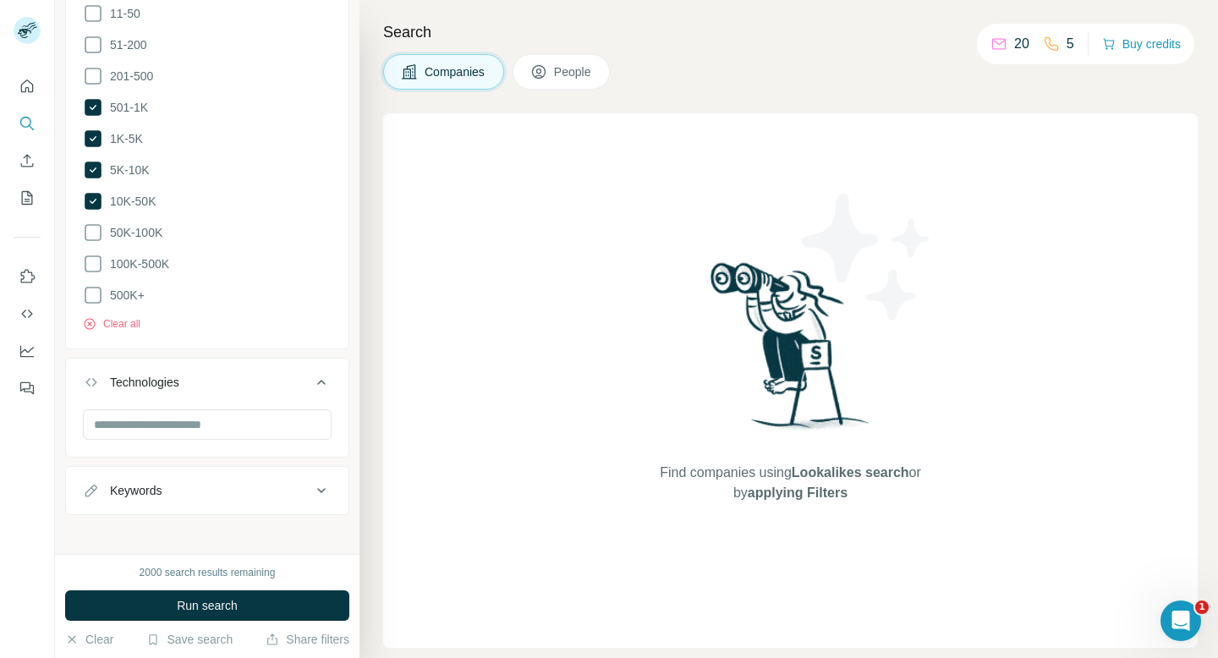
click at [177, 489] on div "Keywords" at bounding box center [197, 490] width 228 height 17
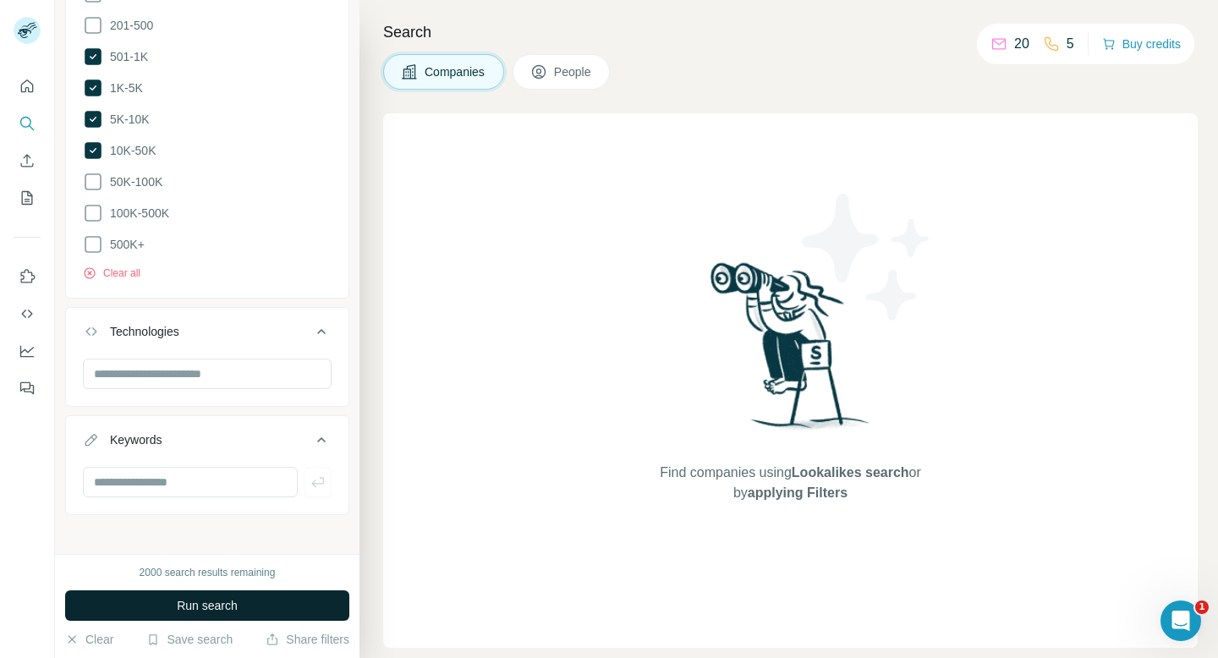
click at [183, 614] on button "Run search" at bounding box center [207, 605] width 284 height 30
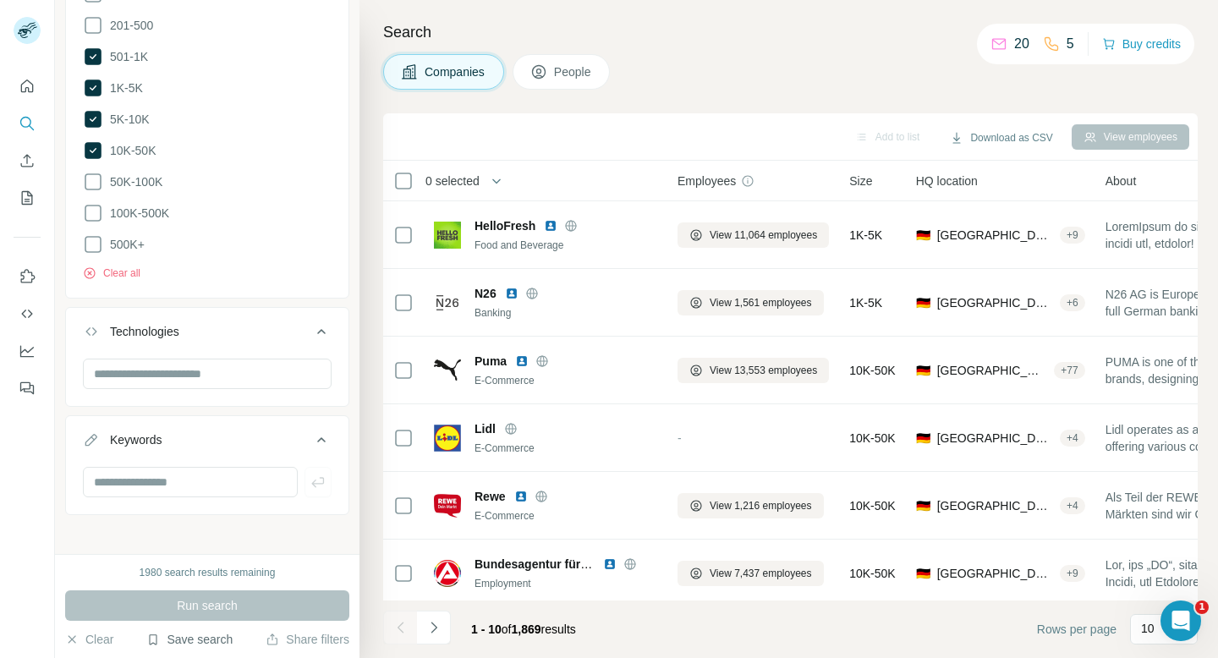
click at [152, 641] on icon "button" at bounding box center [153, 640] width 14 height 14
click at [205, 574] on div "Save search" at bounding box center [237, 576] width 178 height 34
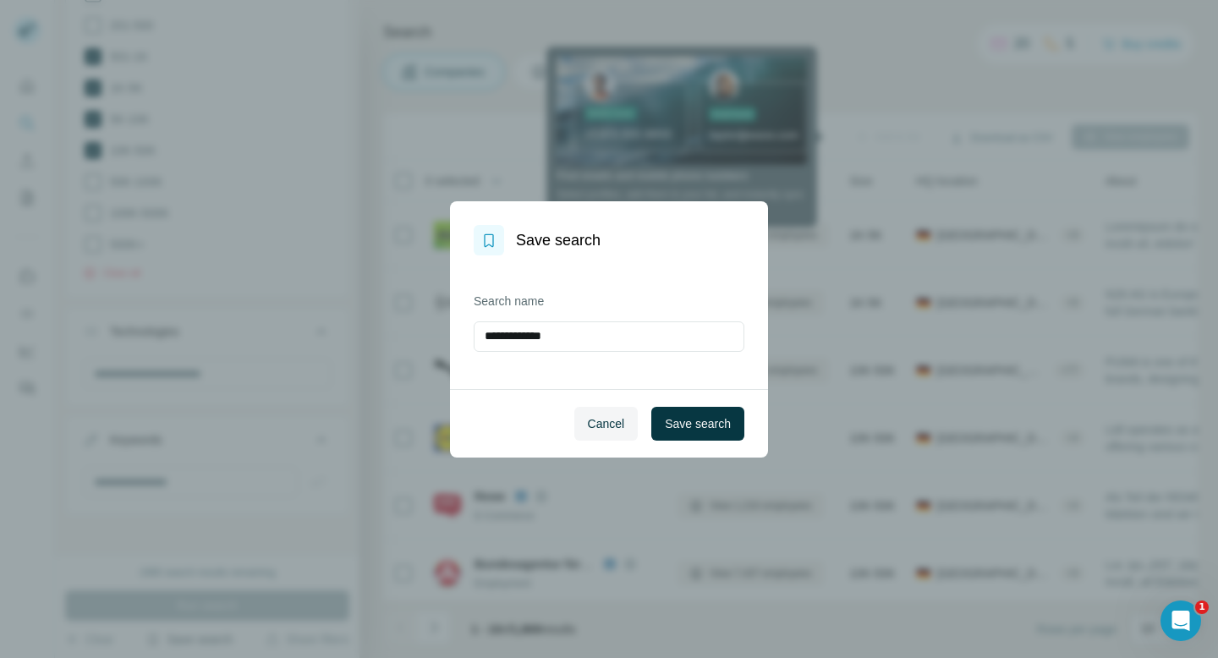
drag, startPoint x: 602, startPoint y: 335, endPoint x: 373, endPoint y: 333, distance: 229.2
click at [373, 334] on div "**********" at bounding box center [609, 329] width 1218 height 658
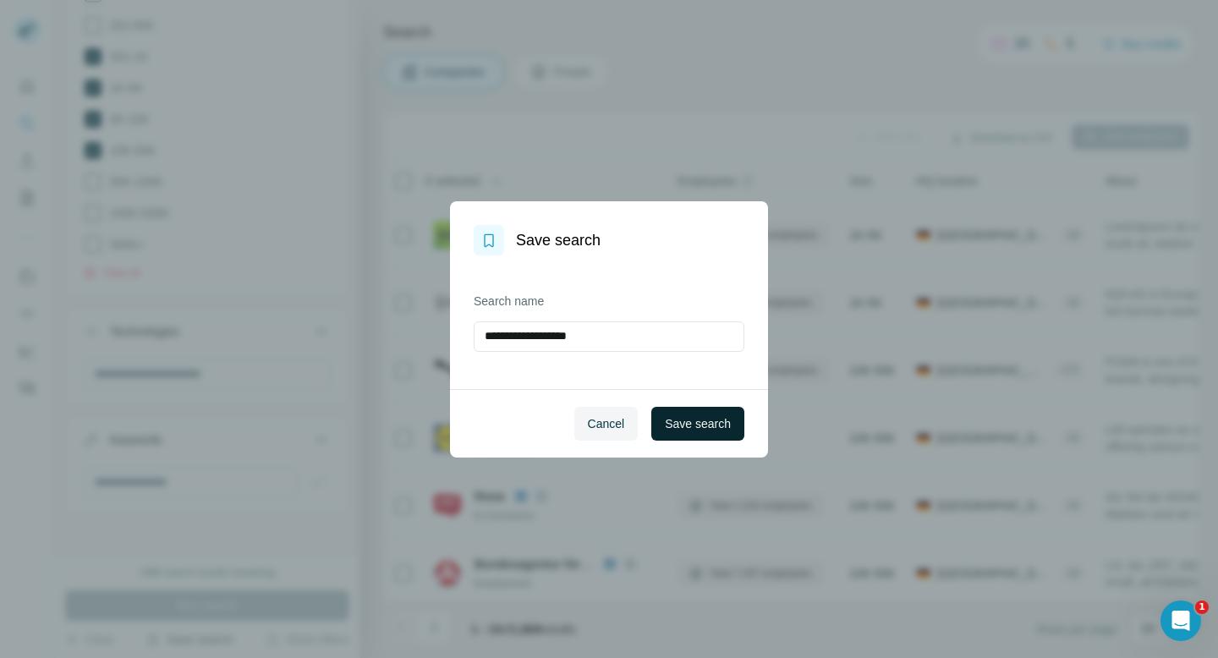
type input "**********"
click at [669, 419] on span "Save search" at bounding box center [698, 423] width 66 height 17
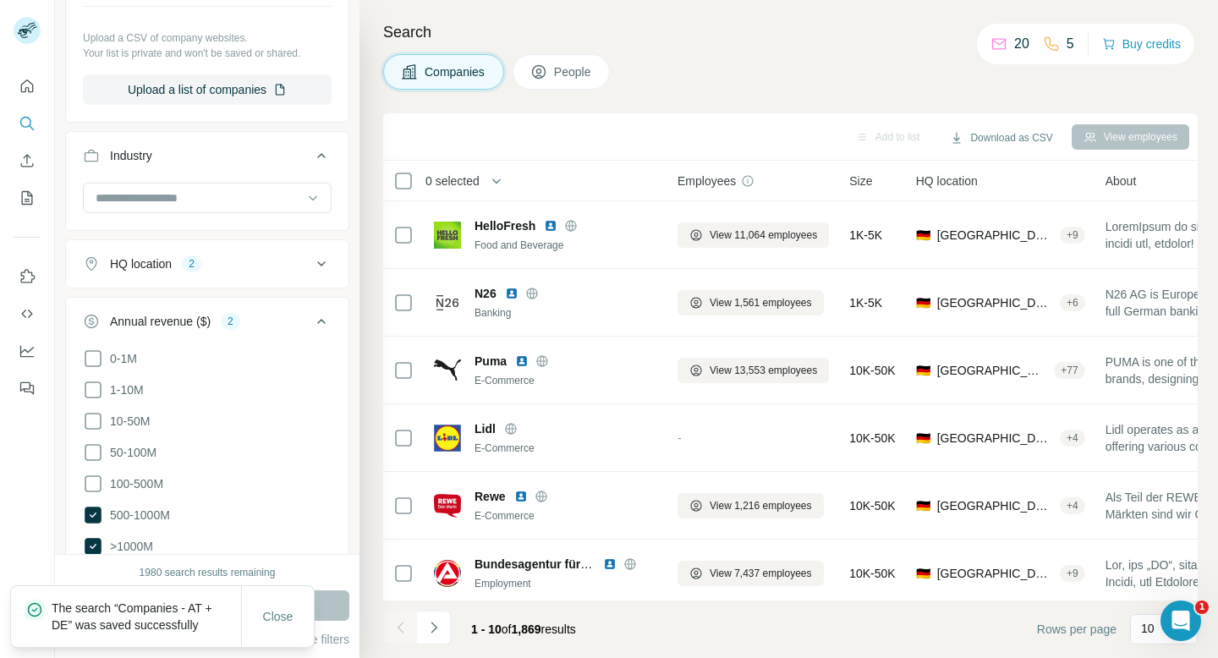
scroll to position [262, 0]
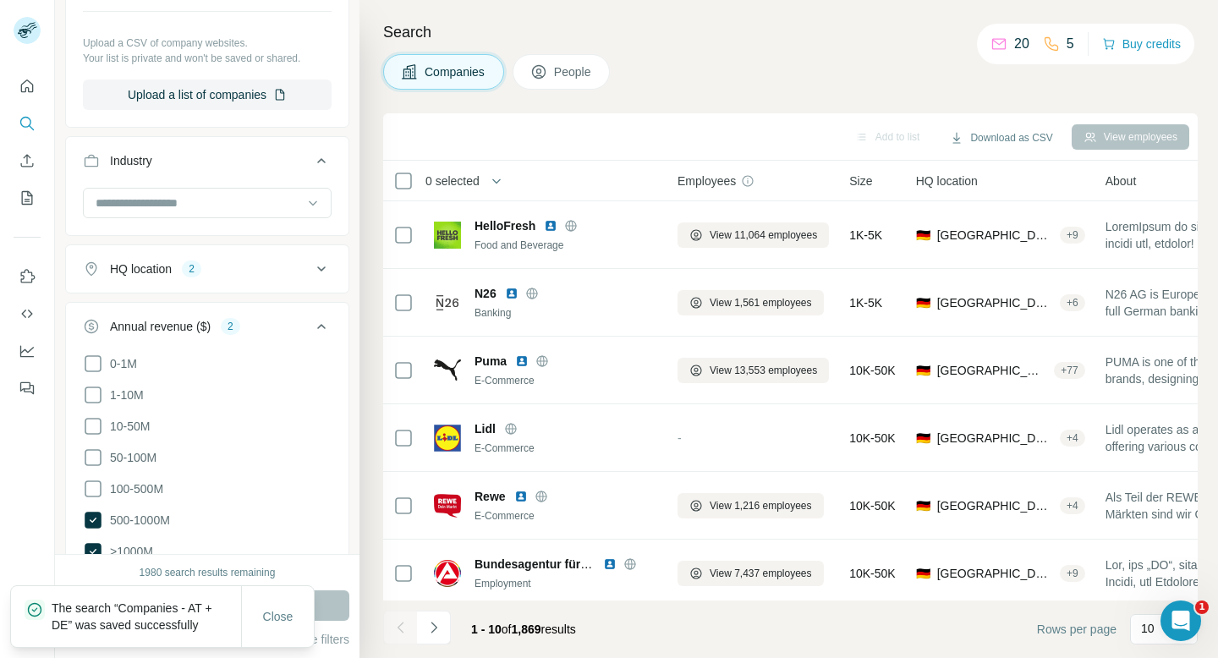
click at [306, 273] on div "HQ location 2" at bounding box center [197, 268] width 228 height 17
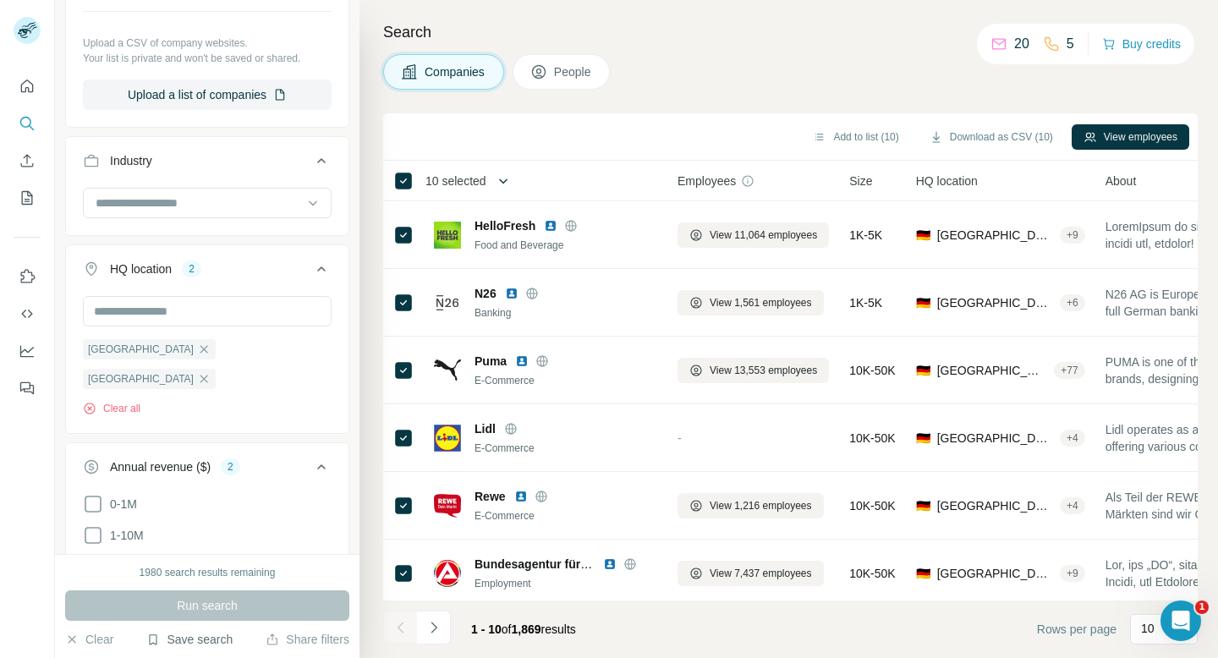
click at [495, 182] on button "button" at bounding box center [503, 181] width 34 height 34
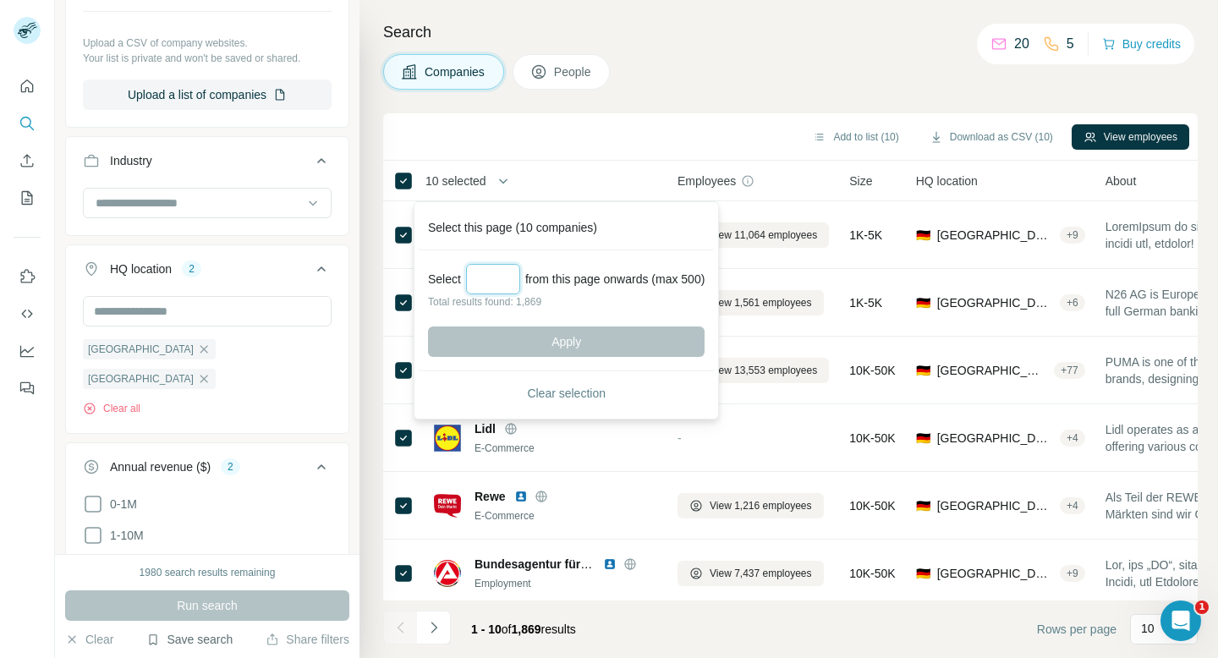
click at [498, 274] on input "Select a number (up to 500)" at bounding box center [493, 279] width 54 height 30
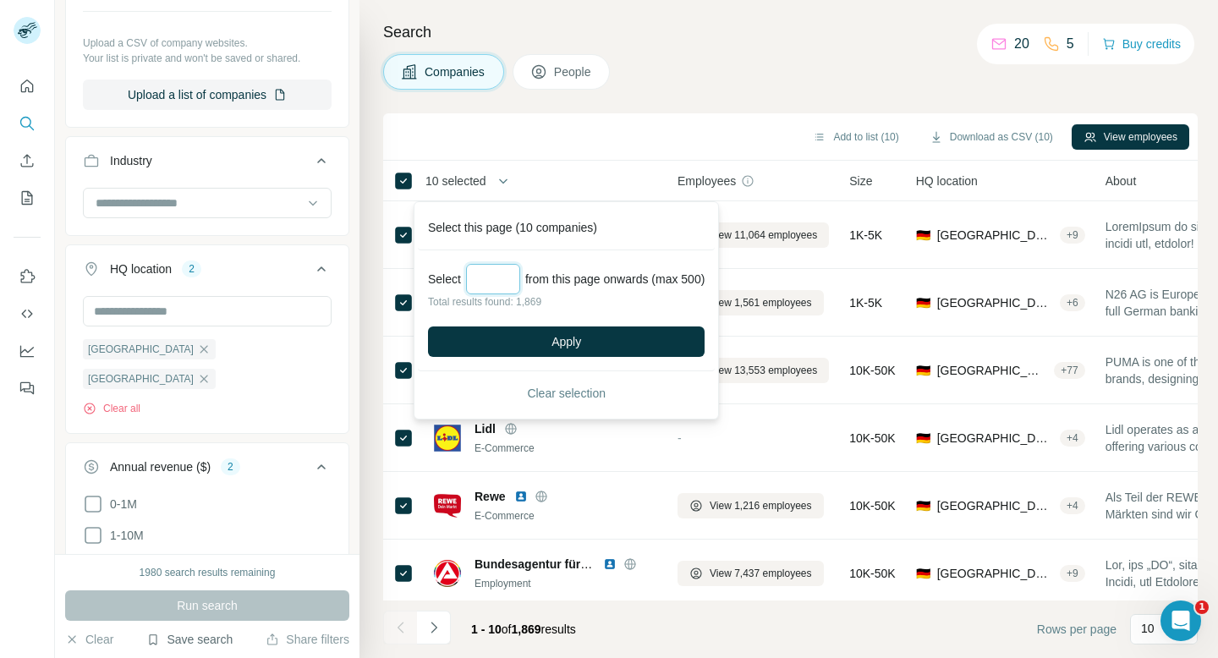
type input "**"
type input "*"
type input "***"
click at [600, 330] on button "Apply" at bounding box center [566, 341] width 277 height 30
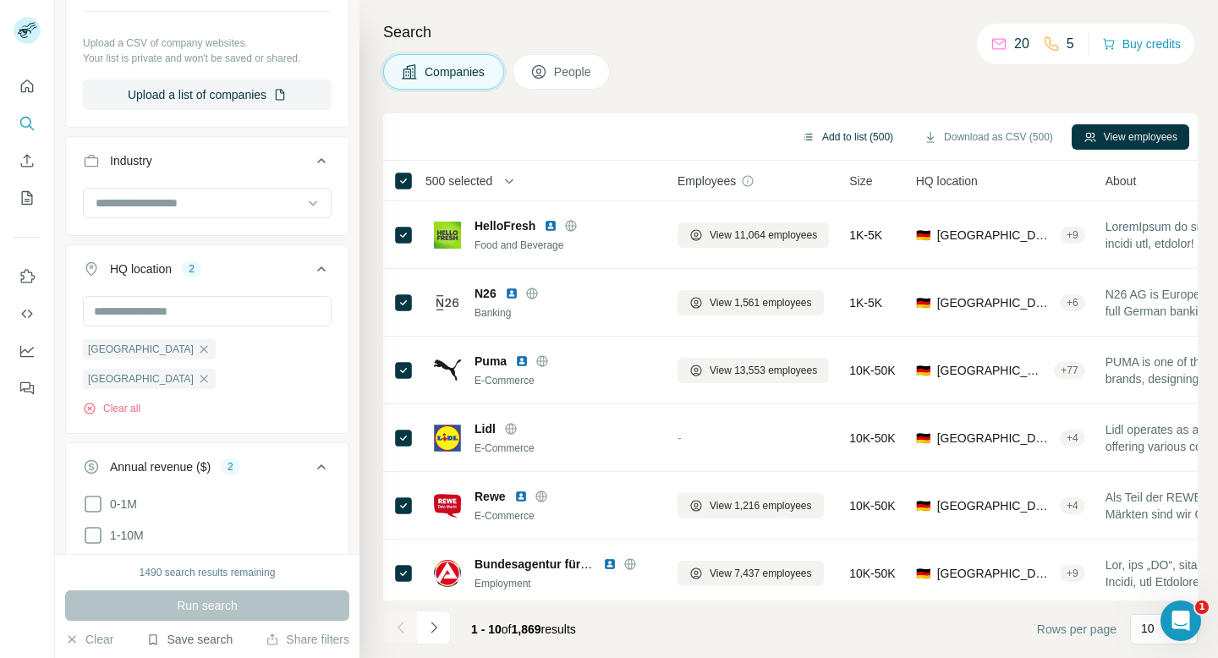
click at [824, 137] on button "Add to list (500)" at bounding box center [847, 136] width 115 height 25
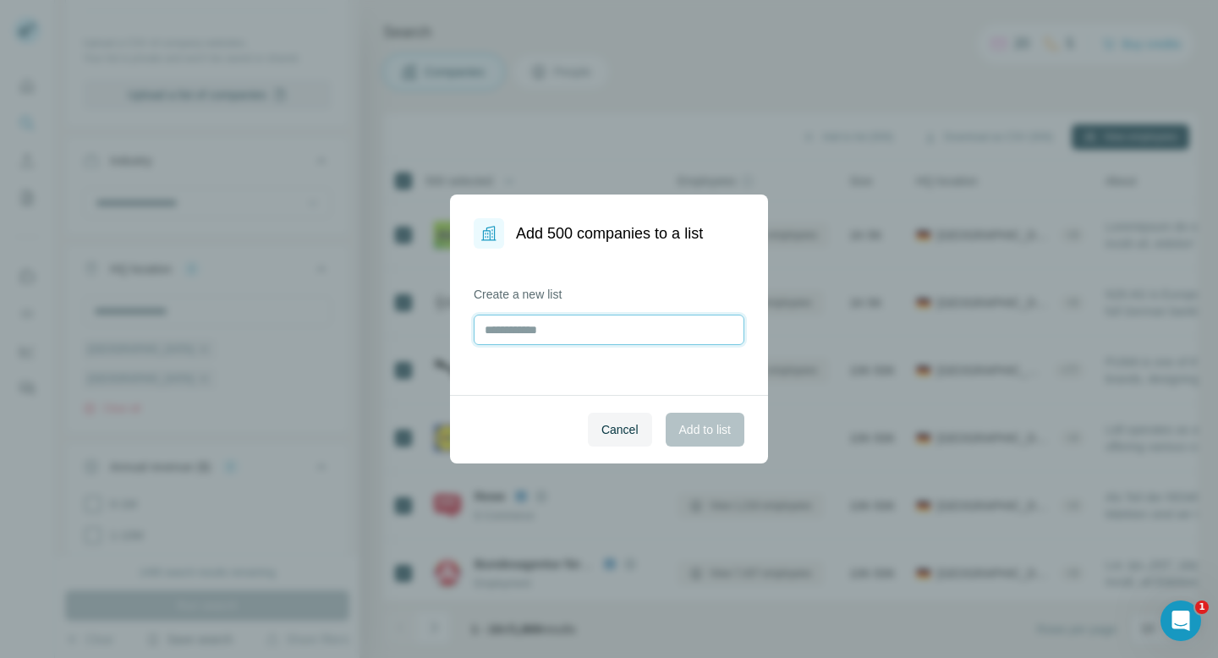
click at [622, 322] on input "text" at bounding box center [609, 330] width 271 height 30
type input "**********"
click at [695, 436] on span "Add to list" at bounding box center [705, 429] width 52 height 17
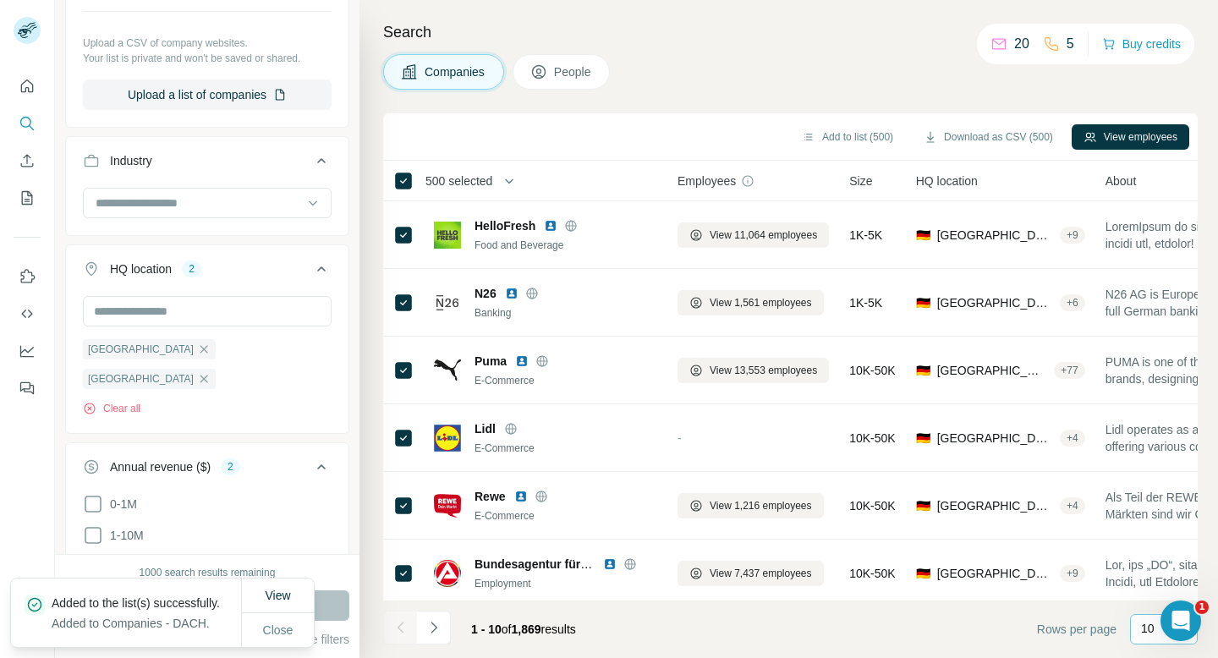
click at [1136, 634] on div "10" at bounding box center [1164, 629] width 68 height 30
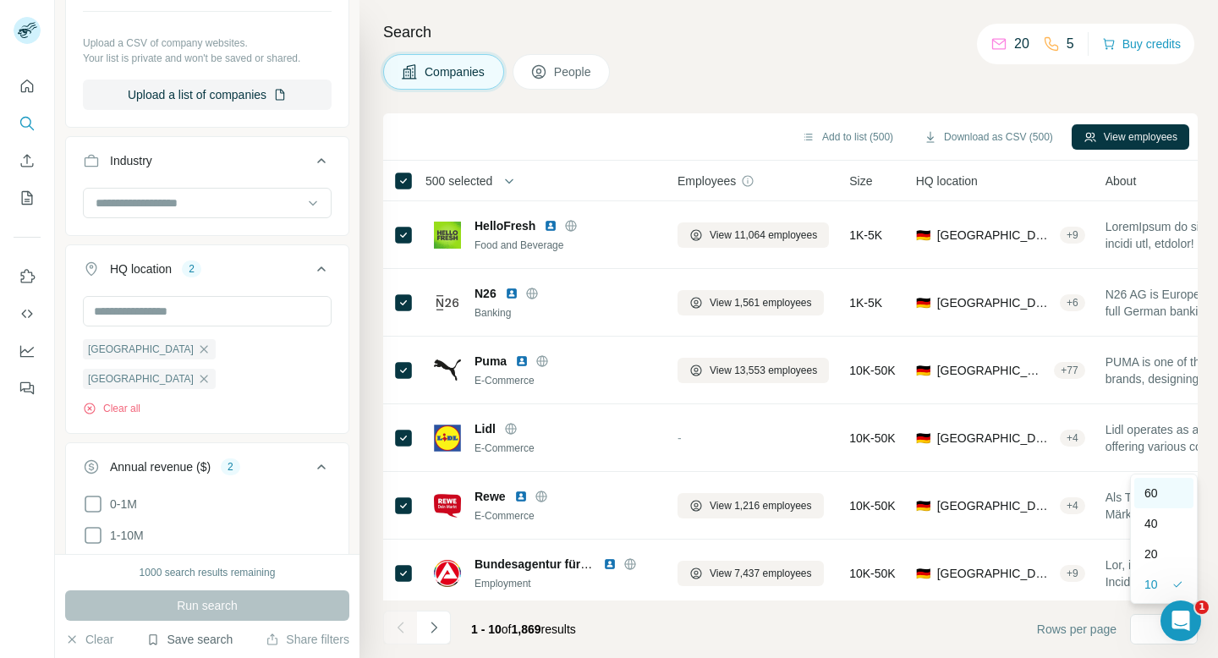
click at [1164, 495] on div "60" at bounding box center [1163, 493] width 39 height 17
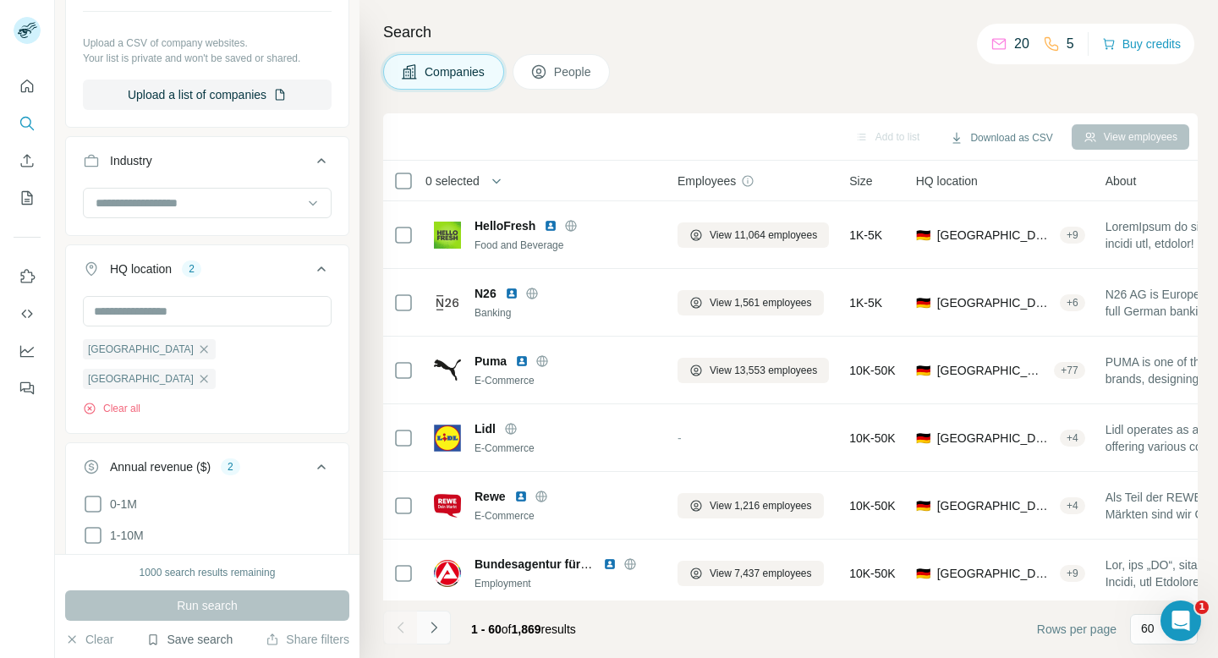
click at [435, 629] on icon "Navigate to next page" at bounding box center [433, 627] width 17 height 17
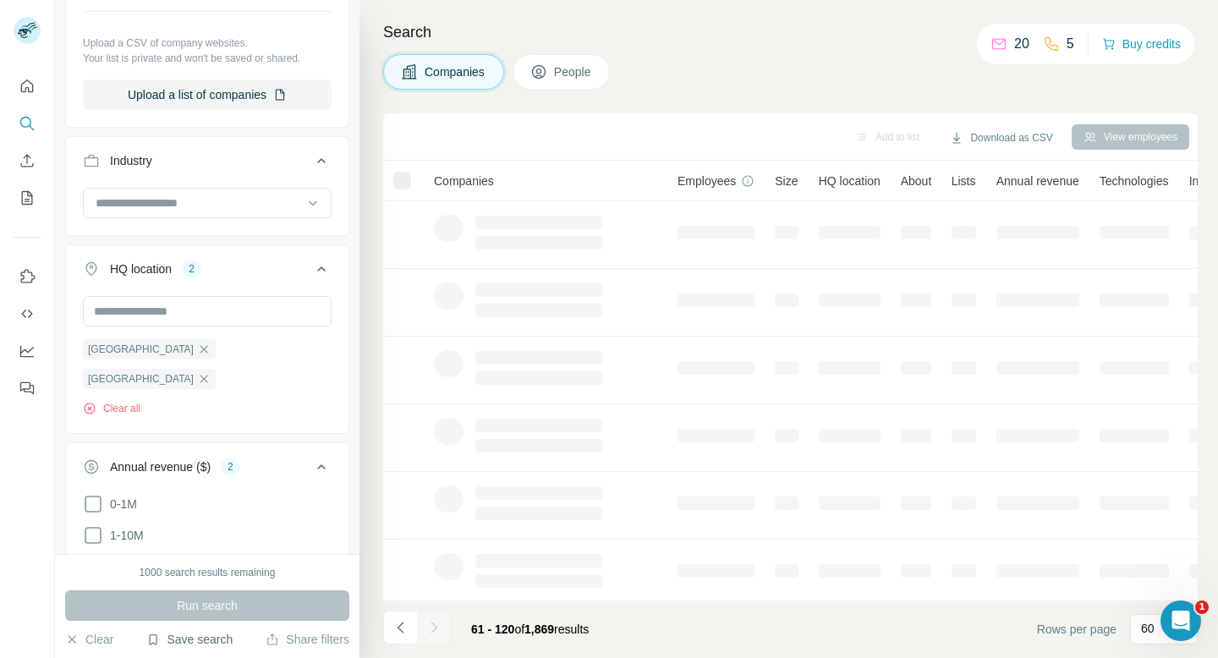
click at [435, 629] on icon "Navigate to next page" at bounding box center [433, 627] width 17 height 17
click at [435, 630] on icon "Navigate to next page" at bounding box center [433, 627] width 17 height 17
click at [435, 630] on div at bounding box center [434, 628] width 34 height 34
click at [435, 630] on icon "Navigate to next page" at bounding box center [433, 627] width 17 height 17
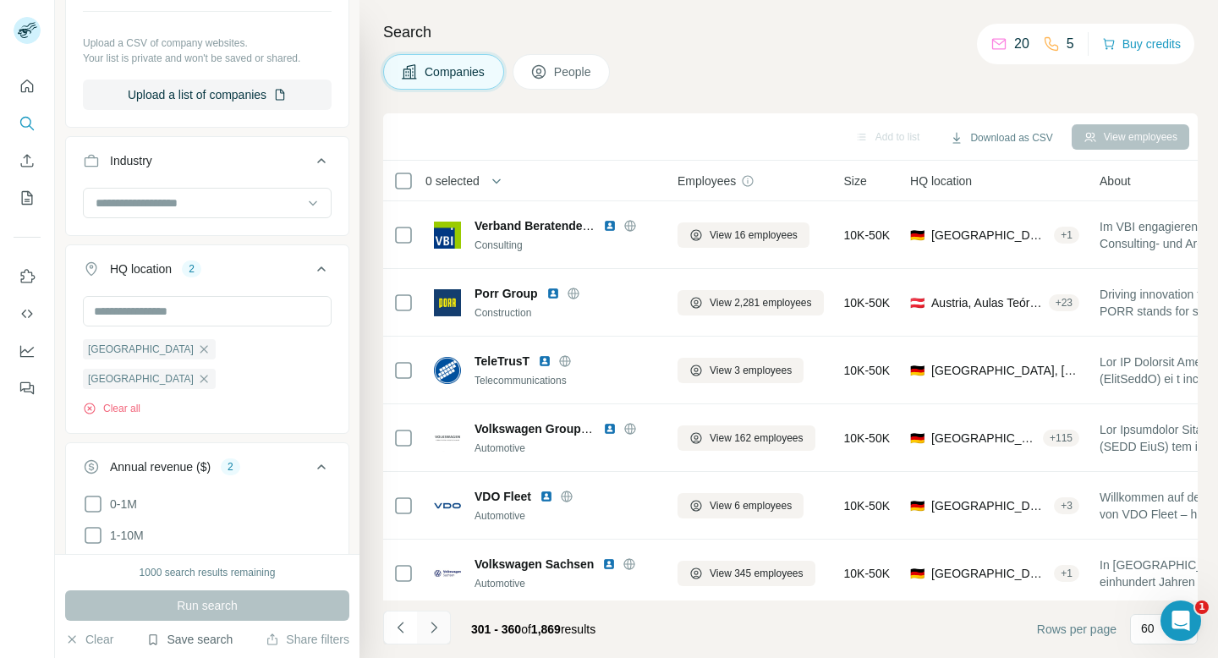
click at [435, 633] on icon "Navigate to next page" at bounding box center [433, 627] width 17 height 17
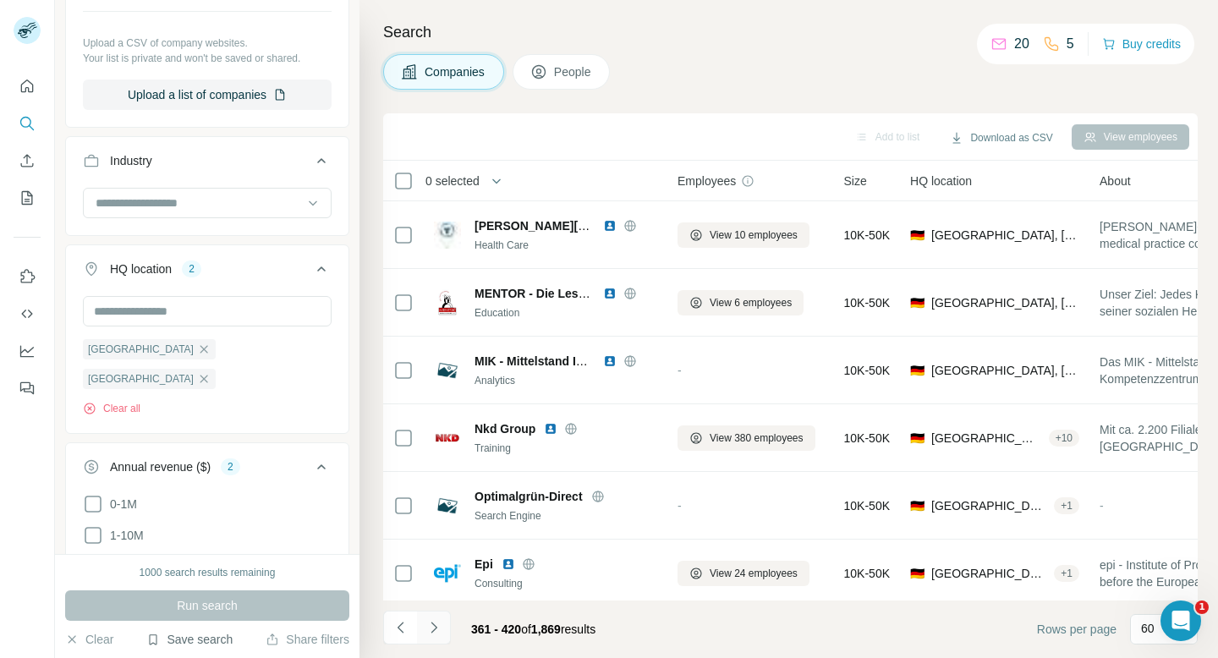
click at [435, 633] on icon "Navigate to next page" at bounding box center [433, 627] width 17 height 17
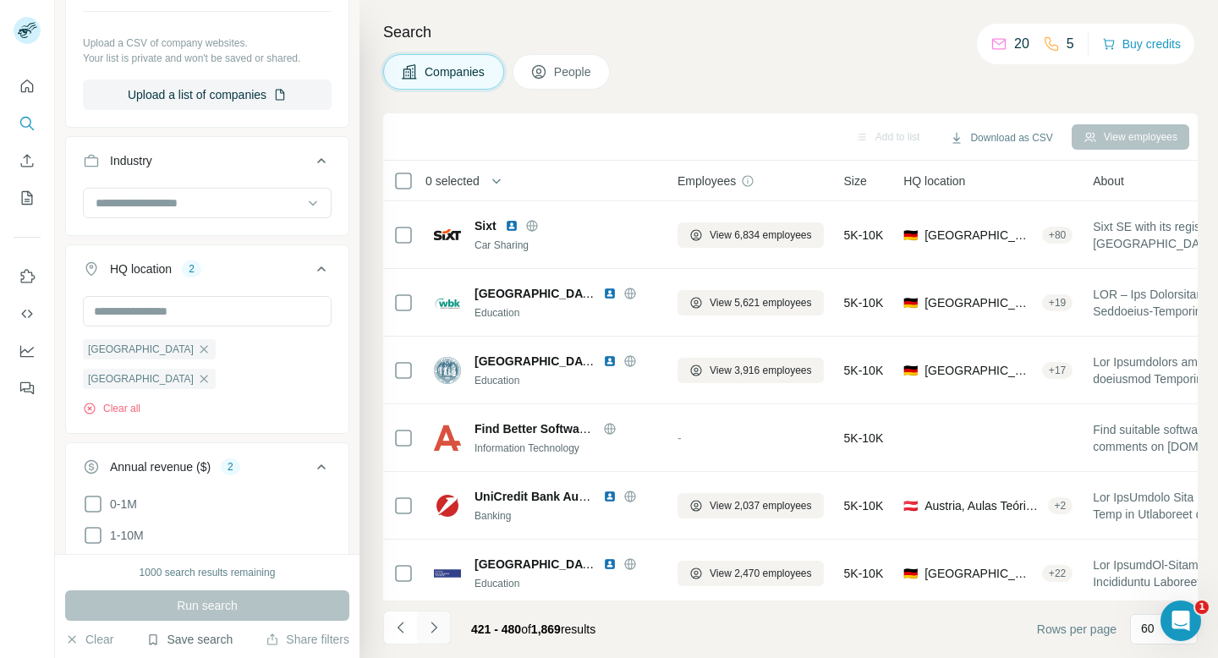
click at [435, 633] on icon "Navigate to next page" at bounding box center [433, 627] width 17 height 17
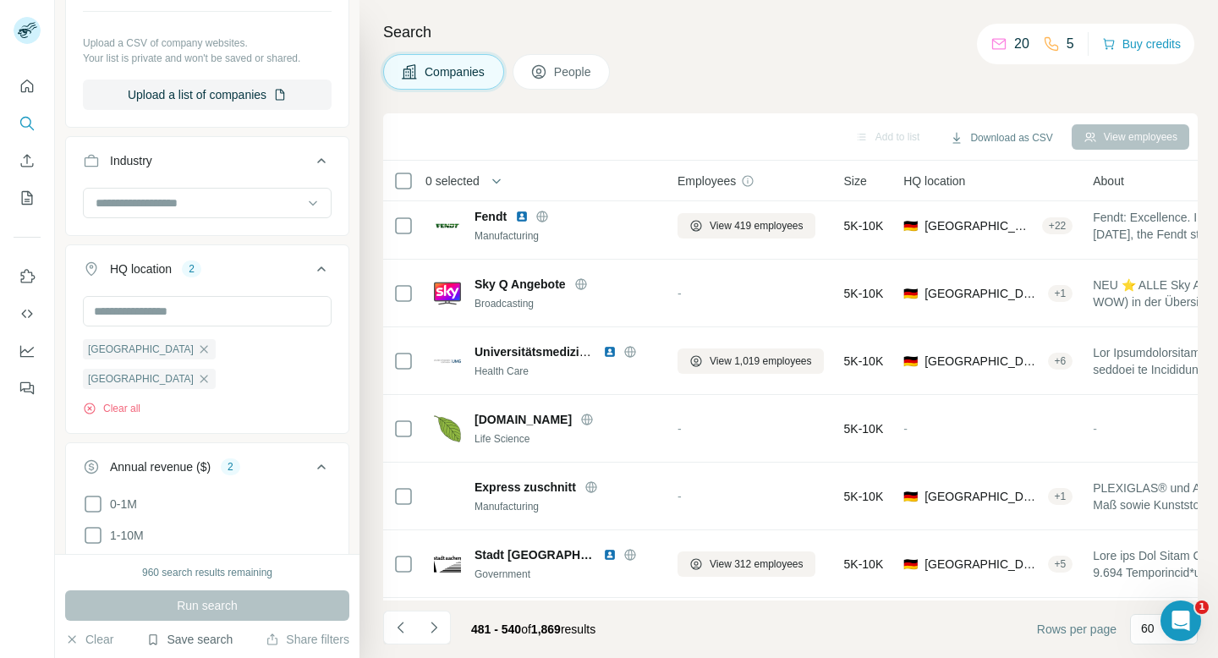
scroll to position [3660, 0]
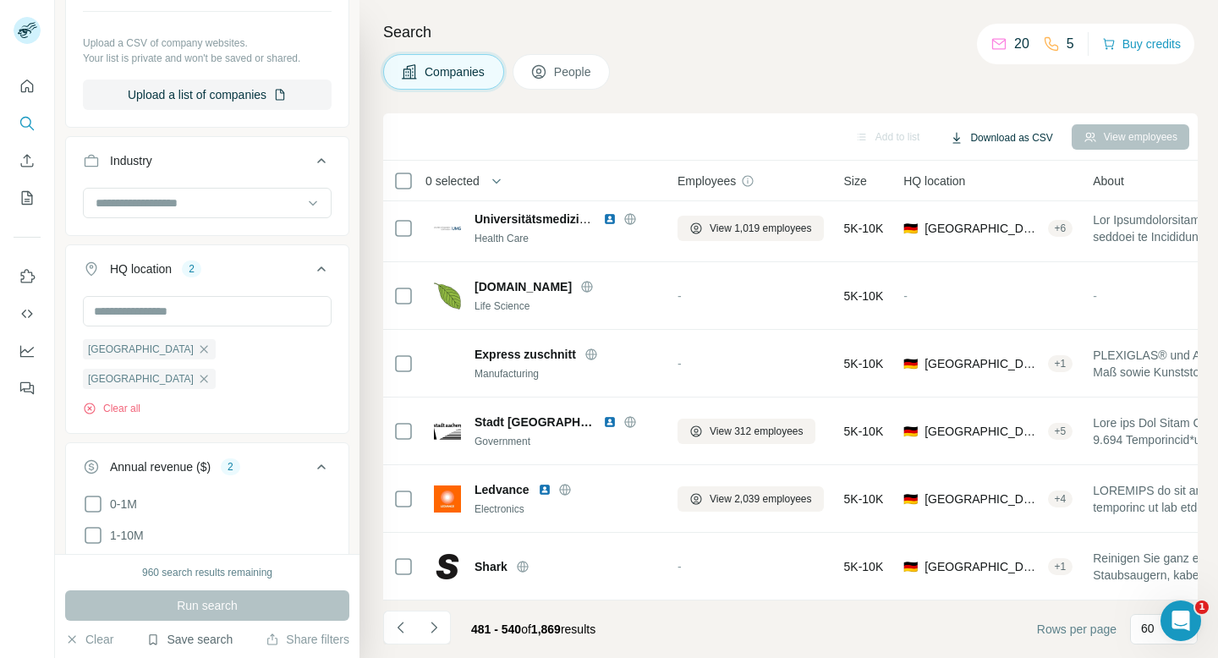
click at [964, 136] on button "Download as CSV" at bounding box center [1001, 137] width 126 height 25
click at [928, 101] on div "Search Companies People Add to list Download as CSV View employees 0 selected C…" at bounding box center [788, 329] width 858 height 658
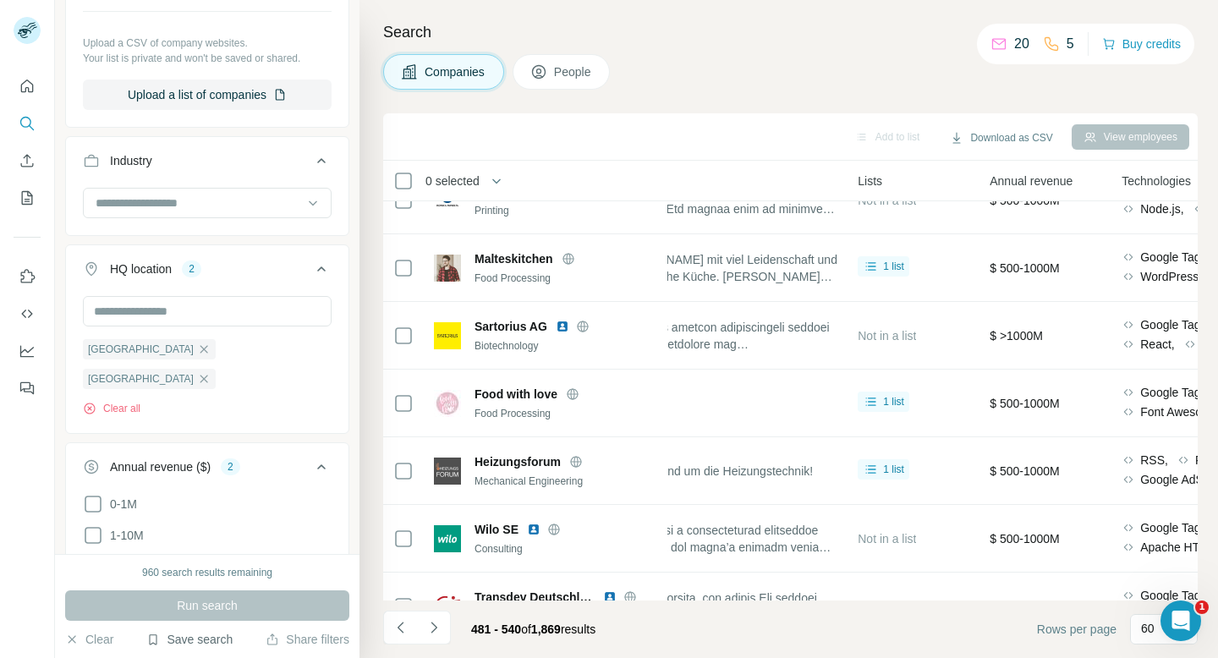
scroll to position [1960, 506]
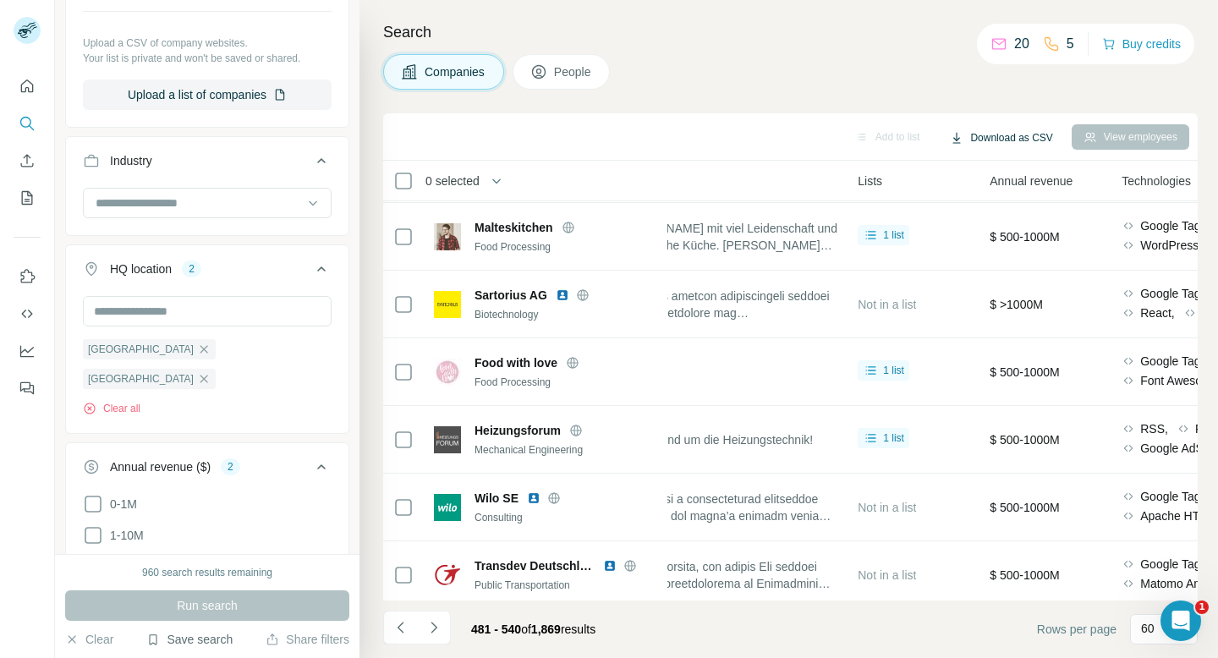
click at [990, 132] on button "Download as CSV" at bounding box center [1001, 137] width 126 height 25
click at [800, 107] on div "Search Companies People Add to list Download as CSV View employees 0 selected C…" at bounding box center [788, 329] width 858 height 658
click at [432, 621] on icon "Navigate to next page" at bounding box center [433, 627] width 17 height 17
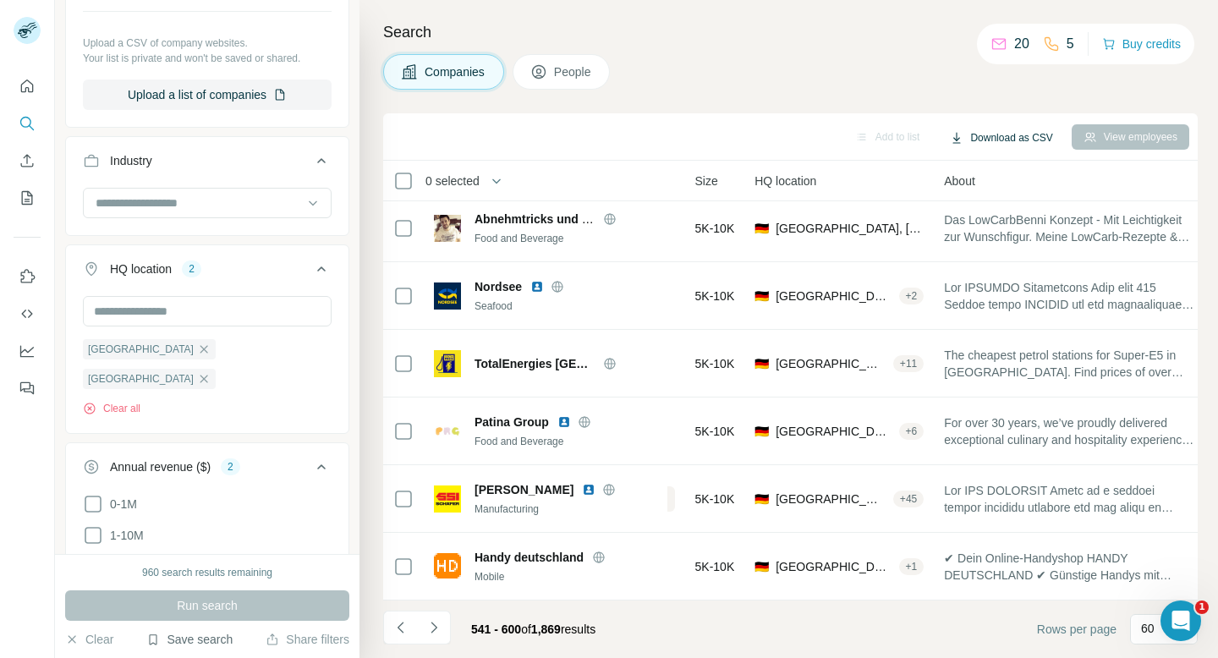
scroll to position [1960, 149]
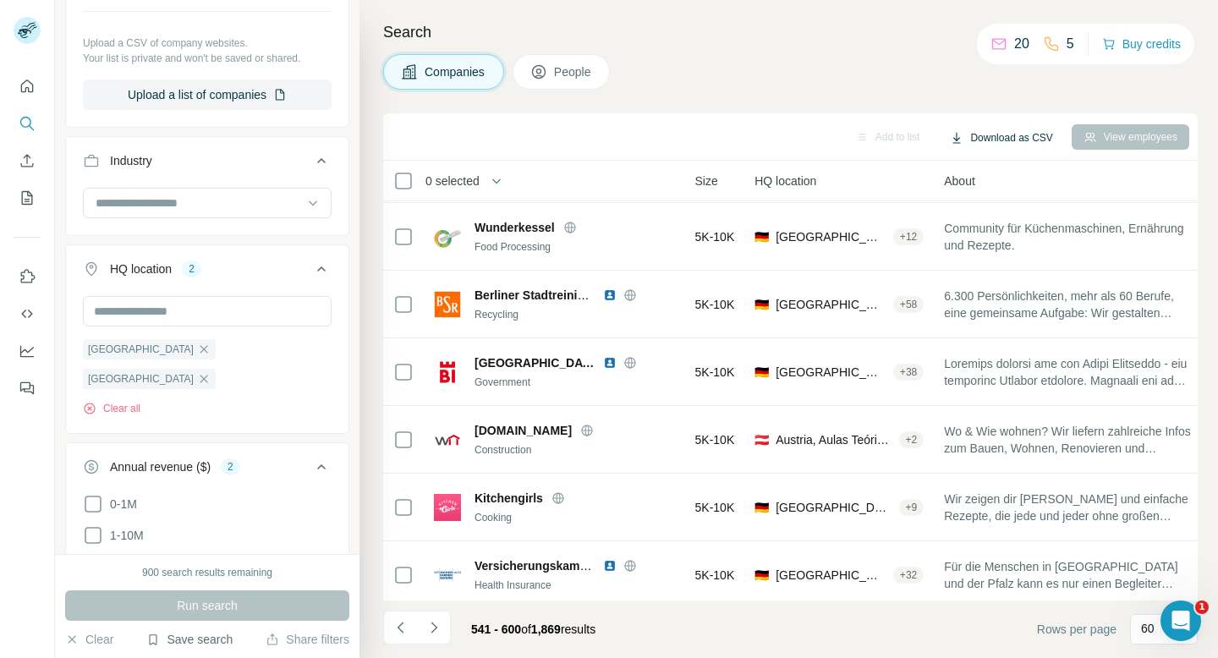
click at [1007, 135] on button "Download as CSV" at bounding box center [1001, 137] width 126 height 25
click at [867, 128] on div "Add to list" at bounding box center [887, 136] width 89 height 25
click at [435, 638] on button "Navigate to next page" at bounding box center [434, 628] width 34 height 34
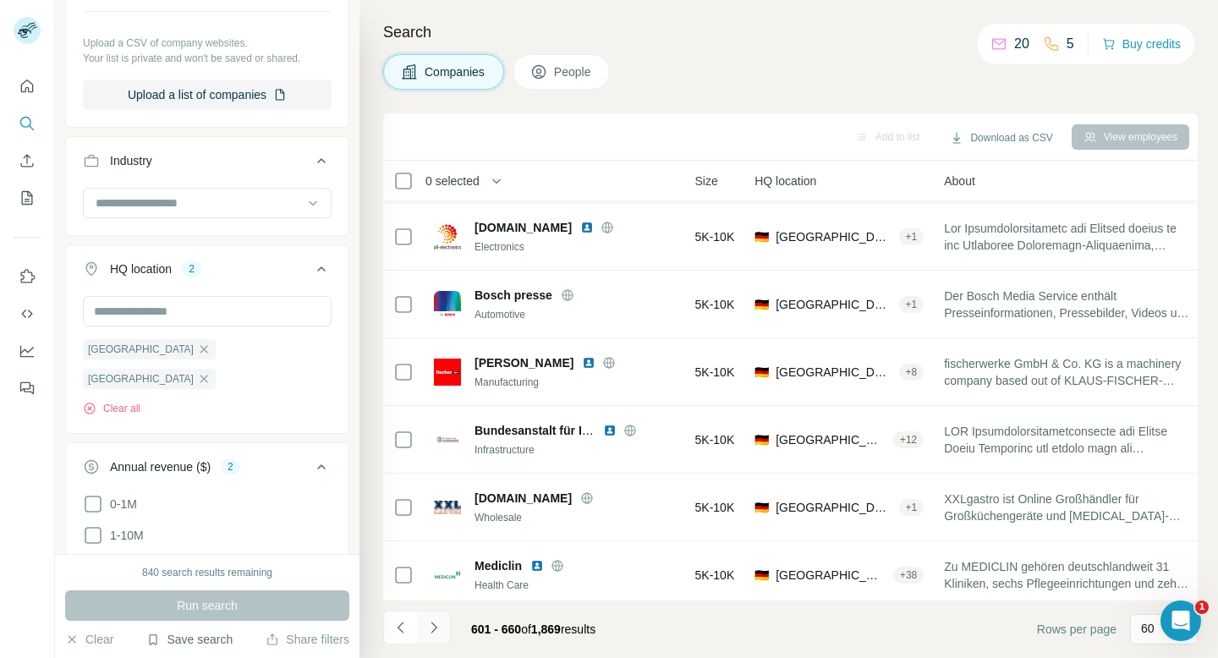
click at [435, 638] on button "Navigate to next page" at bounding box center [434, 628] width 34 height 34
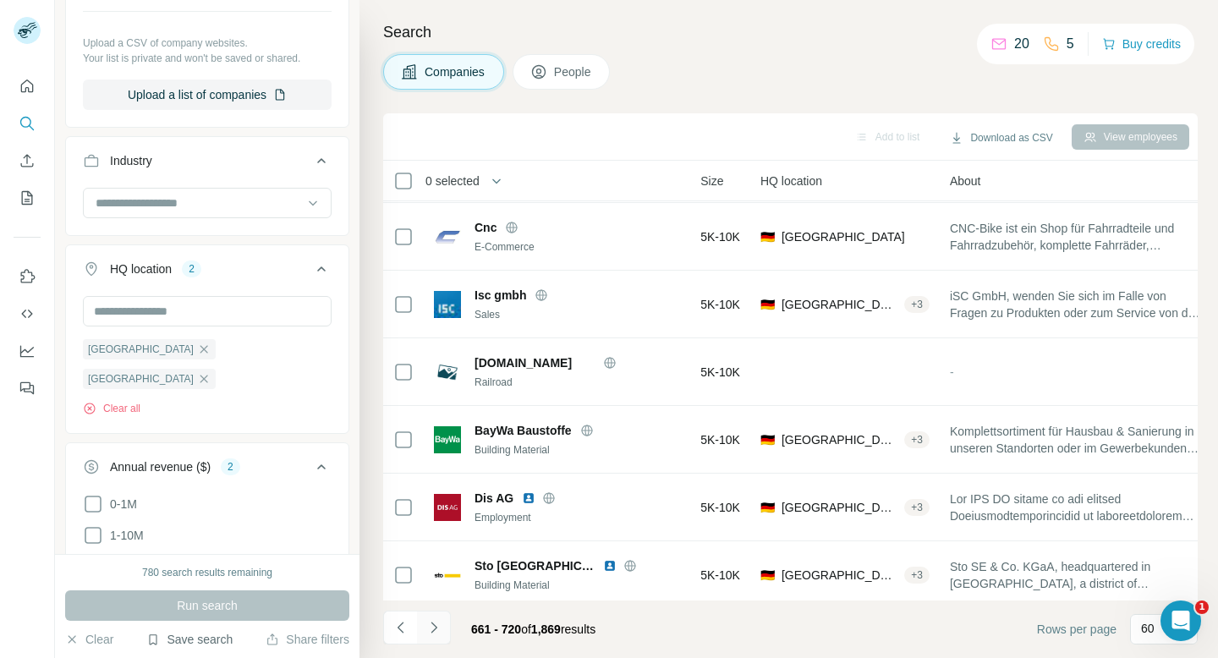
click at [435, 631] on icon "Navigate to next page" at bounding box center [433, 627] width 17 height 17
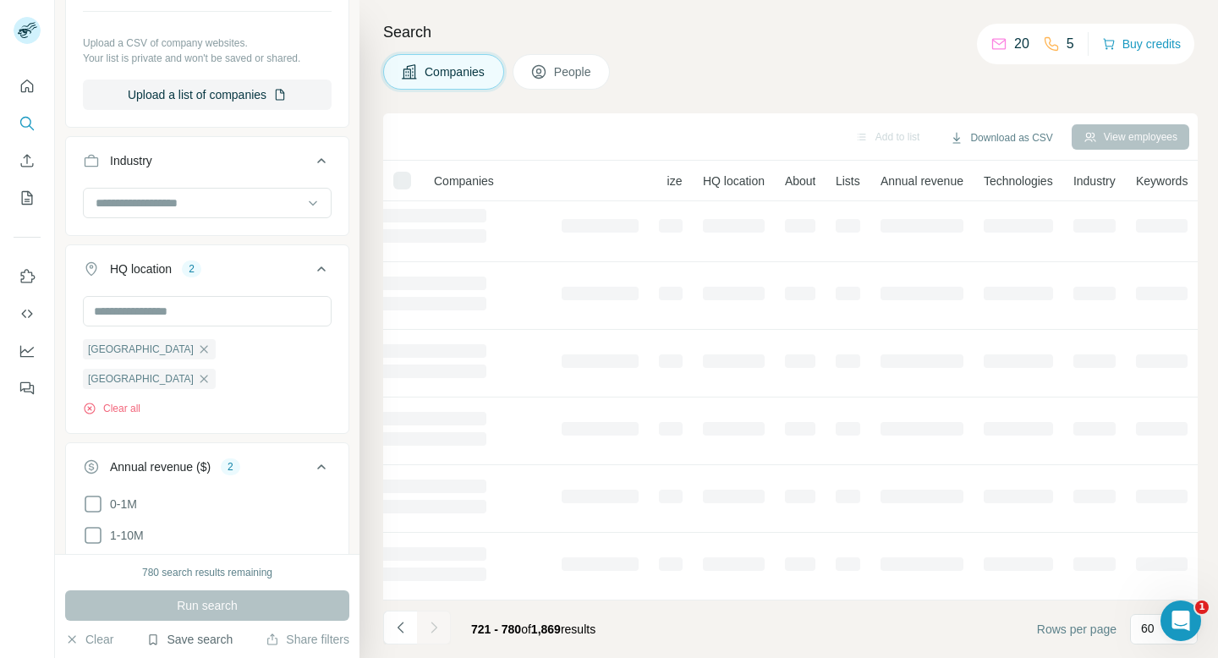
scroll to position [277, 149]
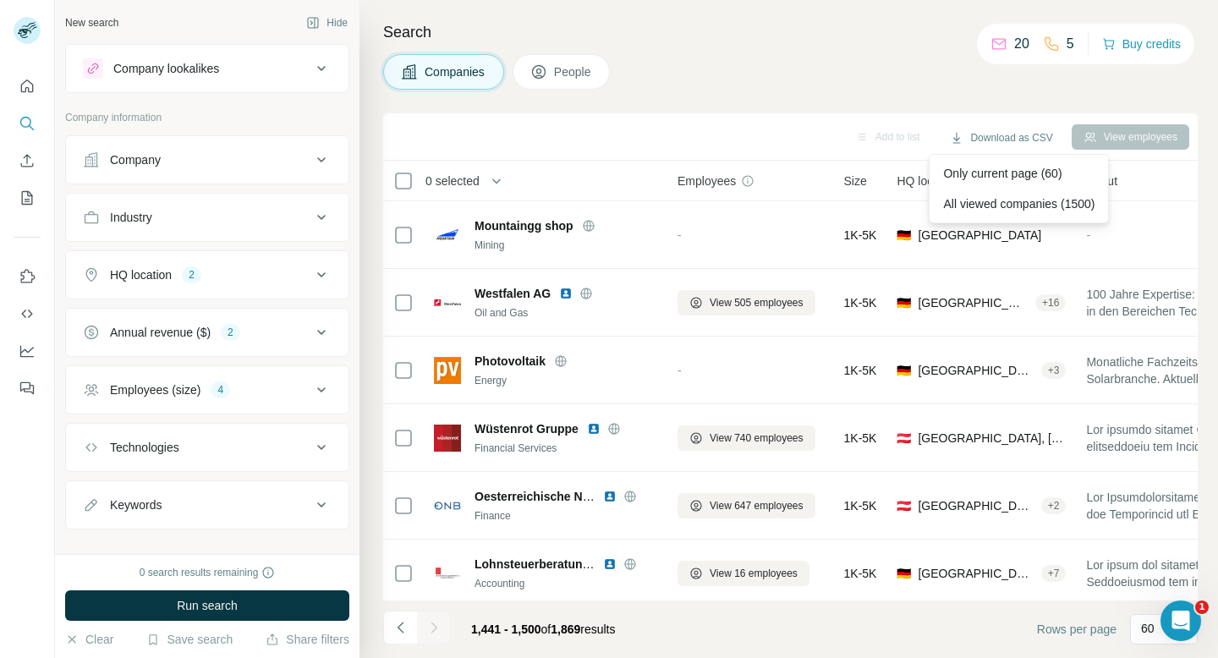
scroll to position [1960, 149]
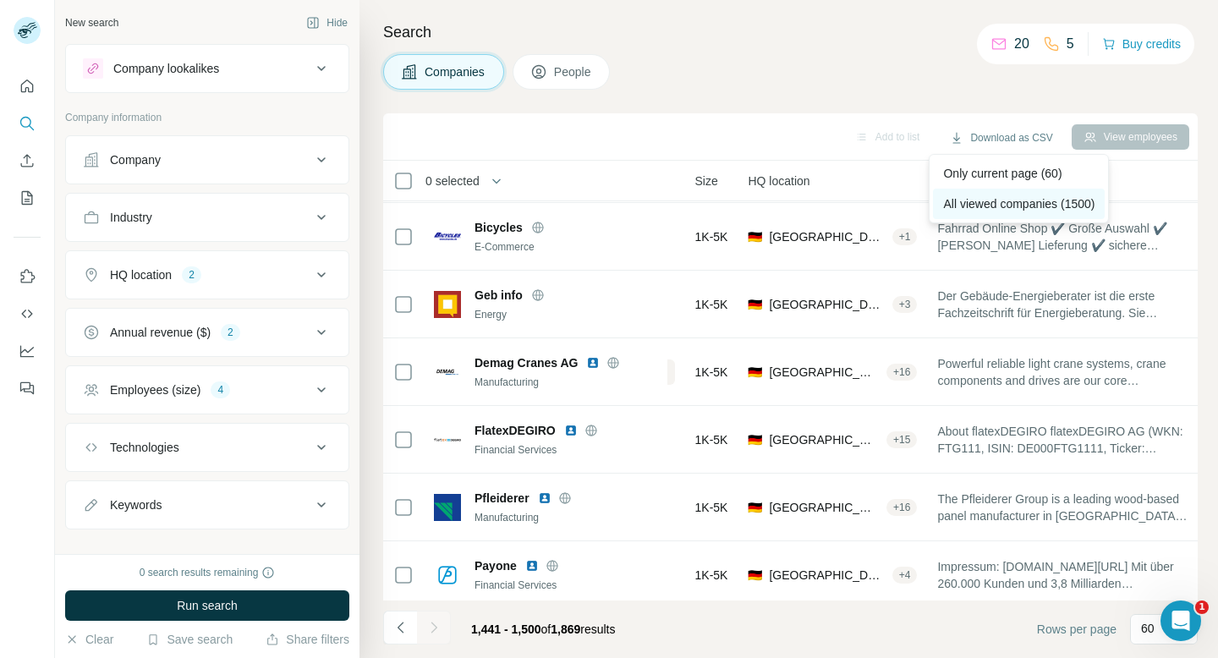
click at [984, 200] on div "All viewed companies (1500)" at bounding box center [1019, 204] width 172 height 30
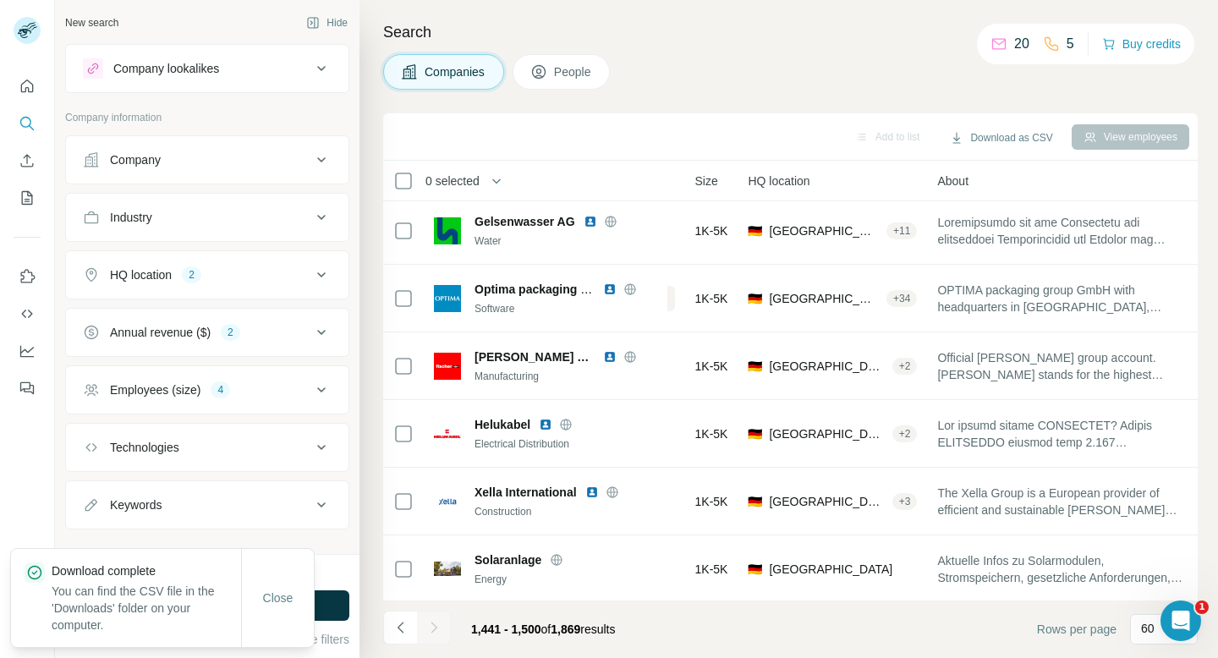
scroll to position [3660, 149]
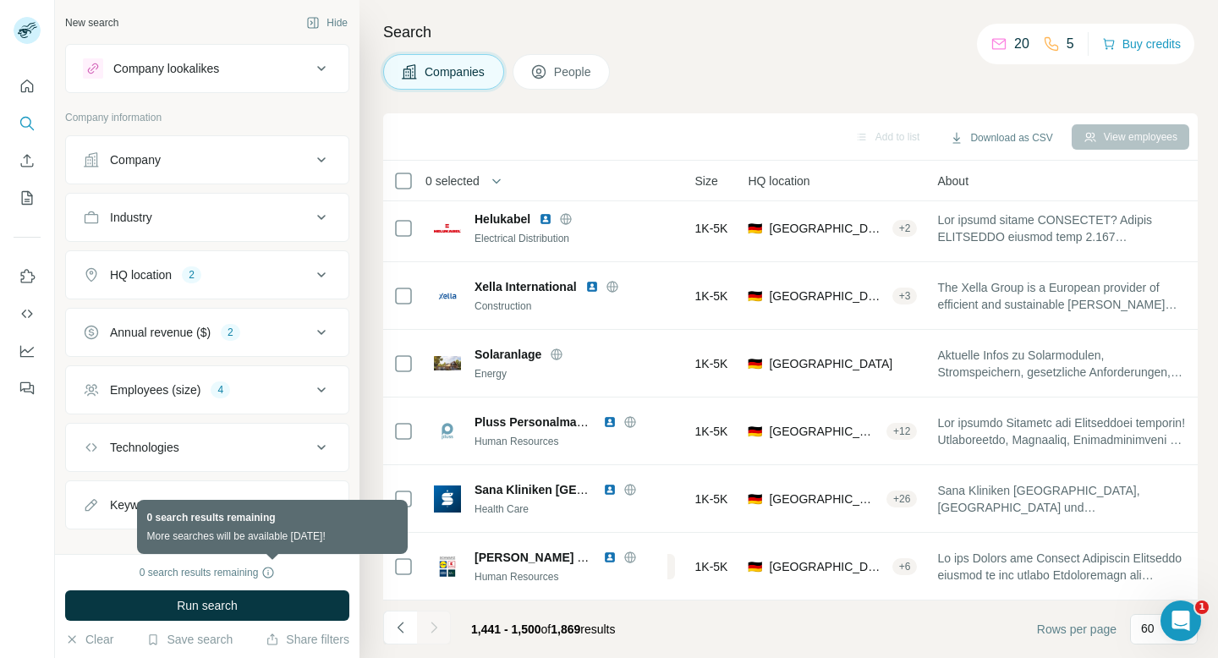
click at [275, 572] on icon at bounding box center [268, 573] width 14 height 14
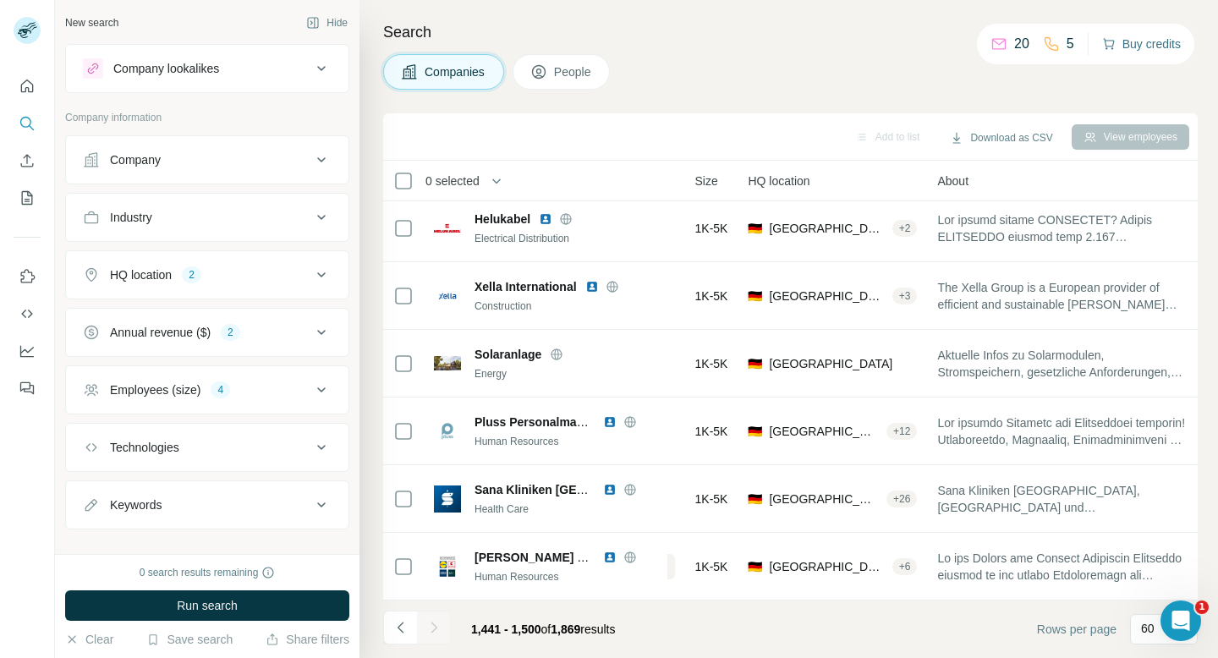
click at [1131, 39] on button "Buy credits" at bounding box center [1141, 44] width 79 height 24
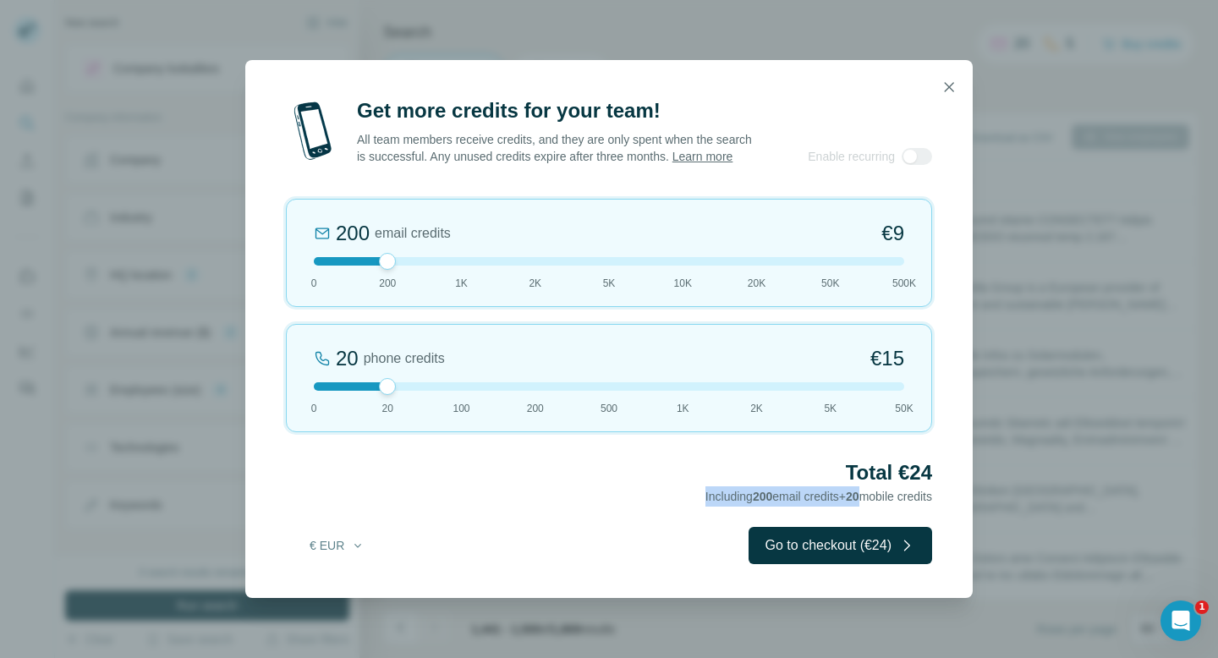
drag, startPoint x: 846, startPoint y: 506, endPoint x: 661, endPoint y: 502, distance: 184.4
click at [661, 502] on div "Total €24 Including 200 email credits + 20 mobile credits" at bounding box center [609, 482] width 646 height 47
click at [346, 550] on button "€ EUR" at bounding box center [337, 545] width 79 height 30
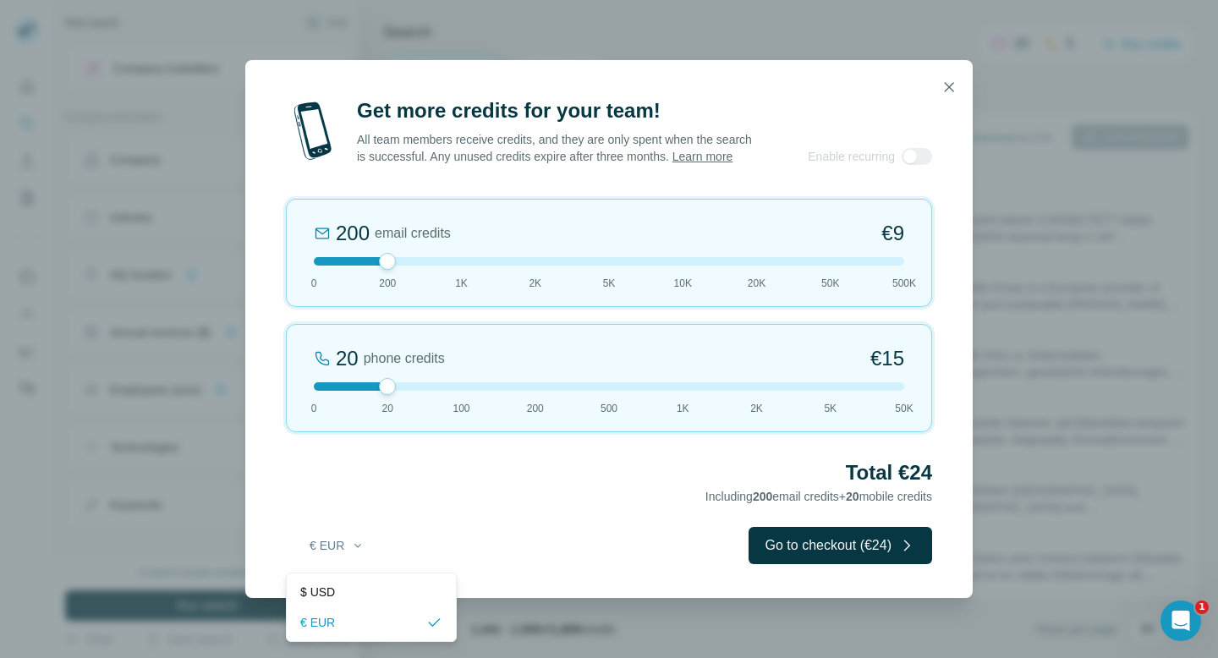
click at [669, 121] on div "Get more credits for your team! All team members receive credits, and they are …" at bounding box center [555, 131] width 397 height 68
click at [953, 79] on icon "button" at bounding box center [948, 87] width 17 height 17
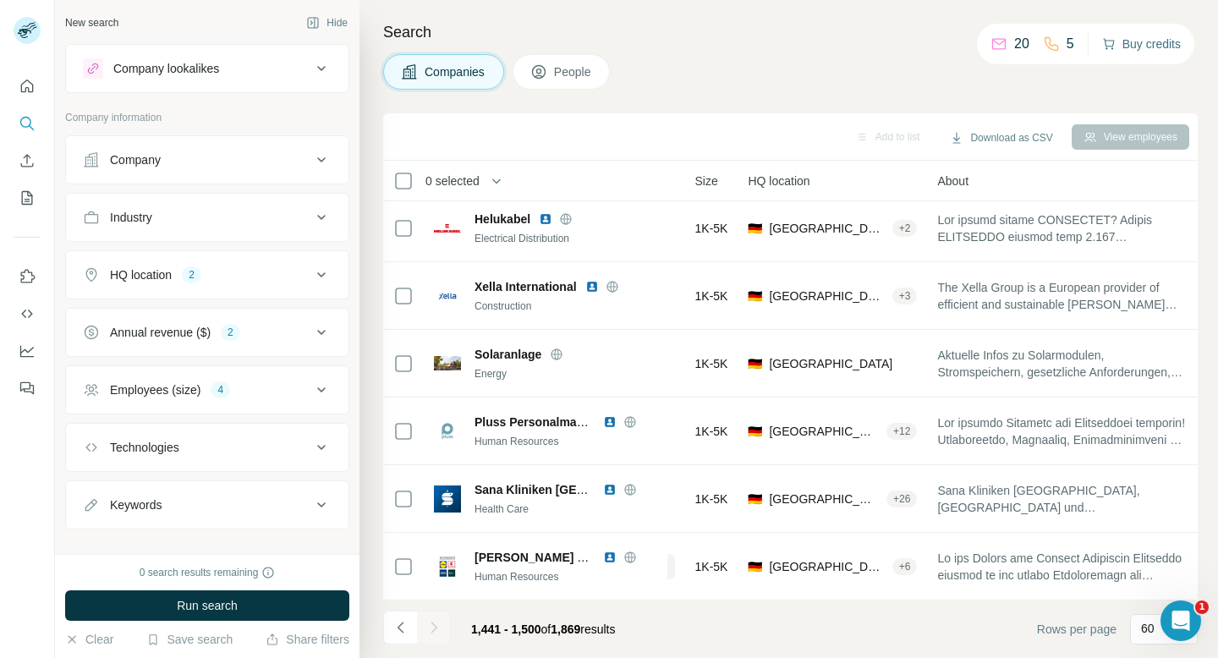
click at [1128, 46] on button "Buy credits" at bounding box center [1141, 44] width 79 height 24
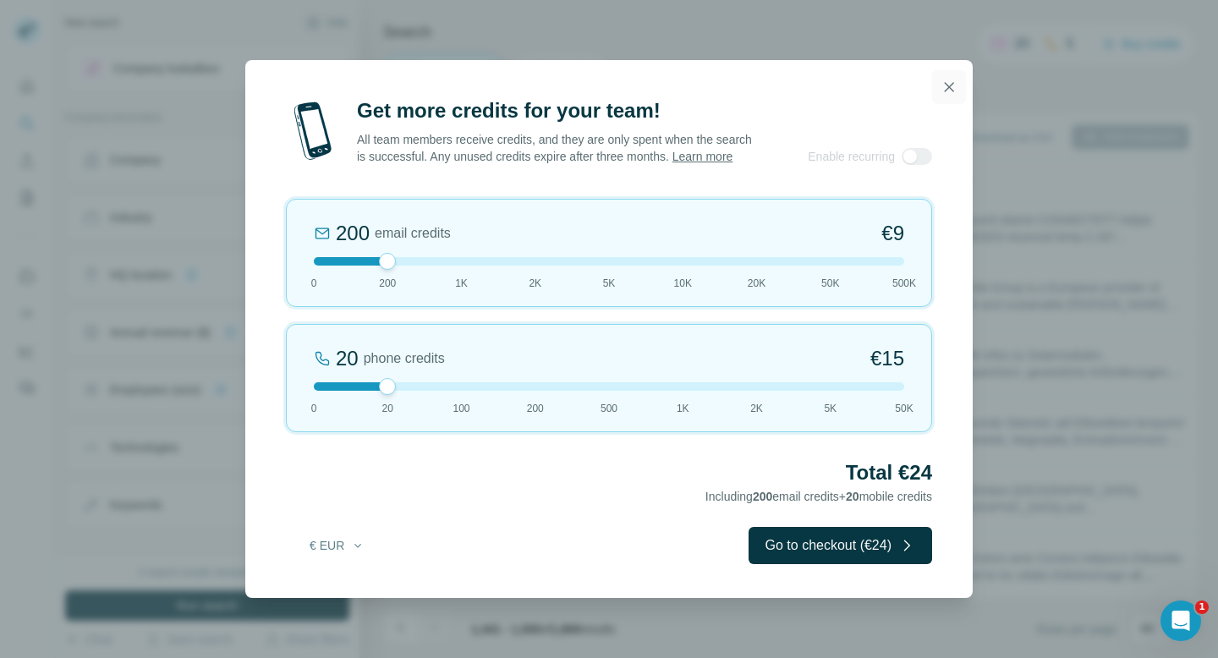
click at [945, 84] on icon "button" at bounding box center [948, 87] width 17 height 17
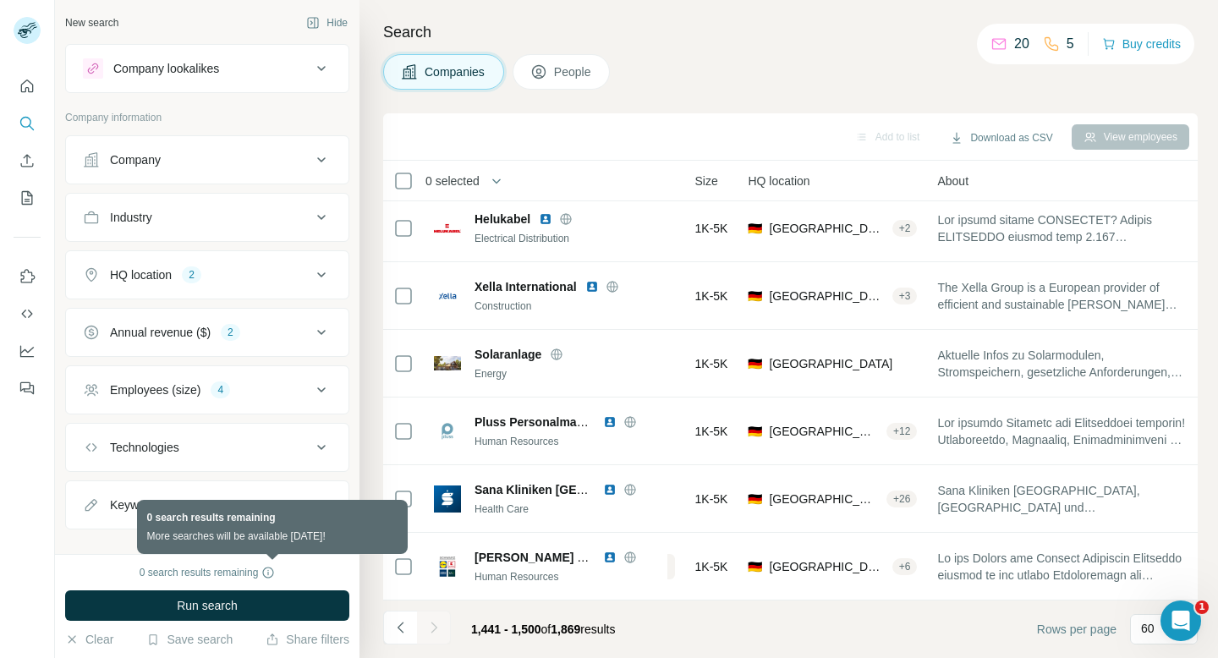
click at [275, 567] on icon at bounding box center [268, 573] width 14 height 14
drag, startPoint x: 134, startPoint y: 569, endPoint x: 269, endPoint y: 570, distance: 135.3
click at [269, 571] on div "0 search results remaining" at bounding box center [207, 572] width 284 height 15
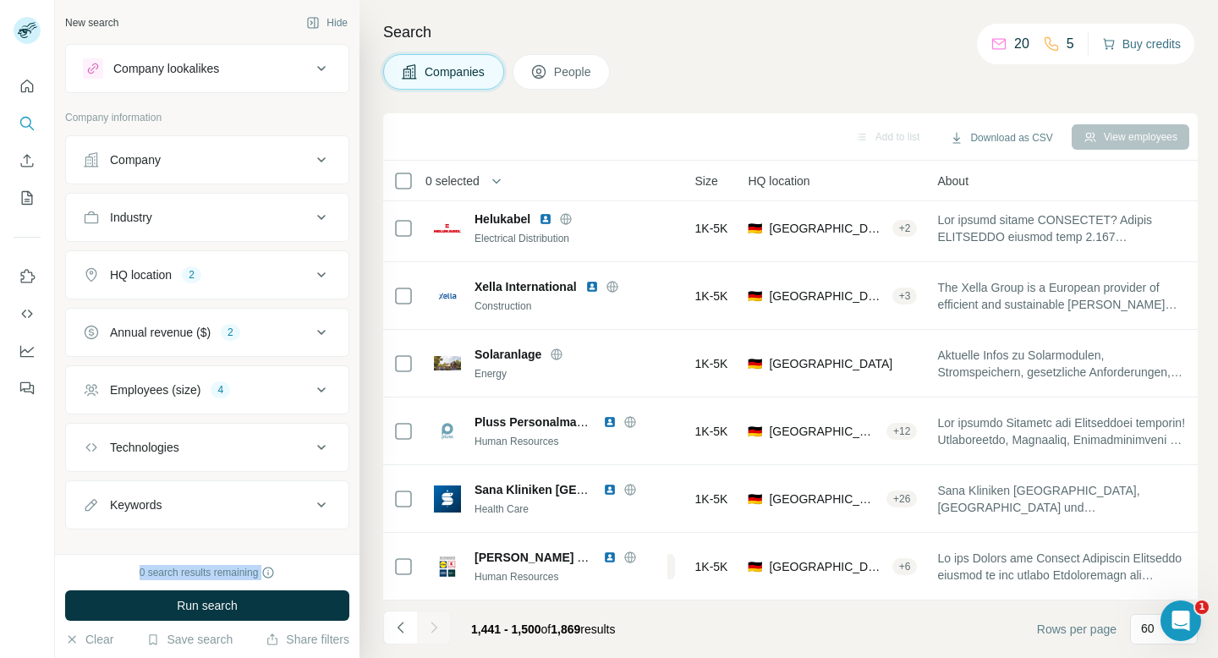
click at [1139, 41] on button "Buy credits" at bounding box center [1141, 44] width 79 height 24
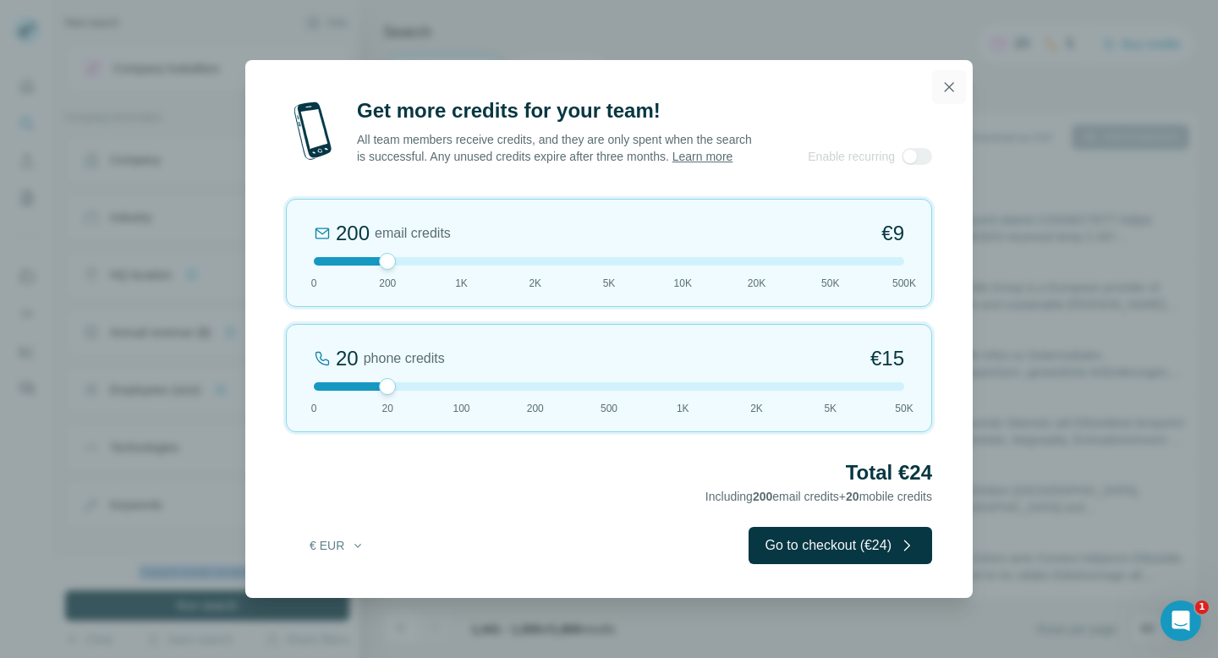
click at [951, 79] on icon "button" at bounding box center [948, 87] width 17 height 17
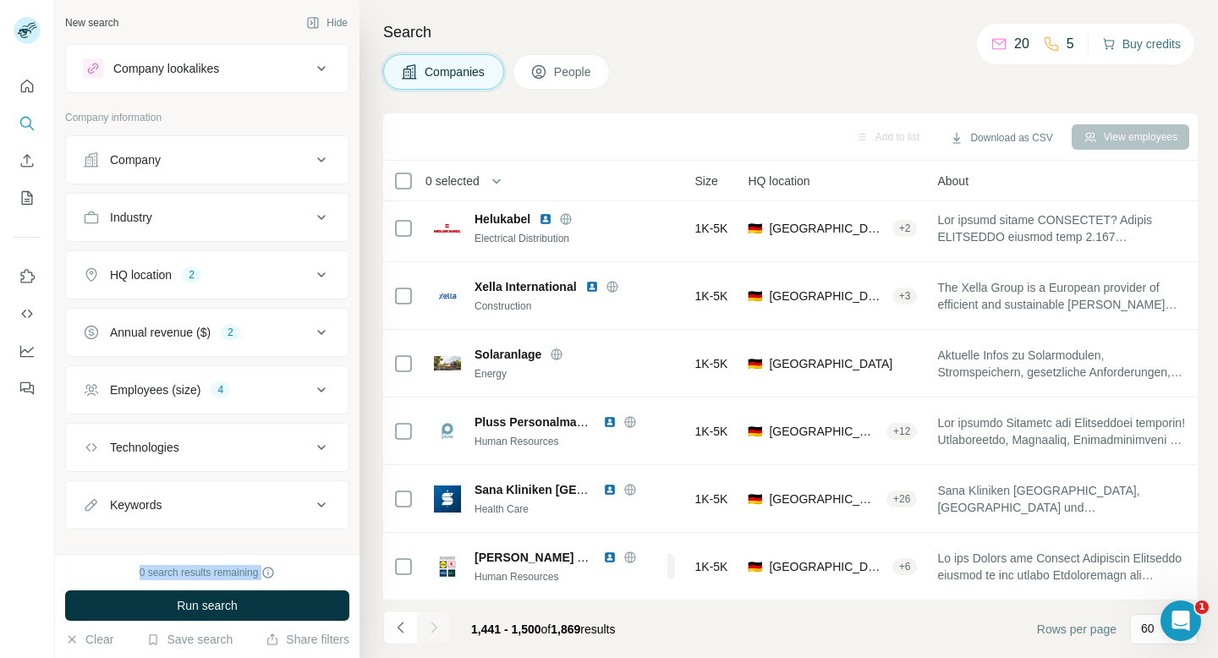
click at [1115, 49] on button "Buy credits" at bounding box center [1141, 44] width 79 height 24
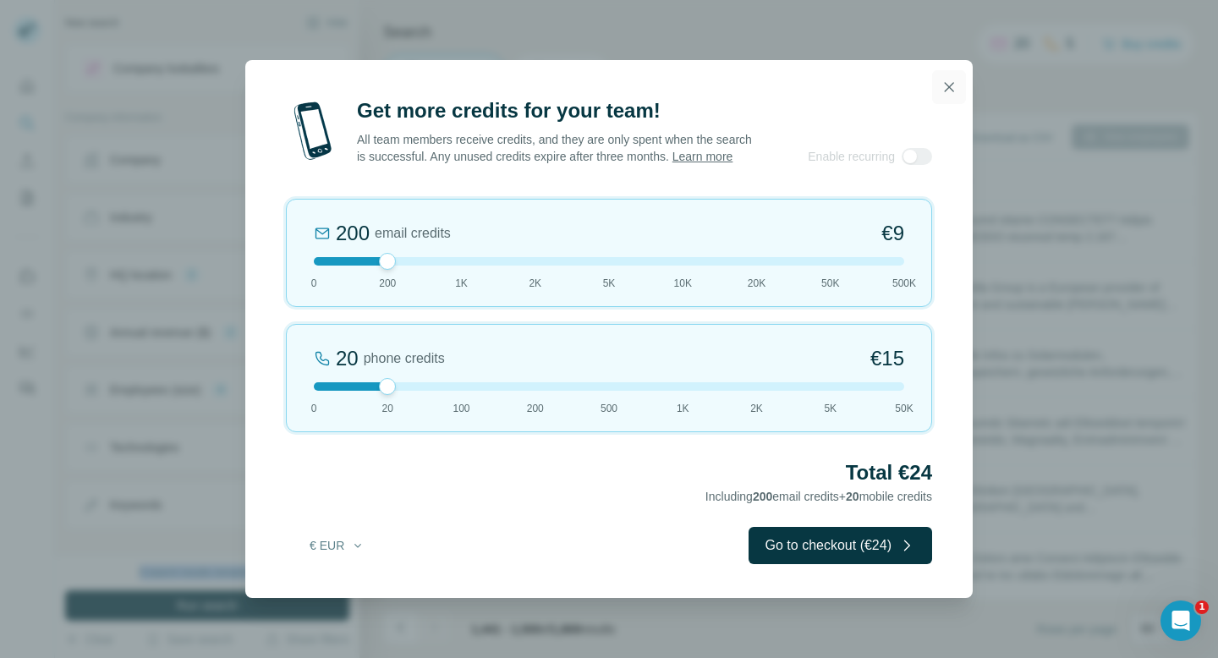
click at [950, 82] on icon "button" at bounding box center [949, 86] width 9 height 9
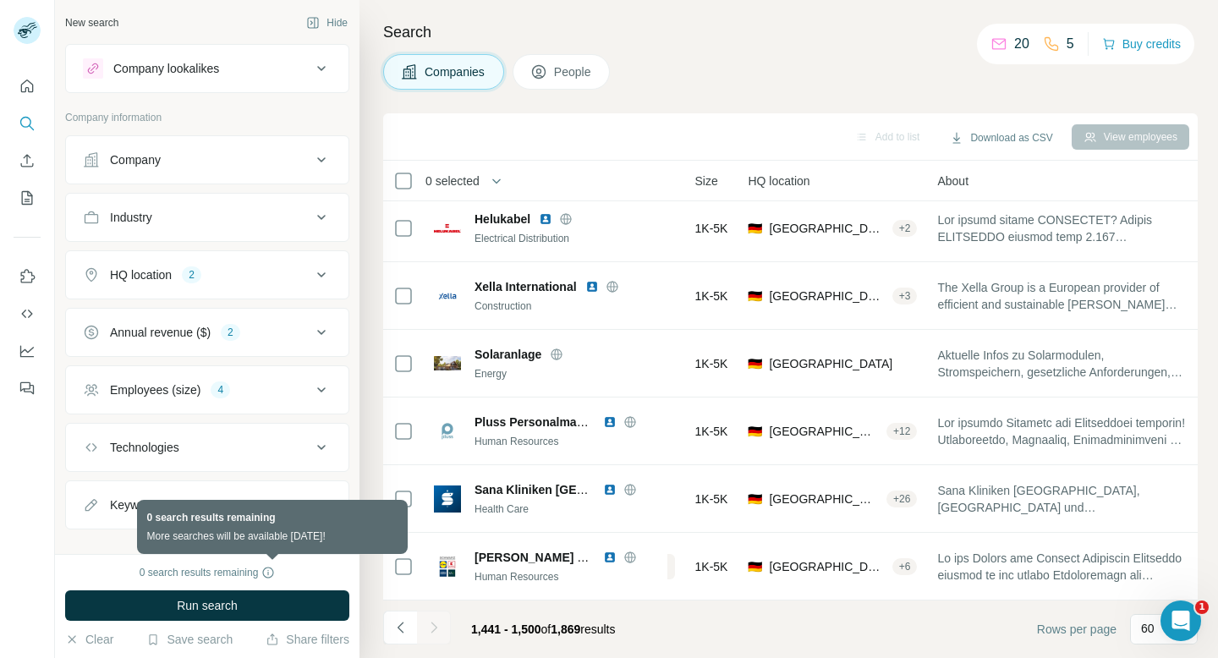
click at [272, 570] on icon at bounding box center [268, 573] width 14 height 14
click at [269, 566] on icon at bounding box center [268, 573] width 14 height 14
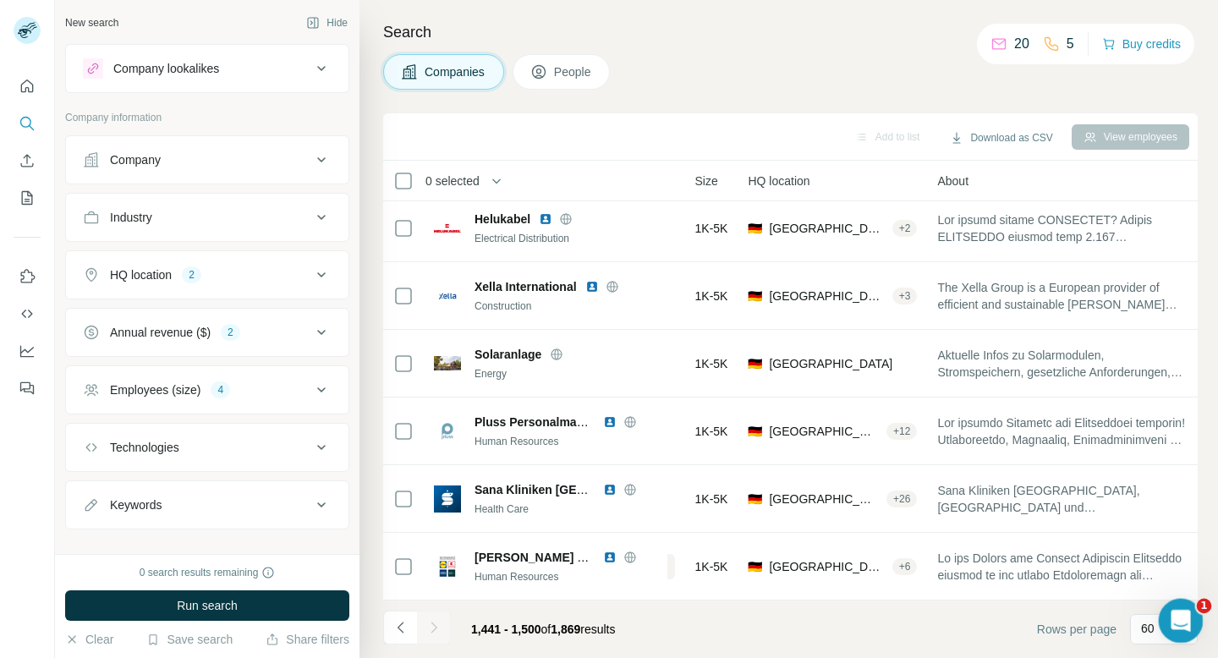
click at [1181, 619] on icon "Open Intercom Messenger" at bounding box center [1178, 619] width 28 height 28
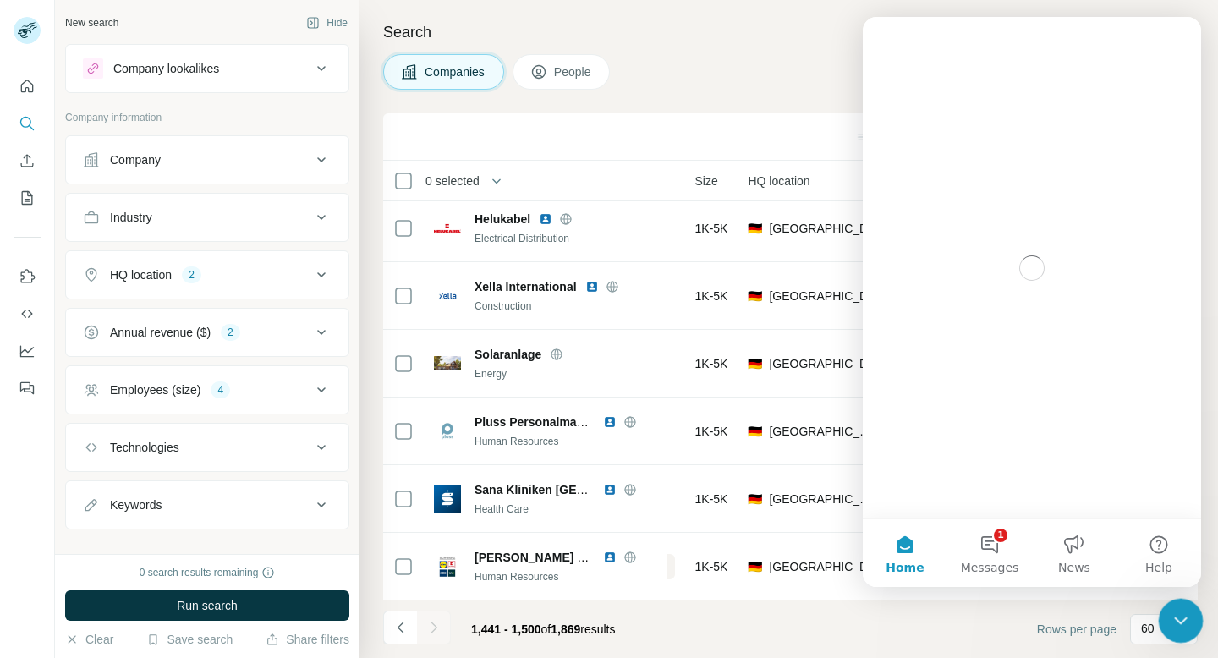
scroll to position [0, 0]
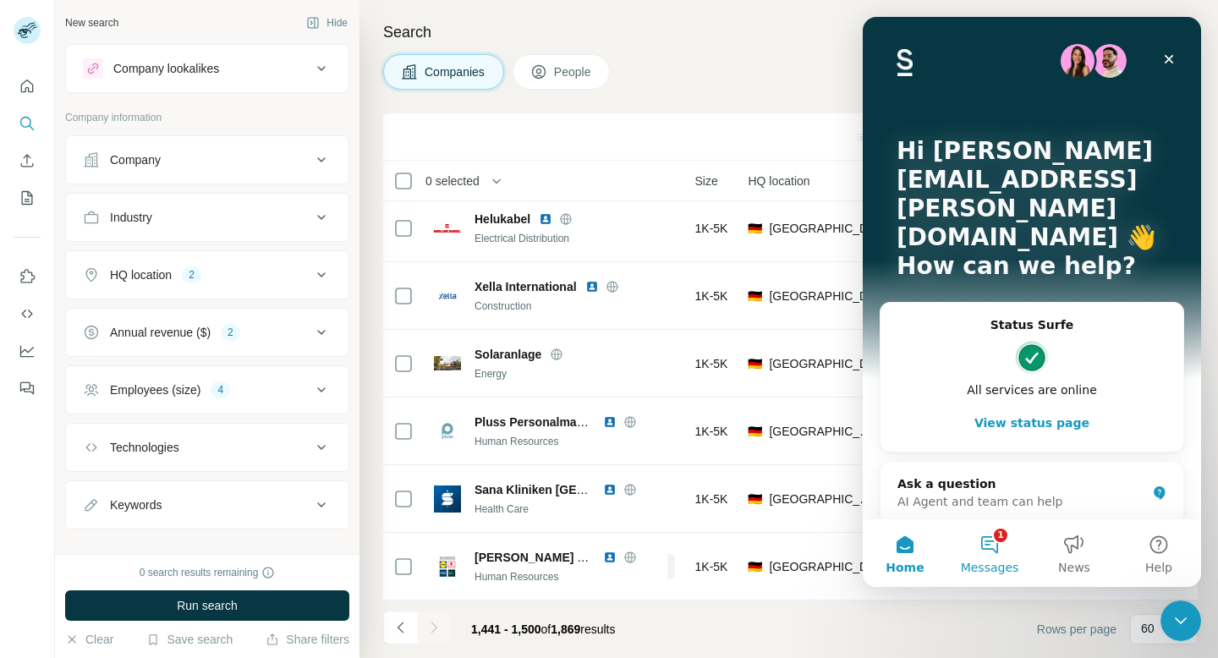
click at [994, 527] on button "1 Messages" at bounding box center [989, 553] width 85 height 68
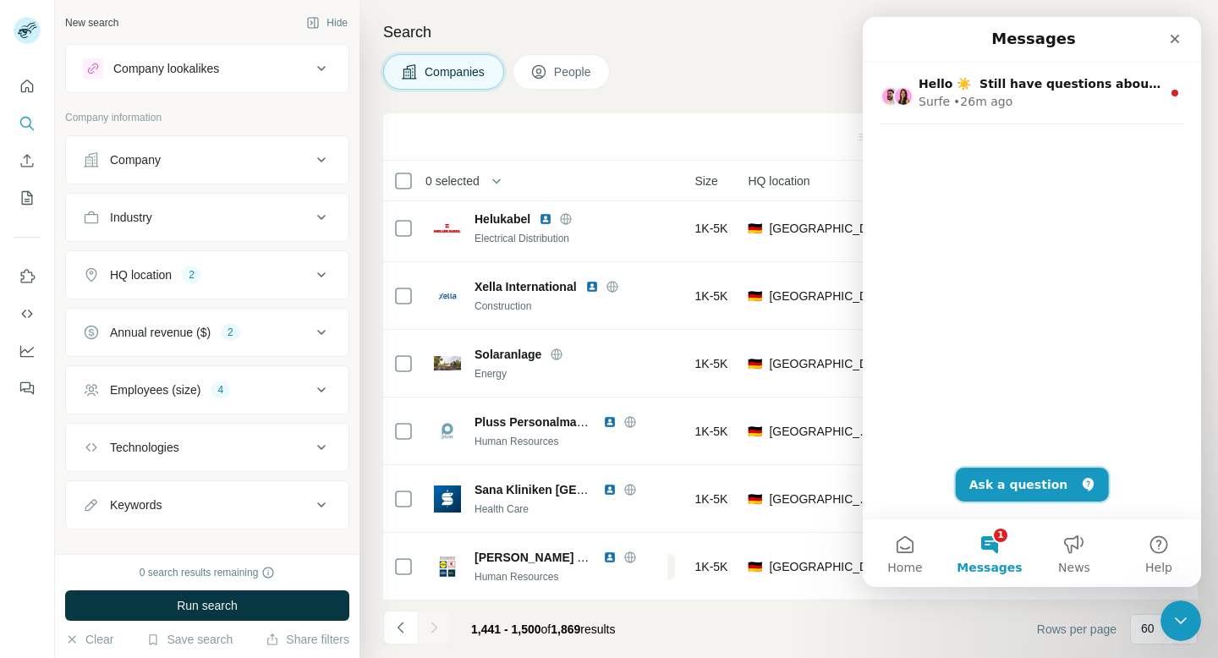
click at [1014, 484] on button "Ask a question" at bounding box center [1032, 485] width 153 height 34
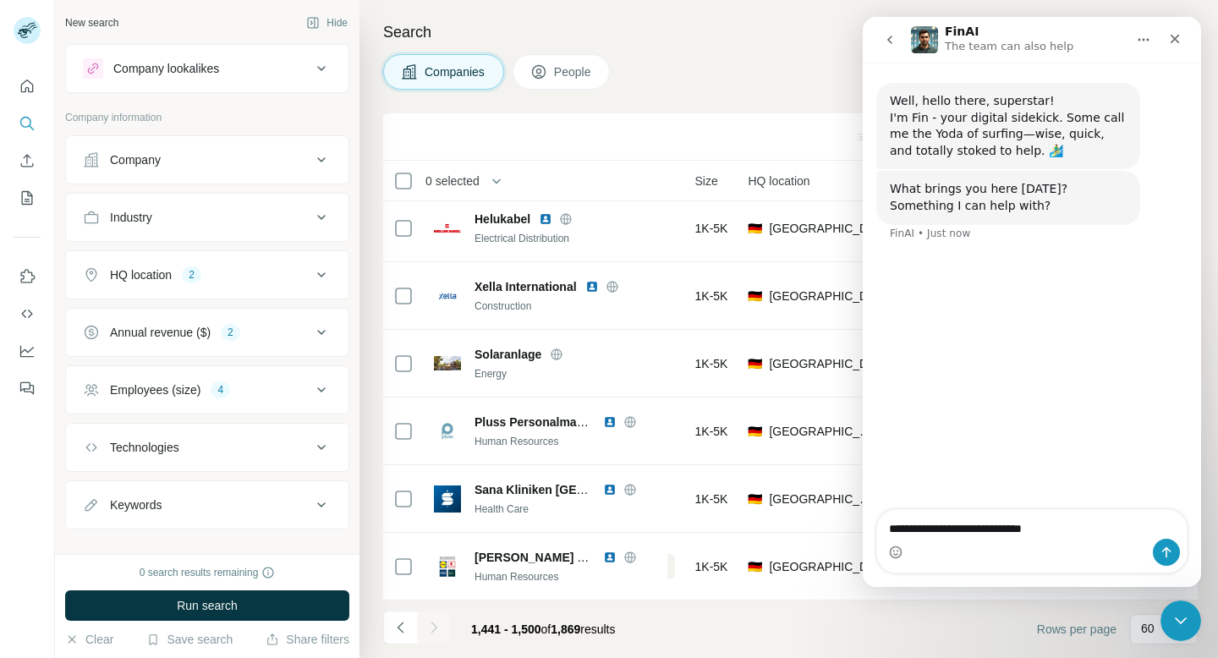
type textarea "**********"
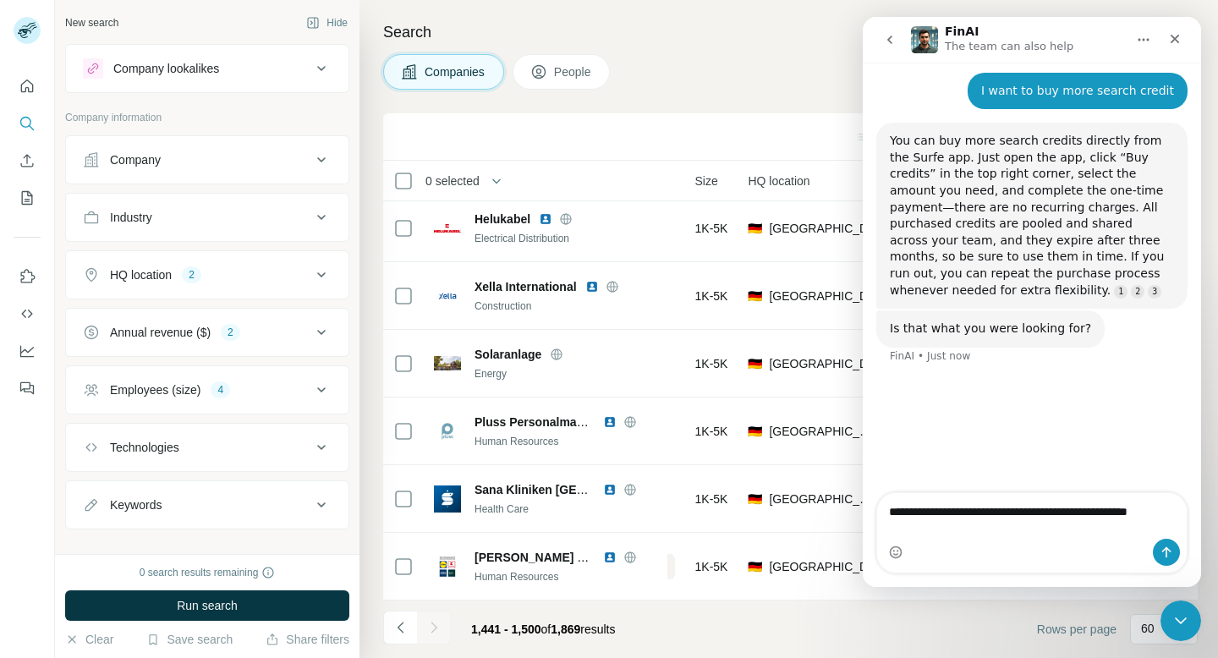
scroll to position [162, 0]
type textarea "**********"
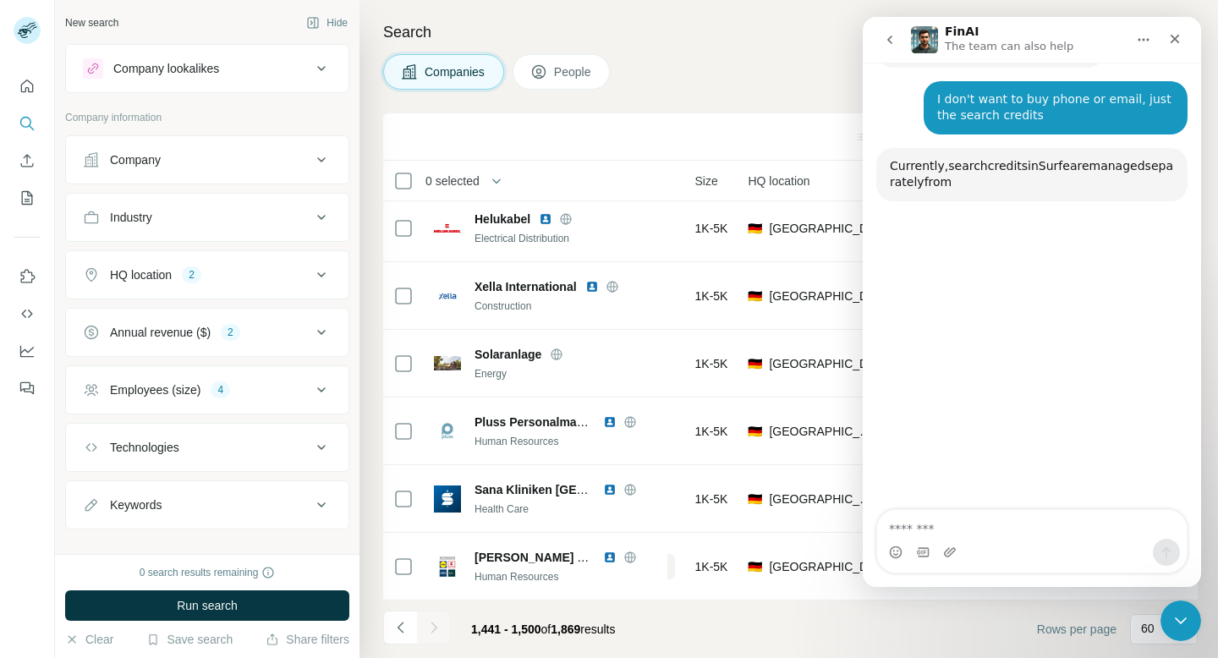
scroll to position [452, 0]
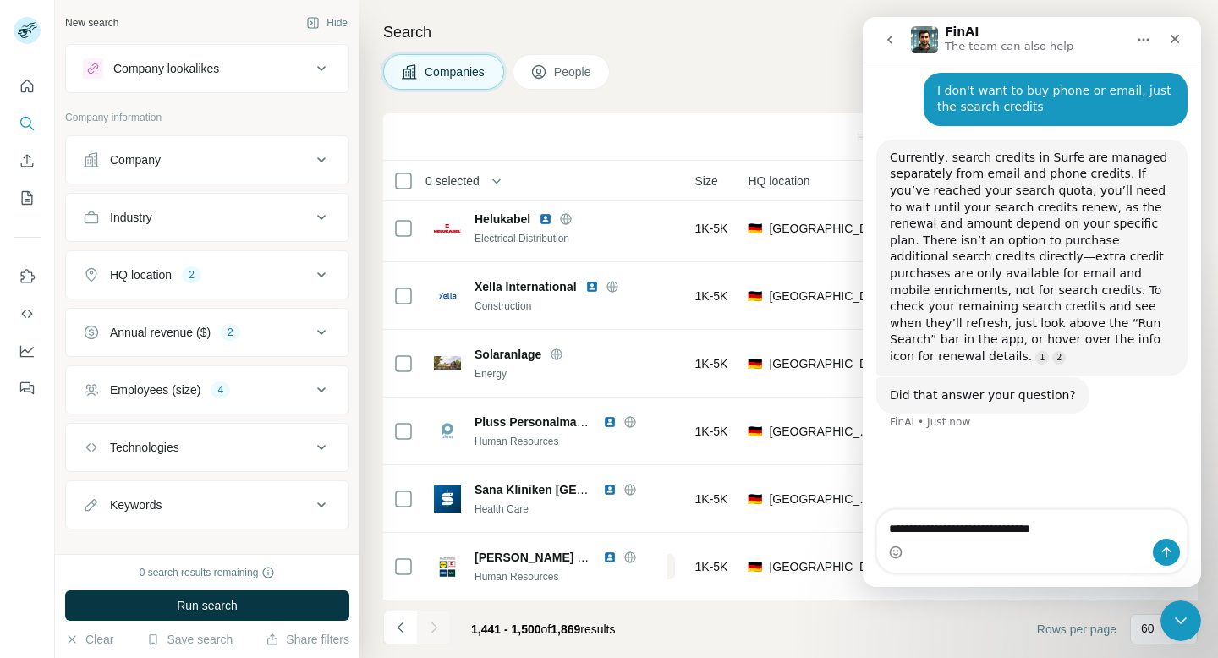
type textarea "**********"
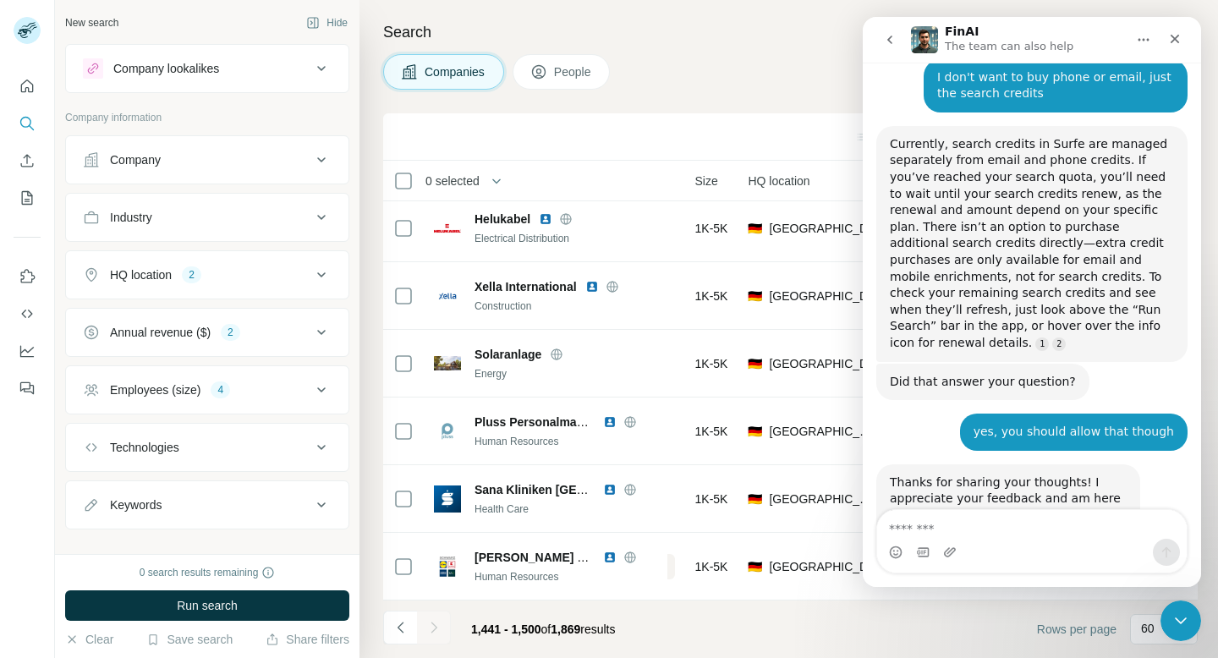
scroll to position [503, 0]
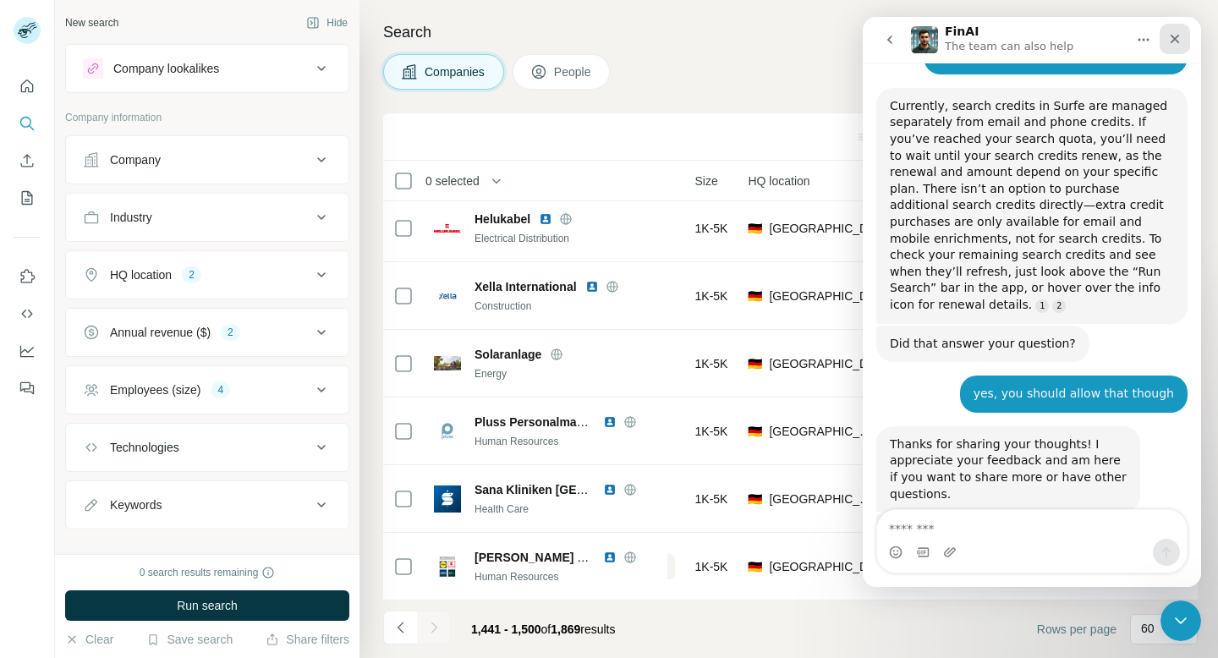
click at [1178, 35] on icon "Close" at bounding box center [1174, 39] width 9 height 9
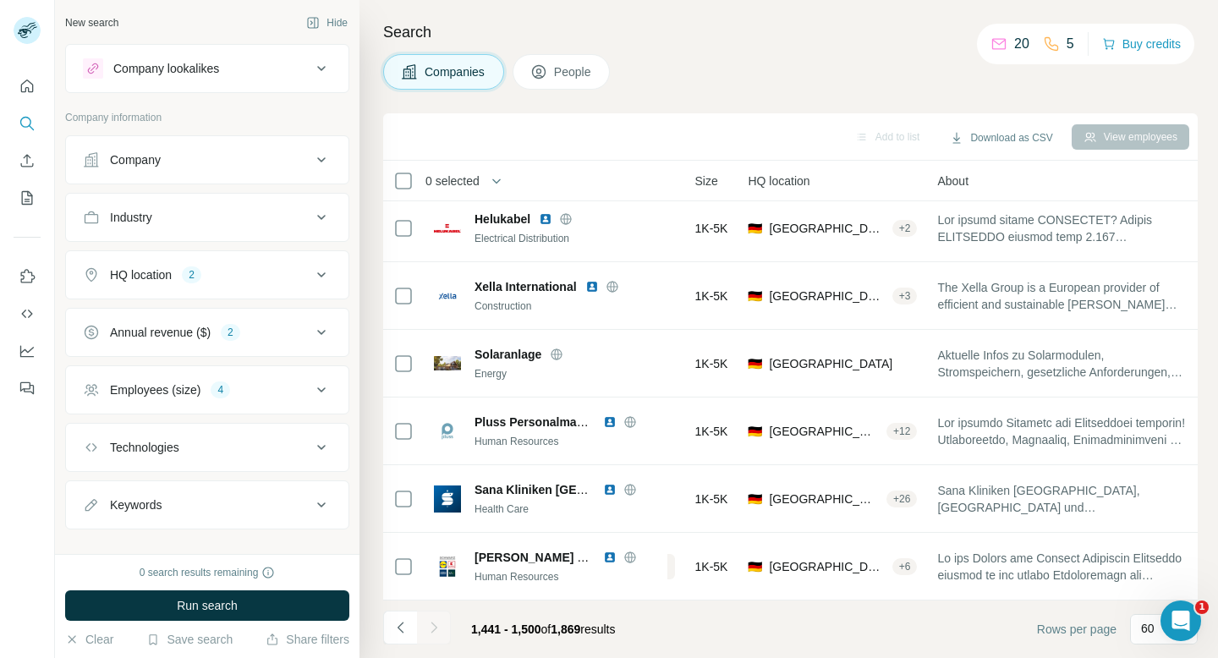
scroll to position [661, 0]
click at [890, 56] on div "Companies People" at bounding box center [790, 72] width 814 height 36
